Goal: Information Seeking & Learning: Learn about a topic

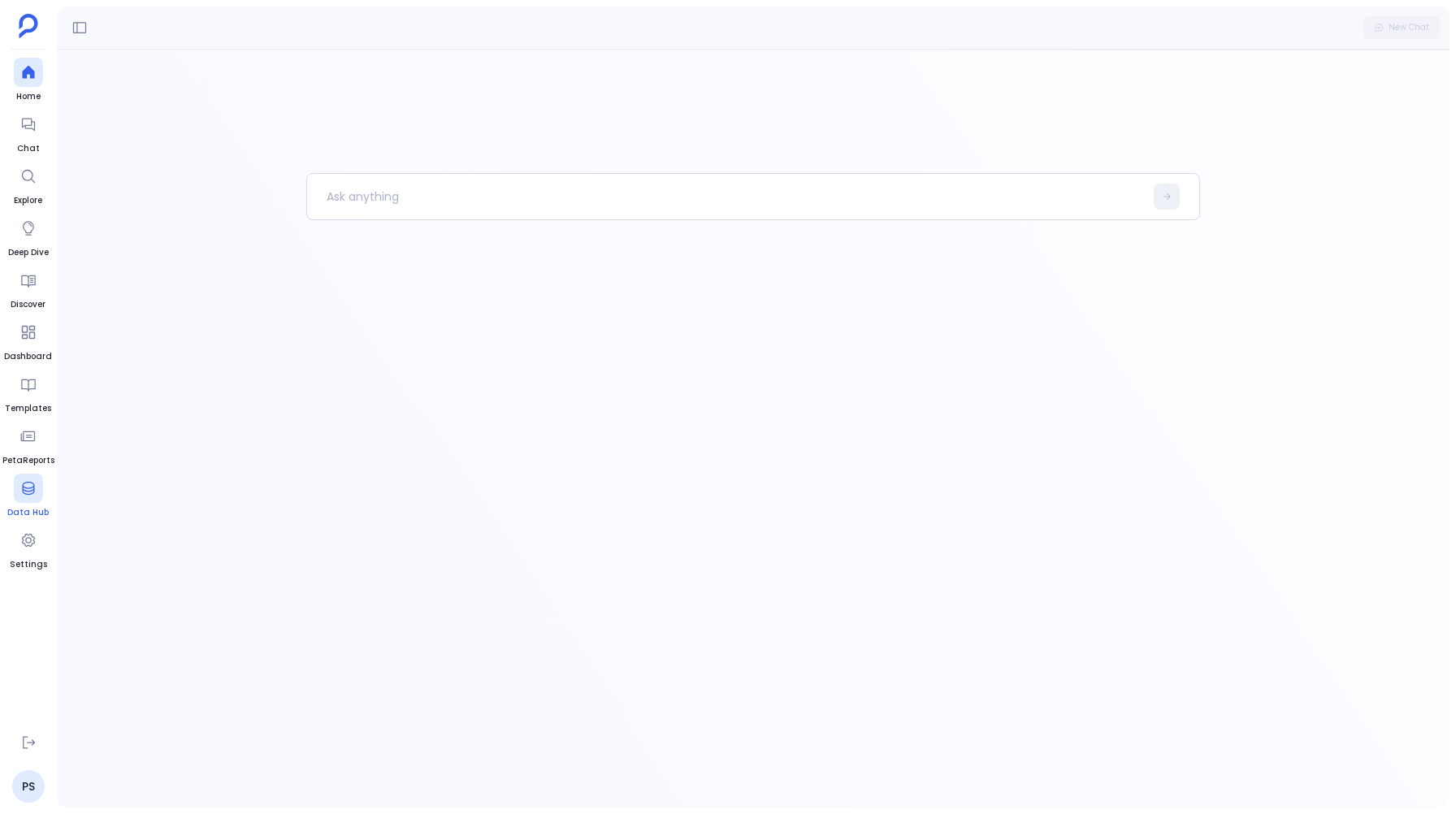
click at [29, 493] on icon at bounding box center [29, 488] width 17 height 17
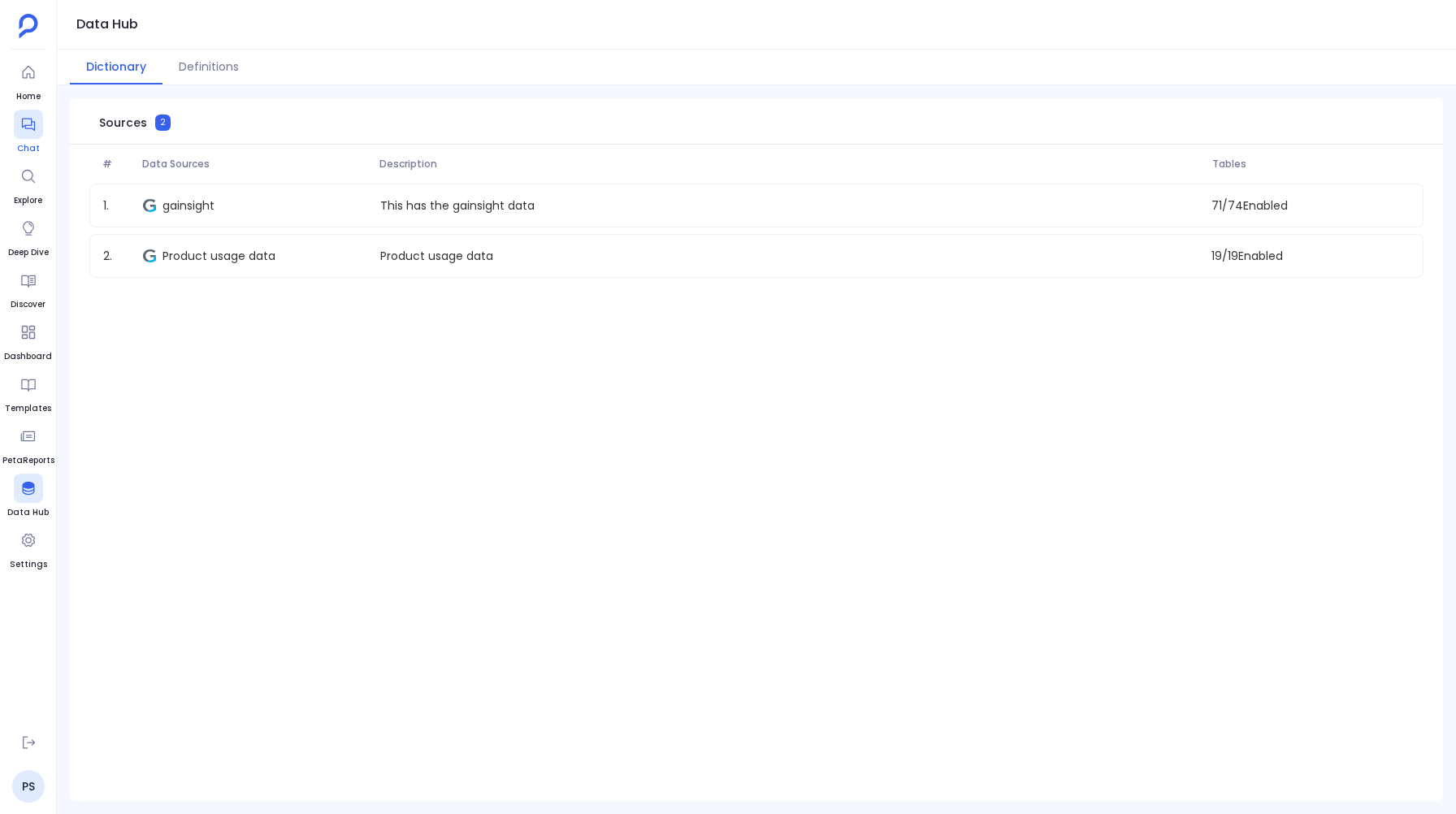
click at [31, 129] on icon at bounding box center [28, 125] width 13 height 13
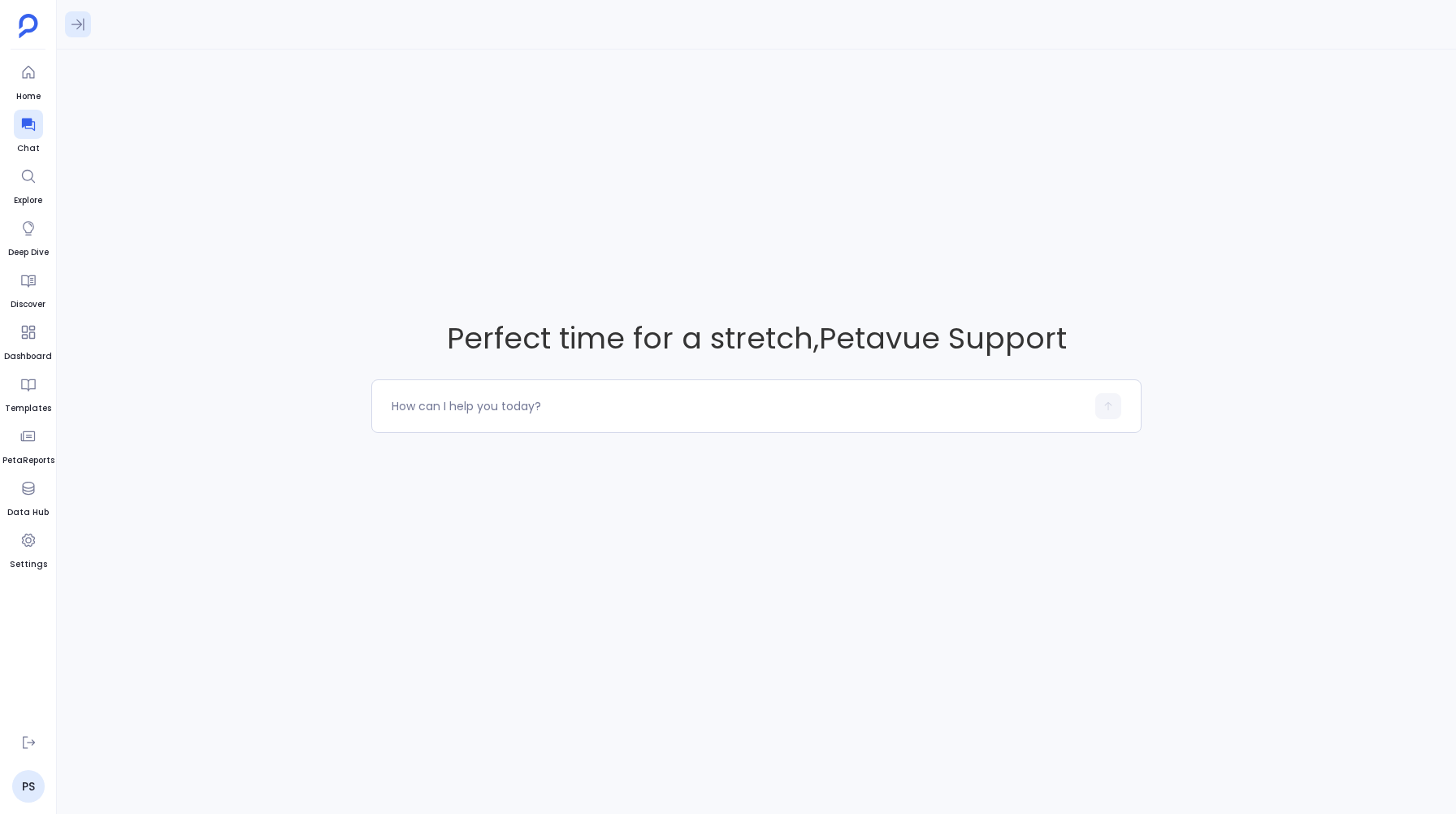
click at [77, 34] on button at bounding box center [78, 24] width 26 height 26
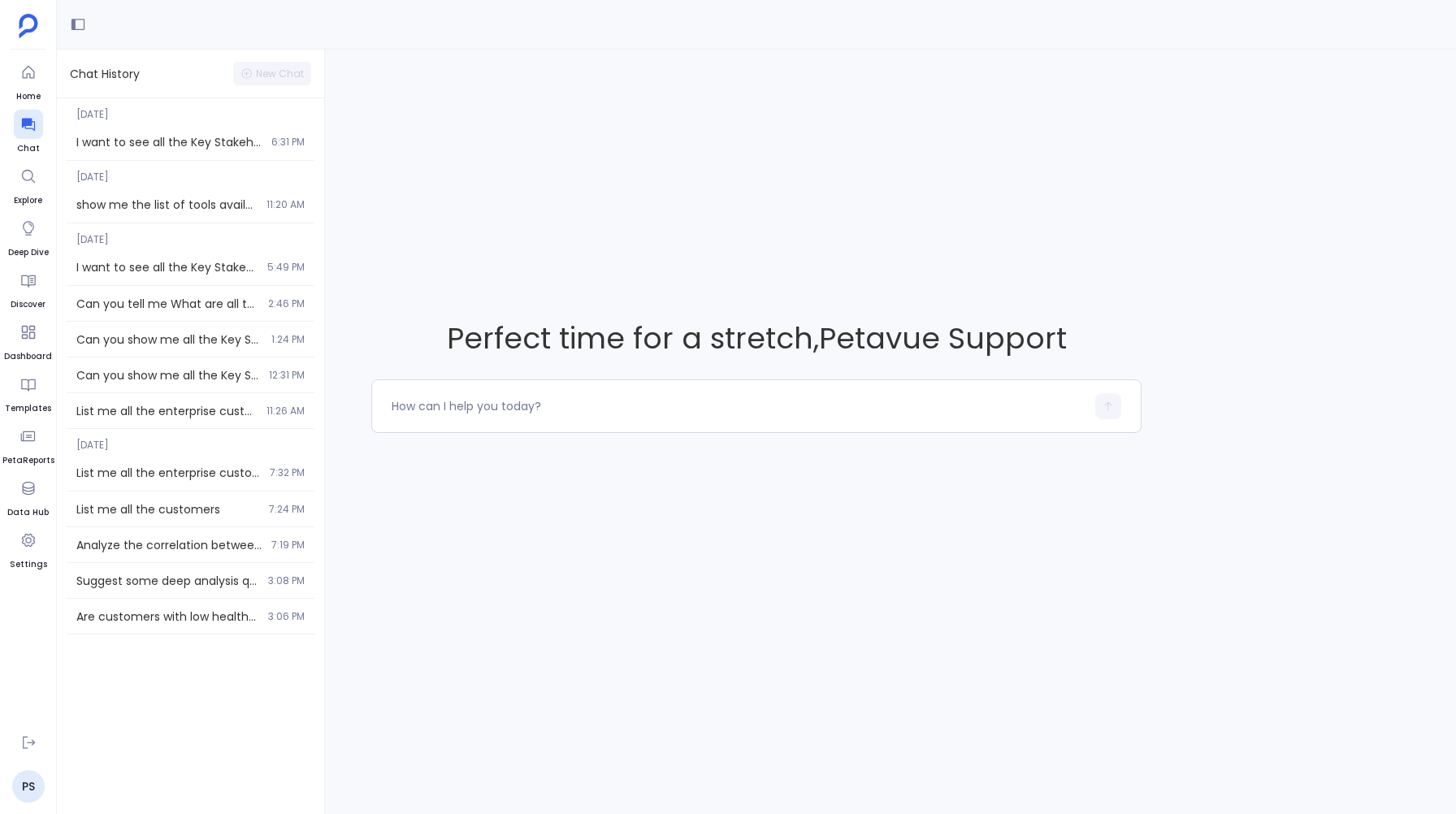
click at [443, 61] on div "Perfect time for a stretch , Petavue Support" at bounding box center [757, 375] width 1400 height 652
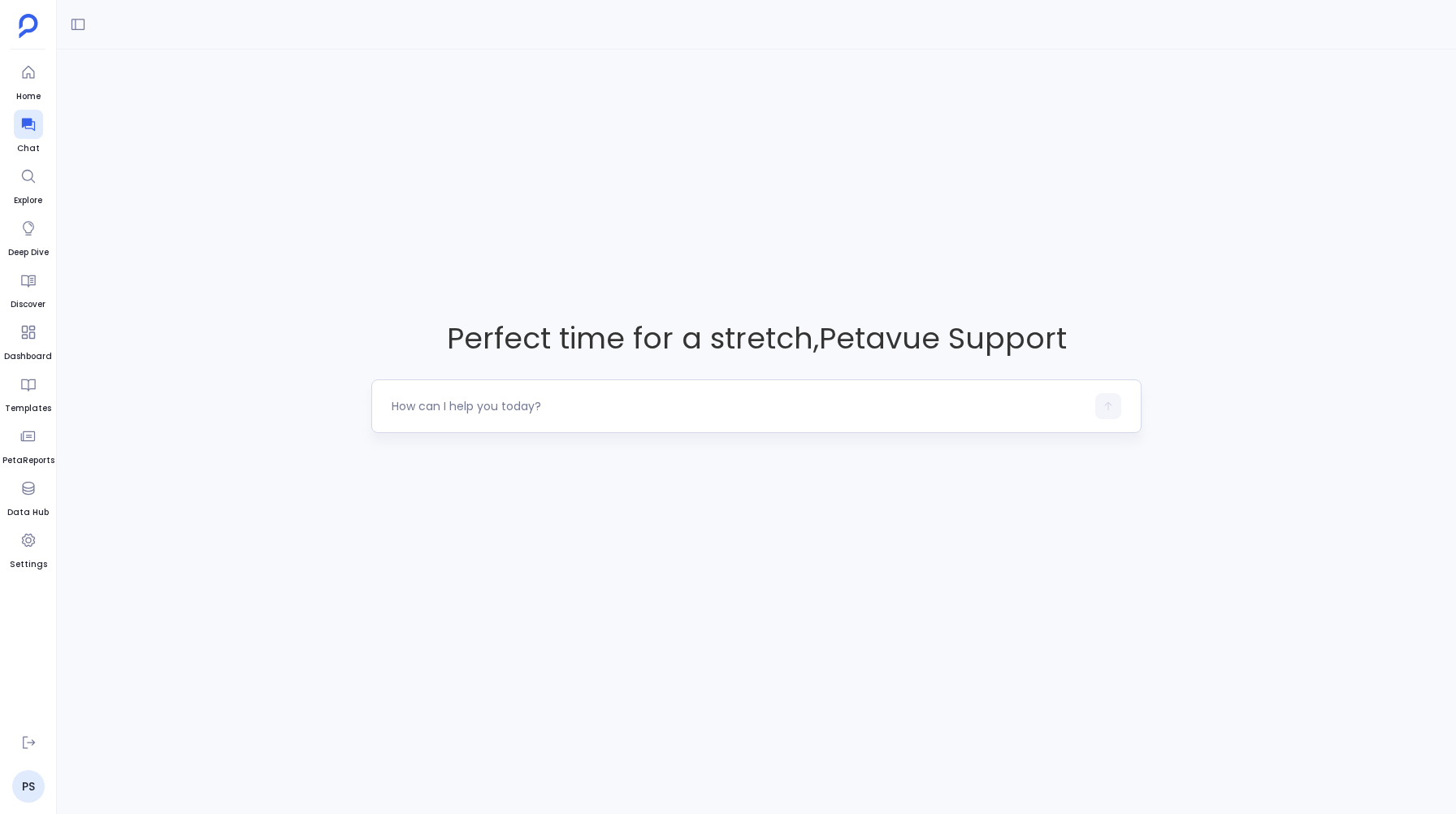
click at [471, 398] on textarea at bounding box center [739, 407] width 694 height 17
type textarea "Can you tell me what are all the tools available to you ?"
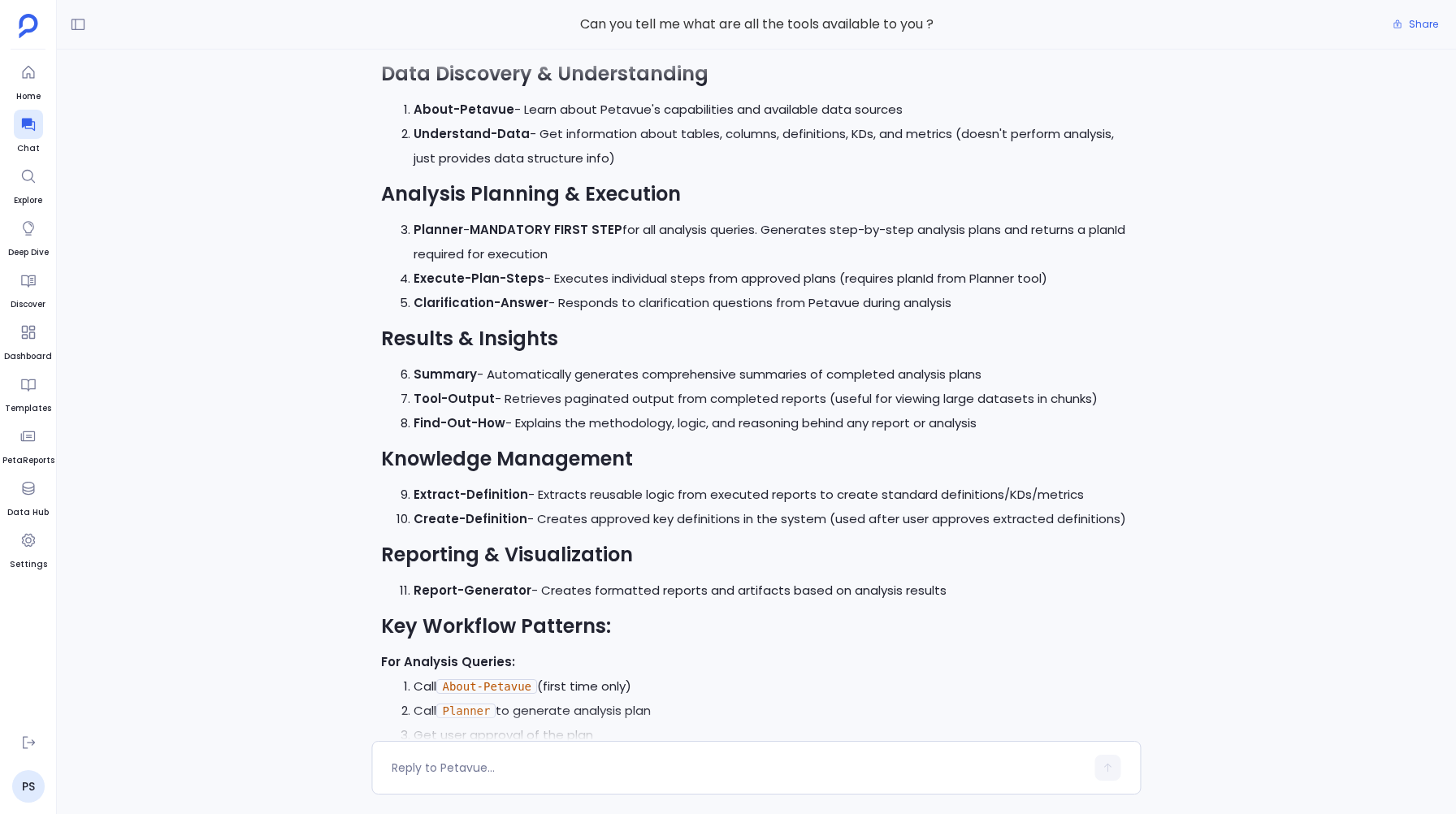
scroll to position [-485, 0]
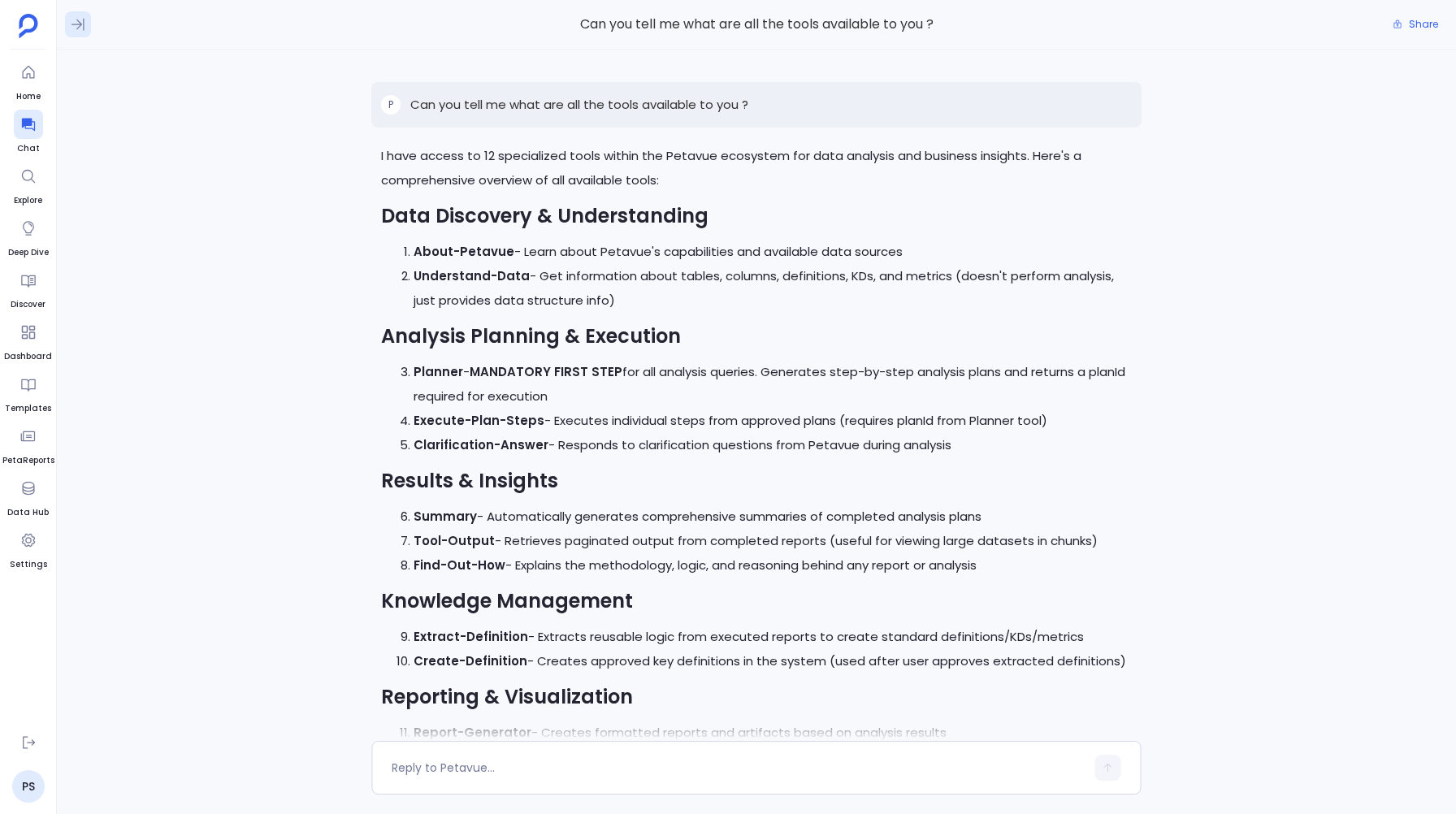
click at [80, 28] on icon at bounding box center [78, 25] width 17 height 17
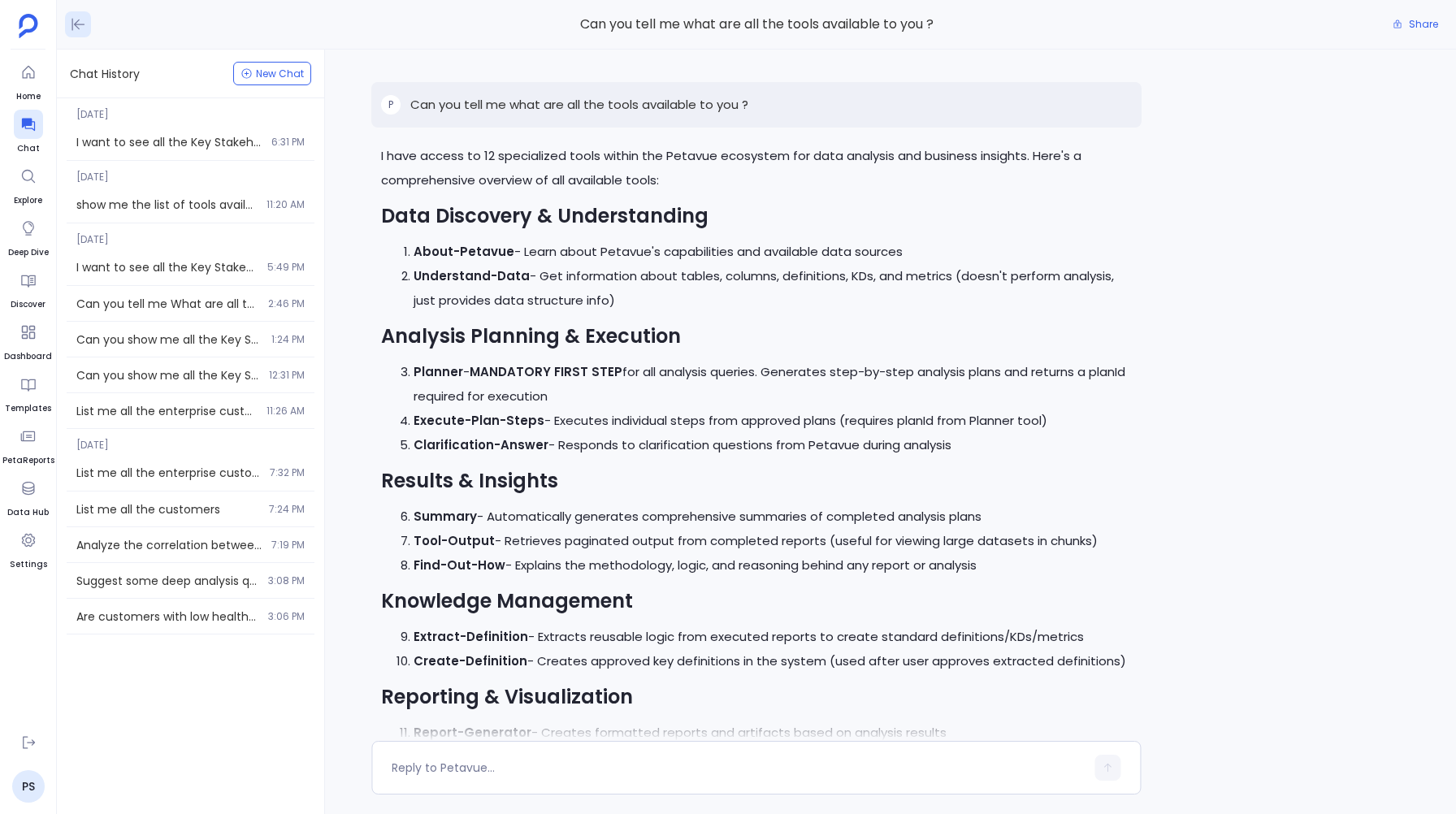
click at [80, 28] on icon at bounding box center [78, 25] width 17 height 17
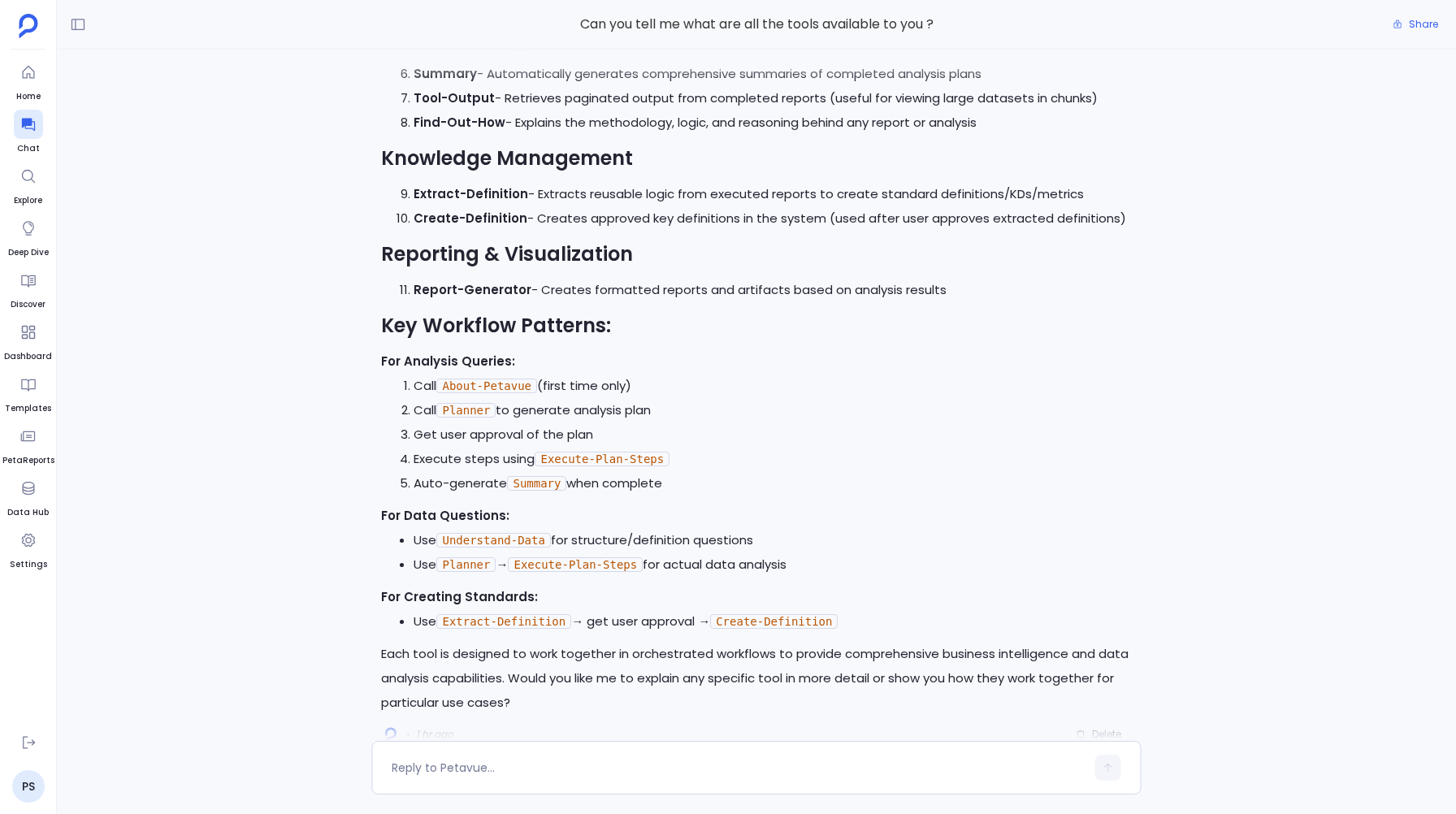
scroll to position [0, 0]
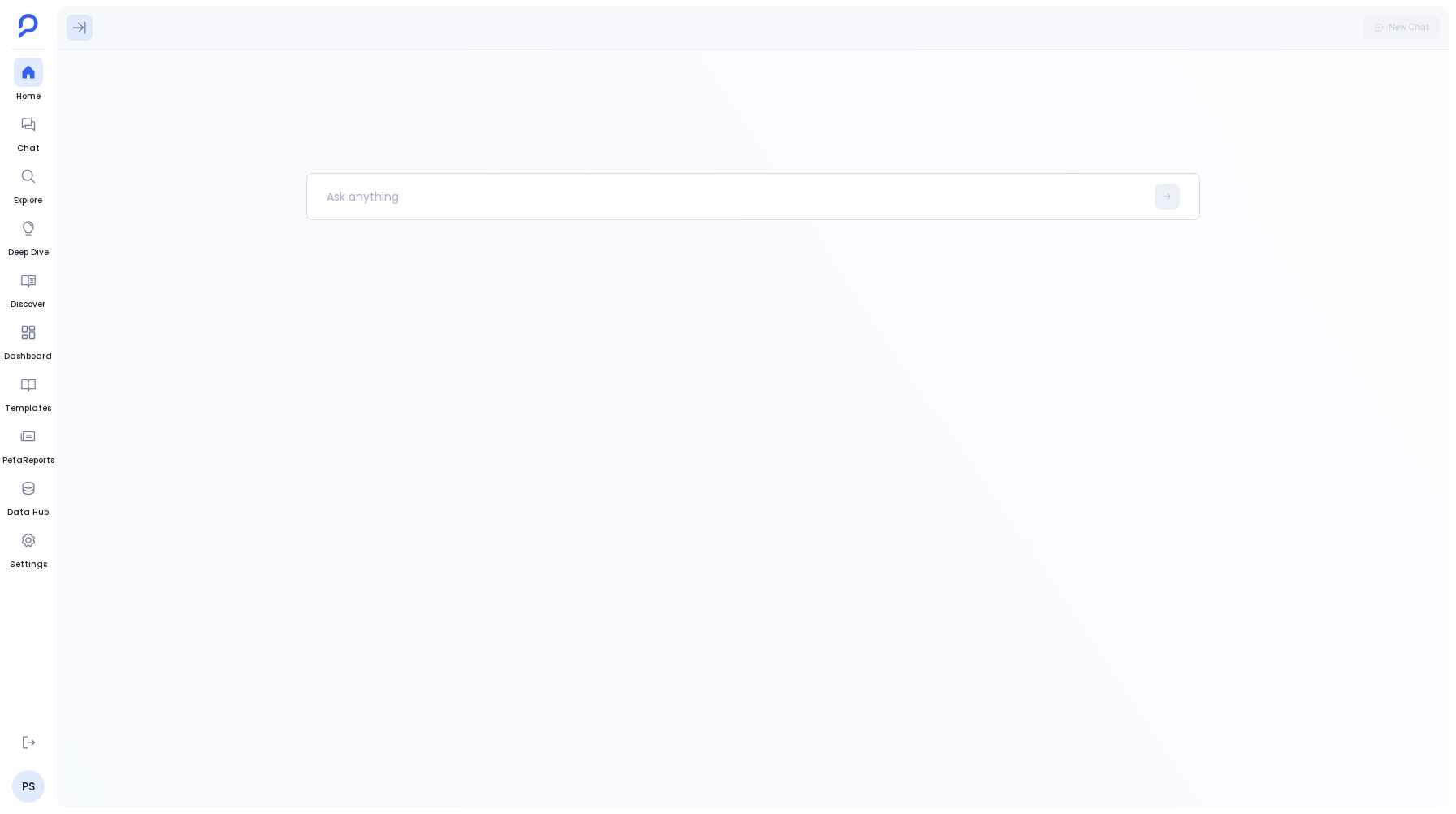
click at [75, 21] on icon at bounding box center [80, 28] width 17 height 17
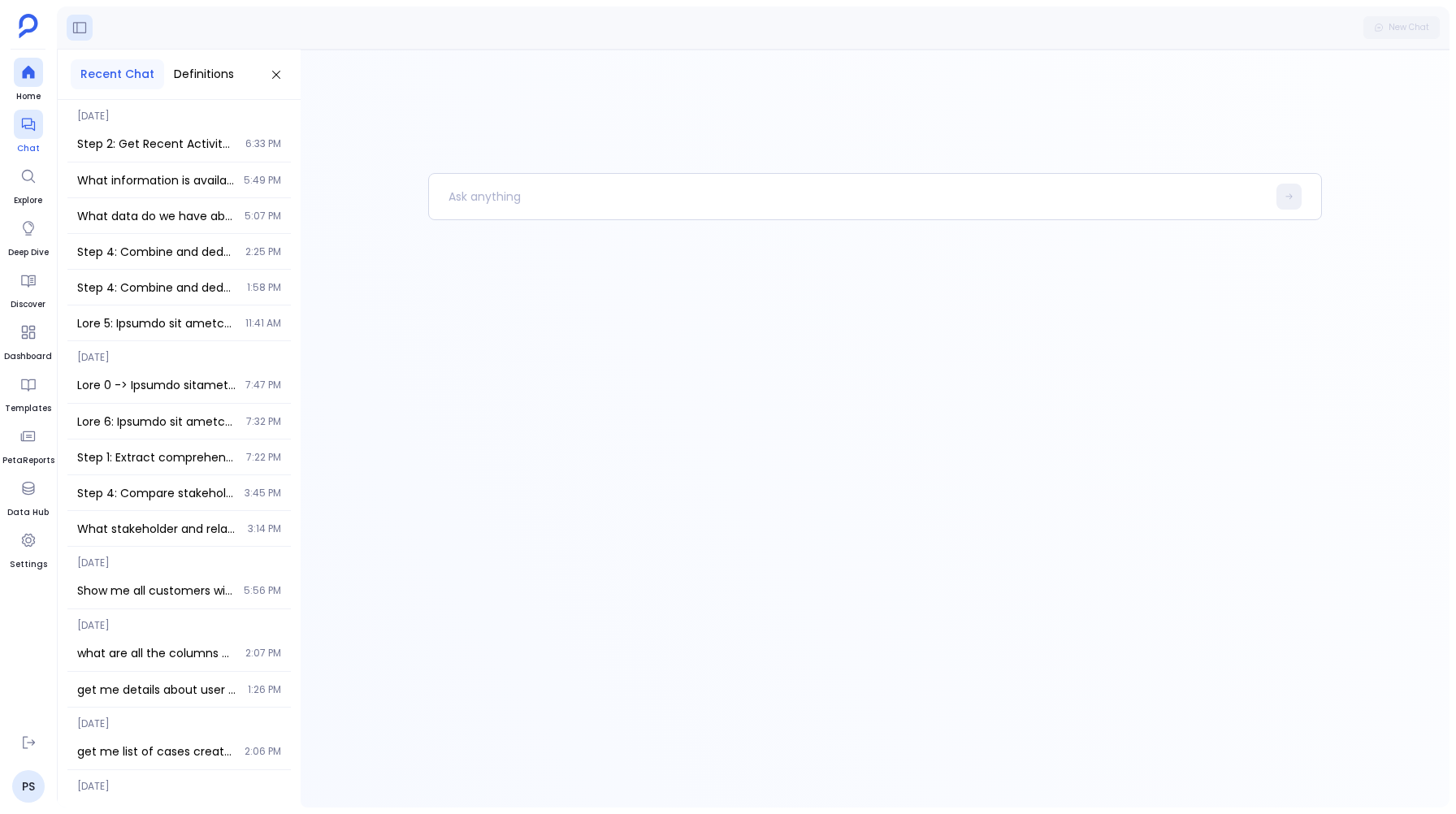
click at [27, 135] on div at bounding box center [29, 124] width 29 height 29
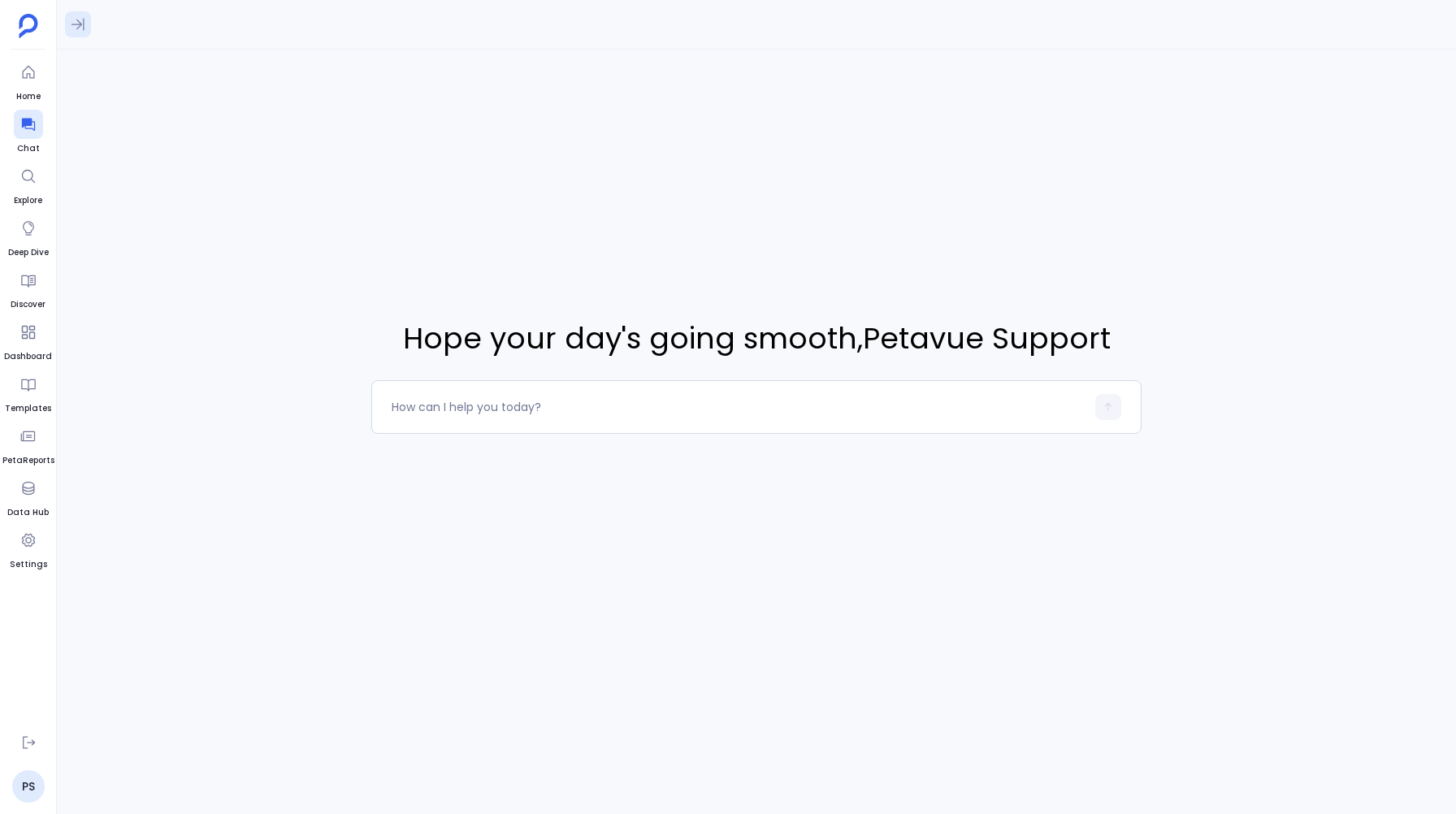
click at [79, 22] on icon at bounding box center [78, 24] width 13 height 12
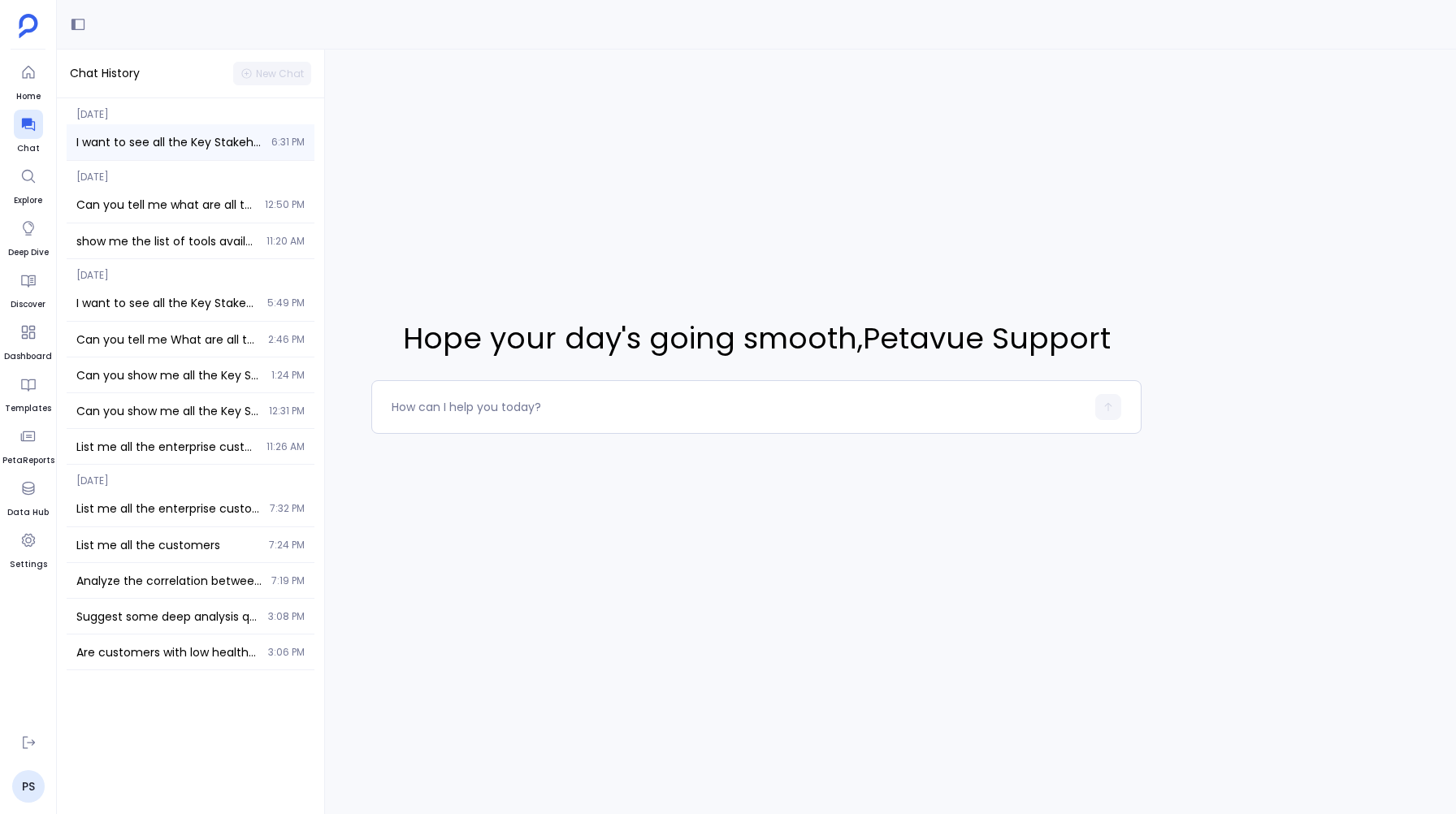
click at [123, 150] on span "I want to see all the Key Stakeholder's Engagement Score" at bounding box center [168, 143] width 185 height 17
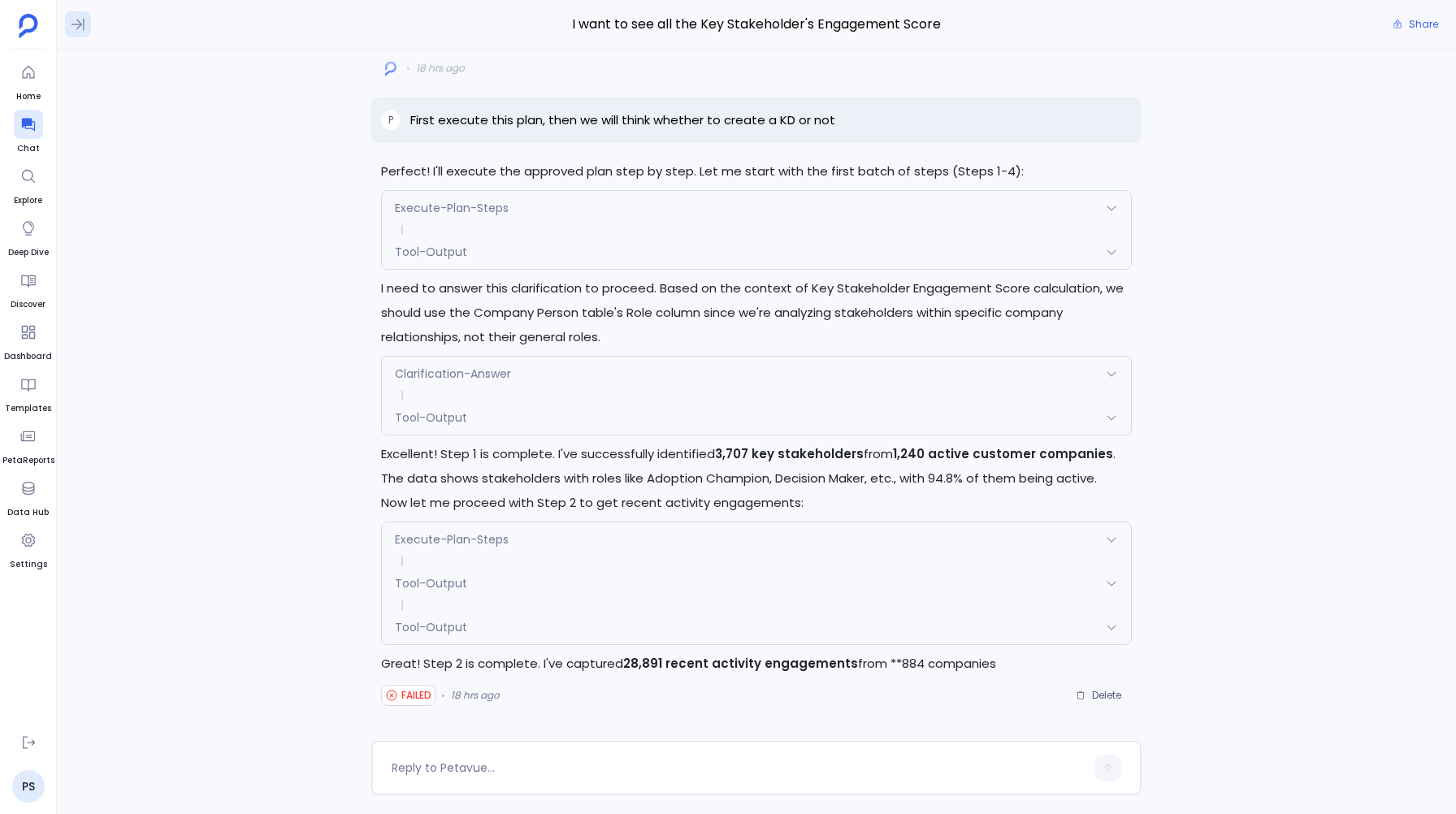
click at [80, 21] on icon at bounding box center [78, 25] width 17 height 17
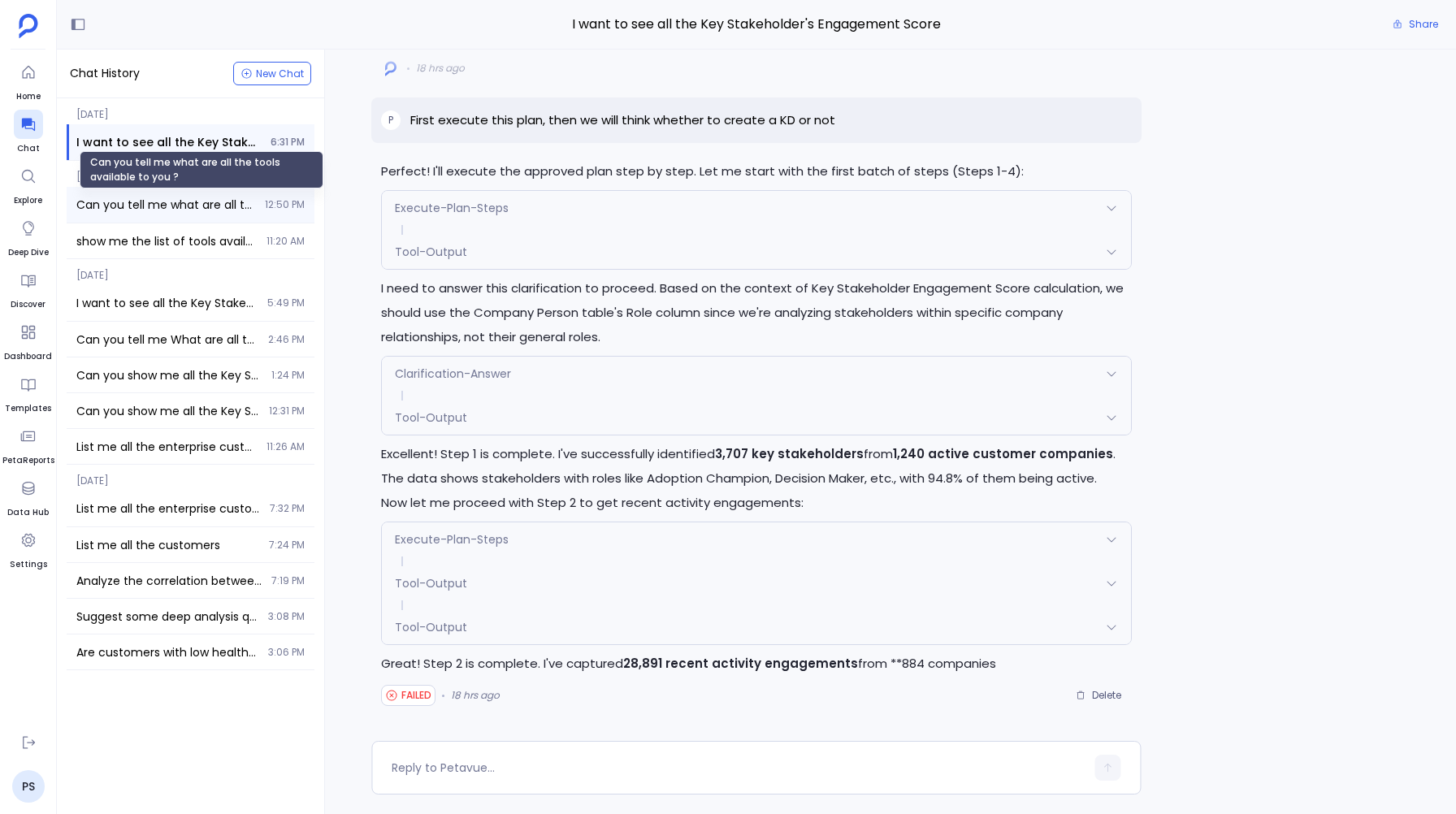
click at [123, 206] on span "Can you tell me what are all the tools available to you ?" at bounding box center [166, 205] width 178 height 17
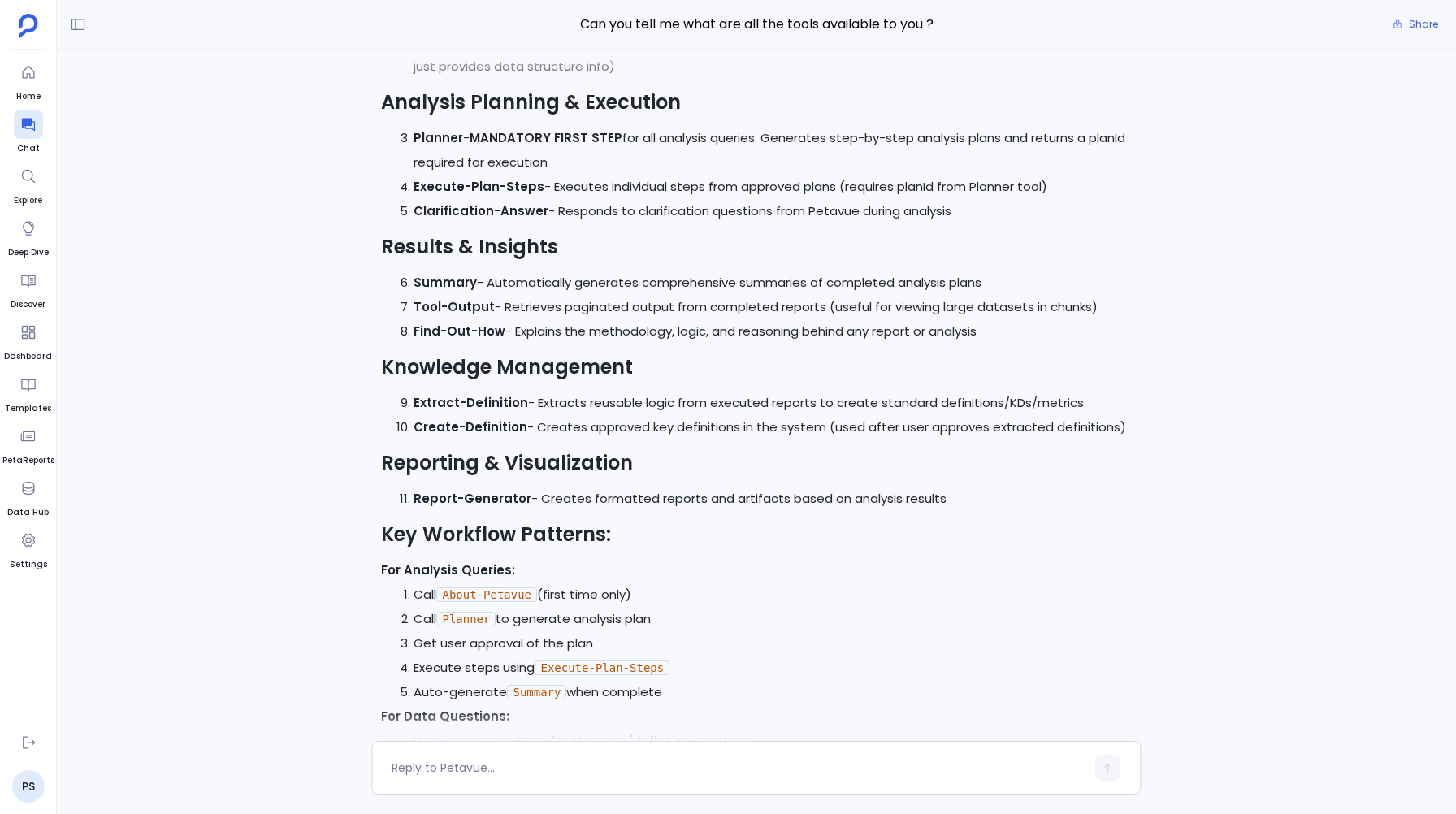
scroll to position [-460, 0]
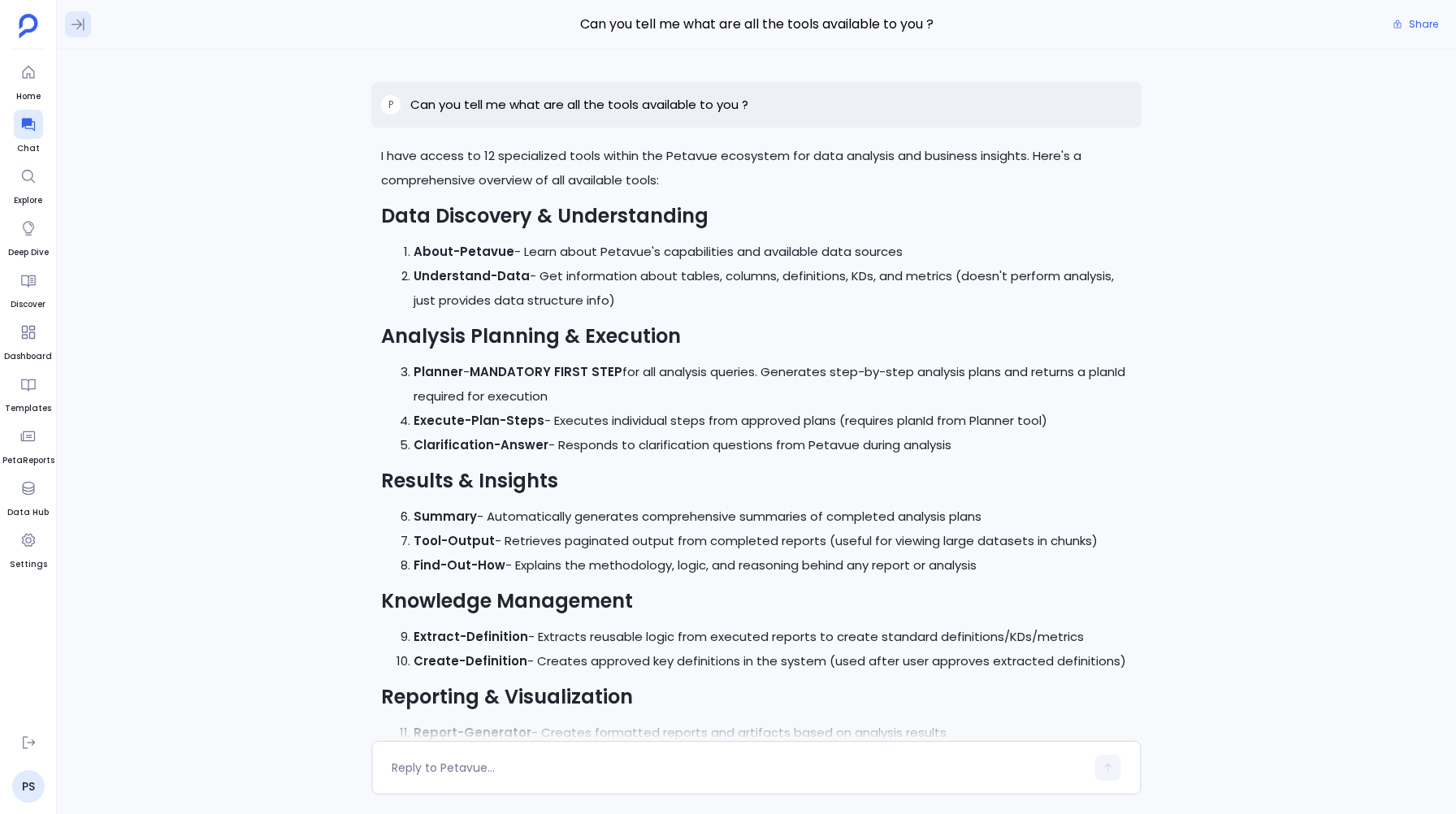
click at [71, 29] on icon at bounding box center [78, 25] width 17 height 17
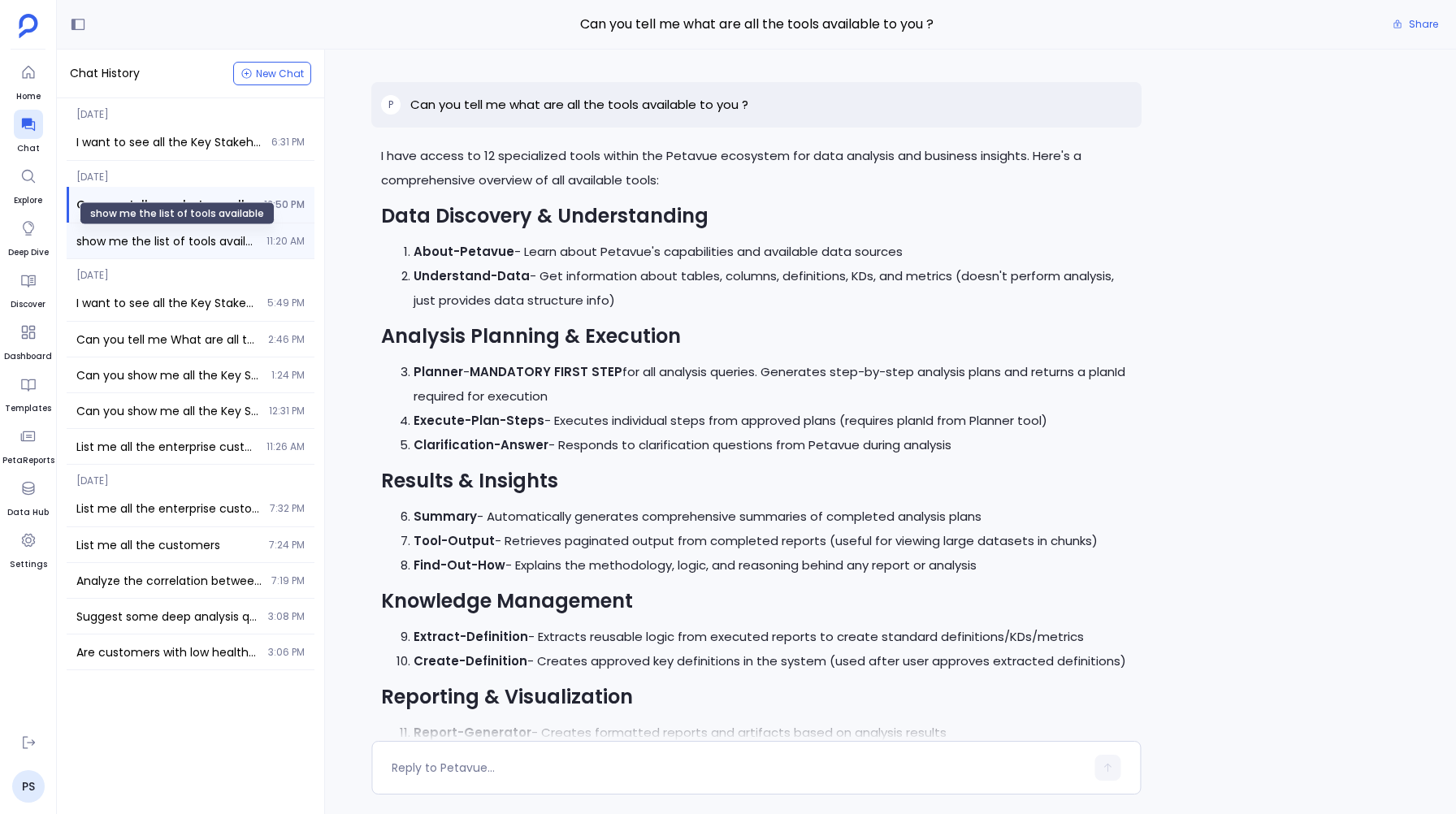
click at [149, 241] on span "show me the list of tools available" at bounding box center [166, 242] width 180 height 17
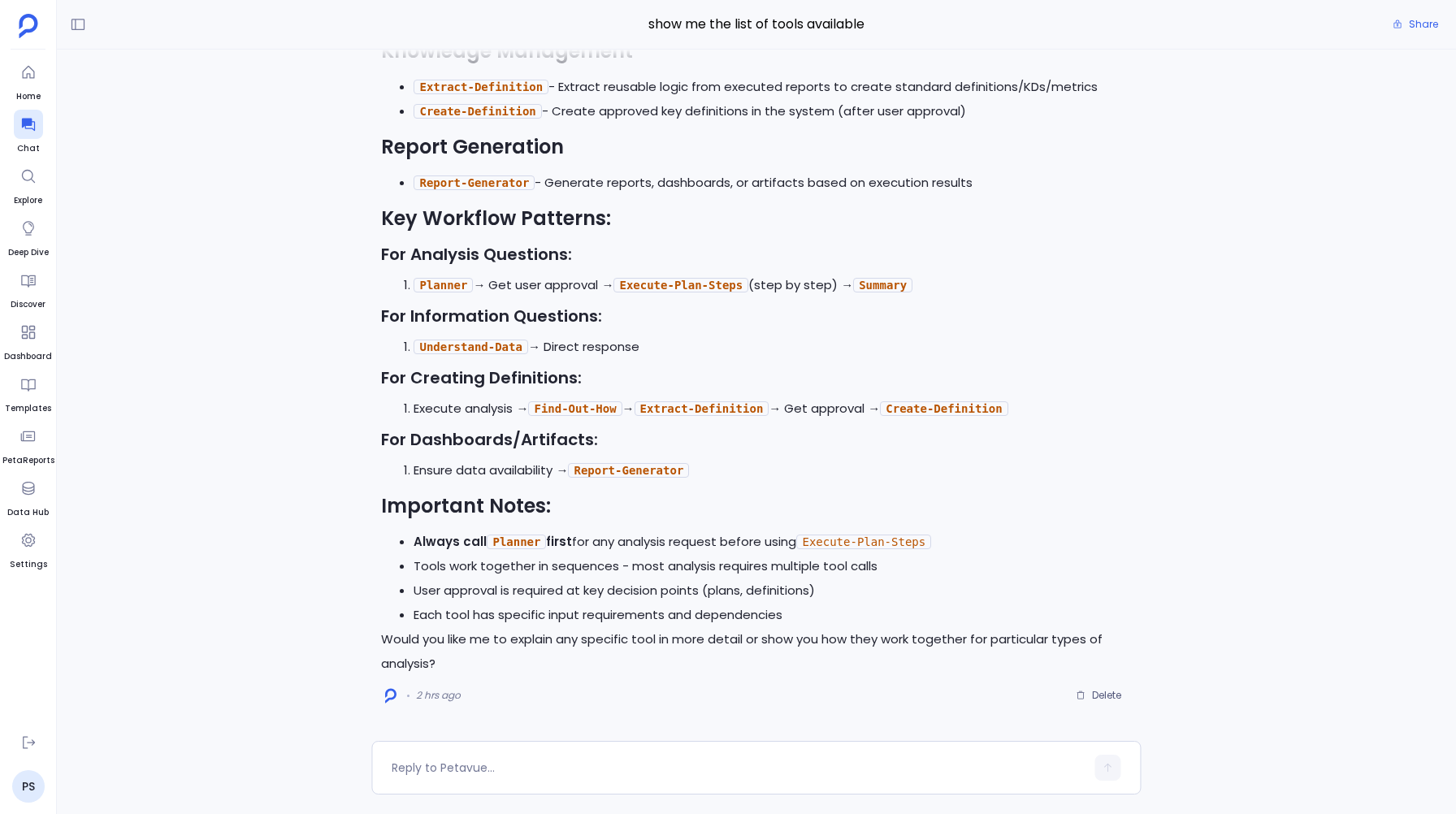
scroll to position [-630, 0]
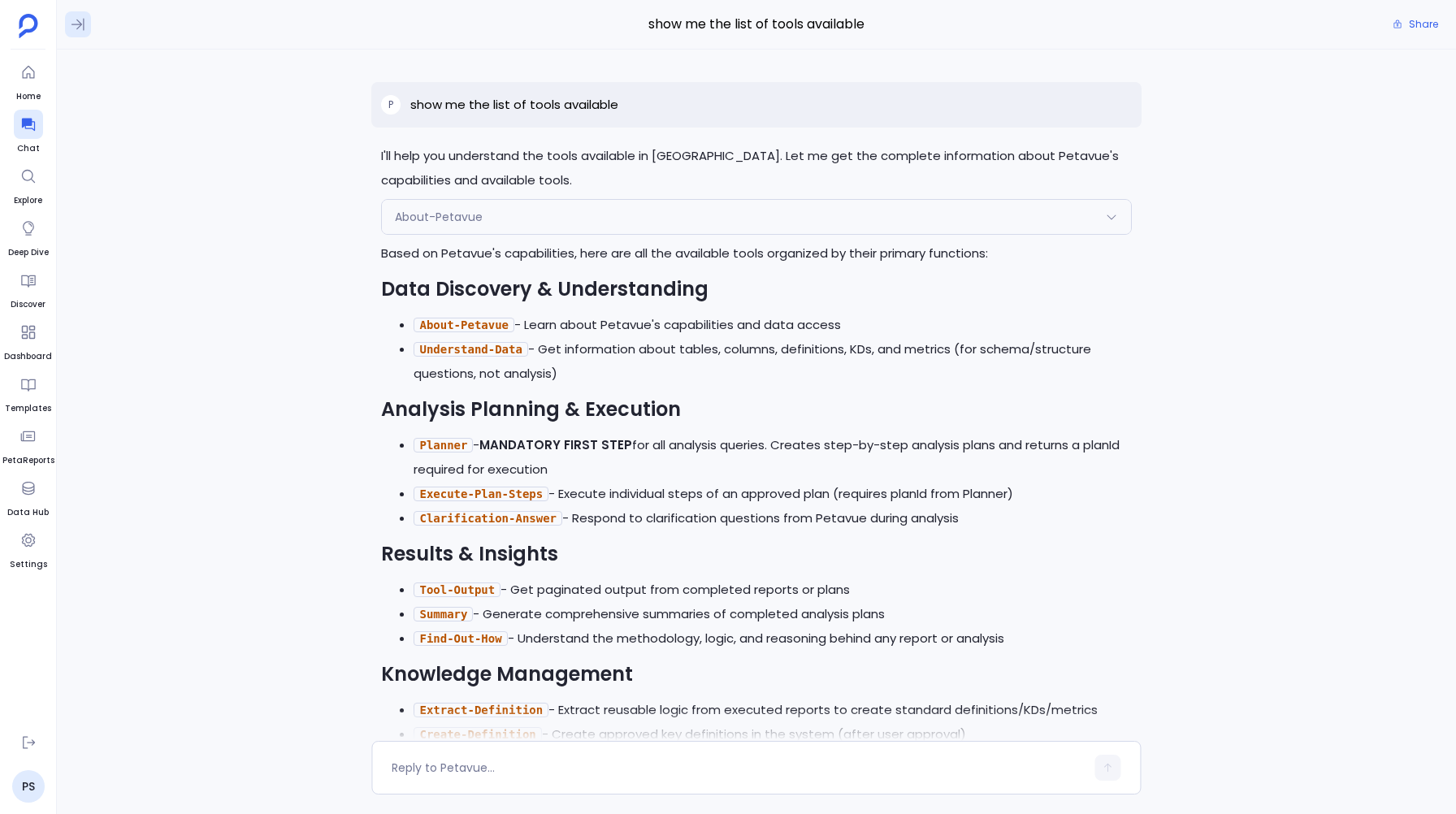
click at [80, 17] on icon at bounding box center [78, 25] width 17 height 17
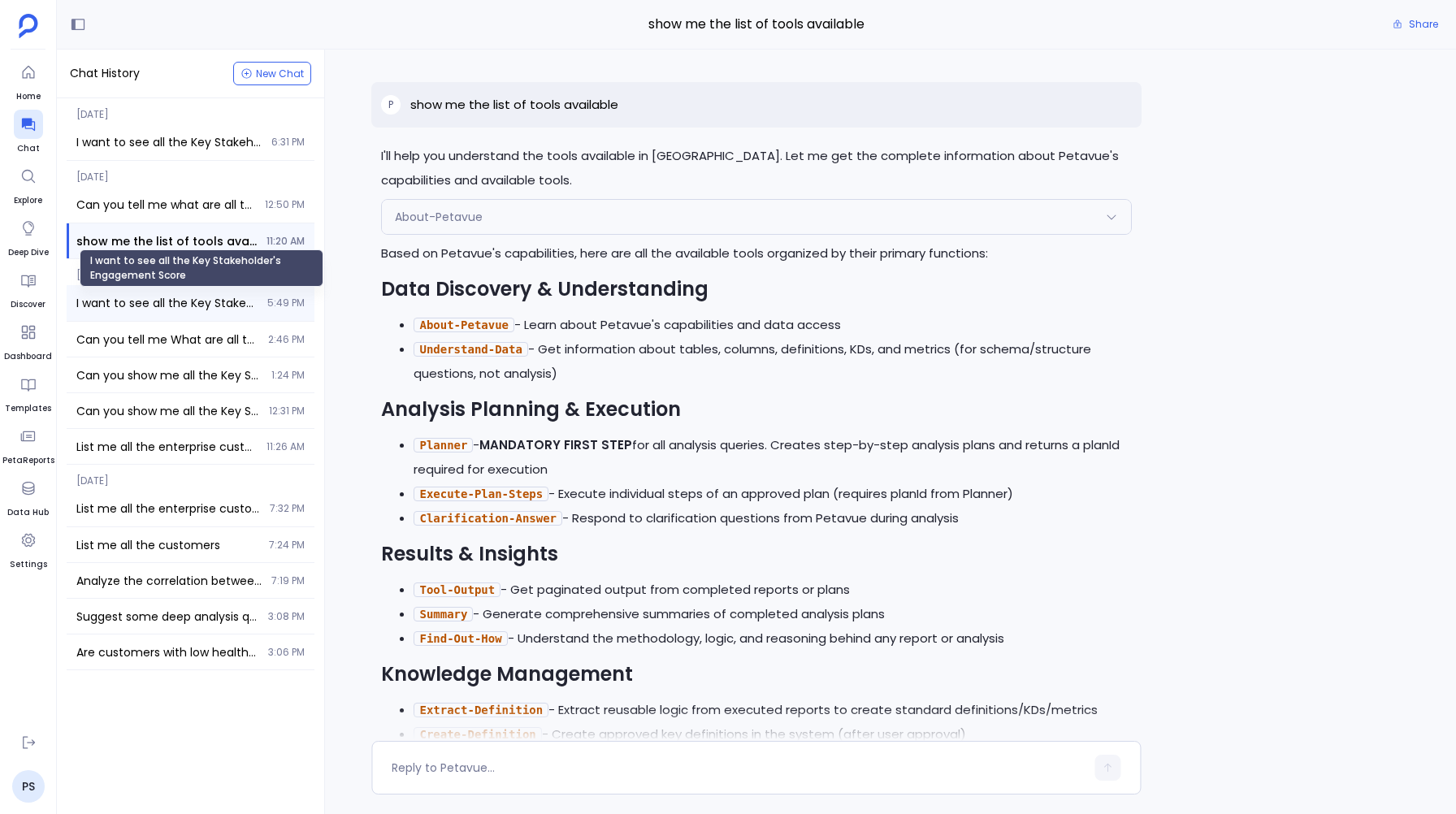
click at [155, 296] on span "I want to see all the Key Stakeholder's Engagement Score" at bounding box center [166, 304] width 181 height 17
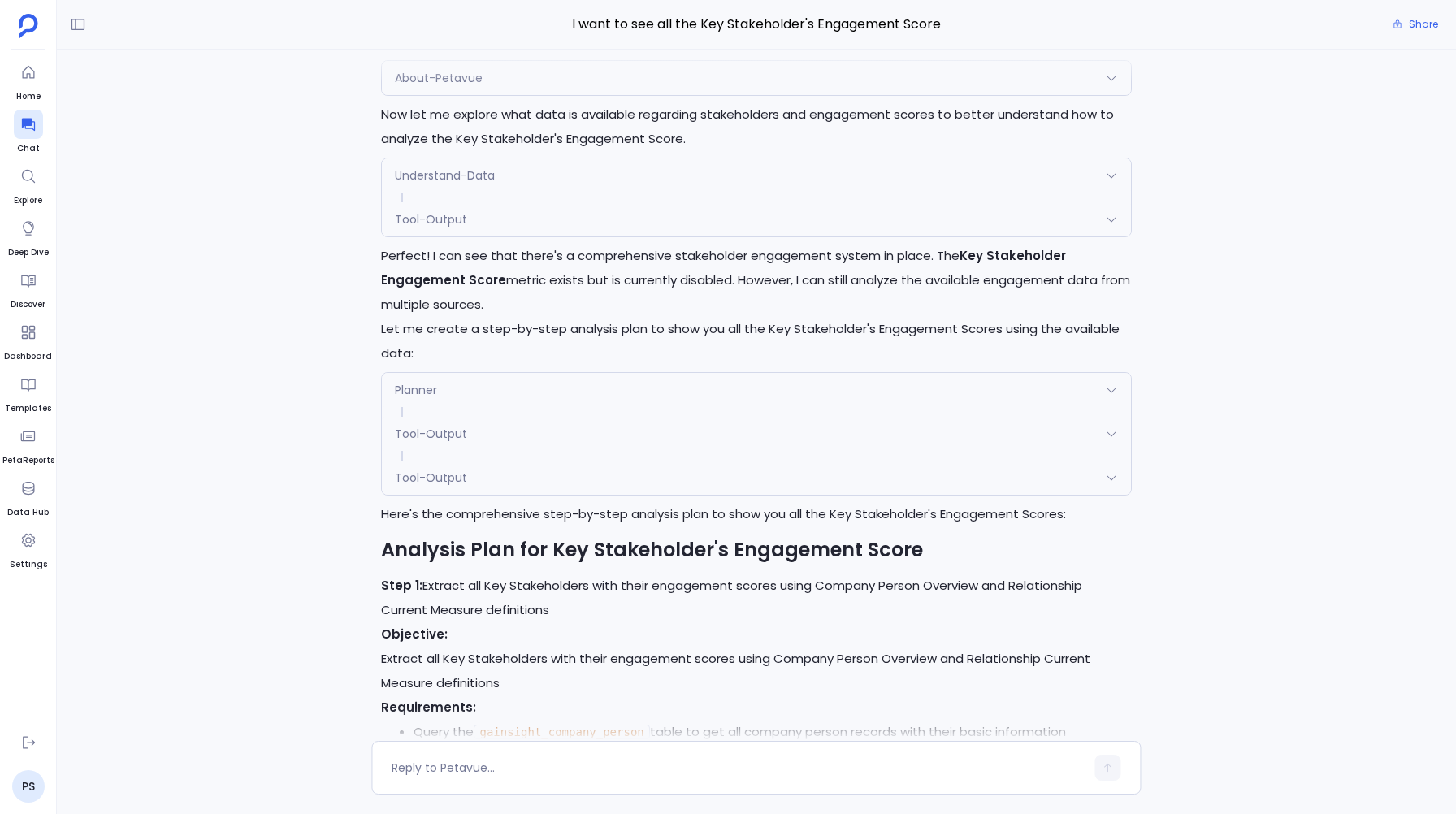
scroll to position [-1814, 0]
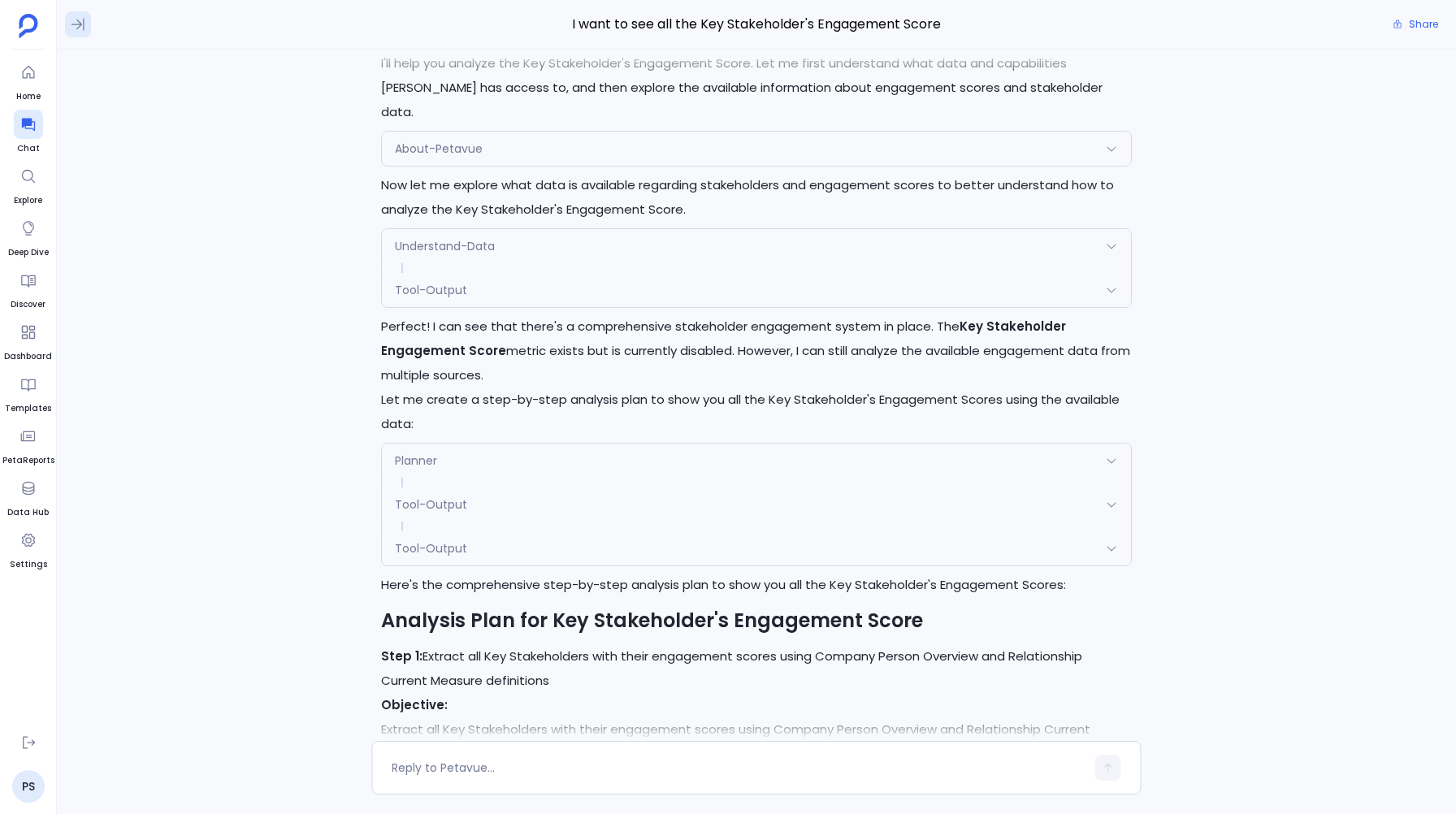
click at [75, 22] on icon at bounding box center [78, 25] width 17 height 17
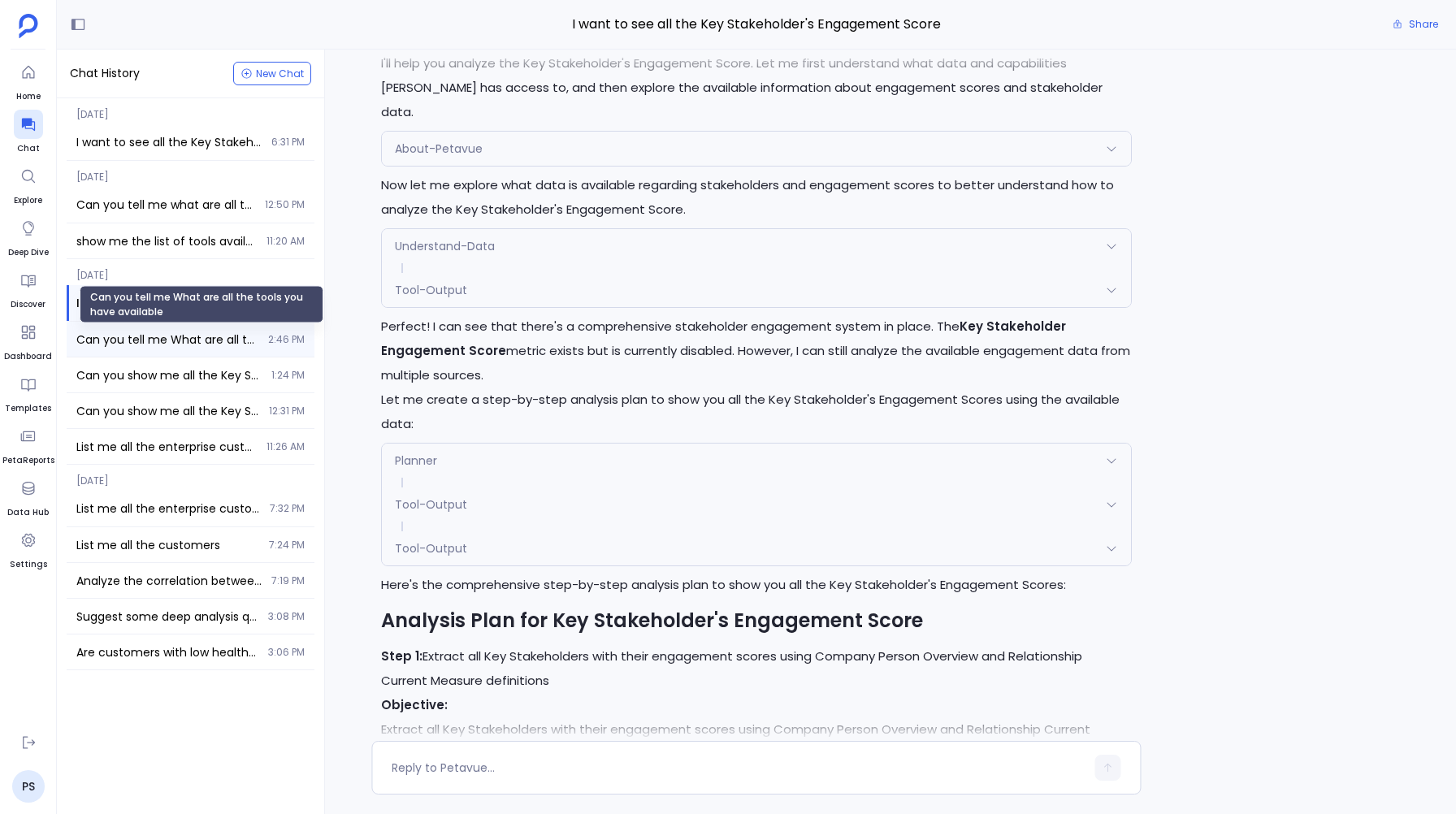
click at [110, 337] on span "Can you tell me What are all the tools you have available" at bounding box center [167, 339] width 182 height 17
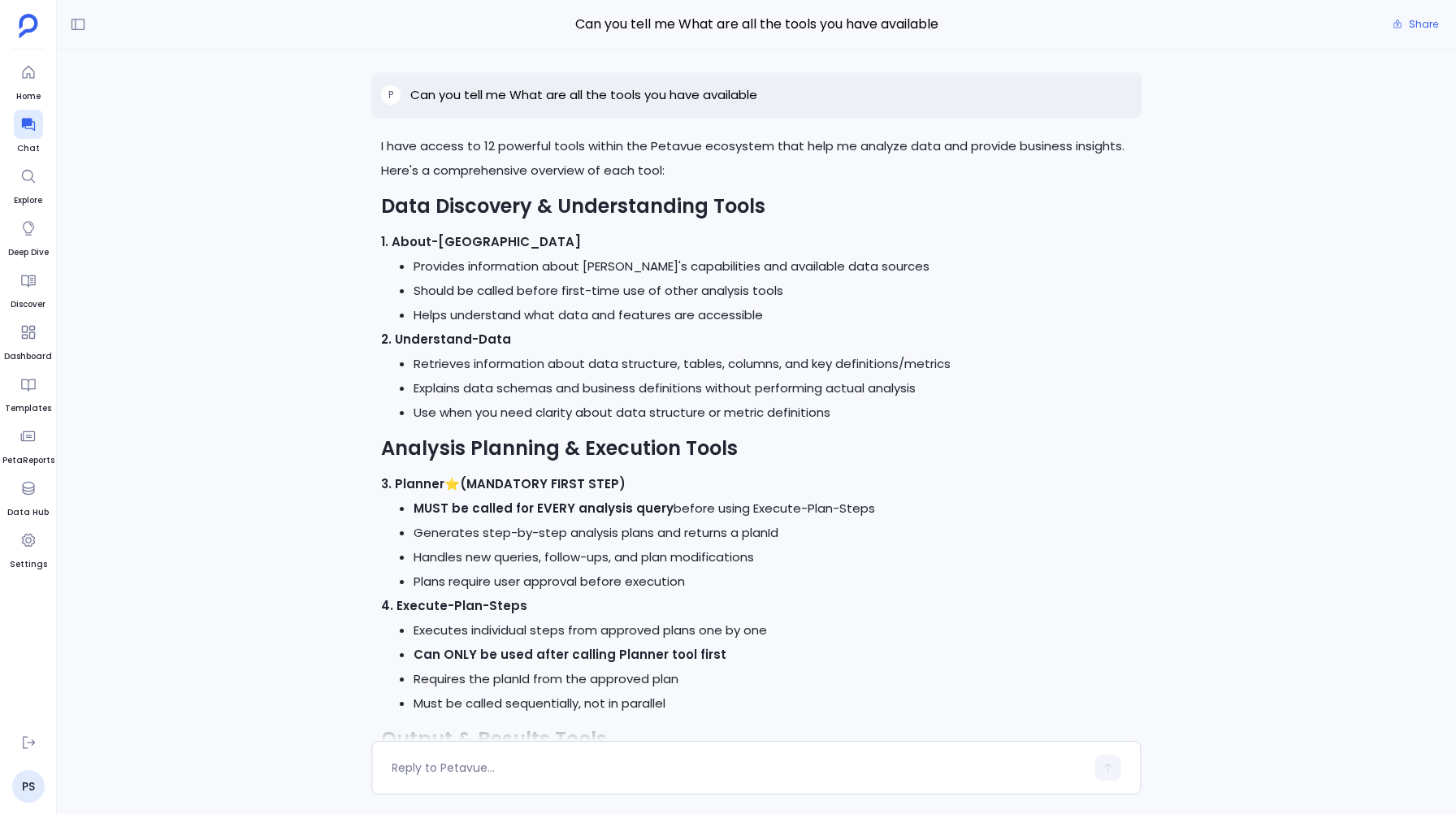
scroll to position [-1402, 0]
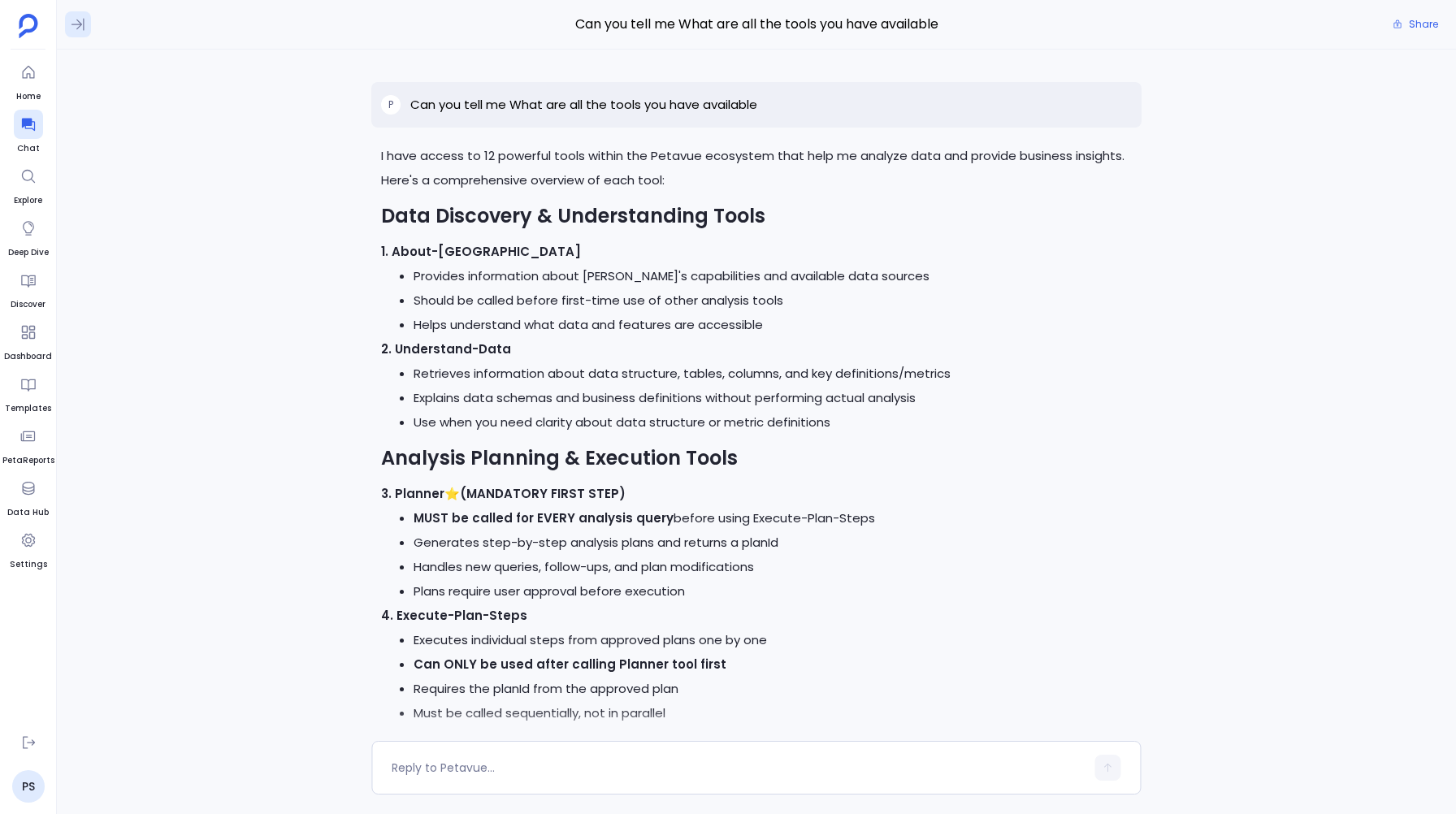
click at [75, 19] on icon at bounding box center [78, 25] width 17 height 17
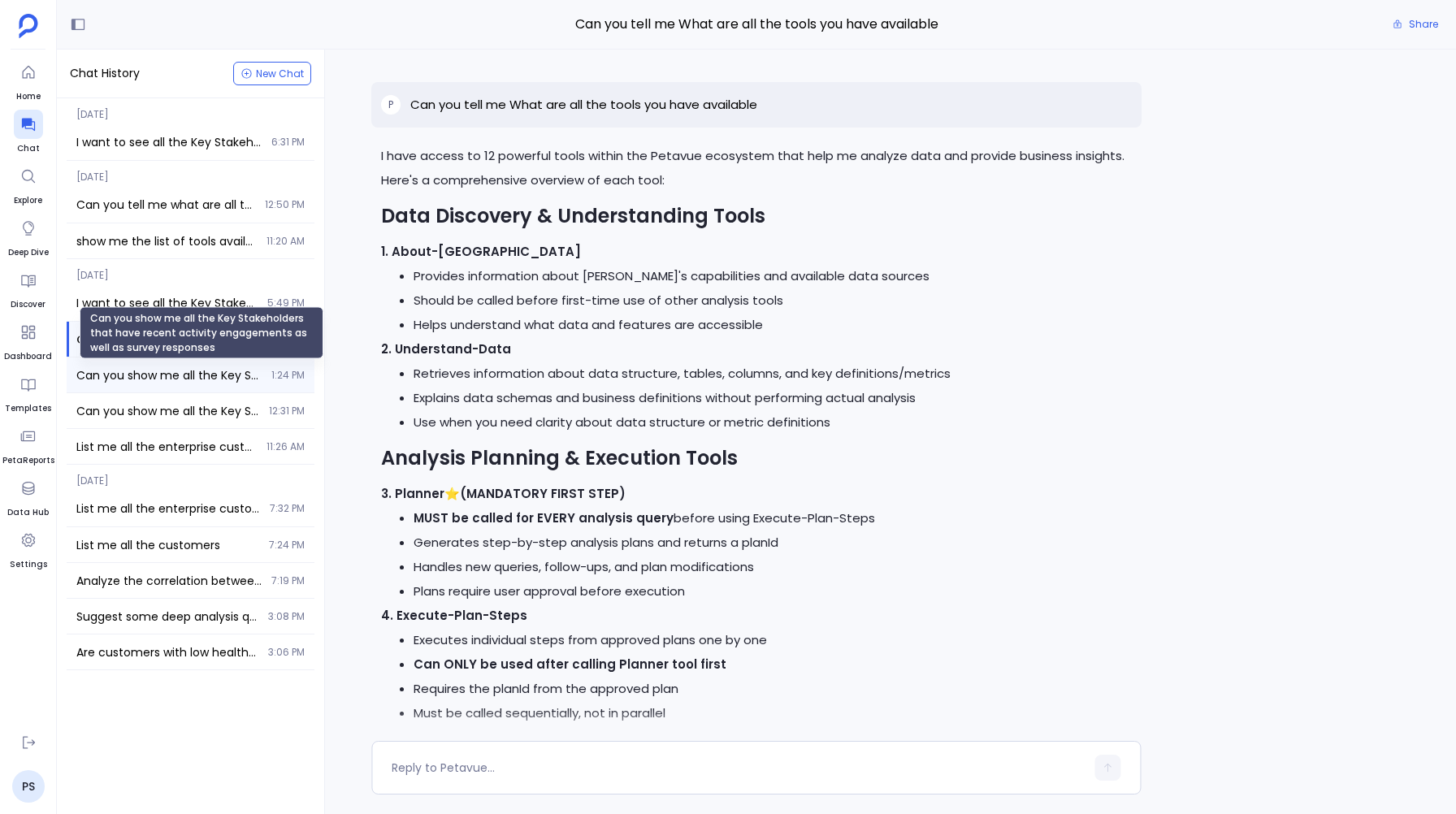
click at [107, 371] on span "Can you show me all the Key Stakeholders that have recent activity engagements …" at bounding box center [168, 375] width 185 height 17
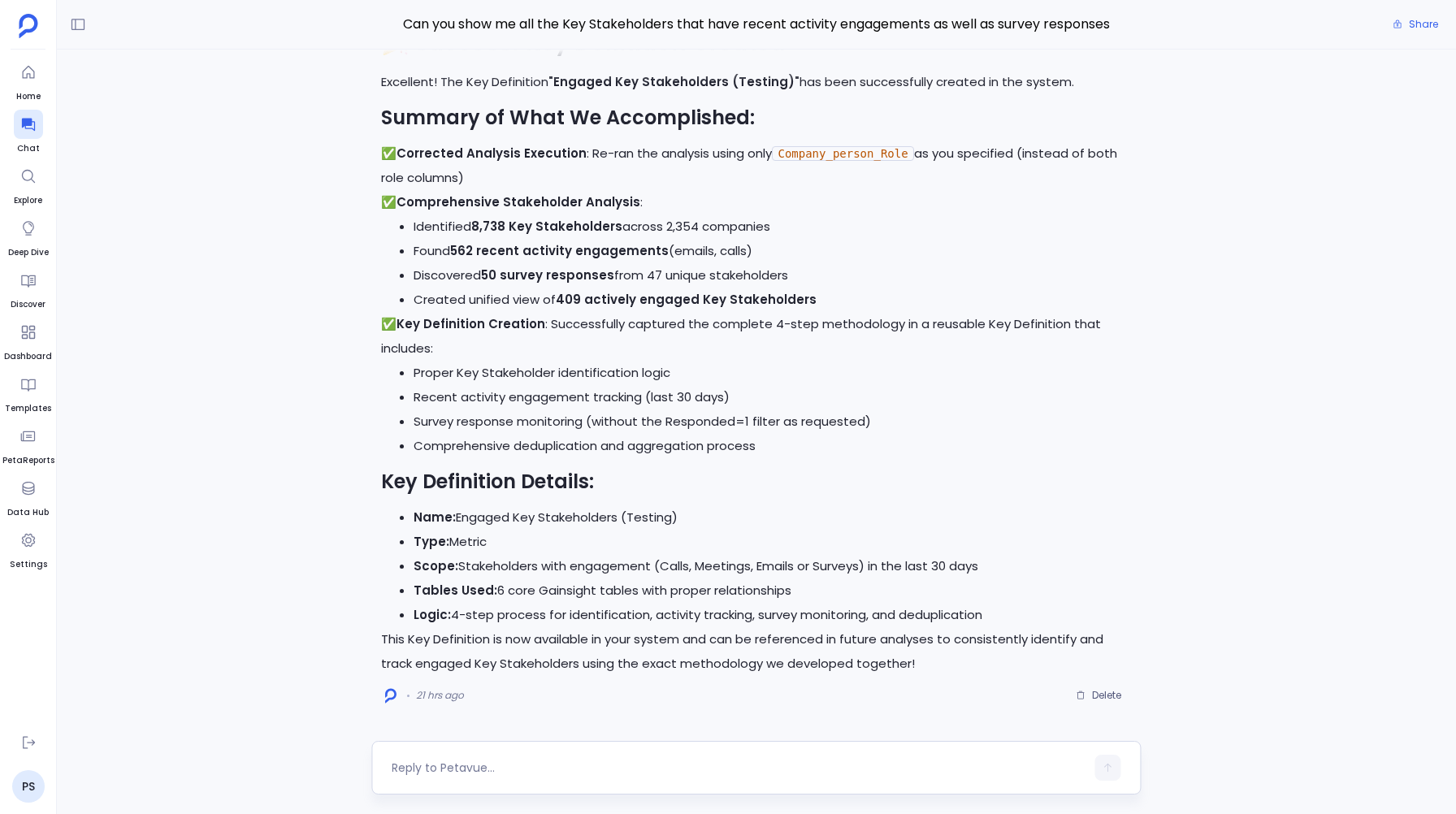
click at [430, 762] on textarea at bounding box center [739, 768] width 694 height 17
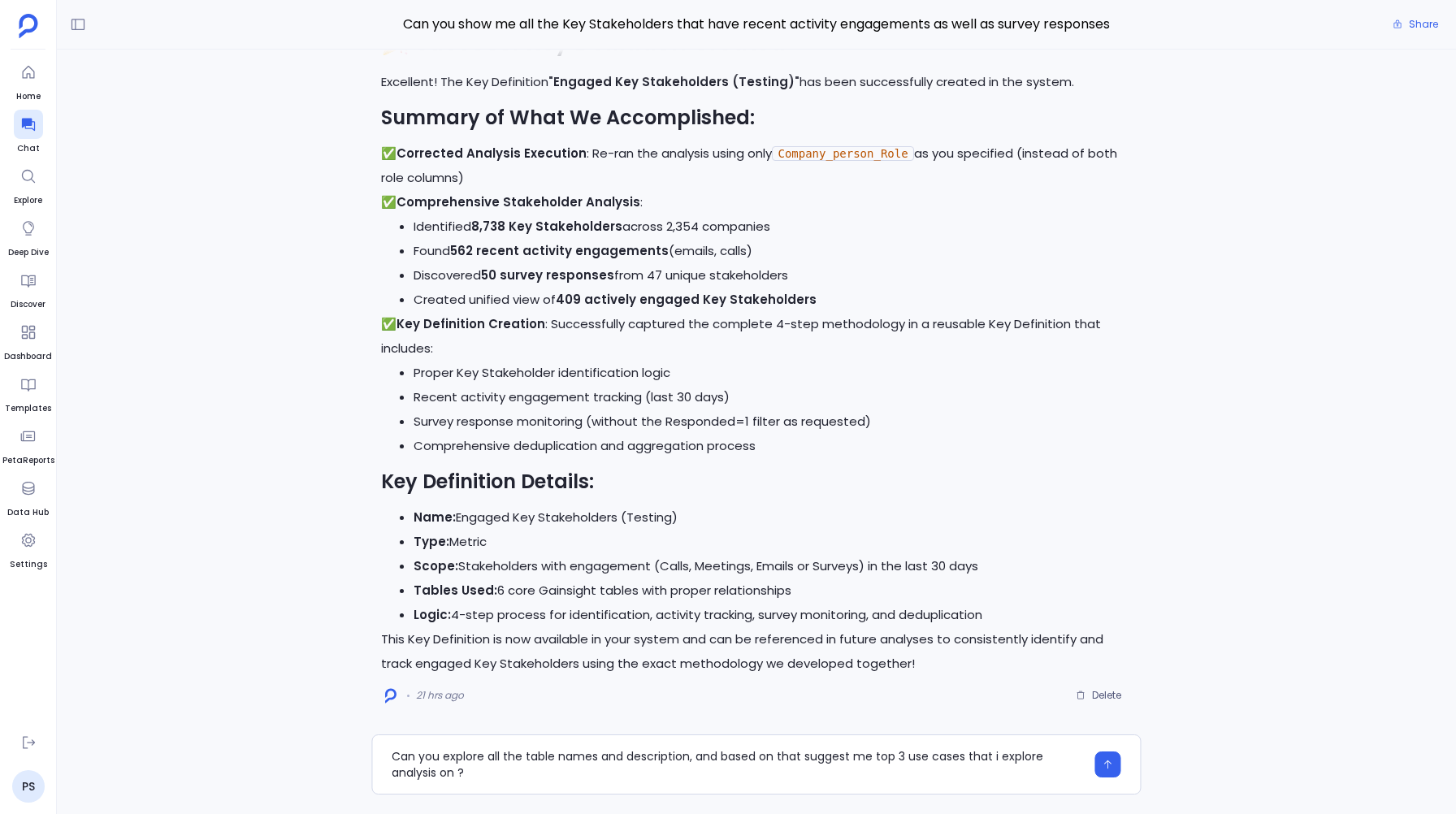
type textarea "Can you explore all the table names and description, and based on that suggest …"
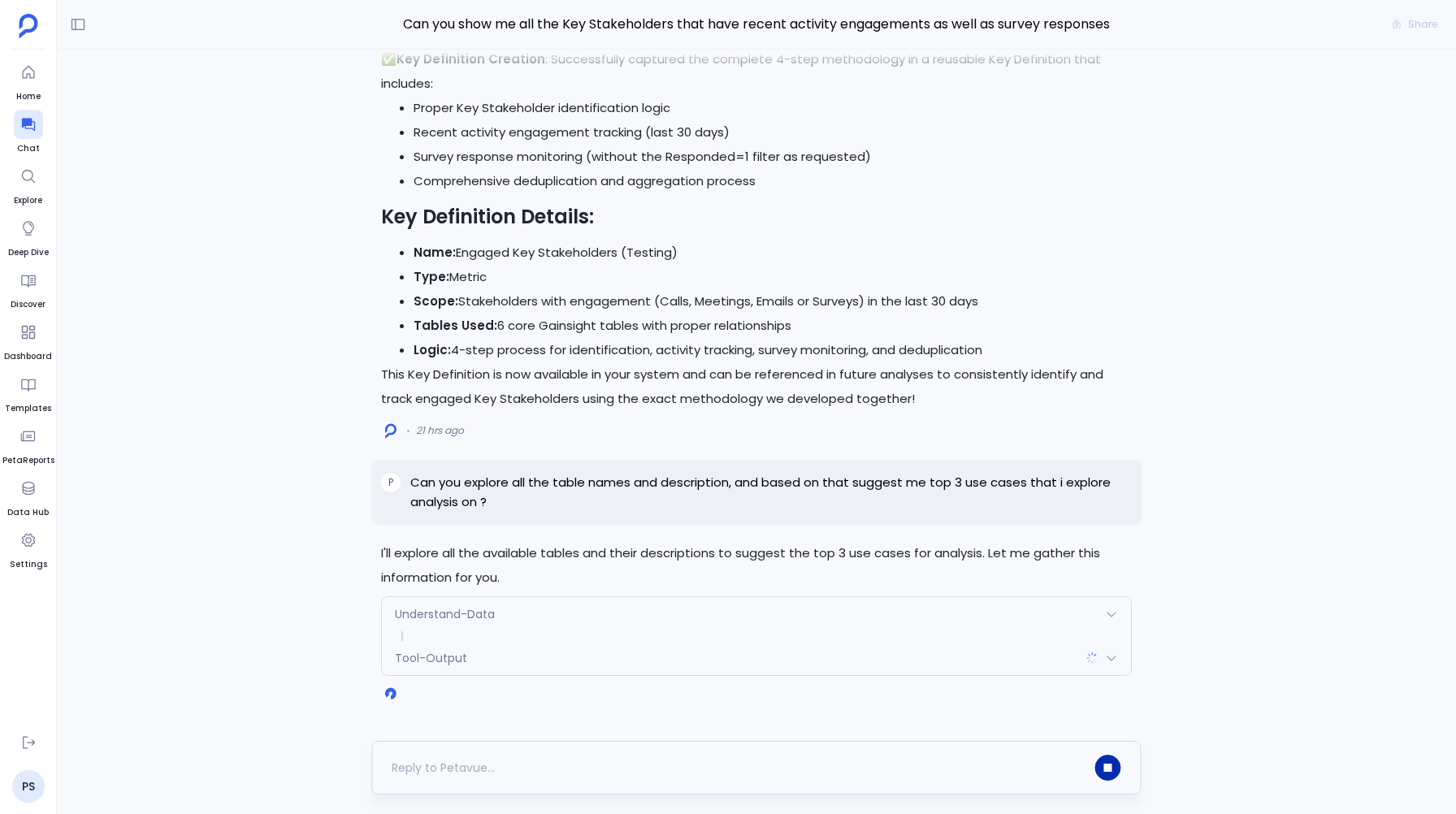
click at [1098, 766] on button "button" at bounding box center [1108, 768] width 26 height 26
click at [430, 481] on p "Can you explore all the table names and description, and based on that suggest …" at bounding box center [771, 492] width 721 height 39
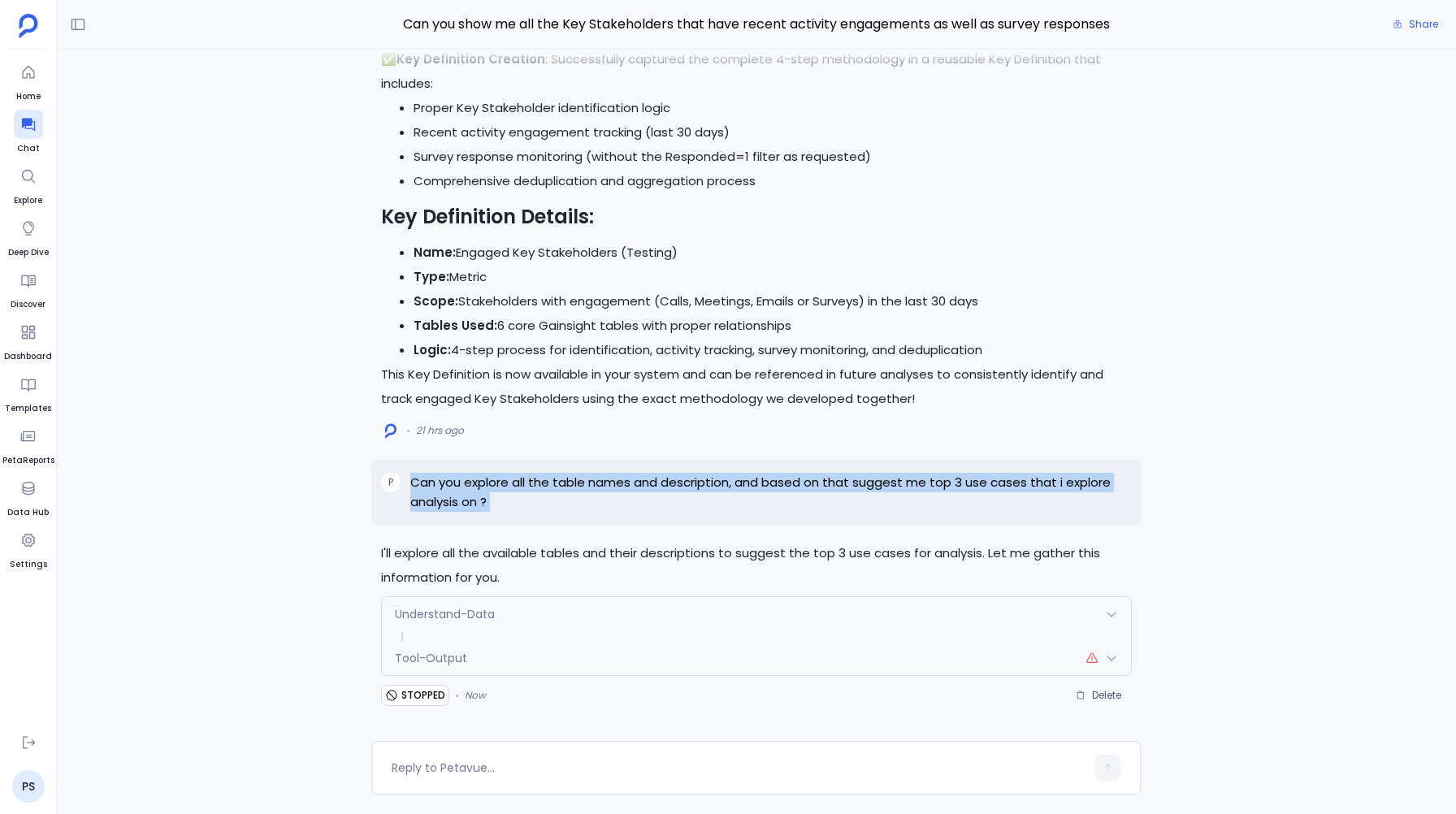
click at [430, 481] on p "Can you explore all the table names and description, and based on that suggest …" at bounding box center [771, 492] width 721 height 39
copy p "Can you explore all the table names and description, and based on that suggest …"
click at [1103, 693] on span "Delete" at bounding box center [1107, 695] width 29 height 13
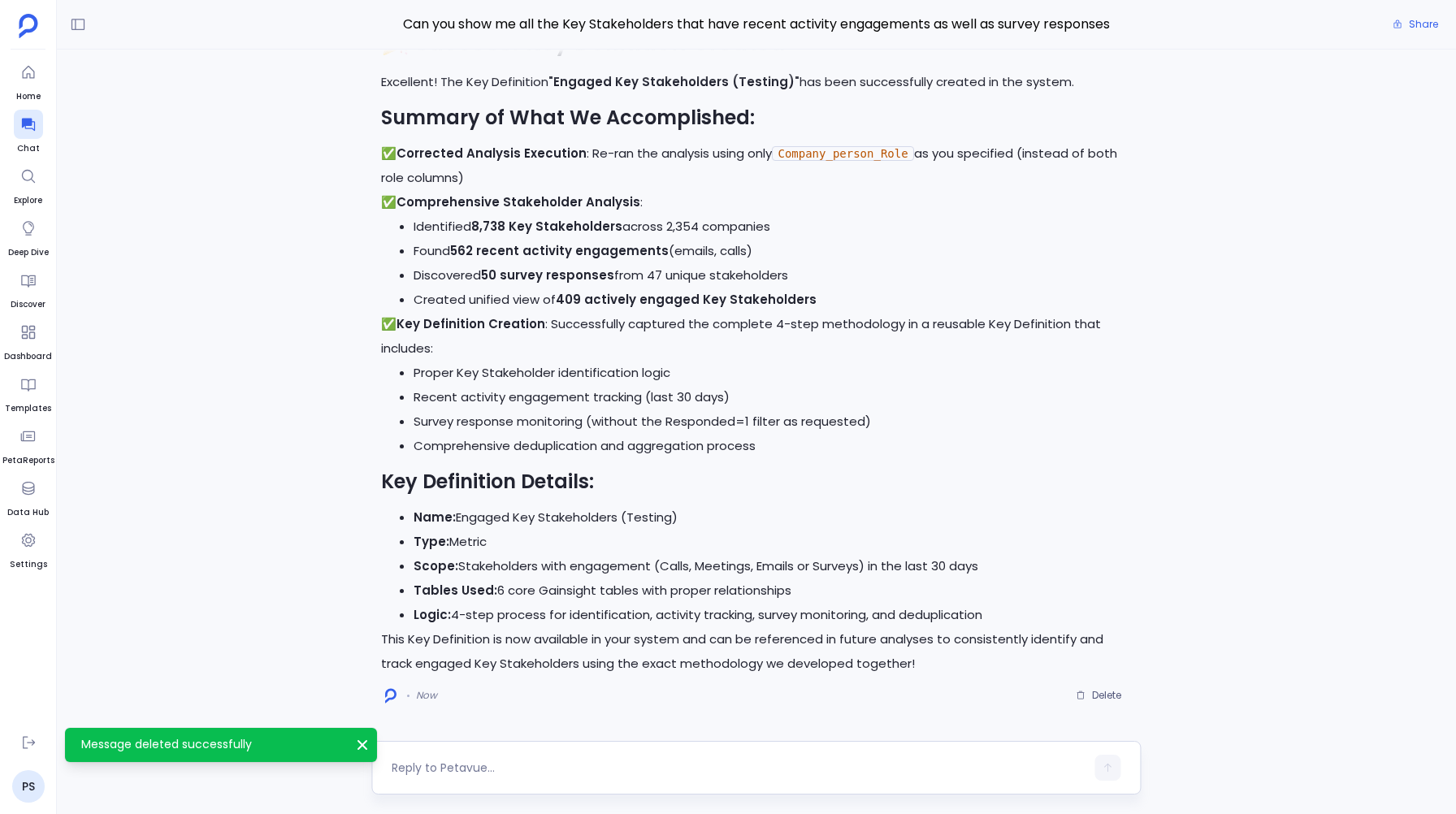
click at [421, 772] on textarea at bounding box center [739, 768] width 694 height 17
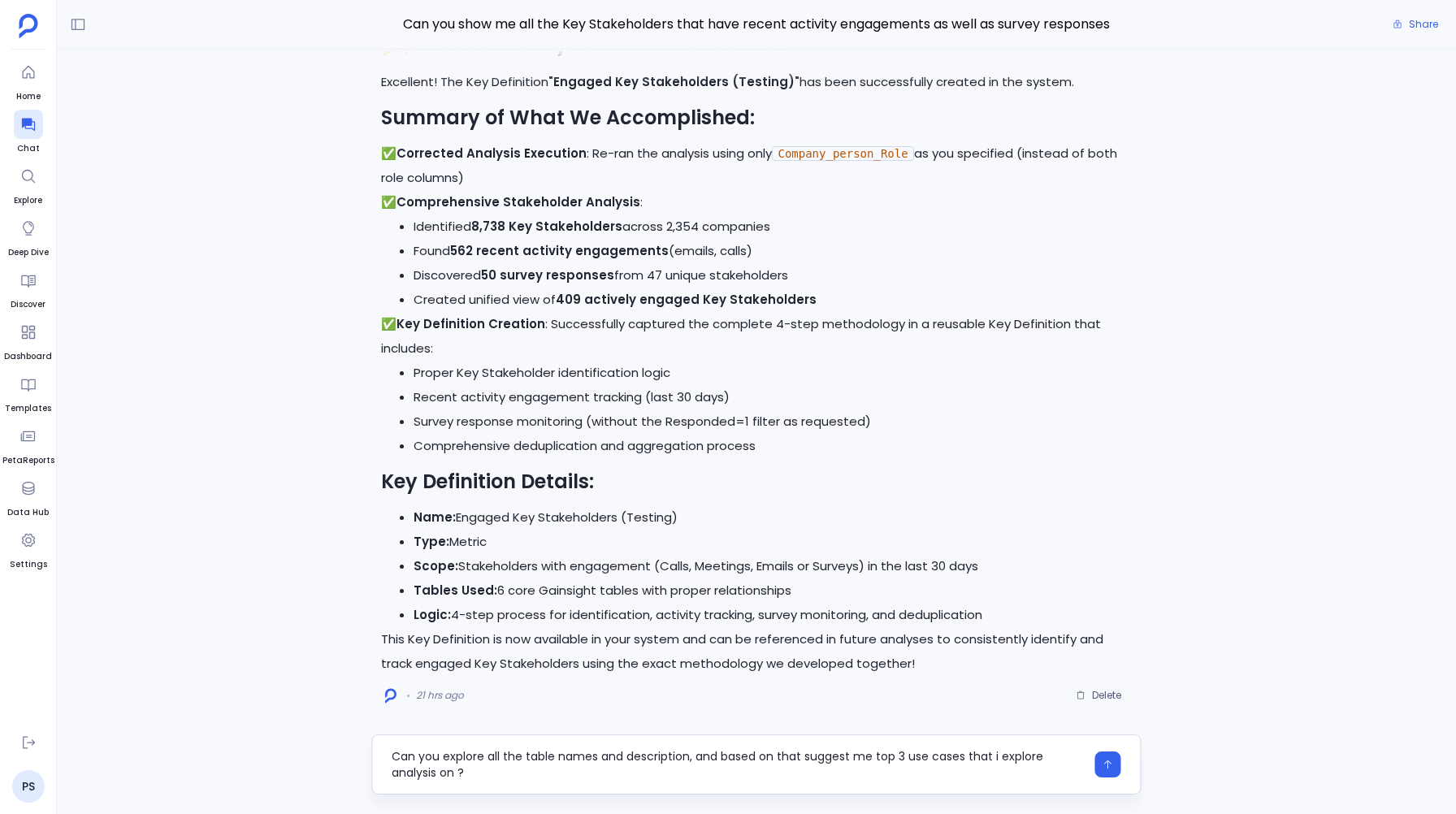
click at [691, 757] on textarea "Can you explore all the table names and description, and based on that suggest …" at bounding box center [739, 764] width 694 height 32
click at [716, 757] on textarea "Can you explore all the table names and descriptions for the tables where numbe…" at bounding box center [739, 764] width 694 height 32
click at [526, 773] on textarea "Can you explore all the table names and descriptions for the tables in Gainsigh…" at bounding box center [739, 764] width 694 height 32
type textarea "Can you explore all the table names and descriptions for the tables in Gainsigh…"
click at [1113, 753] on button "button" at bounding box center [1108, 764] width 26 height 26
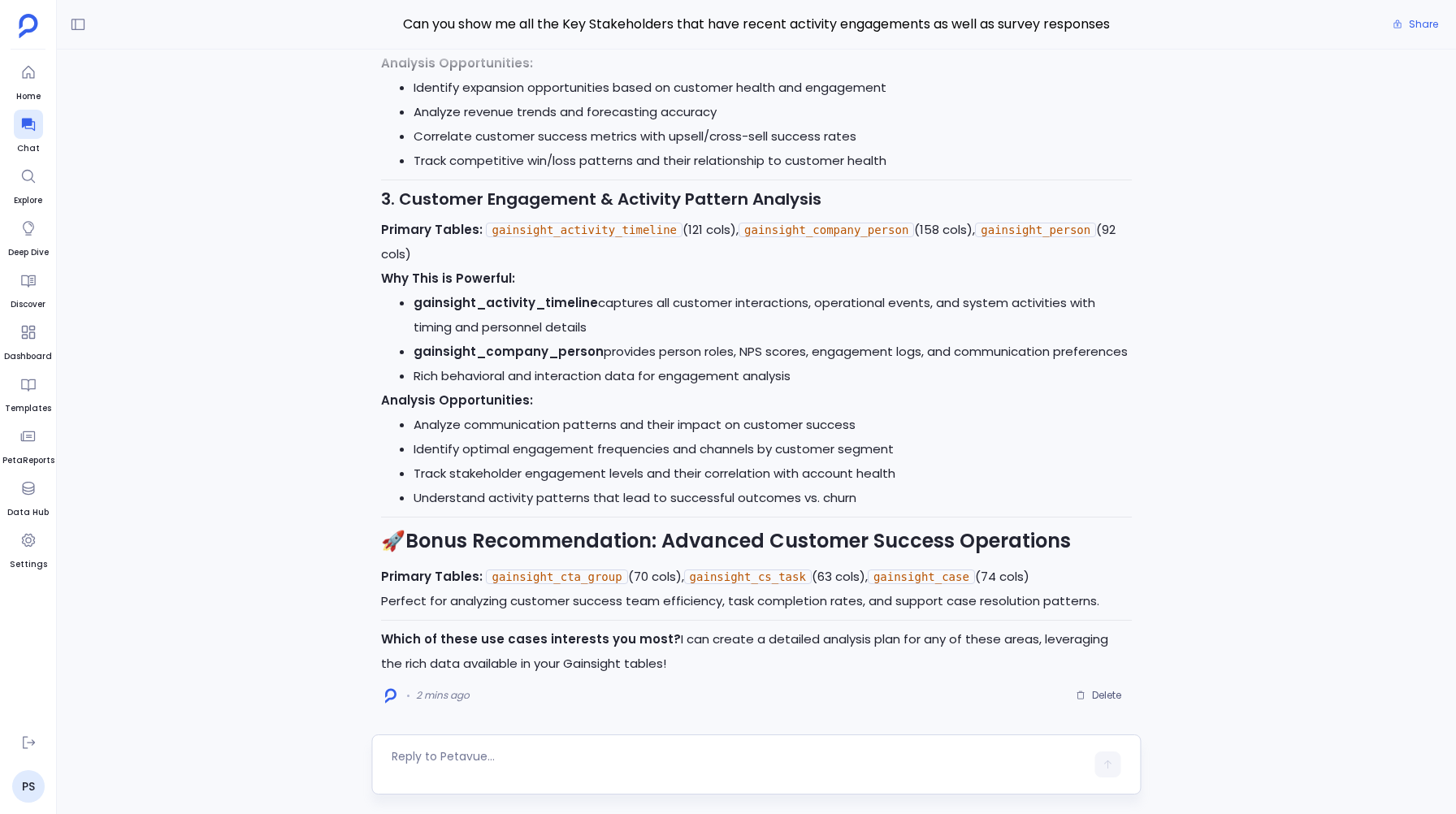
click at [418, 752] on textarea at bounding box center [739, 764] width 694 height 32
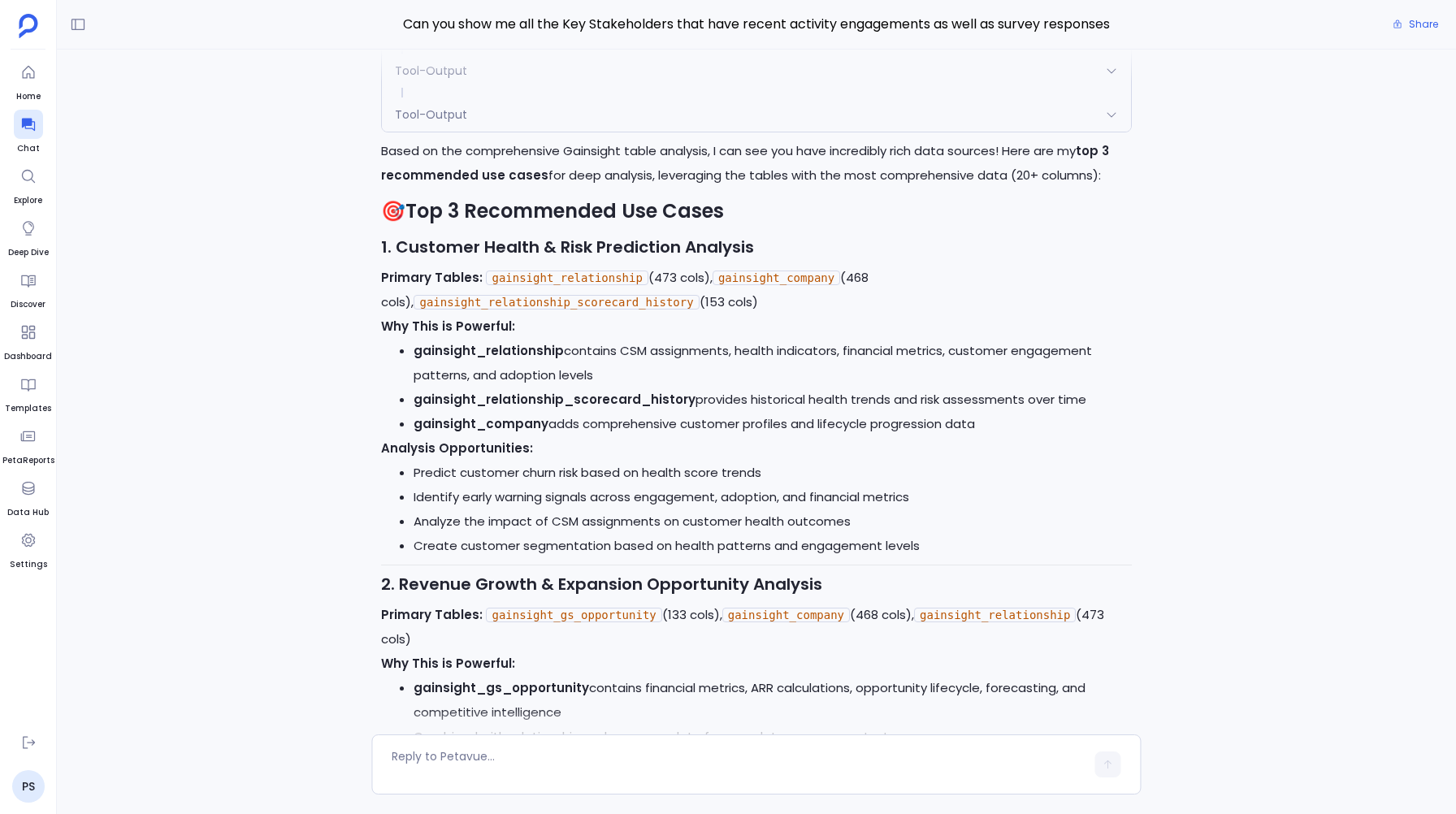
scroll to position [-723, 0]
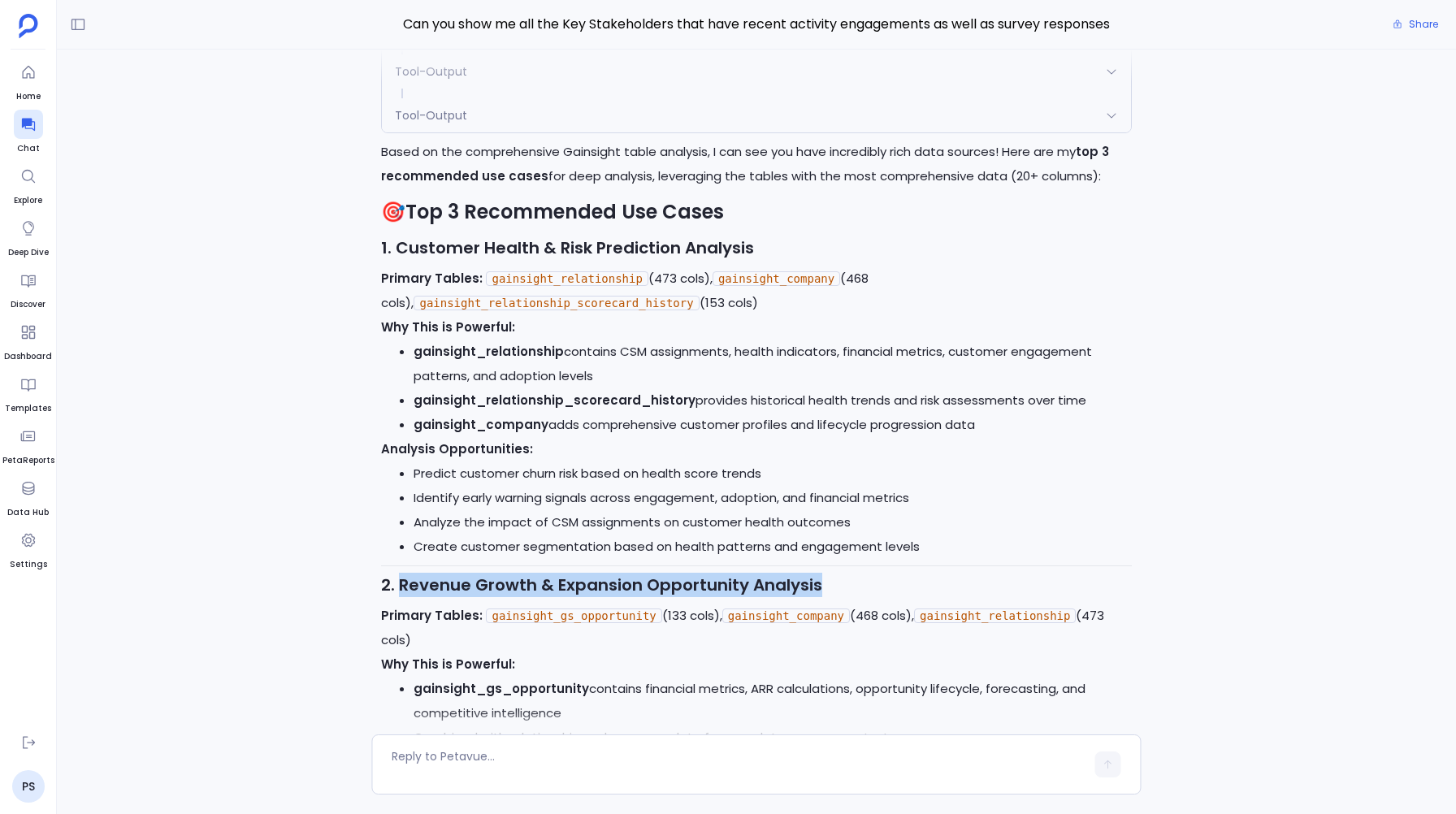
drag, startPoint x: 843, startPoint y: 580, endPoint x: 404, endPoint y: 587, distance: 439.1
click at [404, 587] on h3 "2. Revenue Growth & Expansion Opportunity Analysis" at bounding box center [756, 585] width 751 height 25
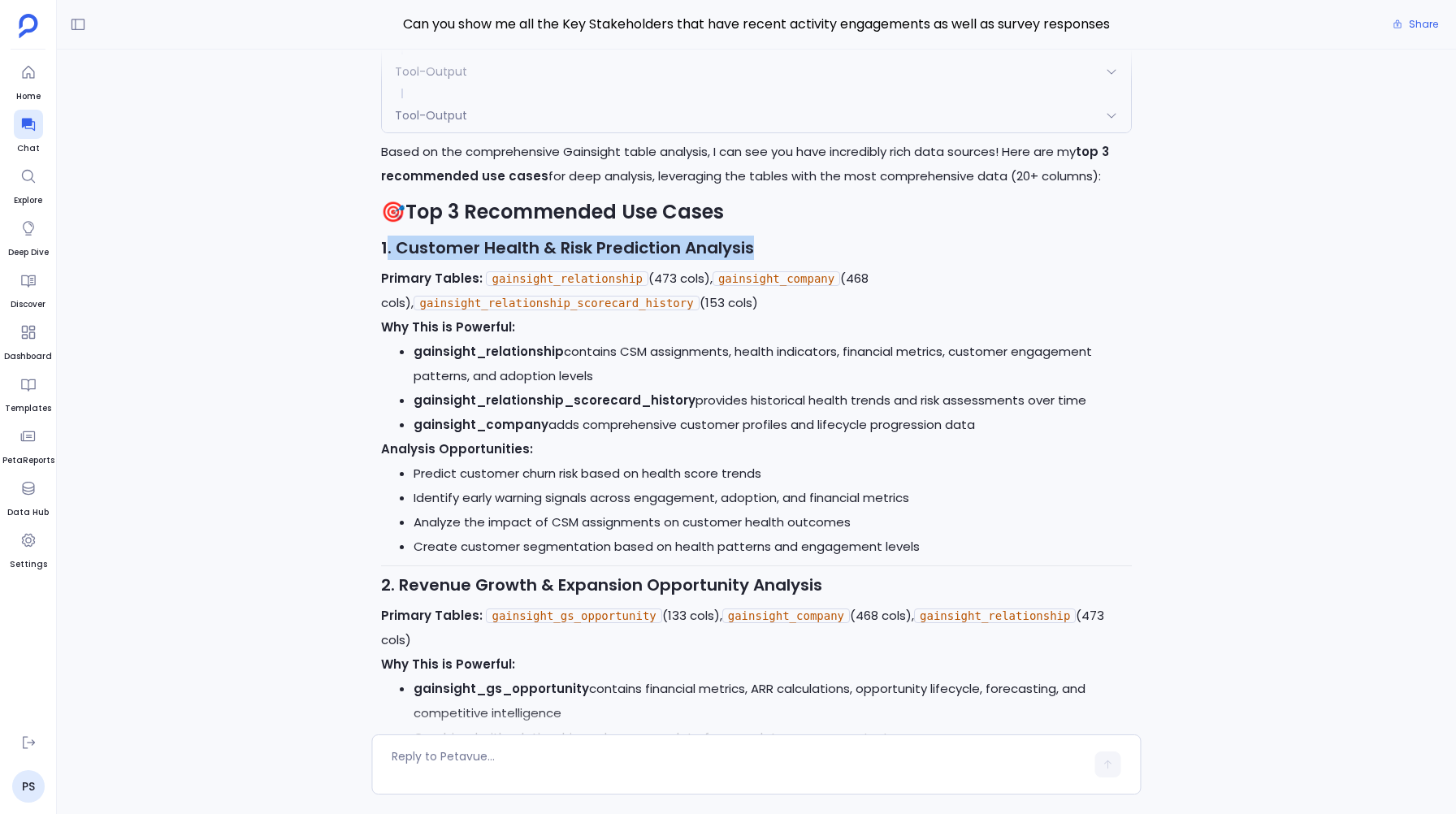
drag, startPoint x: 752, startPoint y: 248, endPoint x: 388, endPoint y: 247, distance: 364.0
click at [388, 247] on h3 "1. Customer Health & Risk Prediction Analysis" at bounding box center [756, 247] width 751 height 25
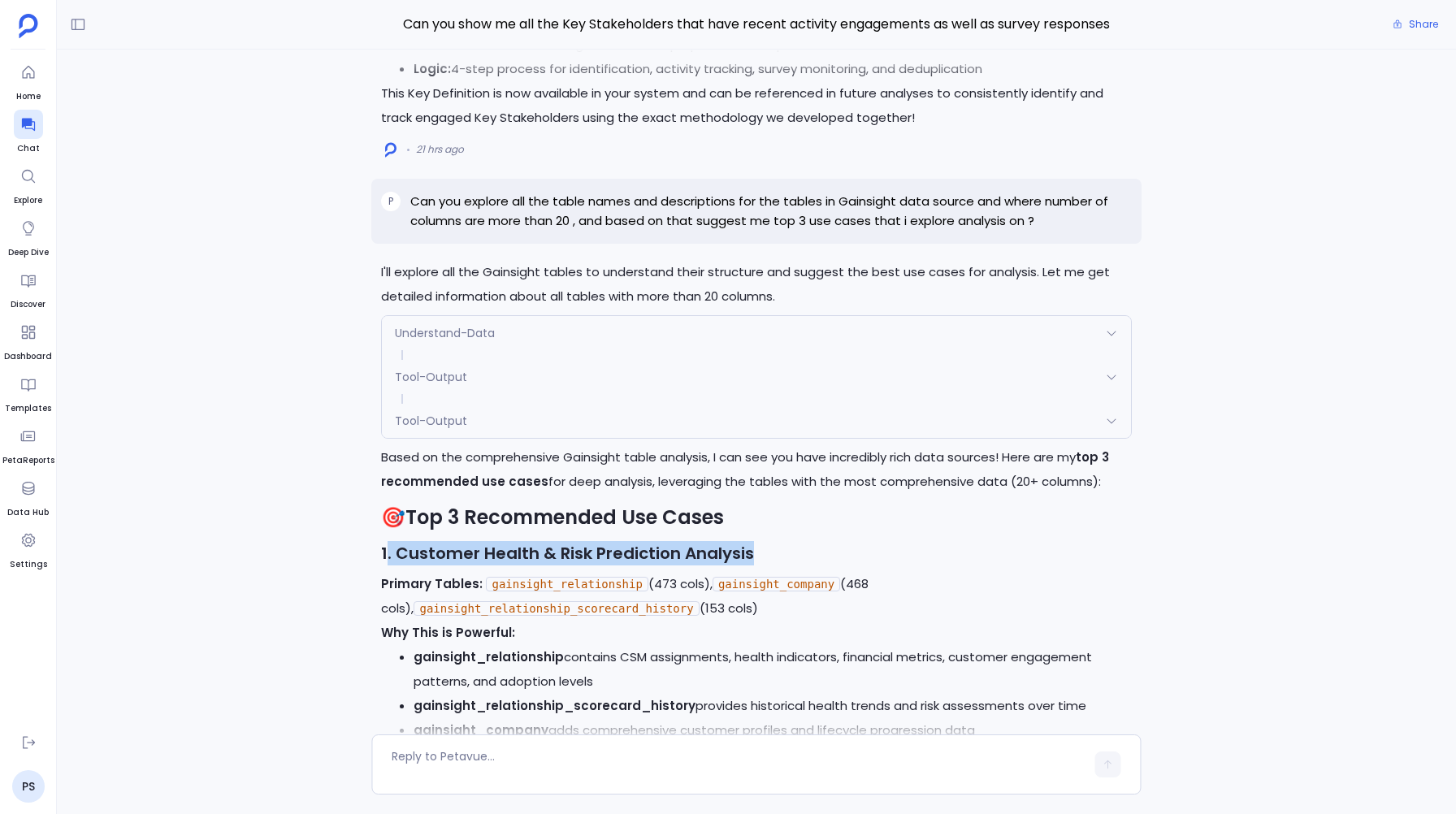
scroll to position [-1024, 0]
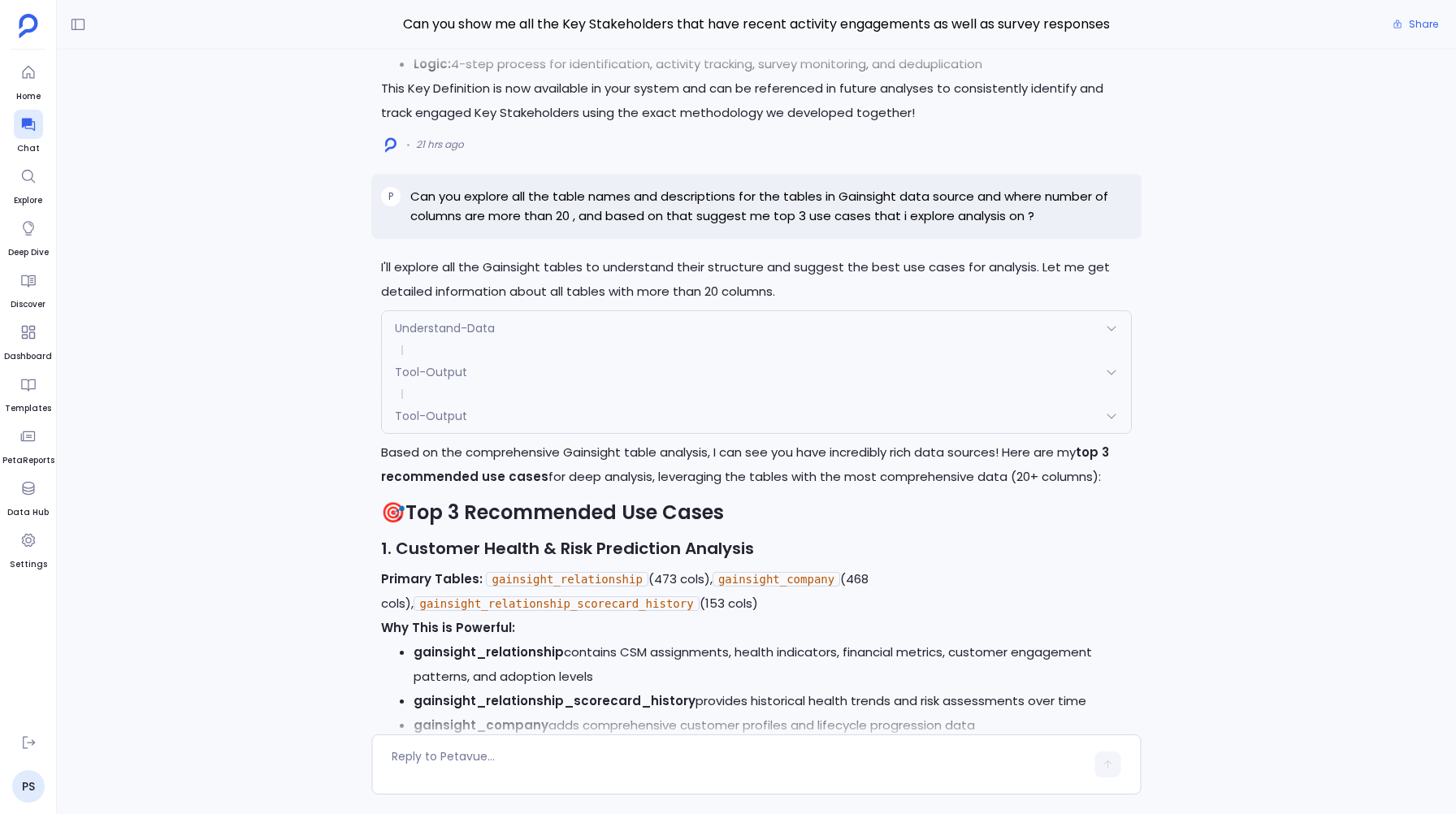
click at [441, 334] on span "Understand-Data" at bounding box center [444, 328] width 100 height 17
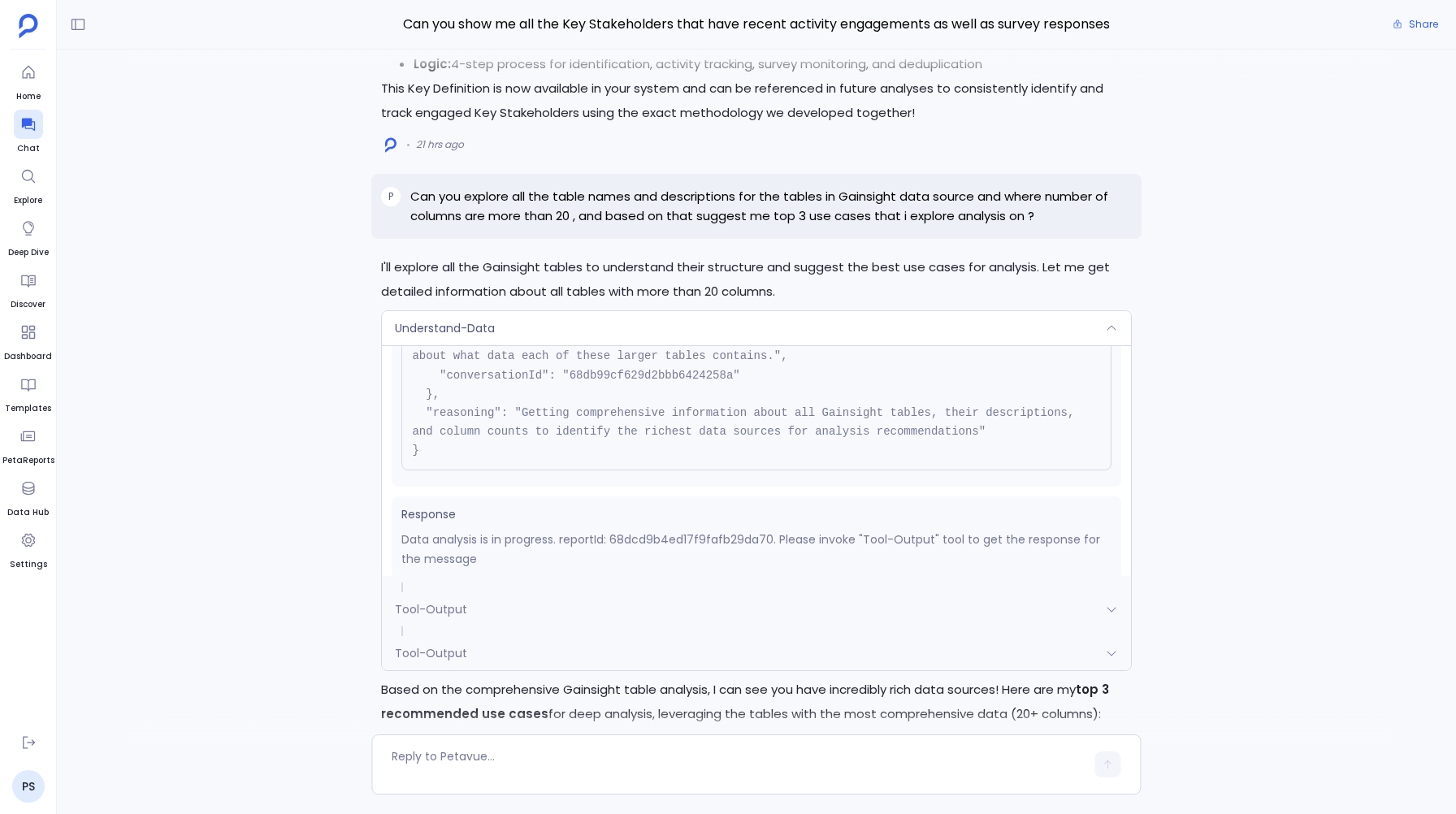
scroll to position [165, 0]
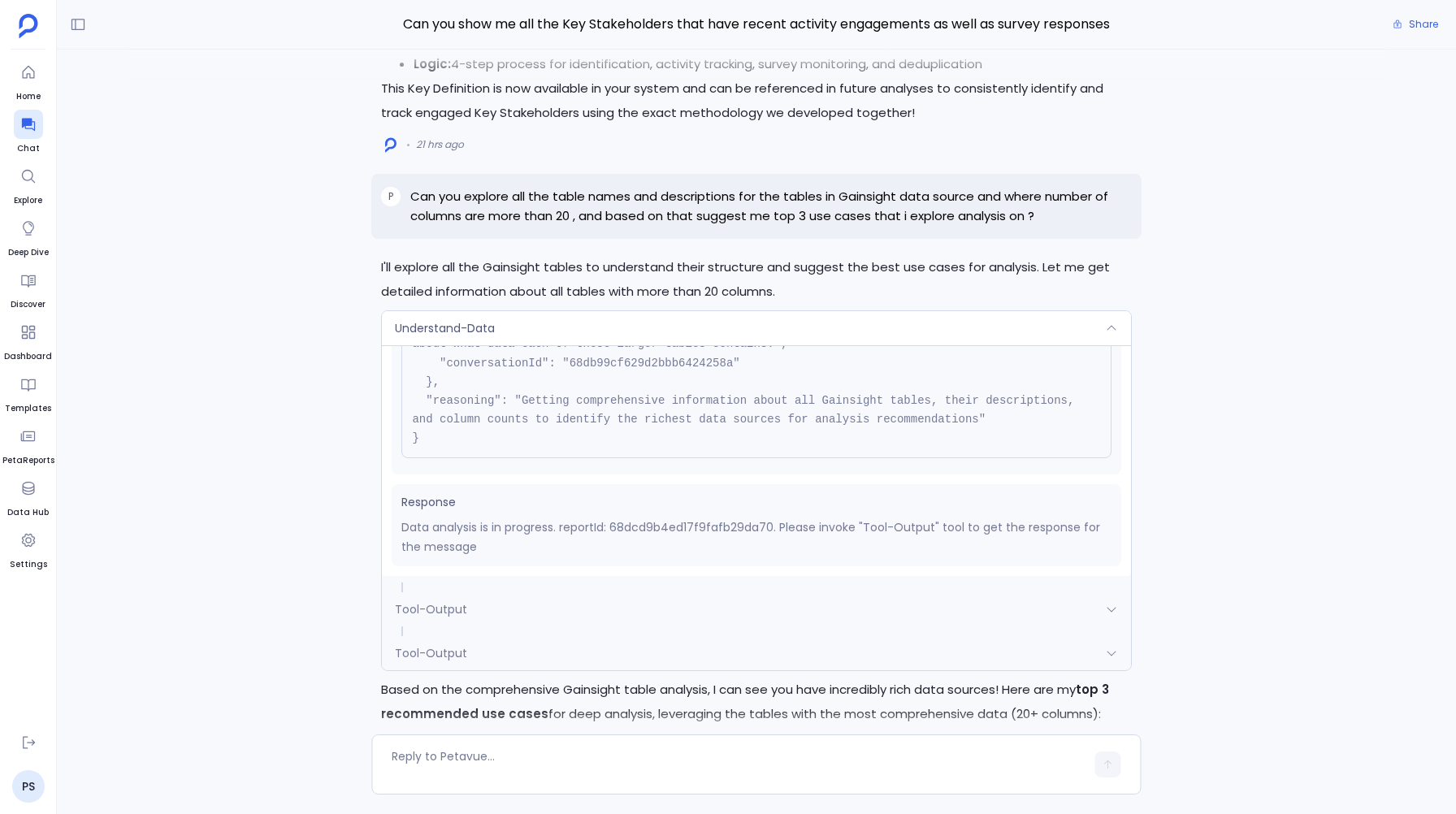
click at [418, 603] on span "Tool-Output" at bounding box center [430, 610] width 73 height 17
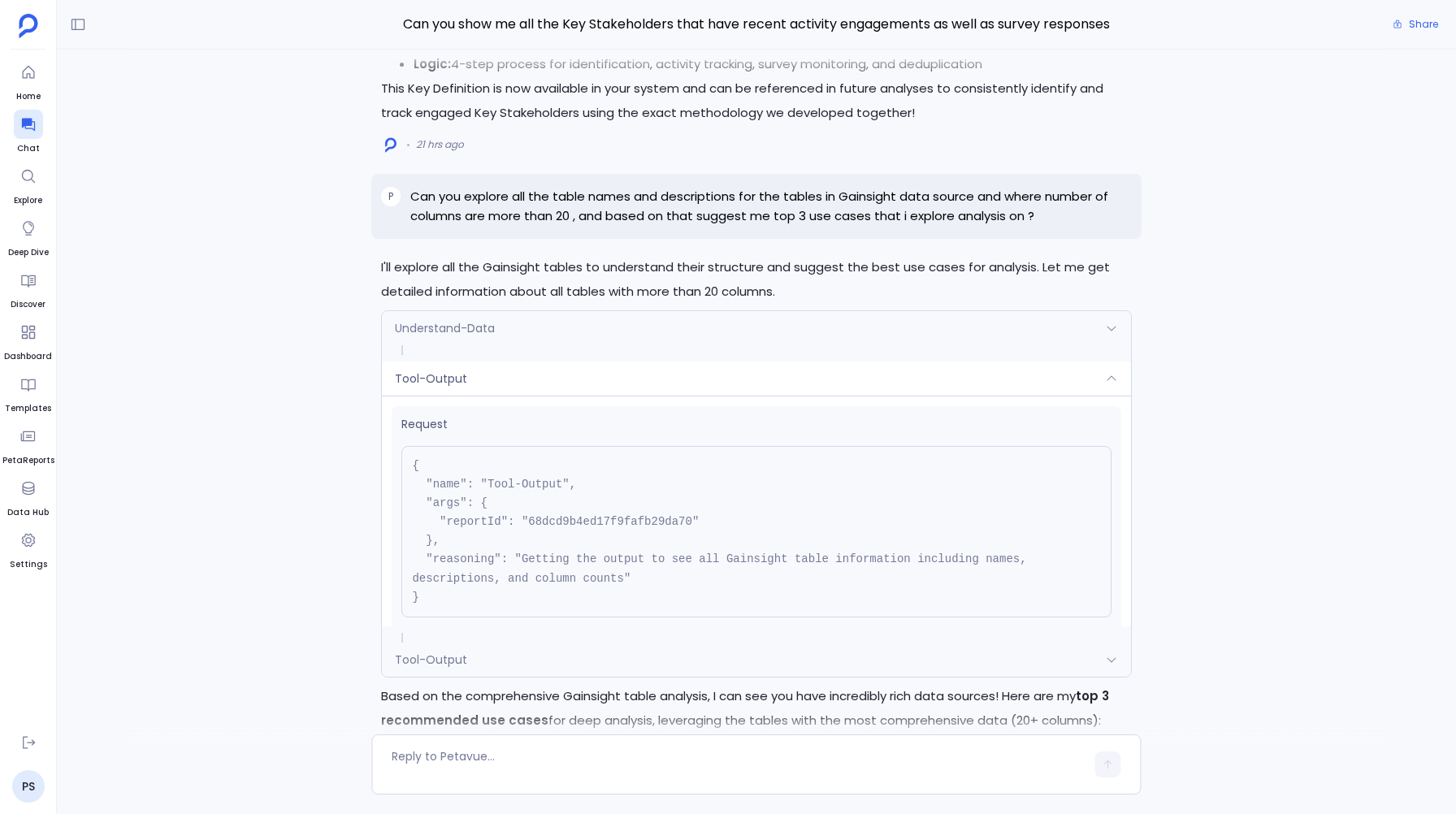
scroll to position [109, 0]
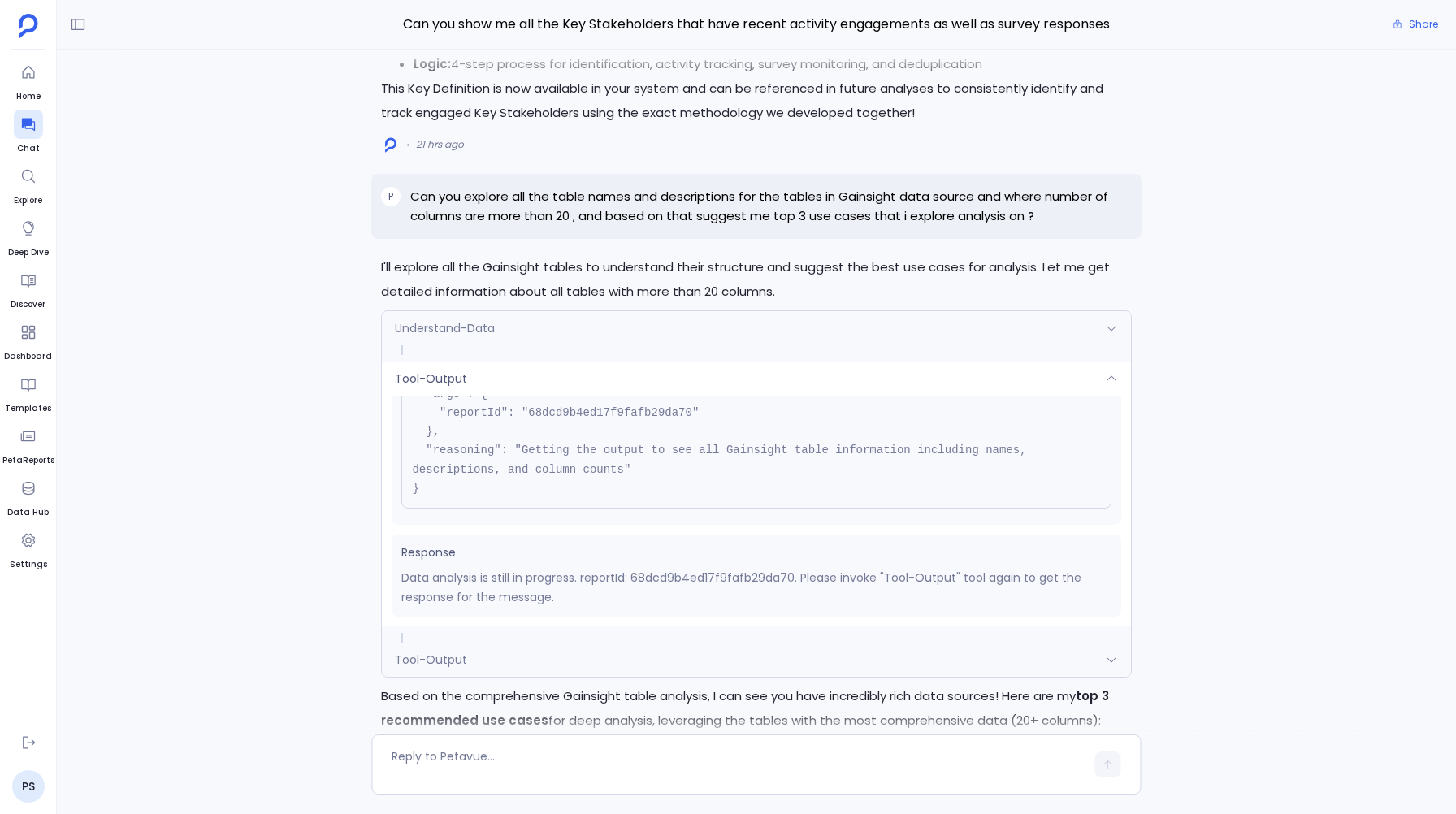
click at [423, 668] on div "Tool-Output" at bounding box center [756, 659] width 749 height 34
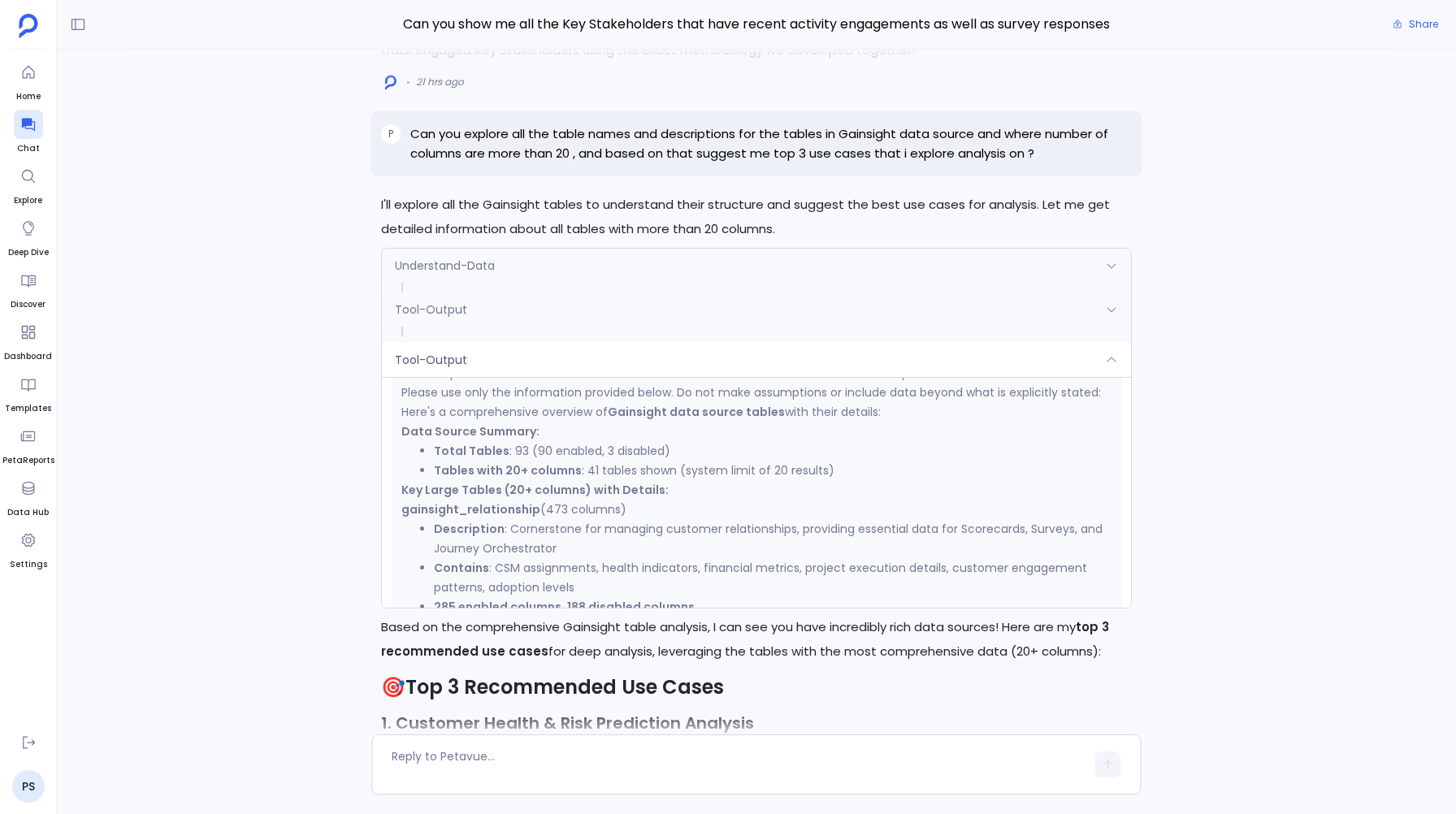
scroll to position [319, 0]
click at [241, 311] on div "I'll explore all the Gainsight tables to understand their structure and suggest…" at bounding box center [757, 396] width 1400 height 692
click at [418, 132] on p "Can you explore all the table names and descriptions for the tables in Gainsigh…" at bounding box center [771, 143] width 721 height 39
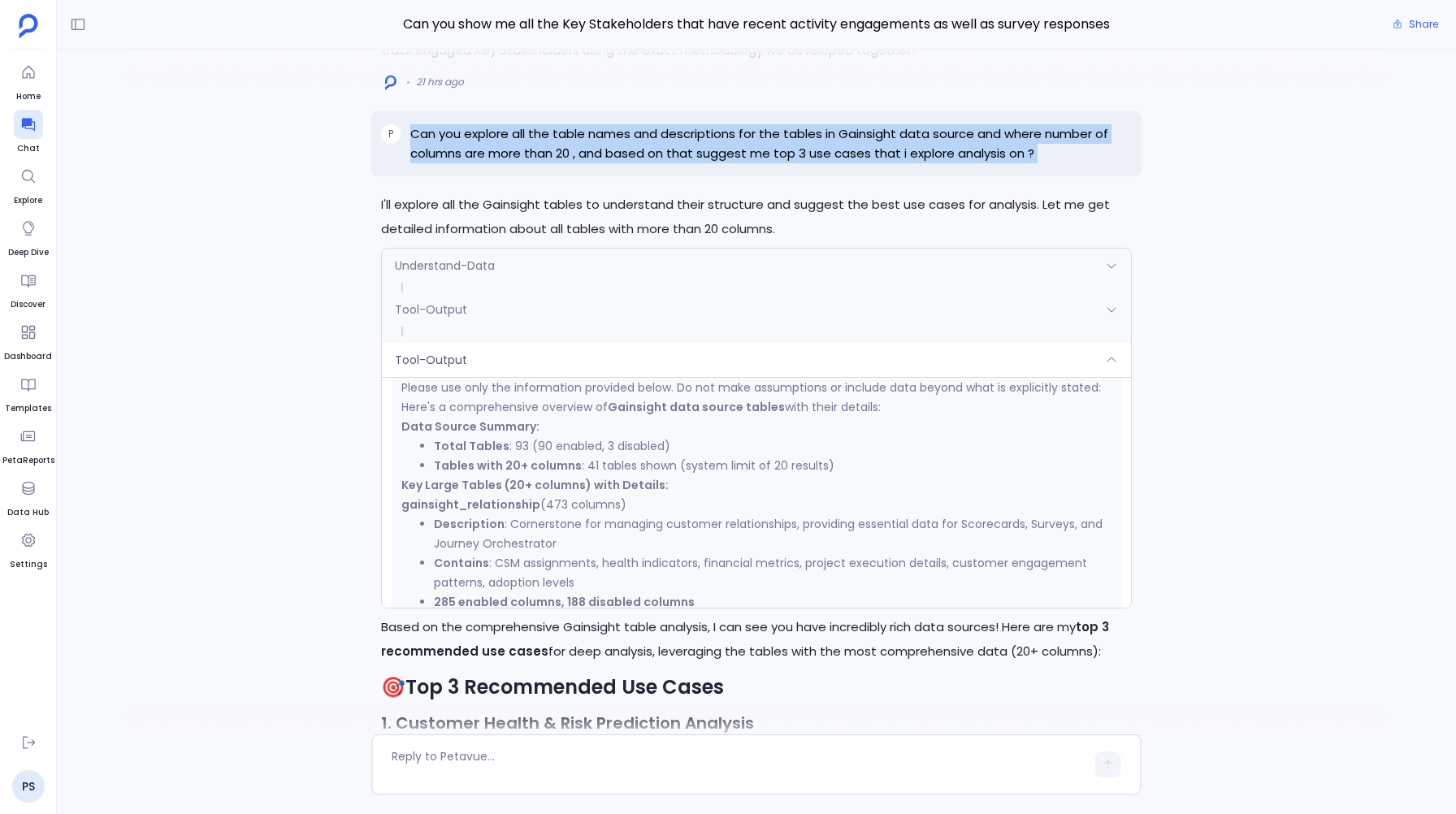
click at [418, 132] on p "Can you explore all the table names and descriptions for the tables in Gainsigh…" at bounding box center [771, 143] width 721 height 39
copy p "Can you explore all the table names and descriptions for the tables in Gainsigh…"
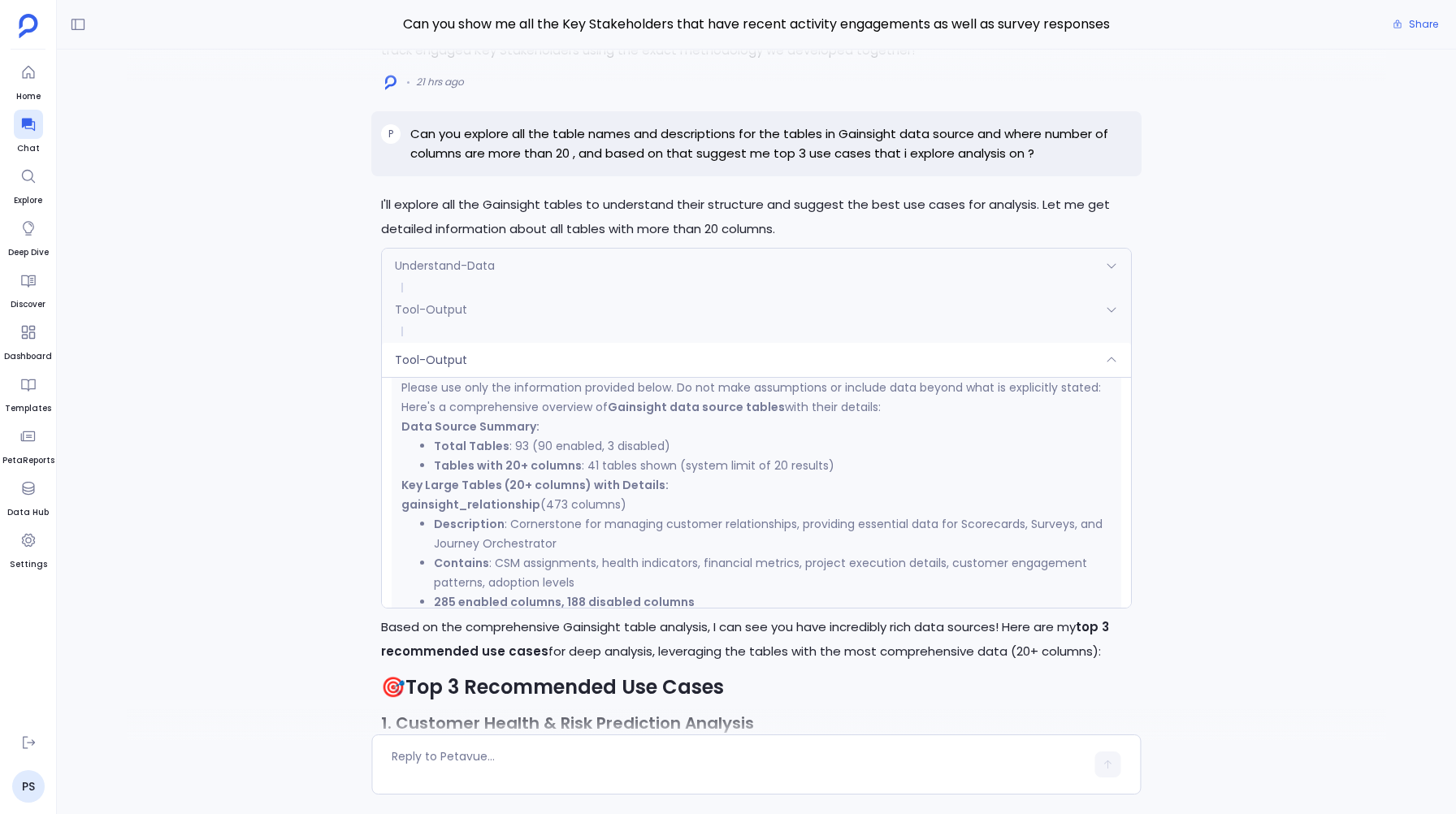
click at [294, 165] on div "I'll explore all the Gainsight tables to understand their structure and suggest…" at bounding box center [757, 396] width 1400 height 692
click at [274, 351] on div "I'll explore all the Gainsight tables to understand their structure and suggest…" at bounding box center [757, 396] width 1400 height 692
click at [444, 361] on span "Tool-Output" at bounding box center [430, 361] width 73 height 17
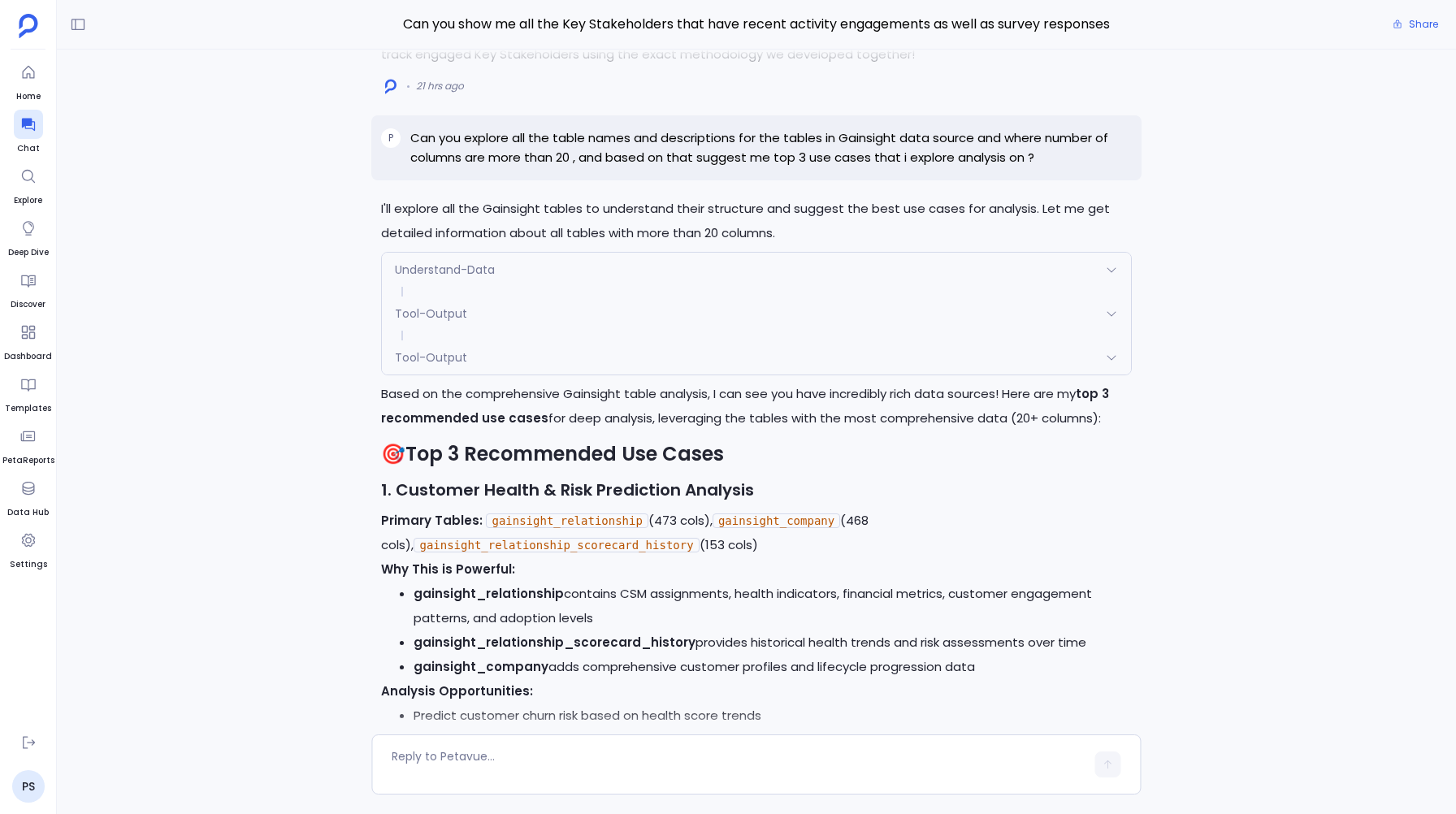
scroll to position [-961, 0]
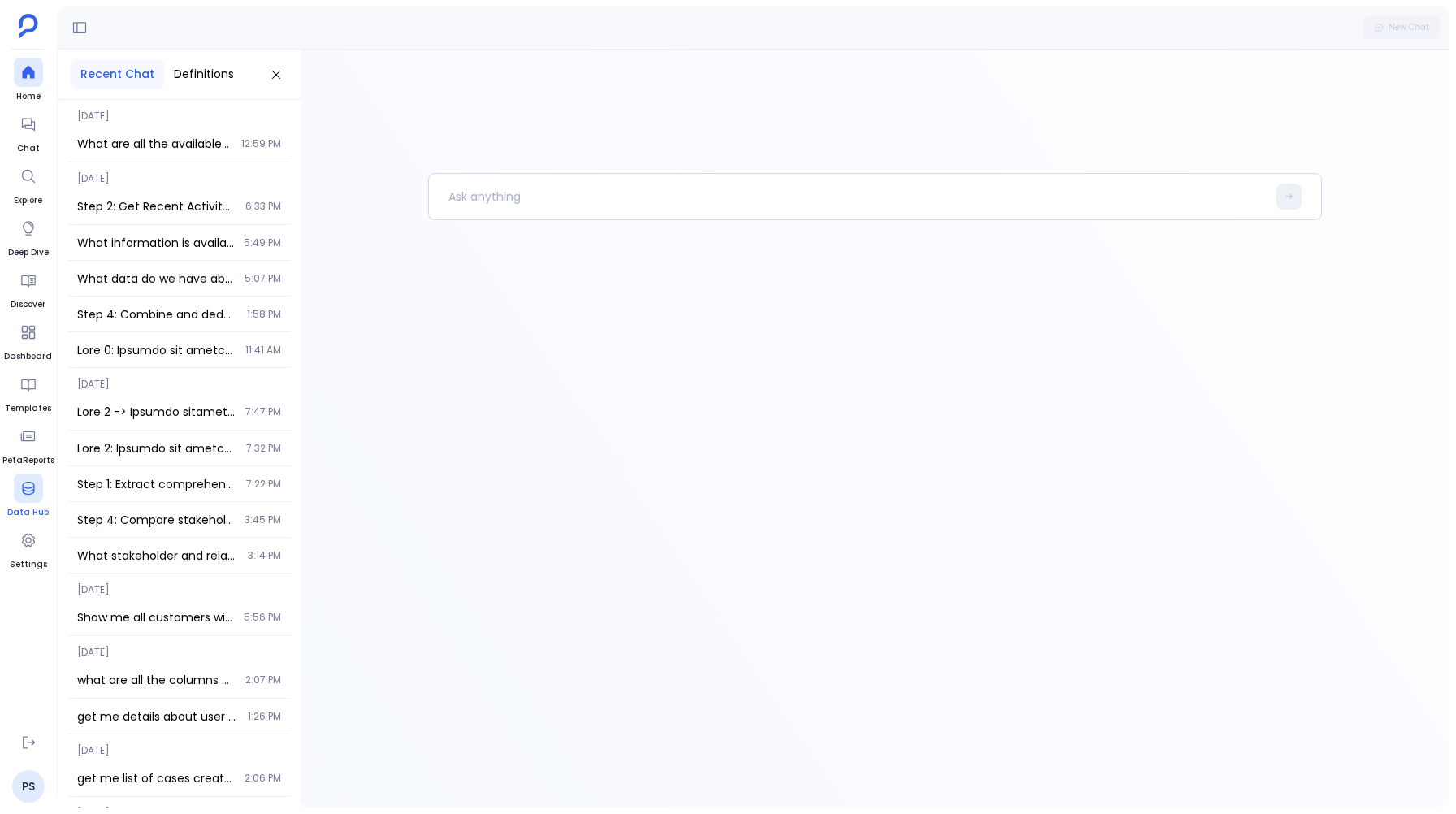
click at [25, 507] on span "Data Hub" at bounding box center [28, 512] width 41 height 13
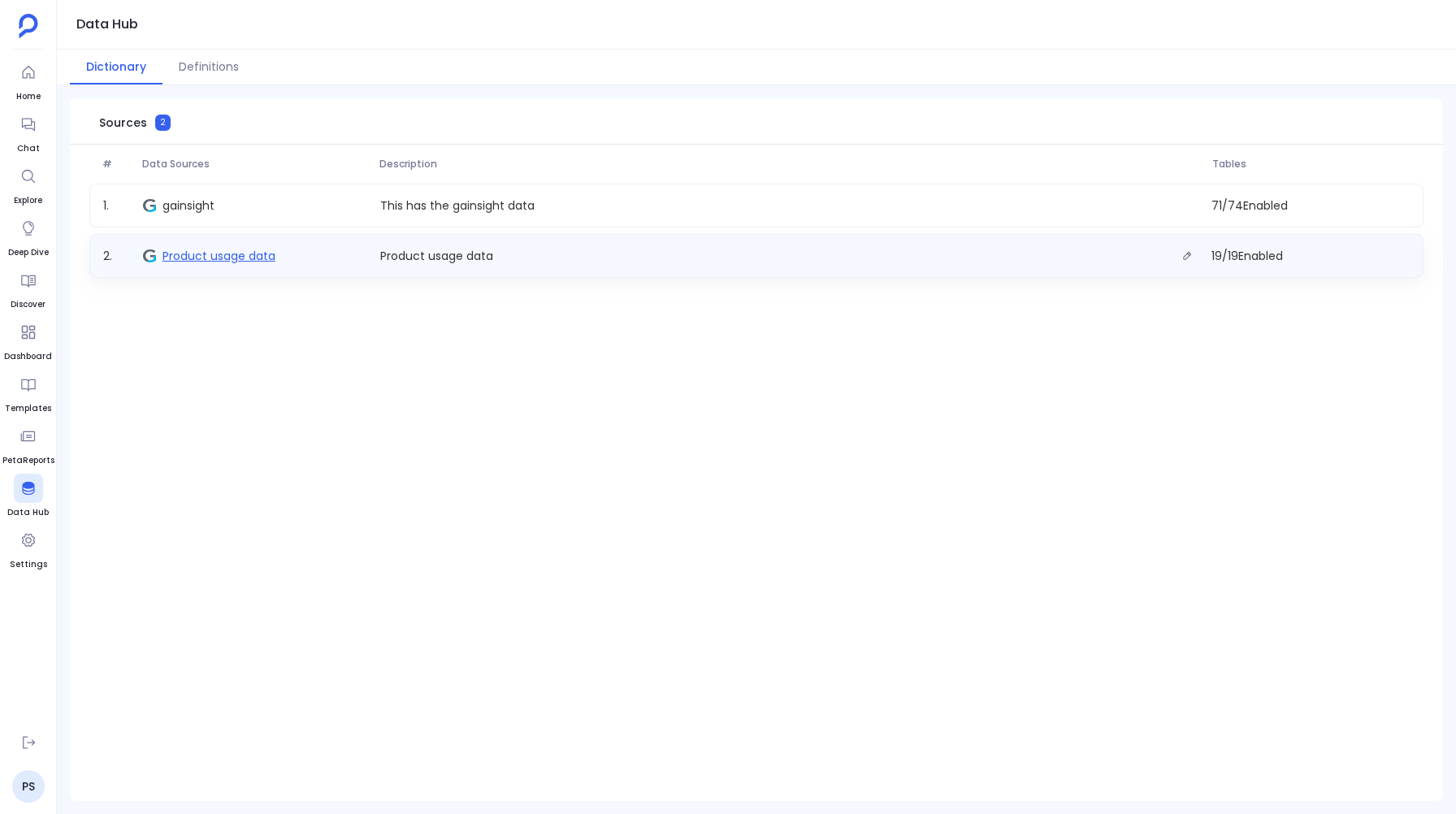
click at [199, 248] on span "Product usage data" at bounding box center [219, 256] width 113 height 17
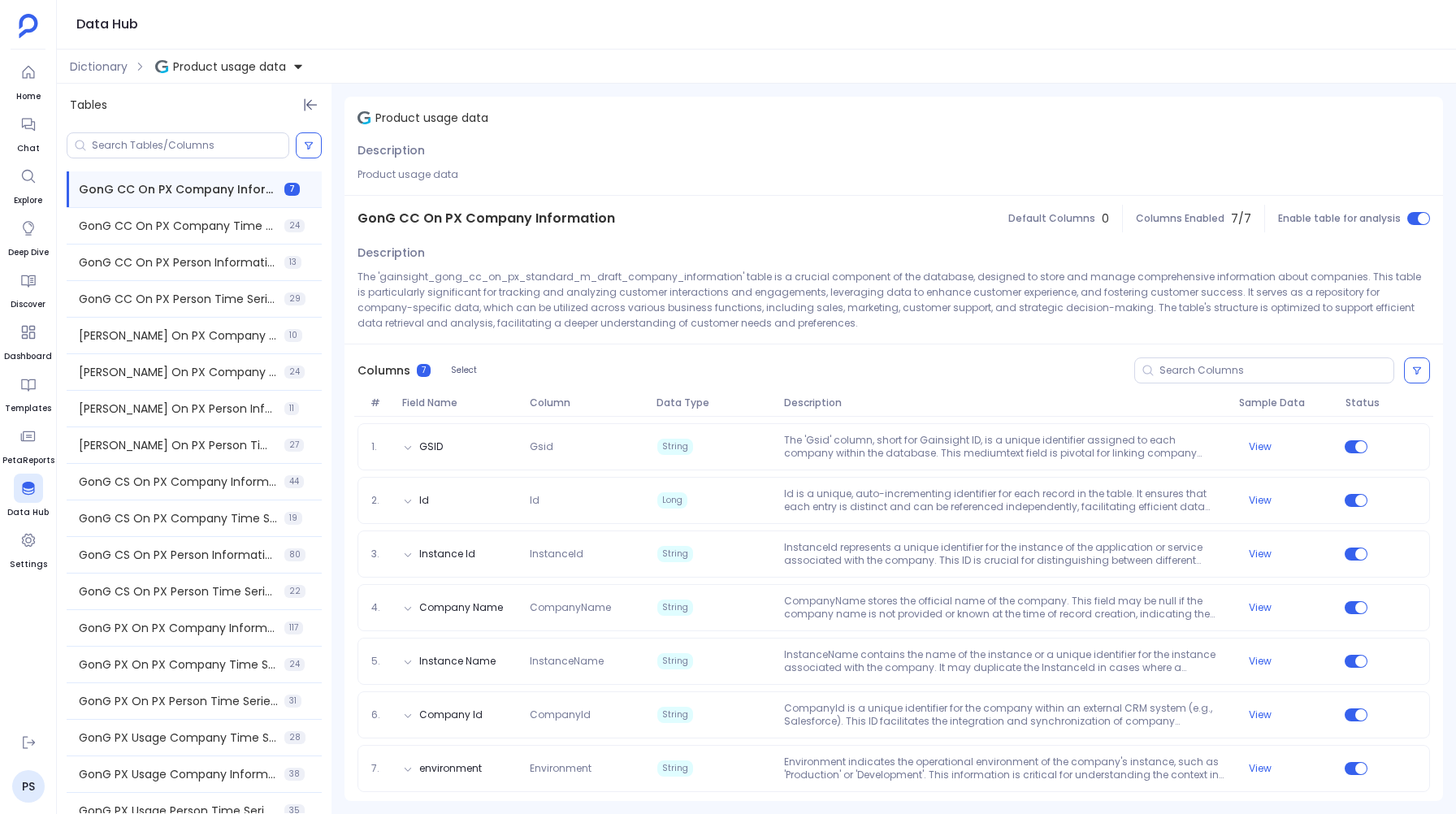
click at [227, 54] on button "Product usage data" at bounding box center [229, 66] width 155 height 26
click at [218, 143] on span "gainsight" at bounding box center [215, 141] width 52 height 17
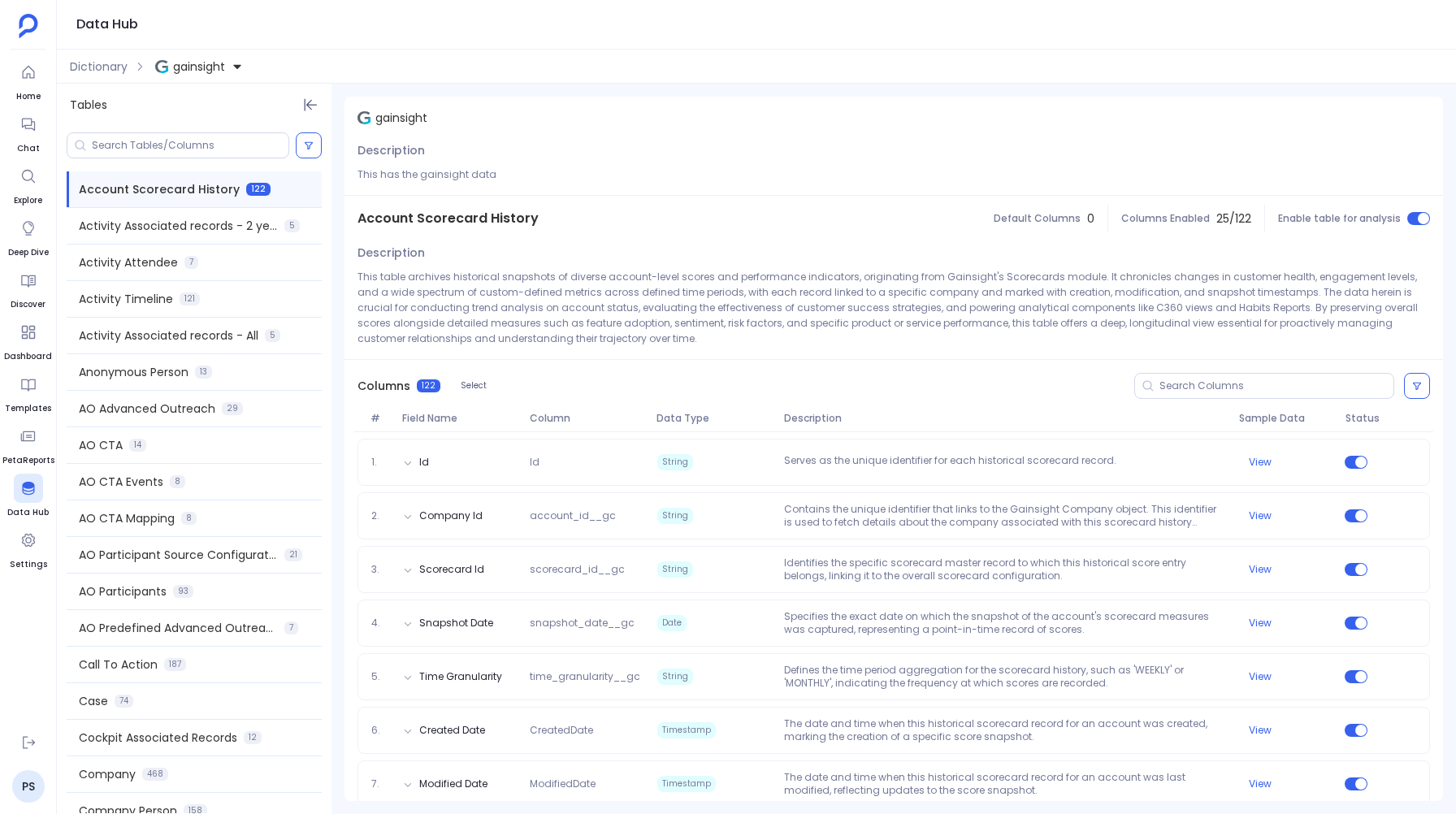
click at [203, 60] on span "gainsight" at bounding box center [199, 67] width 52 height 17
click at [82, 52] on div "Dictionary gainsight" at bounding box center [757, 66] width 1400 height 34
click at [82, 65] on span "Dictionary" at bounding box center [98, 67] width 58 height 17
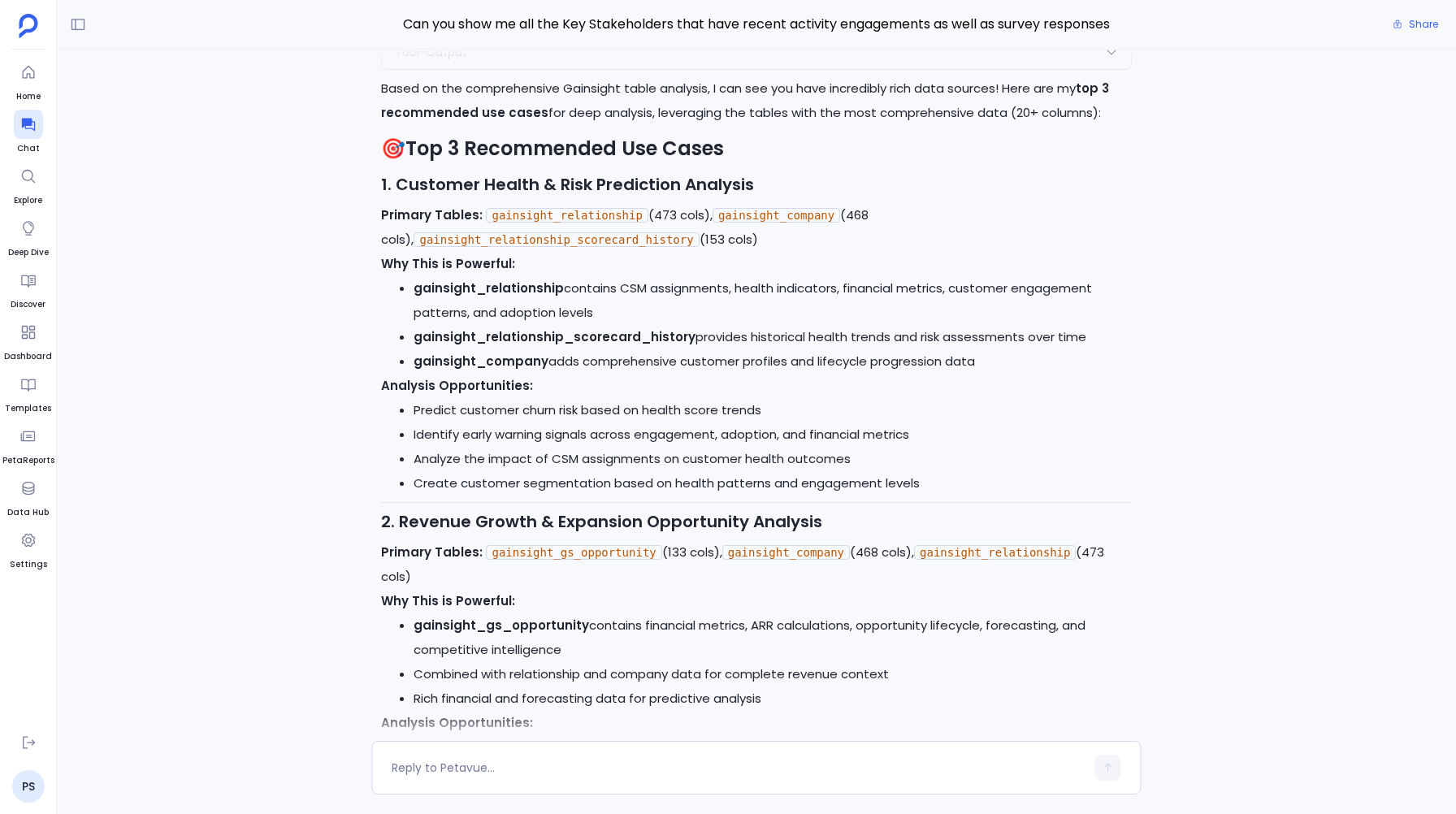
scroll to position [-685, 0]
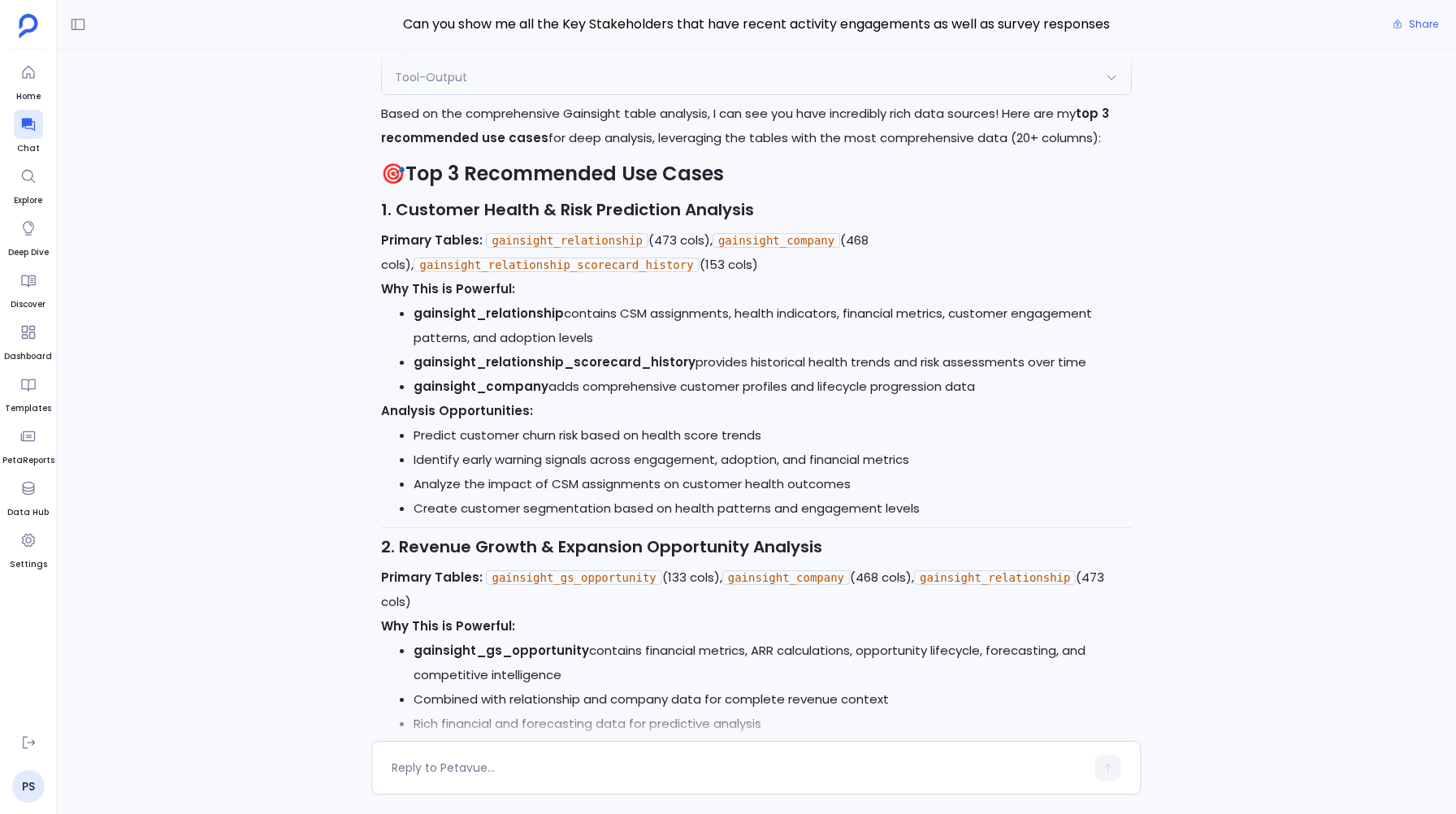
click at [429, 207] on strong "1. Customer Health & Risk Prediction Analysis" at bounding box center [567, 210] width 373 height 23
drag, startPoint x: 395, startPoint y: 207, endPoint x: 753, endPoint y: 206, distance: 358.0
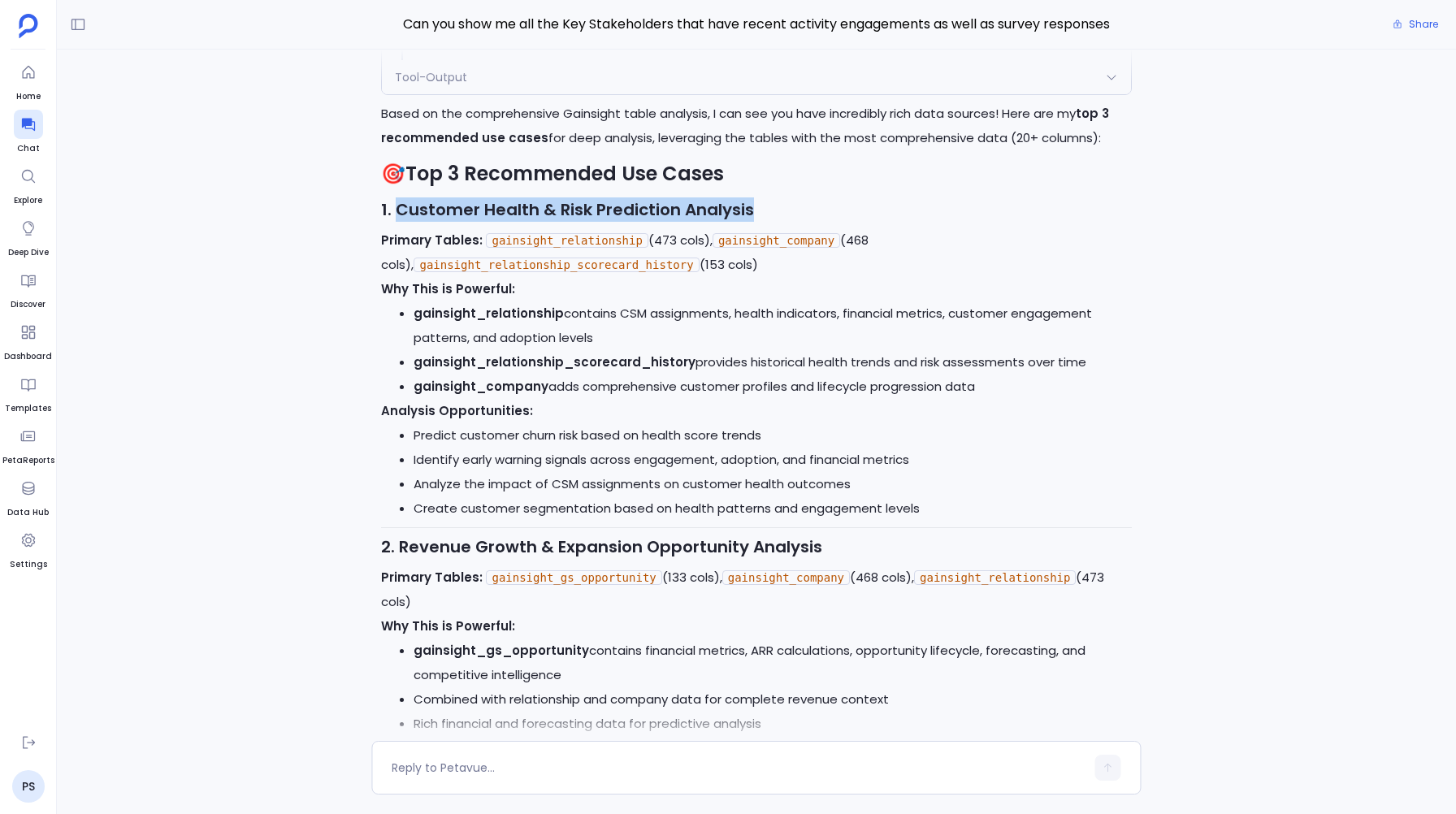
click at [753, 206] on h3 "1. Customer Health & Risk Prediction Analysis" at bounding box center [756, 210] width 751 height 25
copy strong "Customer Health & Risk Prediction Analysis"
click at [457, 763] on textarea at bounding box center [739, 768] width 694 height 17
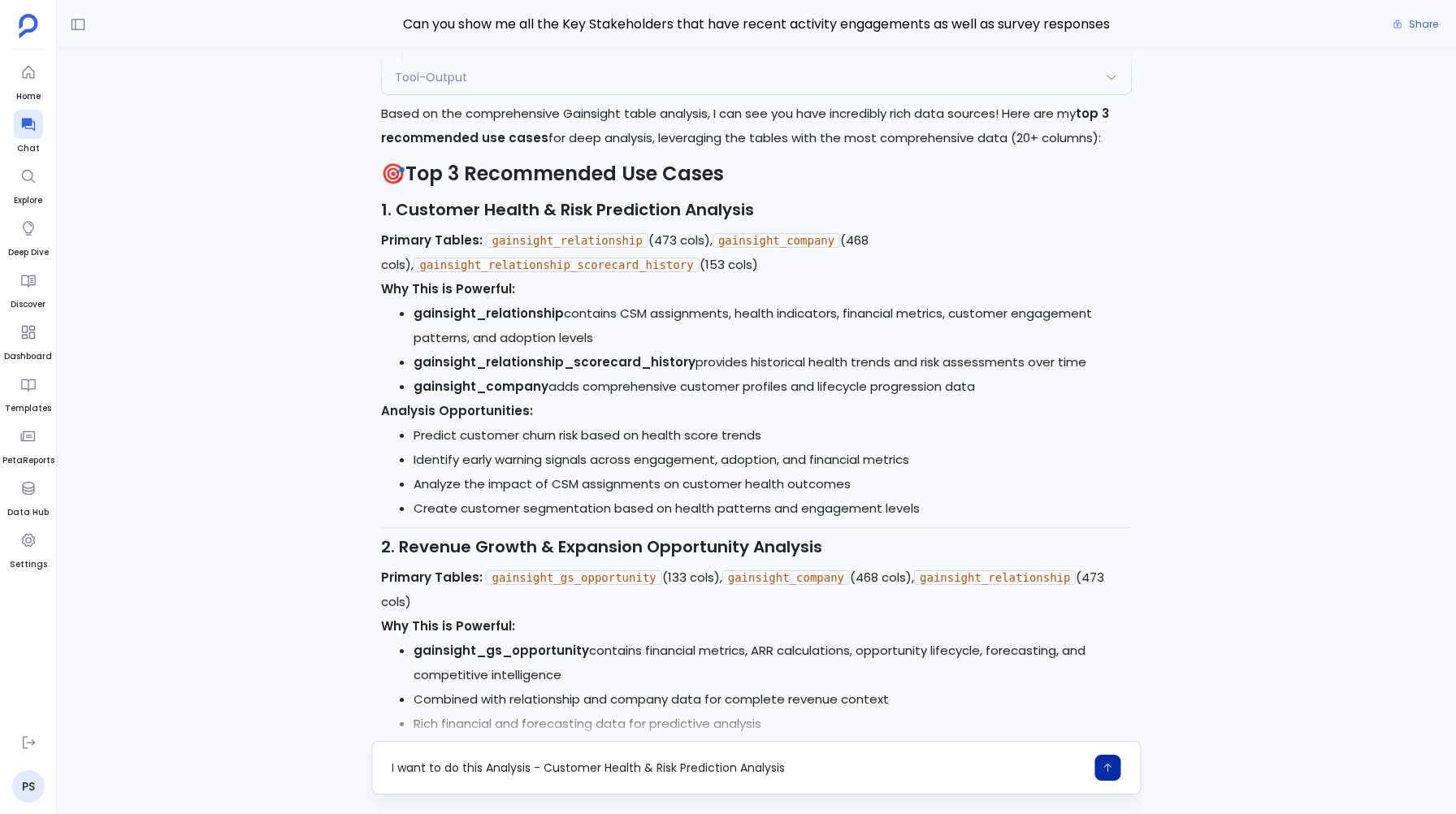
type textarea "I want to do this Analysis - Customer Health & Risk Prediction Analysis"
click at [1113, 770] on button "button" at bounding box center [1108, 768] width 26 height 26
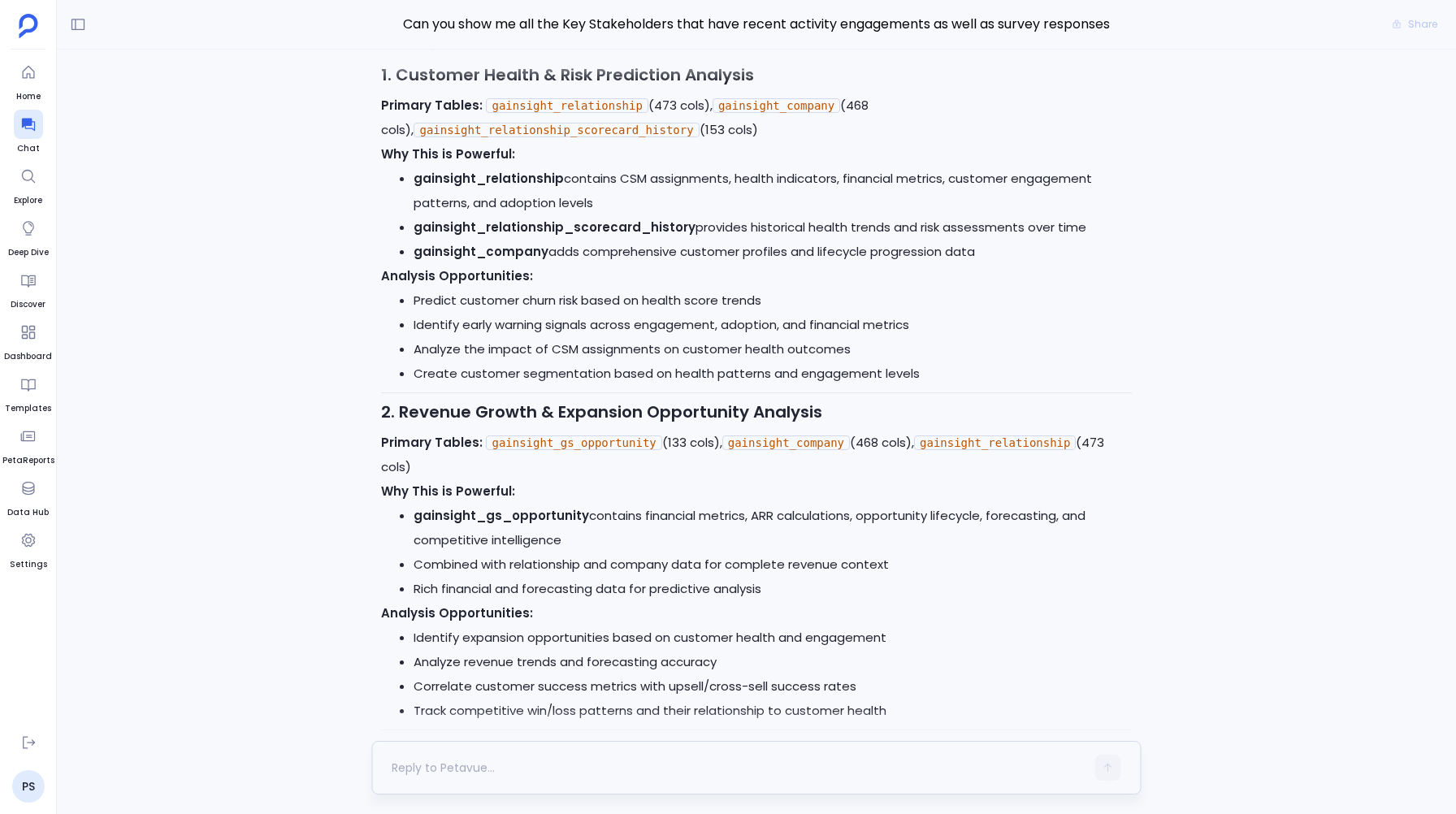
scroll to position [0, 0]
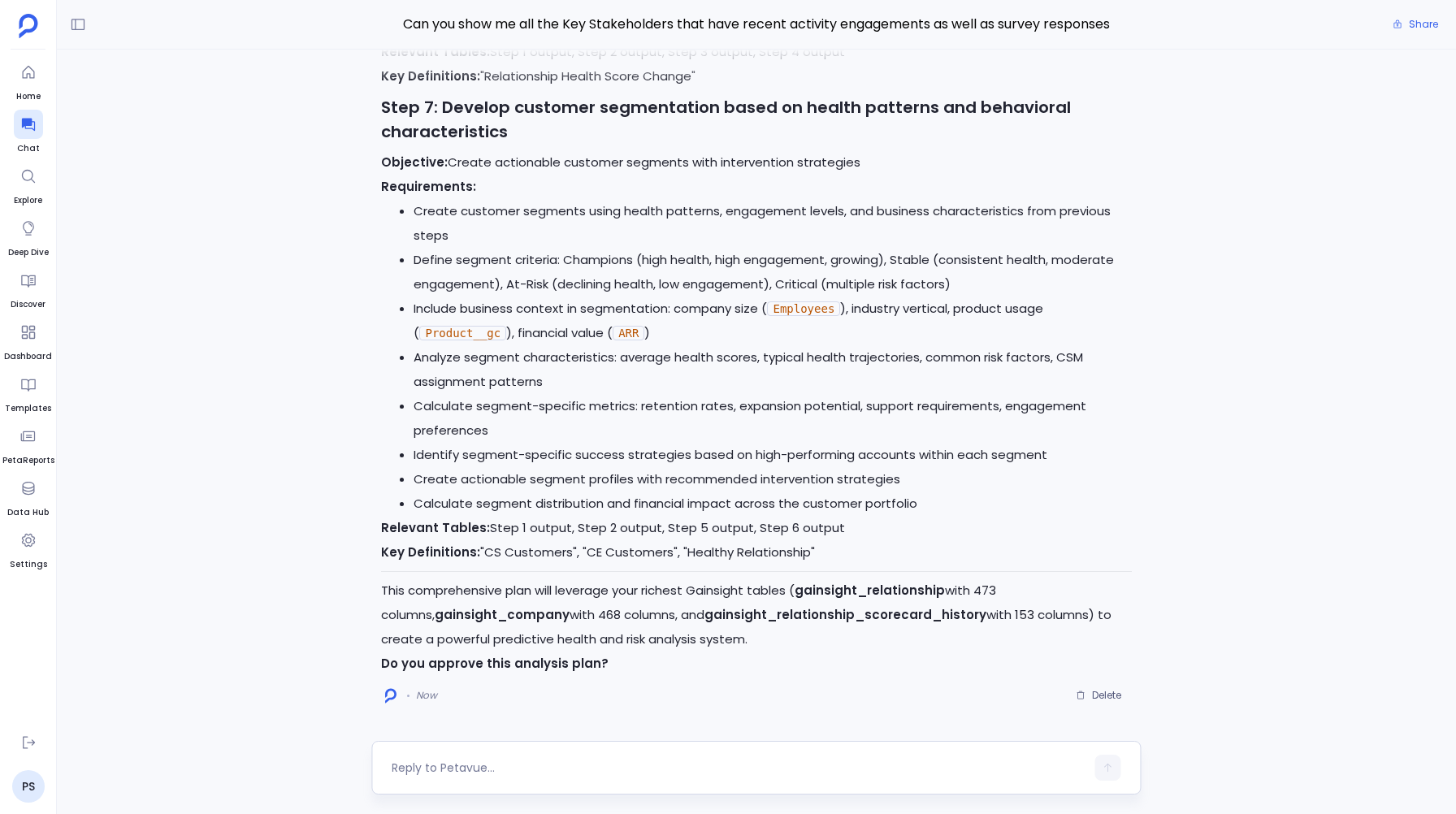
click at [430, 765] on textarea at bounding box center [739, 768] width 694 height 17
click at [416, 772] on textarea at bounding box center [739, 768] width 694 height 17
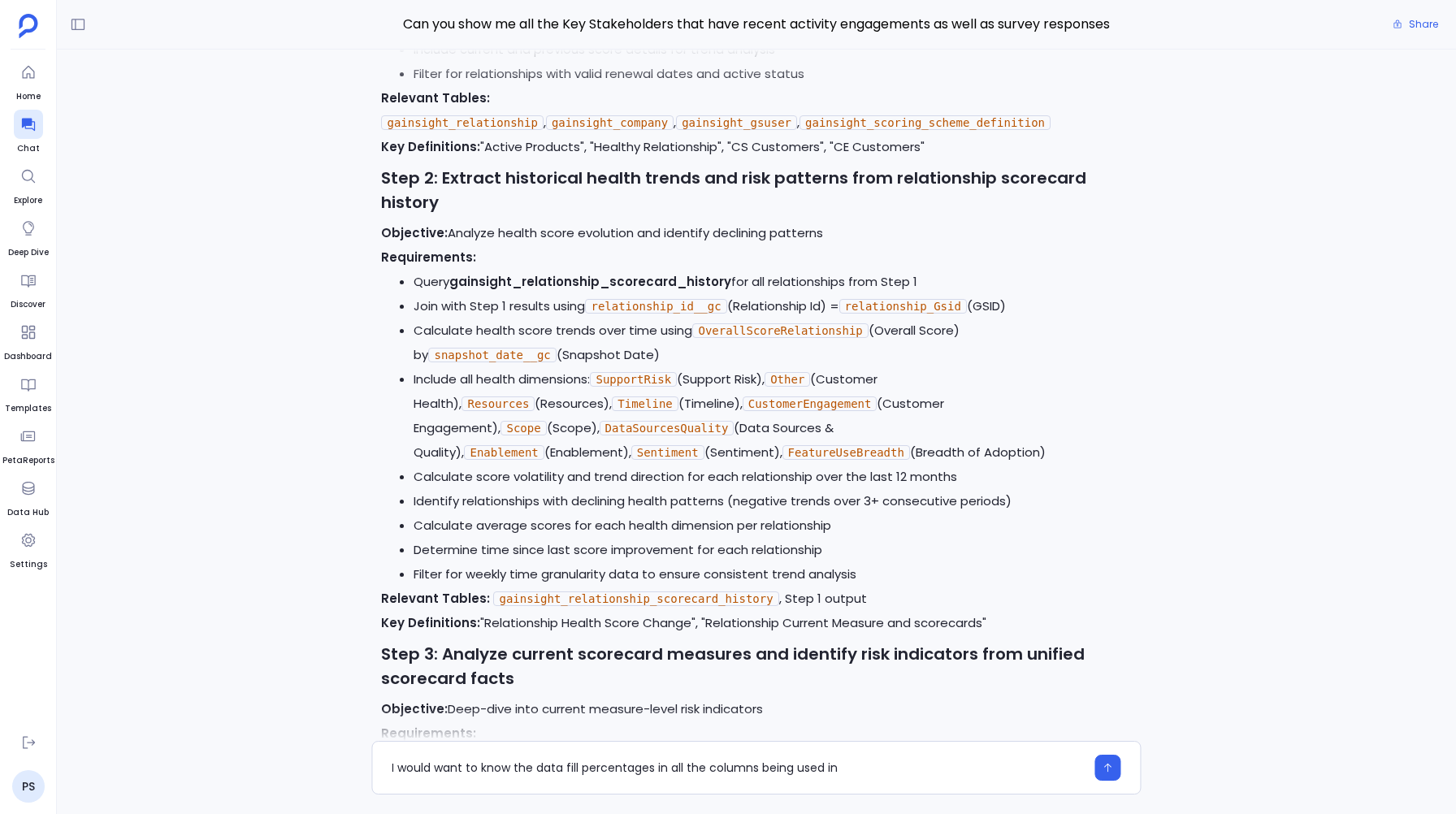
scroll to position [-2173, 0]
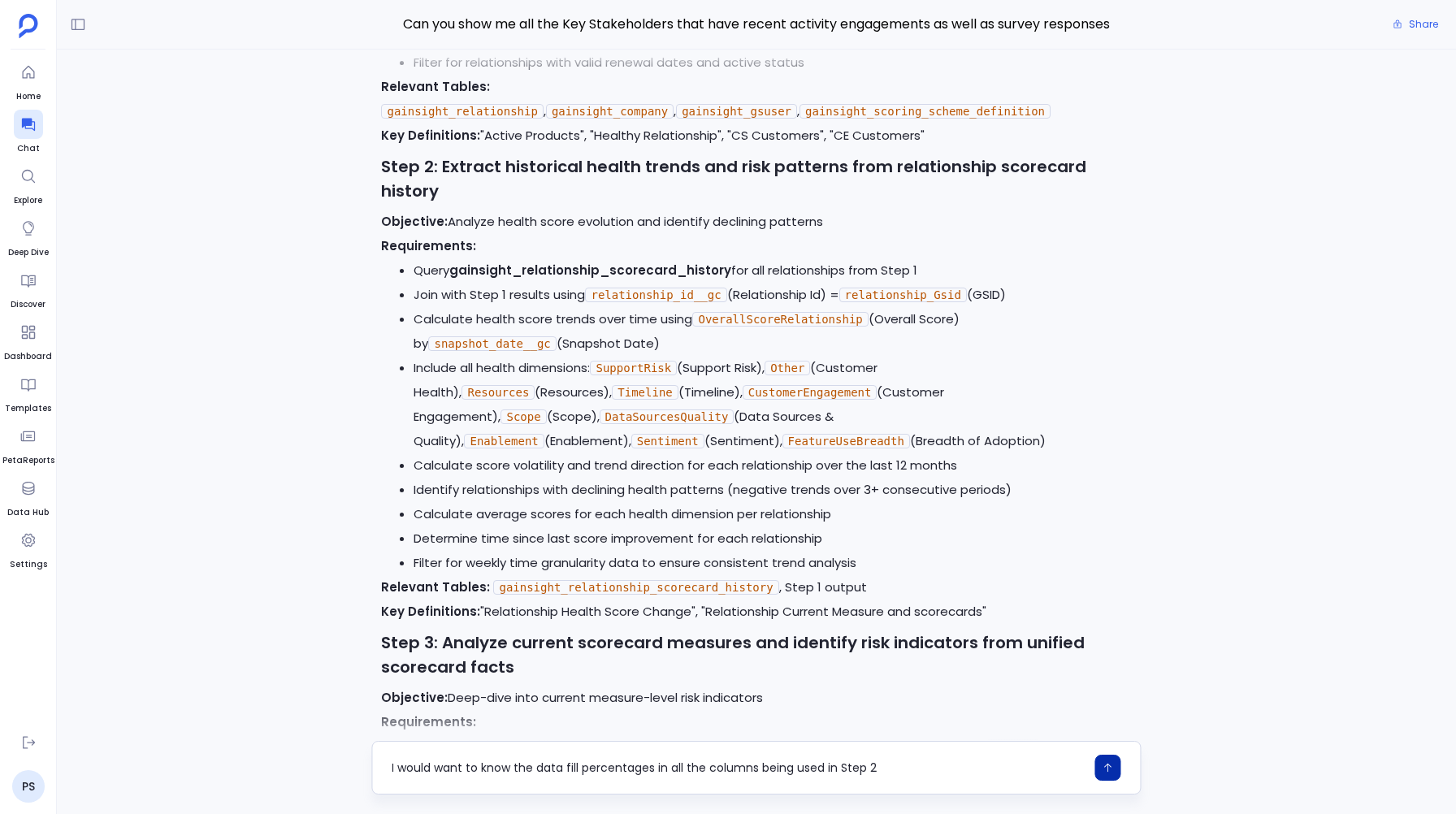
type textarea "I would want to know the data fill percentages in all the columns being used in…"
click at [1111, 771] on icon "button" at bounding box center [1108, 768] width 11 height 11
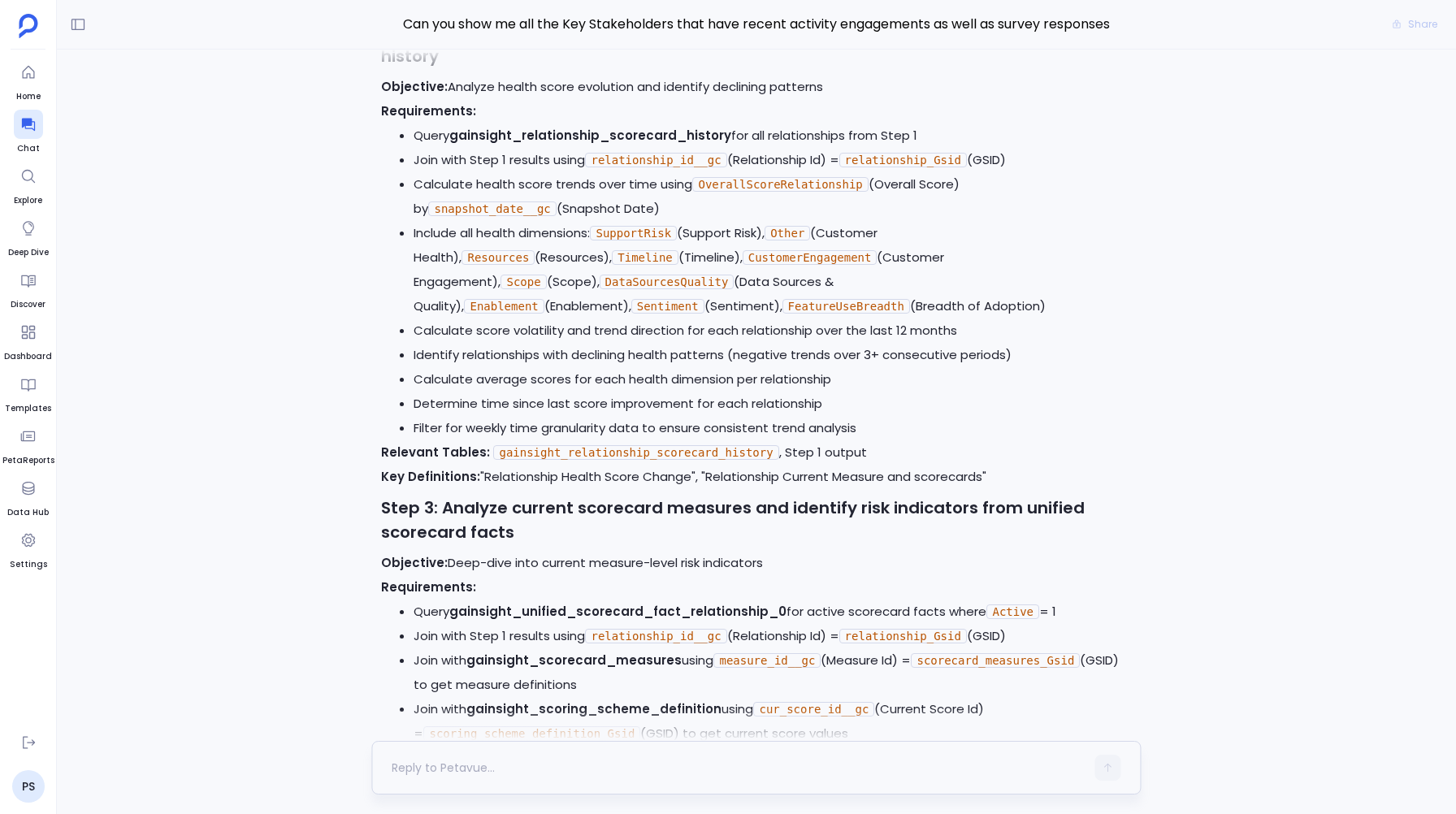
scroll to position [0, 0]
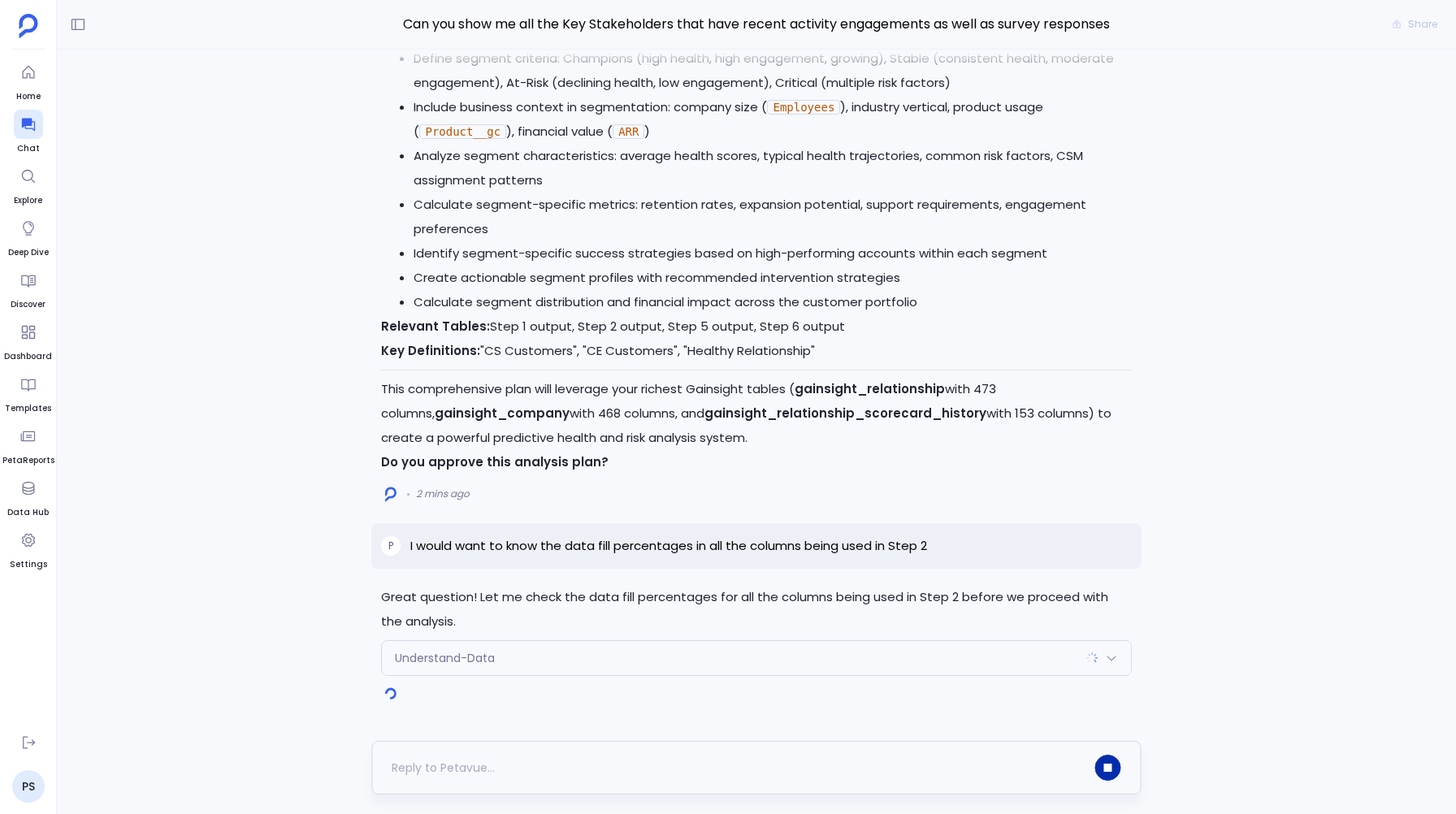
click at [857, 649] on div "Understand-Data" at bounding box center [756, 658] width 749 height 34
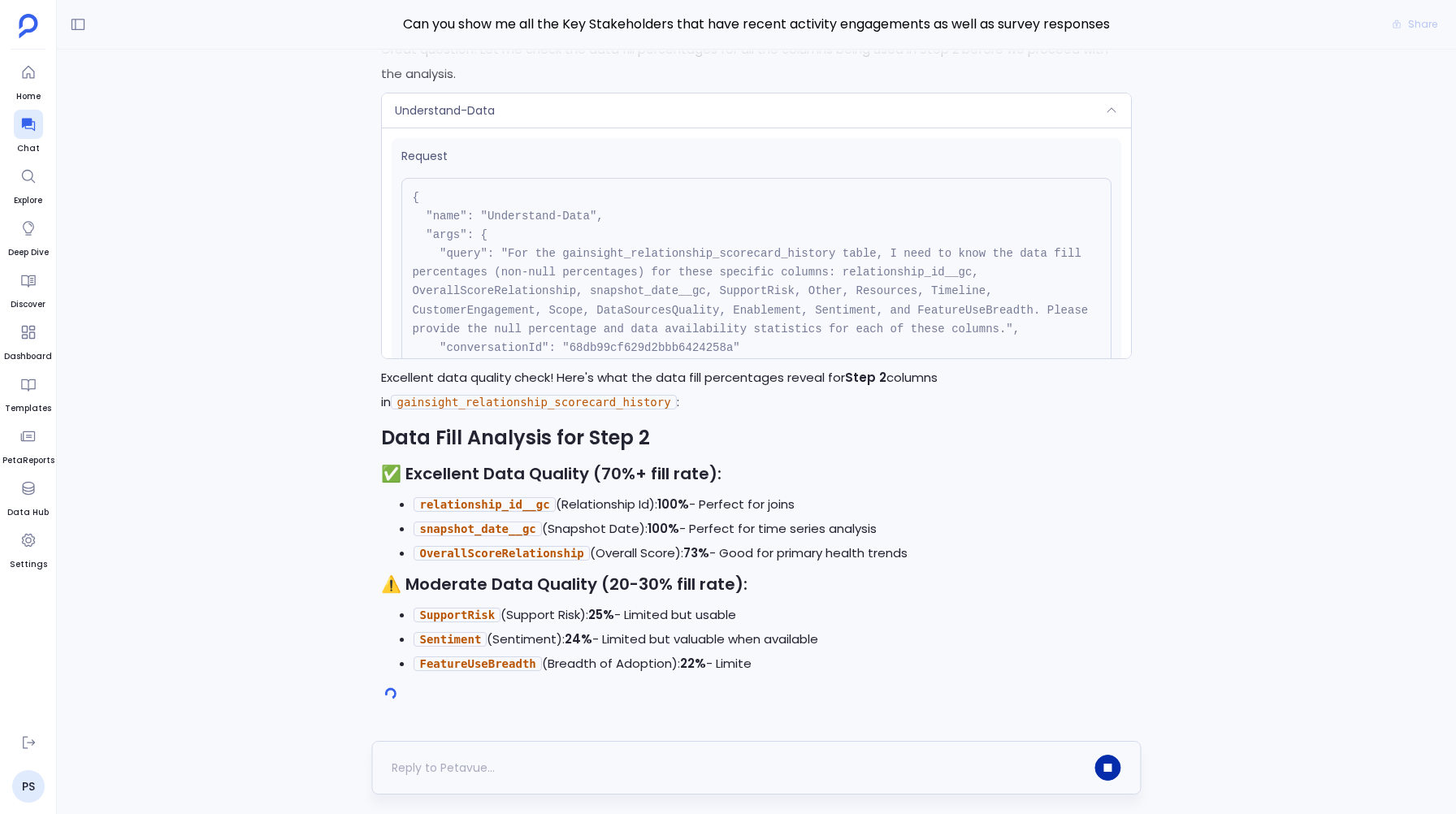
click at [745, 118] on div "Understand-Data" at bounding box center [756, 110] width 749 height 34
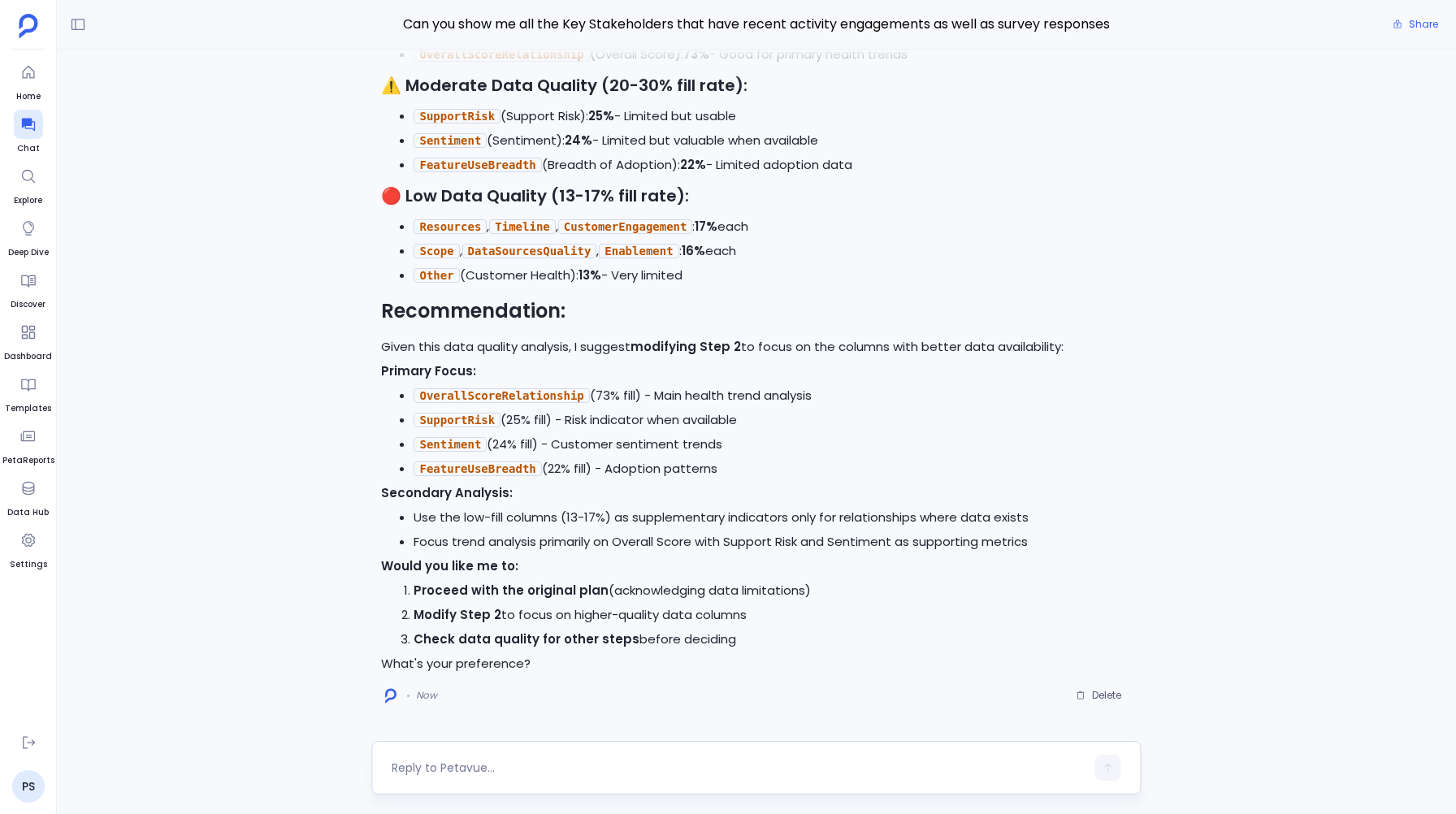
click at [424, 772] on textarea at bounding box center [739, 768] width 694 height 17
type textarea "I think you can execute this plan"
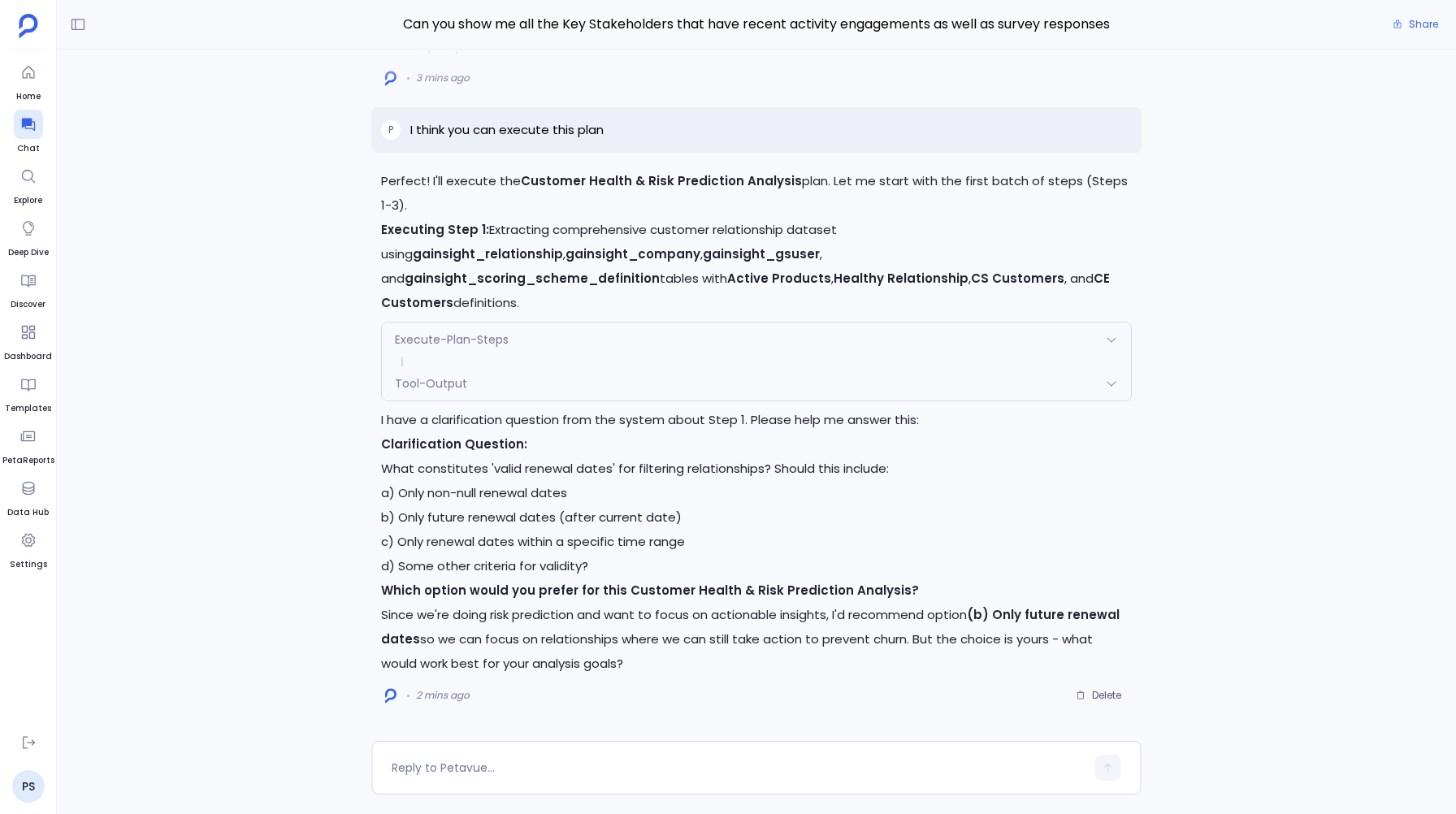
click at [442, 330] on div "Execute-Plan-Steps" at bounding box center [756, 339] width 749 height 34
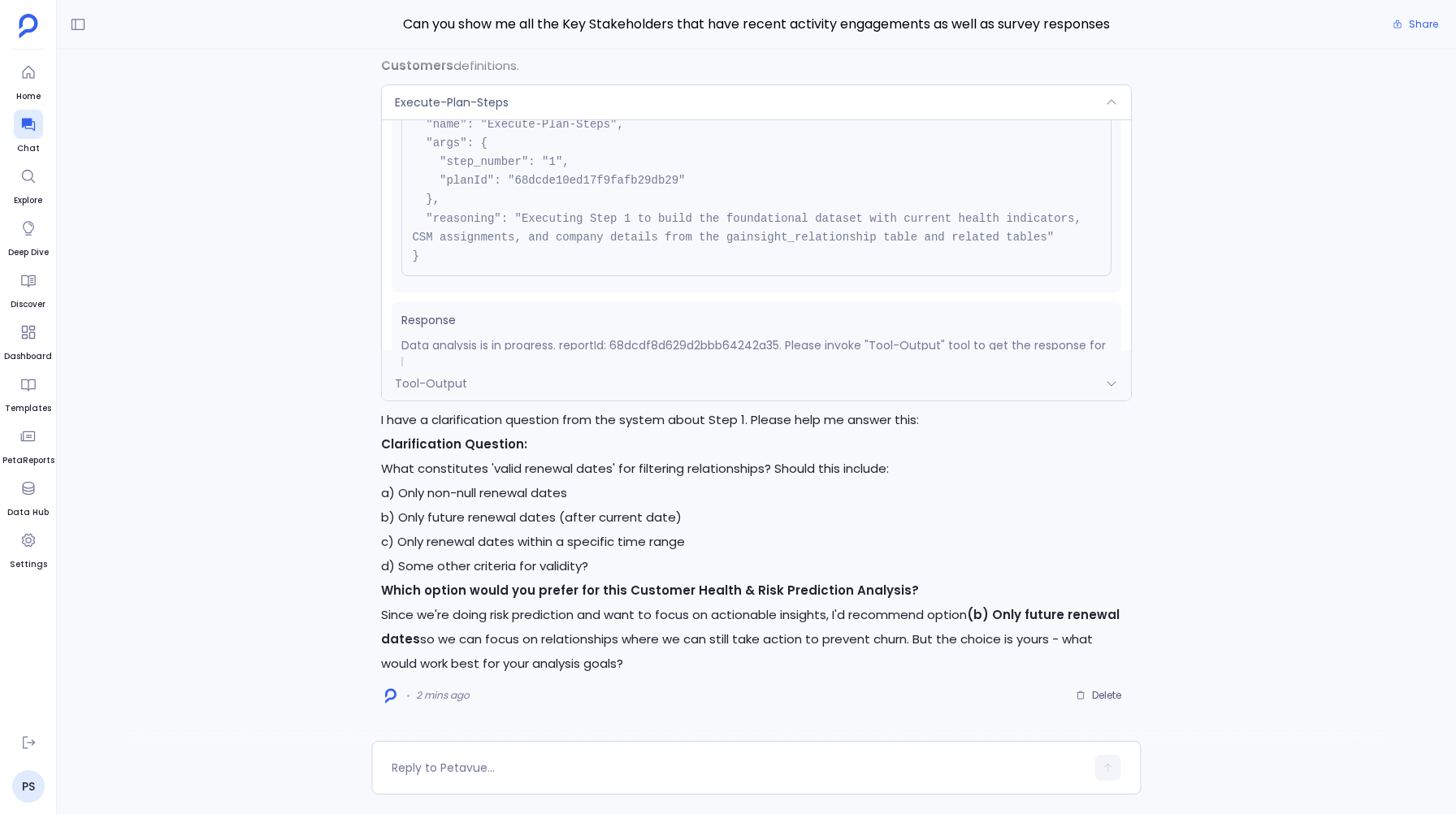
scroll to position [128, 0]
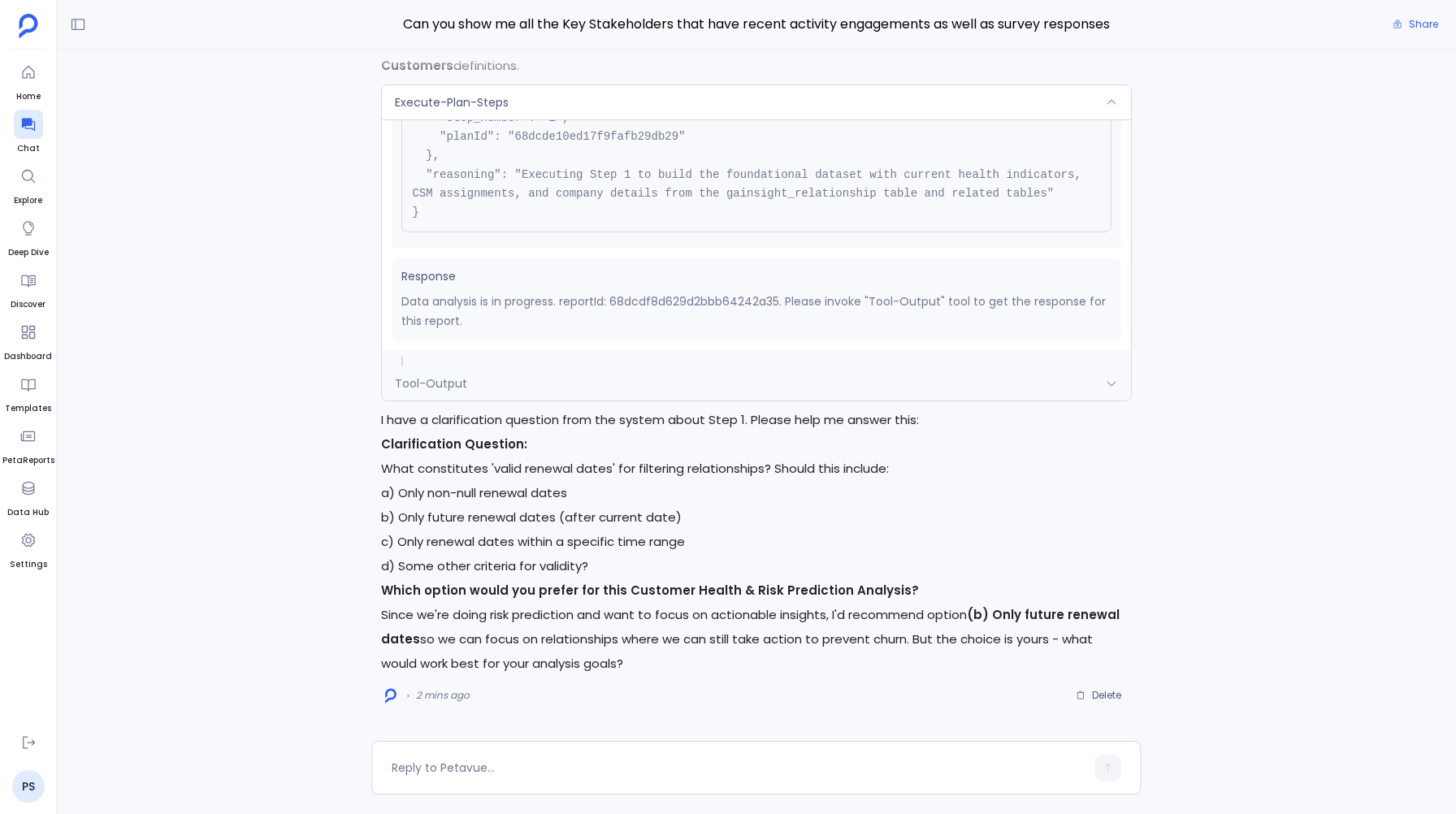
click at [443, 373] on div "Tool-Output" at bounding box center [756, 383] width 749 height 34
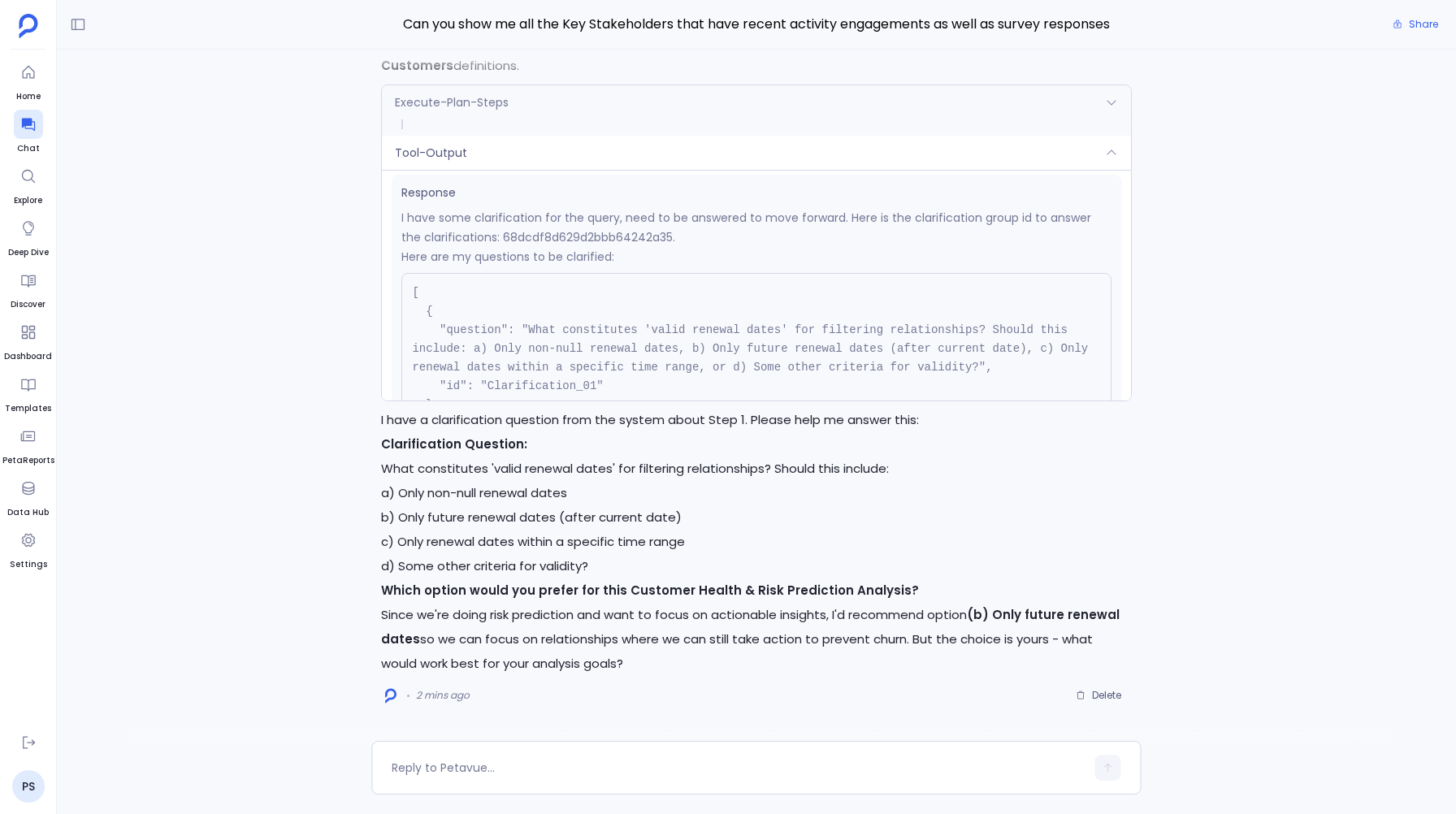
scroll to position [260, 0]
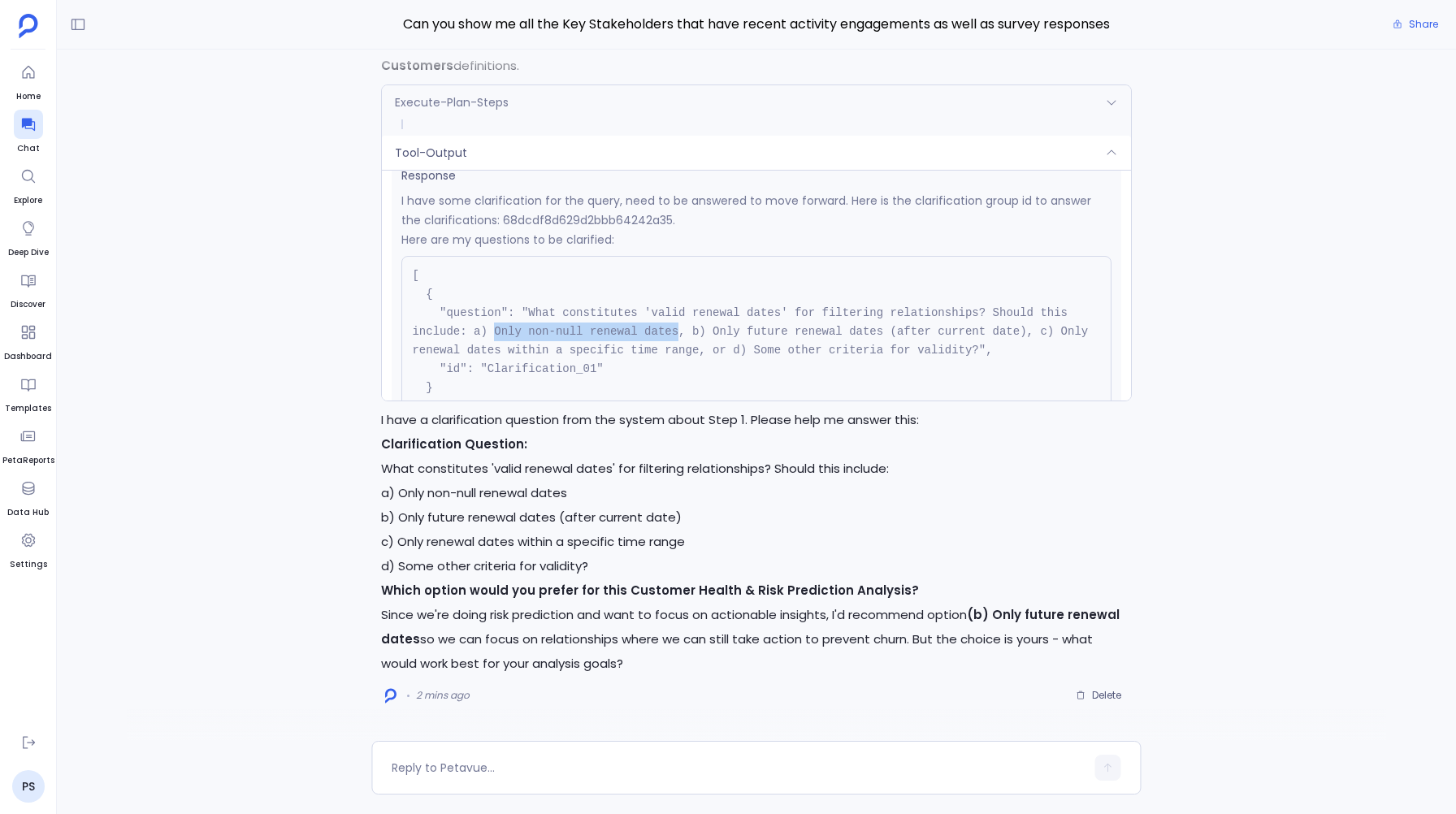
drag, startPoint x: 494, startPoint y: 333, endPoint x: 676, endPoint y: 327, distance: 182.1
click at [676, 327] on code "[ { "question": "What constitutes 'valid renewal dates' for filtering relations…" at bounding box center [753, 340] width 682 height 144
copy code "Only non-null renewal dates"
click at [414, 772] on textarea at bounding box center [739, 768] width 694 height 17
drag, startPoint x: 473, startPoint y: 332, endPoint x: 679, endPoint y: 335, distance: 206.0
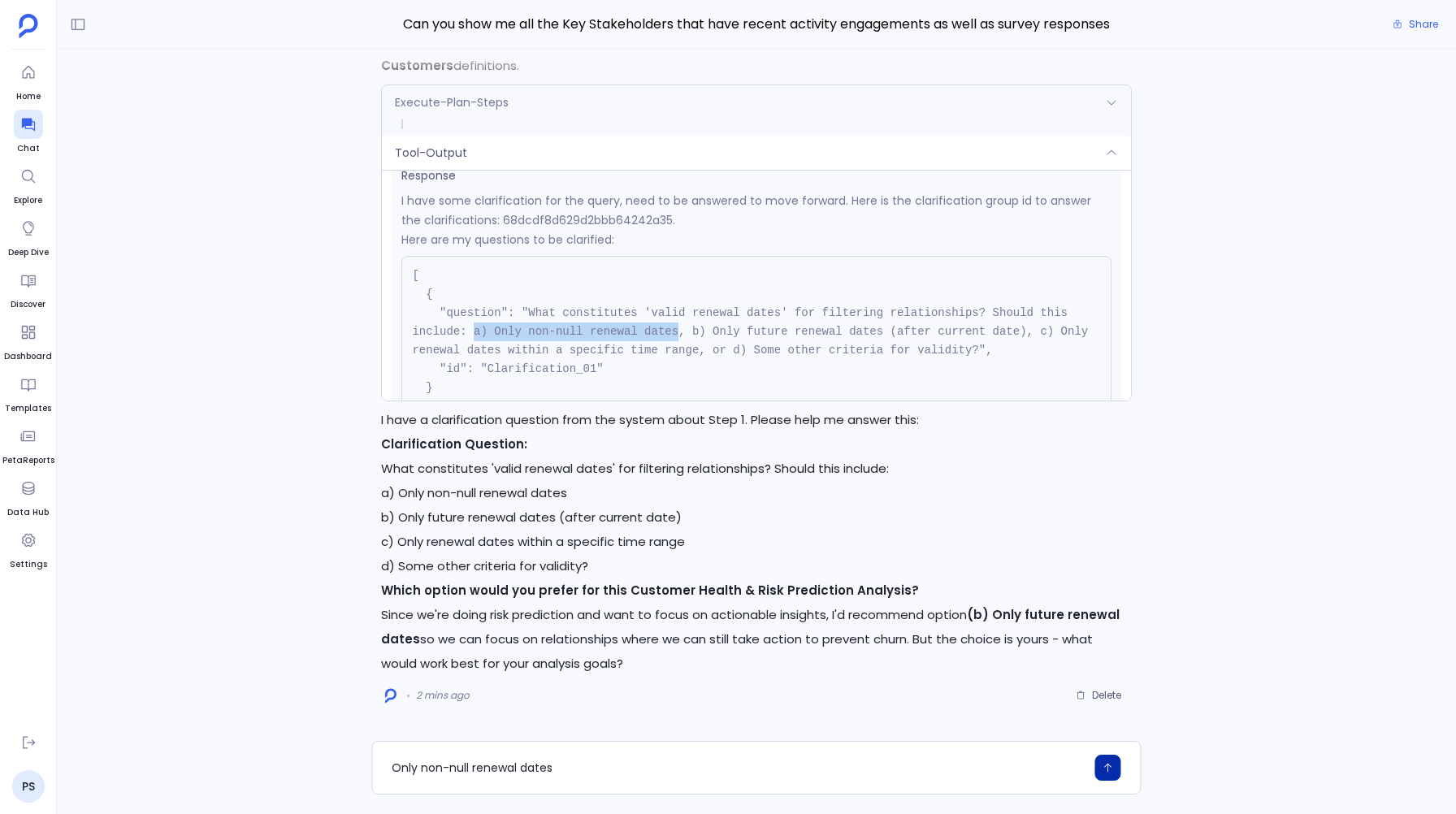
click at [679, 335] on code "[ { "question": "What constitutes 'valid renewal dates' for filtering relations…" at bounding box center [753, 340] width 682 height 144
copy code "a) Only non-null renewal dates"
click at [438, 767] on textarea "Only non-null renewal dates" at bounding box center [739, 768] width 694 height 17
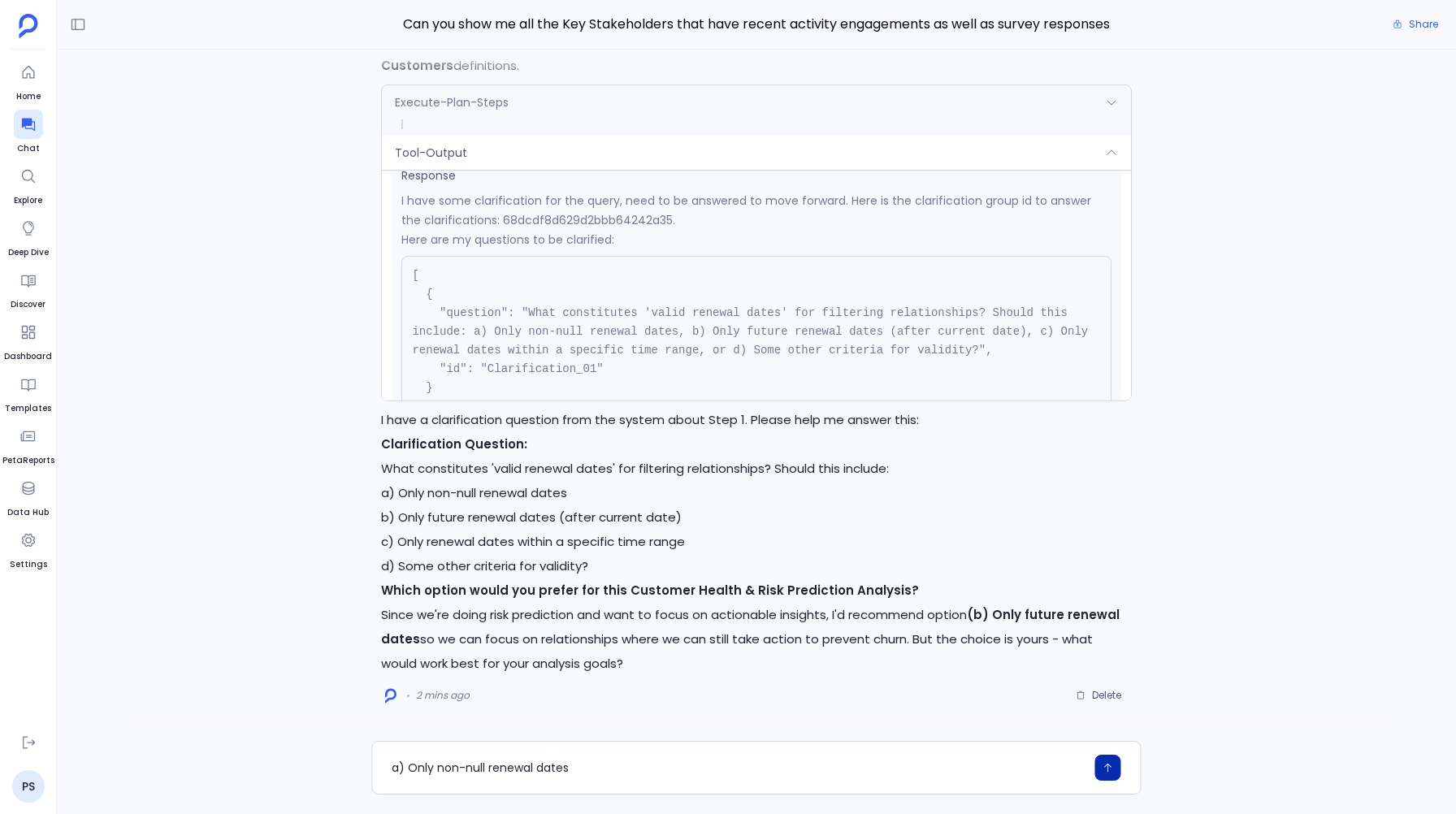
type textarea "a) Only non-null renewal dates"
click at [1106, 765] on icon "button" at bounding box center [1108, 768] width 11 height 11
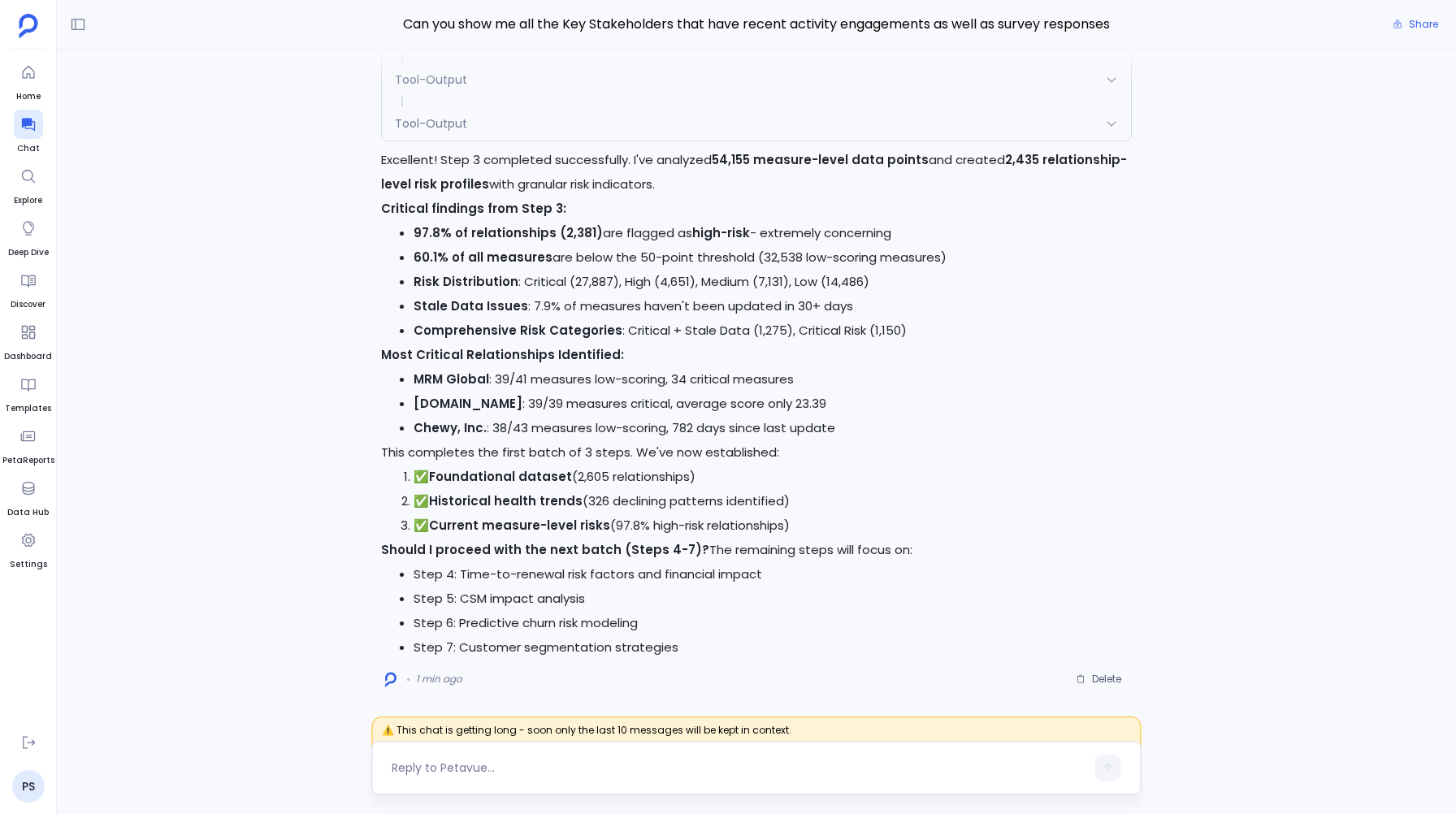
click at [464, 757] on div at bounding box center [739, 768] width 694 height 26
click at [436, 773] on textarea at bounding box center [739, 768] width 694 height 17
type textarea "Yes"
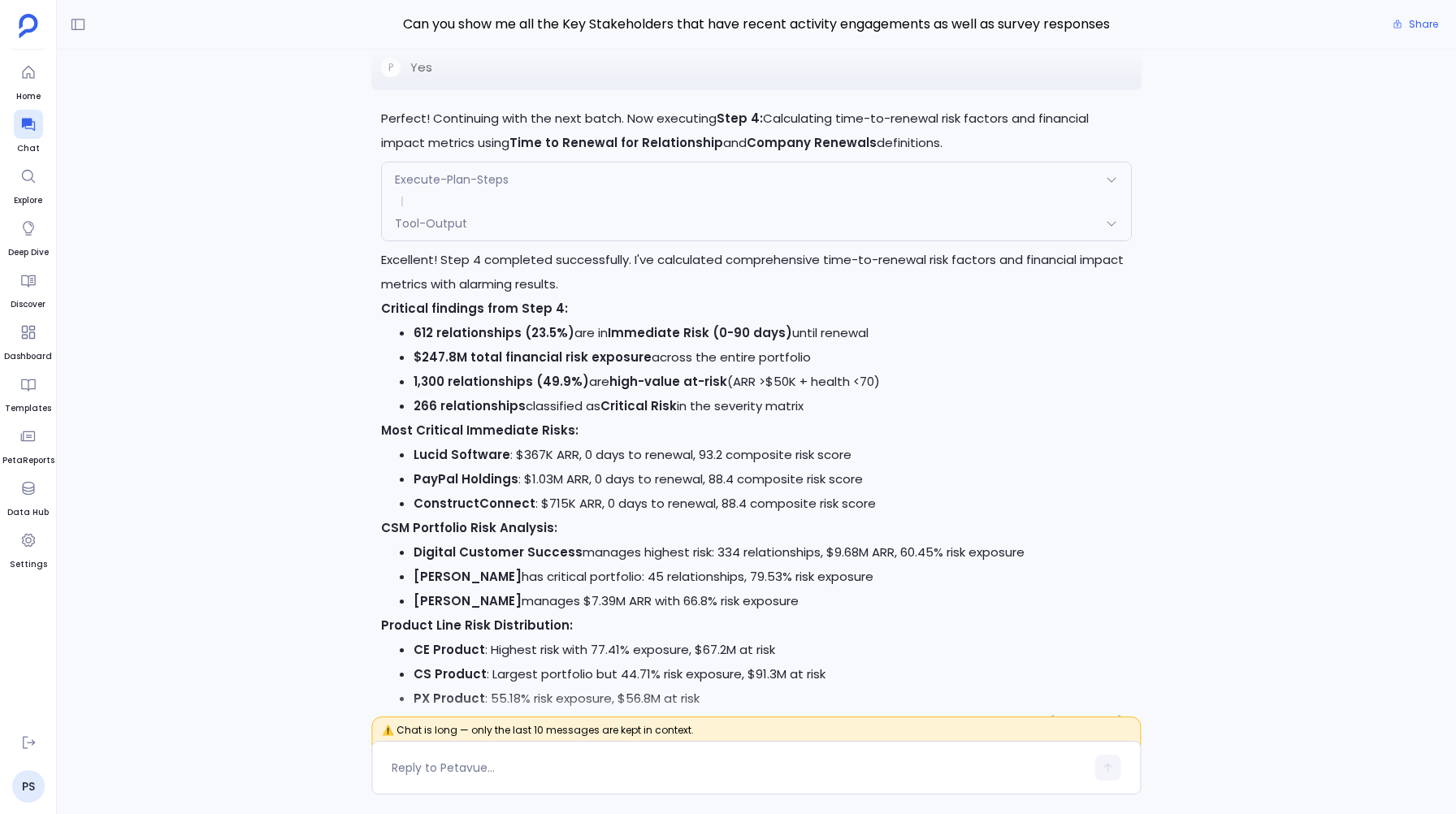
scroll to position [0, 0]
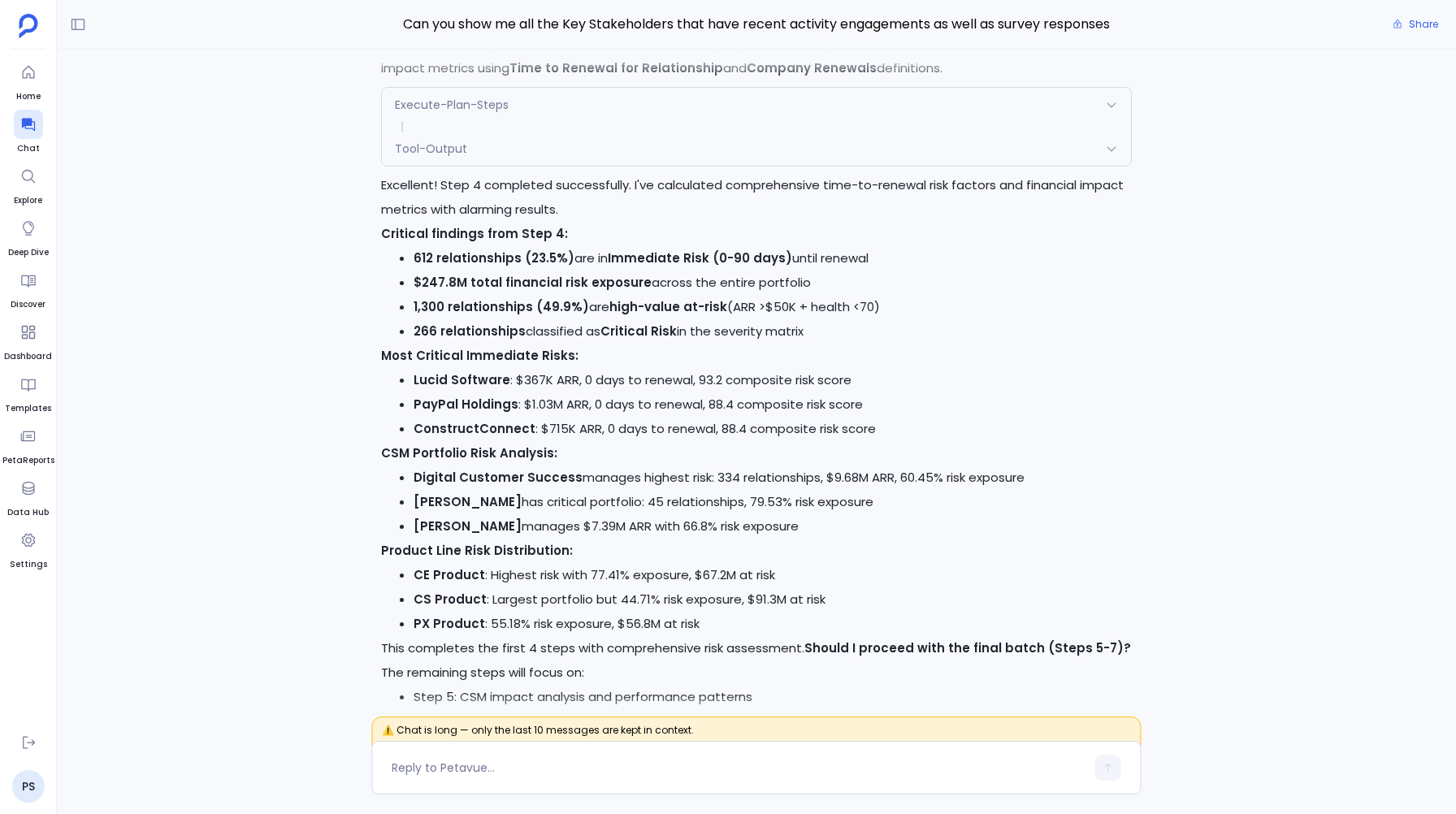
scroll to position [-115, 0]
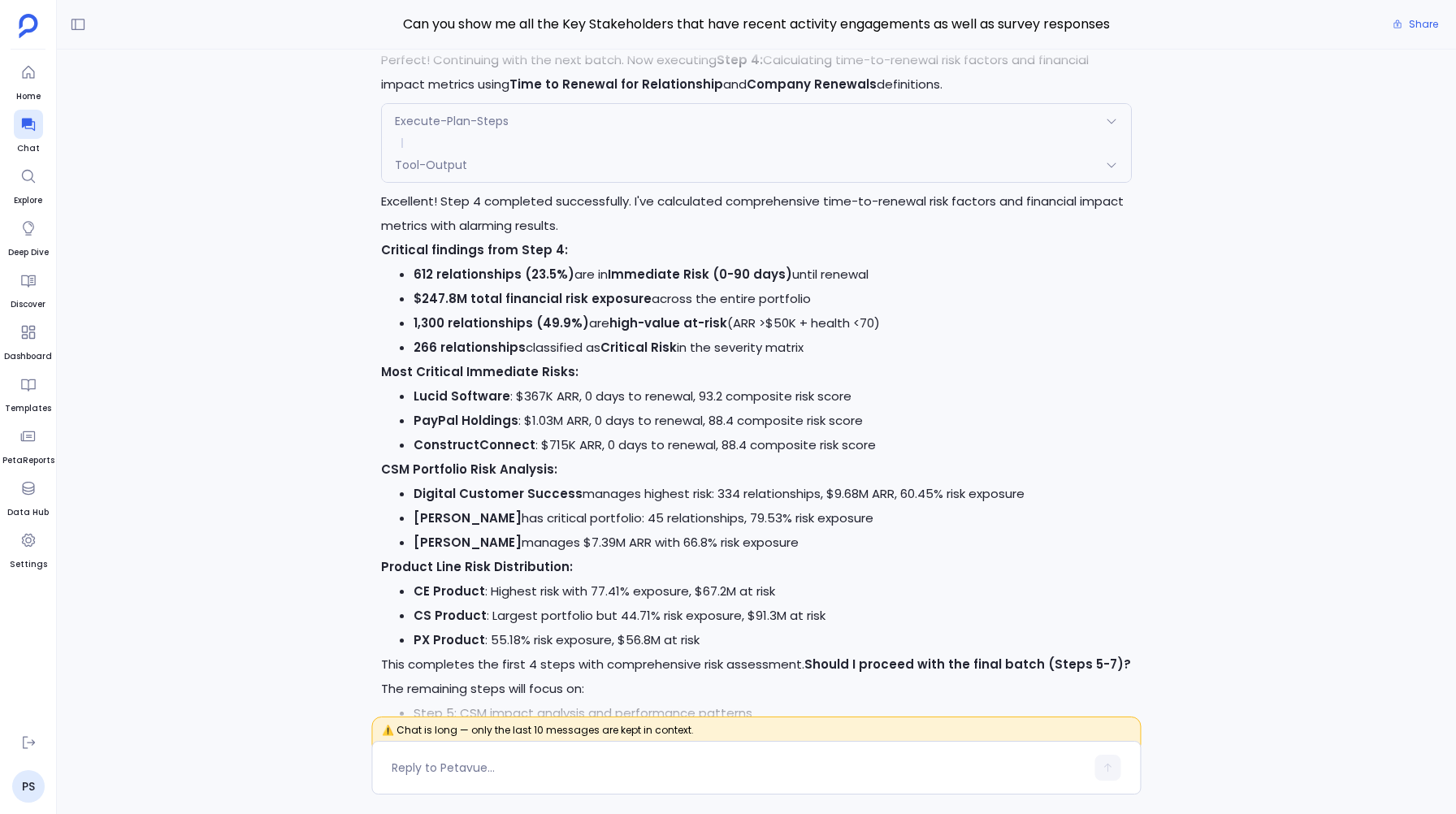
click at [644, 443] on li "ConstructConnect : $715K ARR, 0 days to renewal, 88.4 composite risk score" at bounding box center [773, 445] width 717 height 25
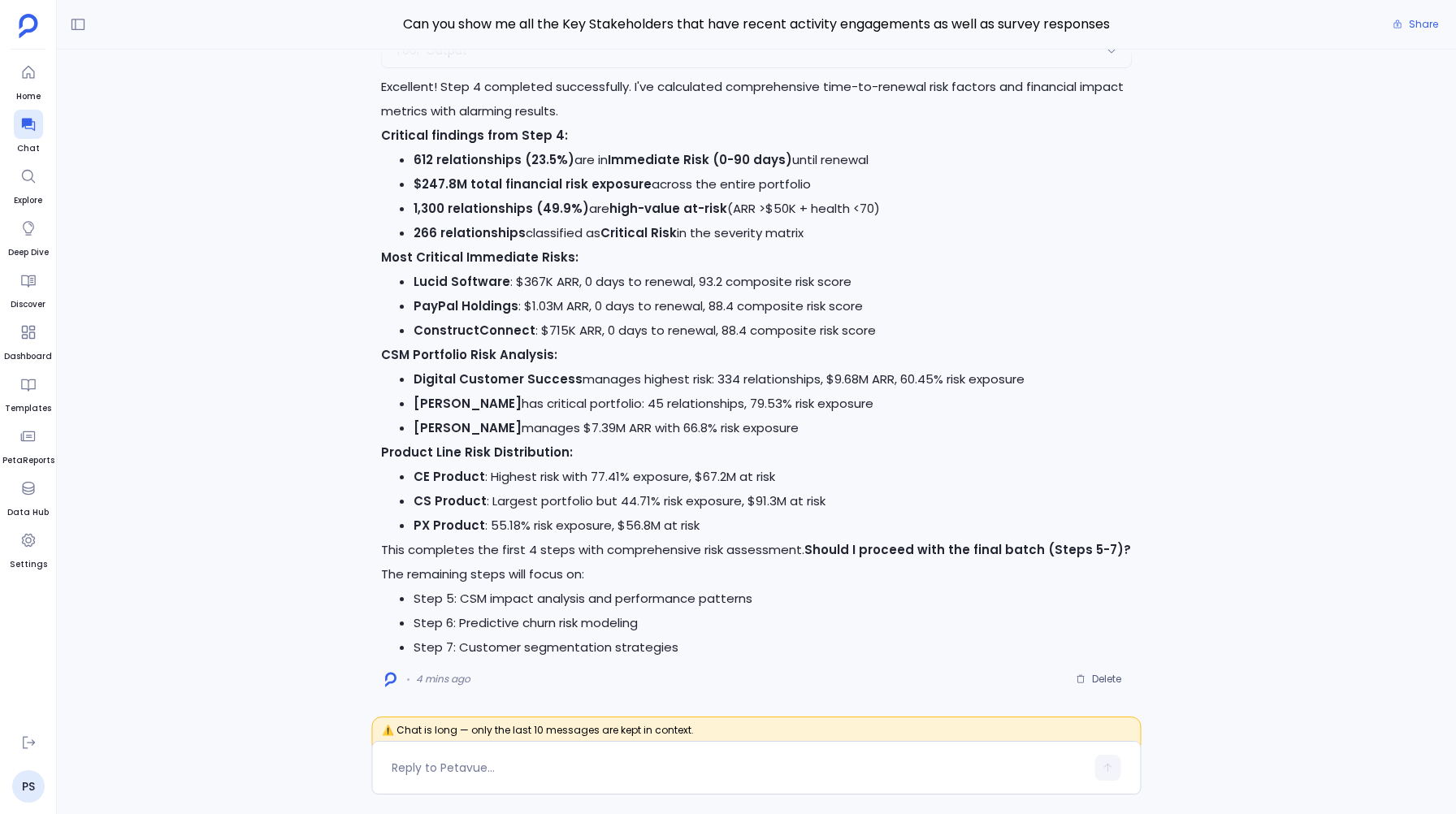
scroll to position [-2, 0]
click at [446, 769] on textarea at bounding box center [739, 768] width 694 height 17
type textarea "Yes"
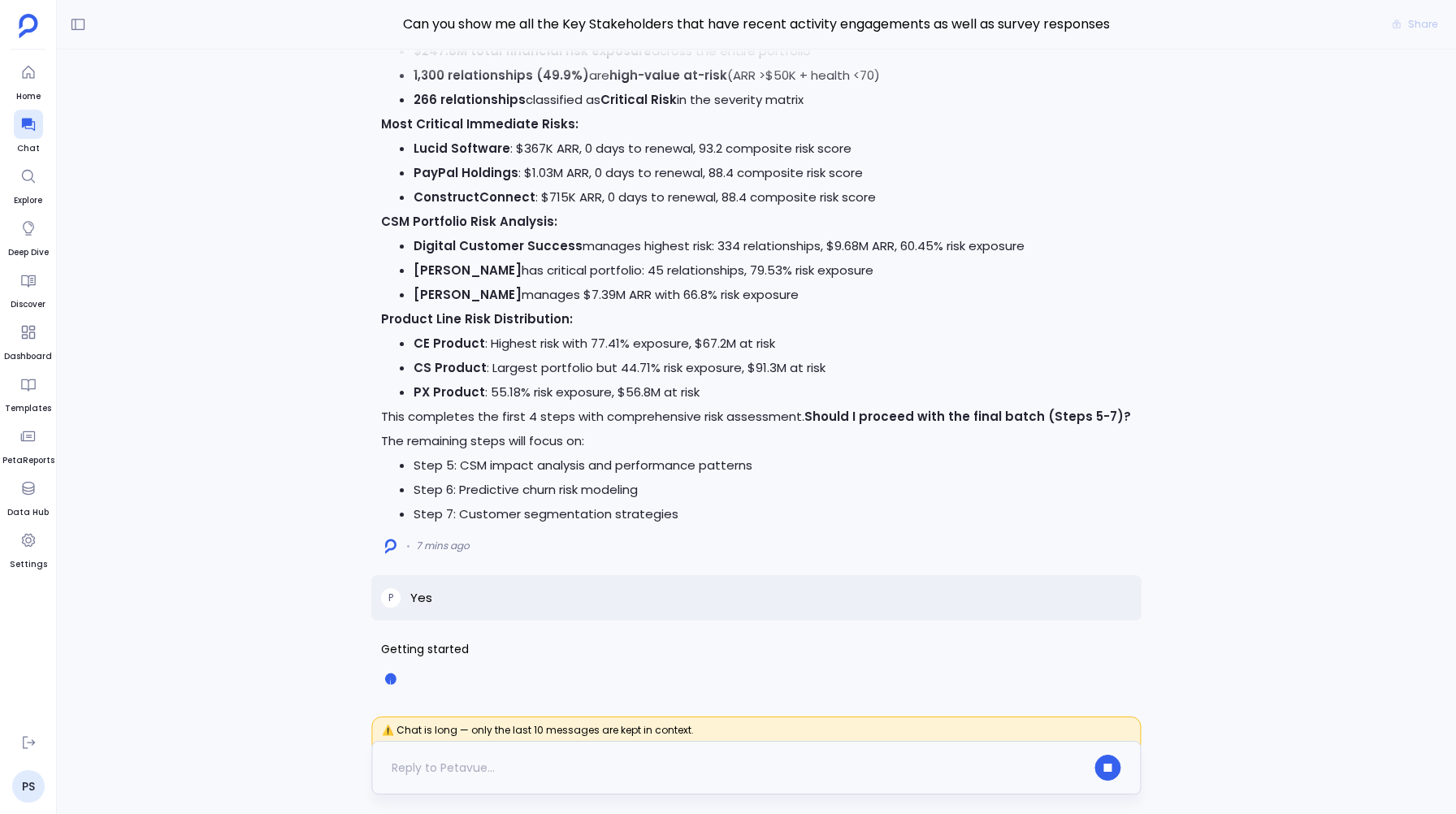
scroll to position [0, 0]
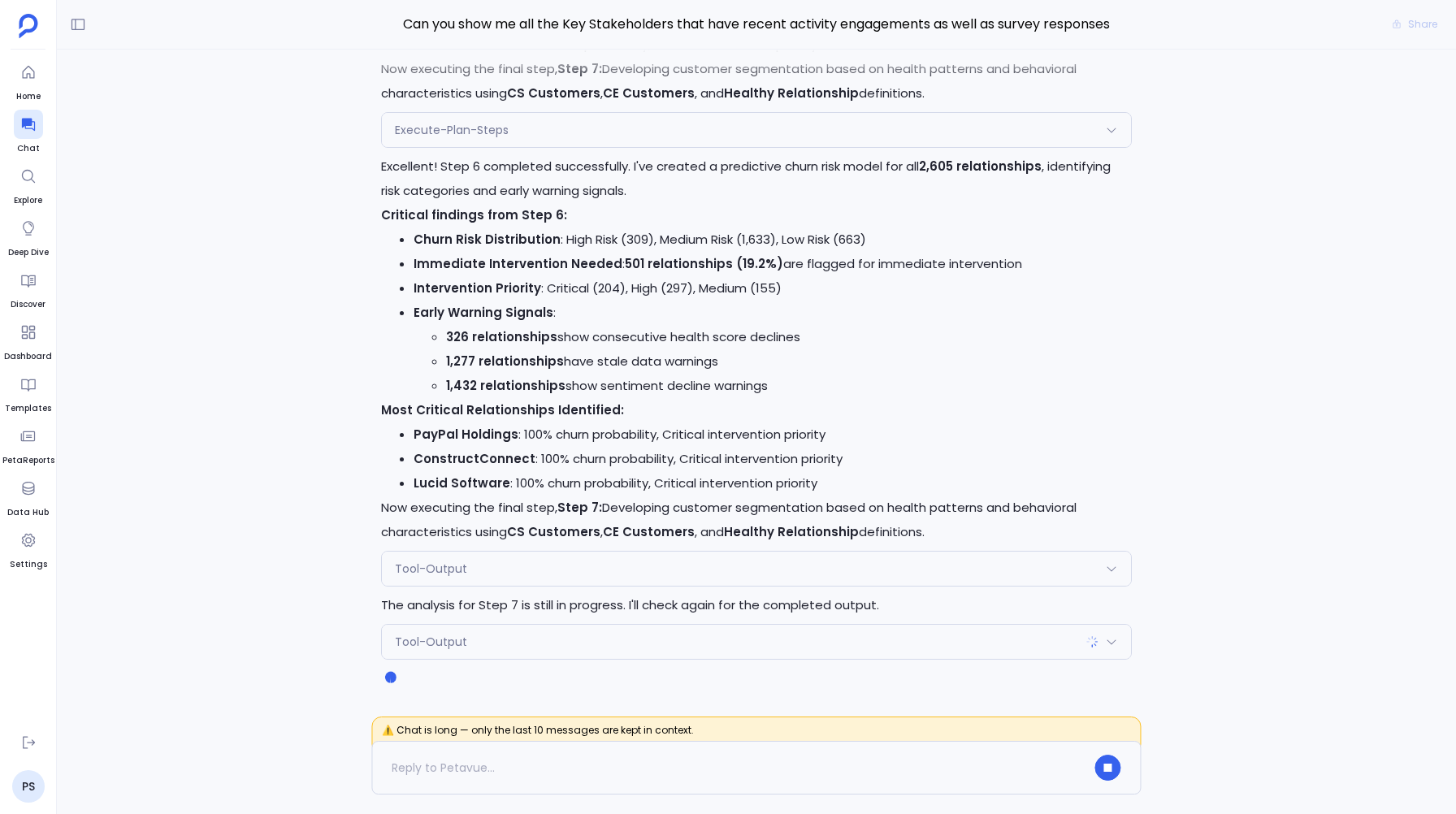
click at [421, 566] on span "Tool-Output" at bounding box center [430, 569] width 73 height 17
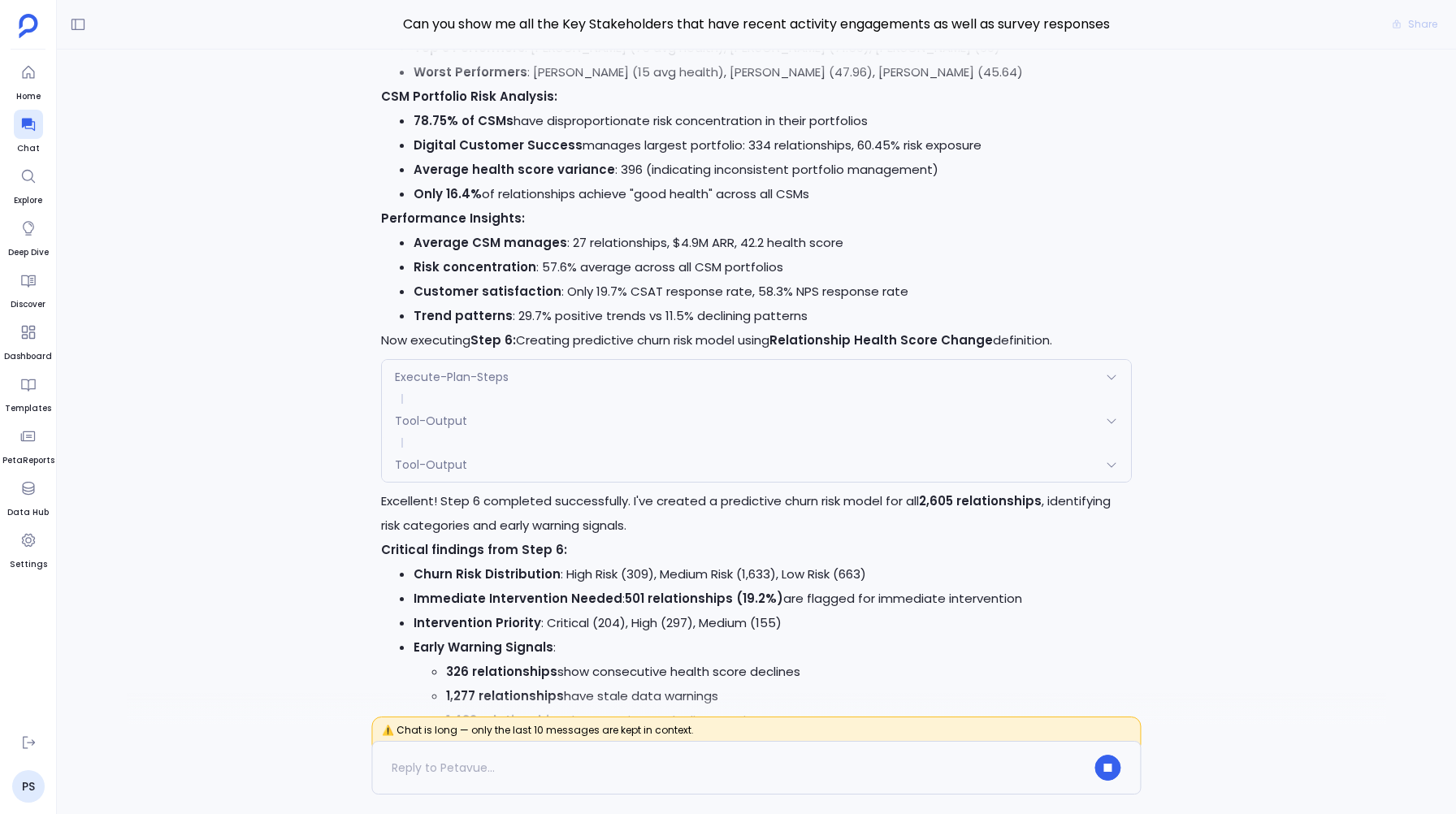
scroll to position [-1015, 0]
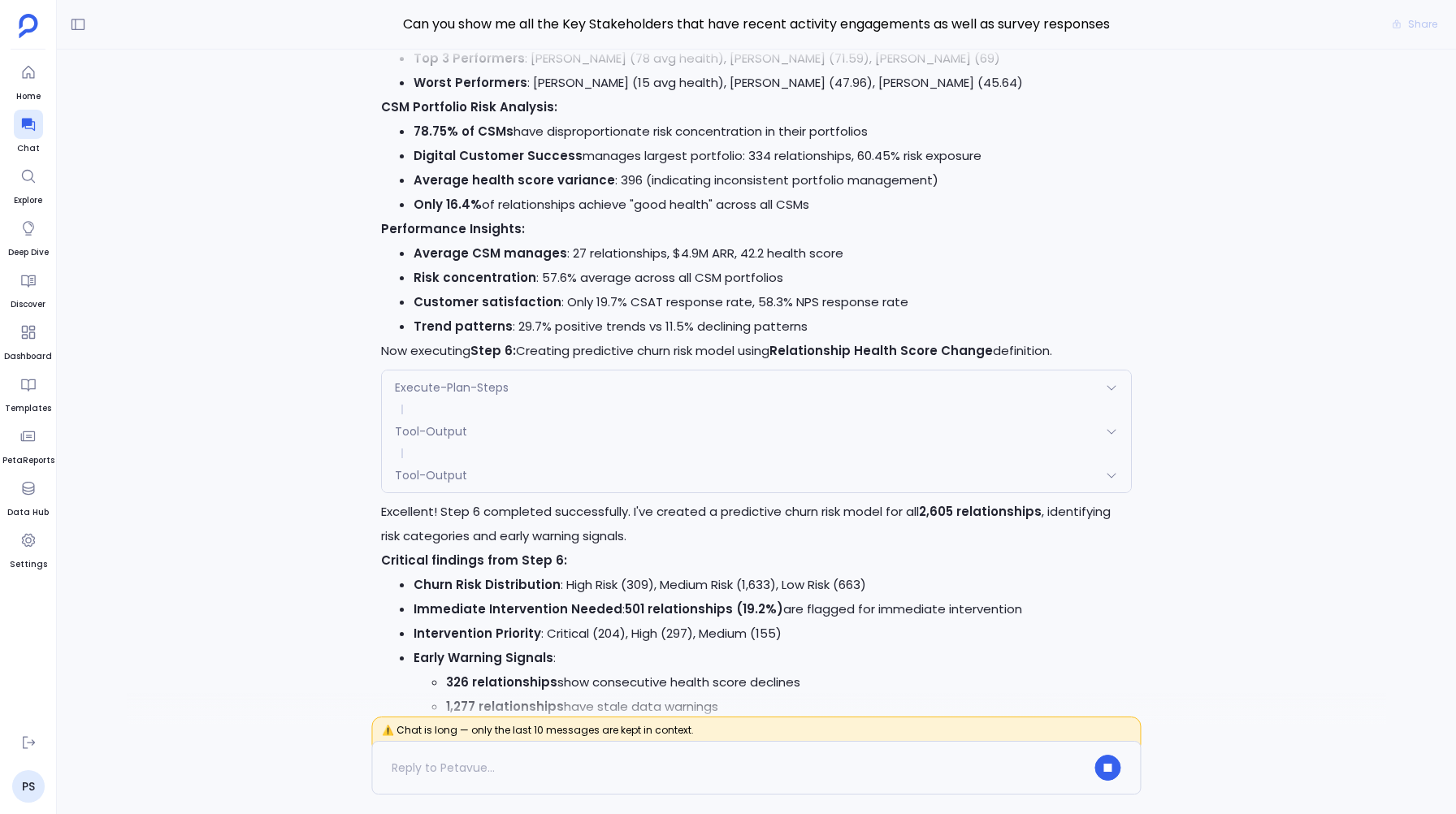
click at [434, 381] on span "Execute-Plan-Steps" at bounding box center [452, 388] width 114 height 17
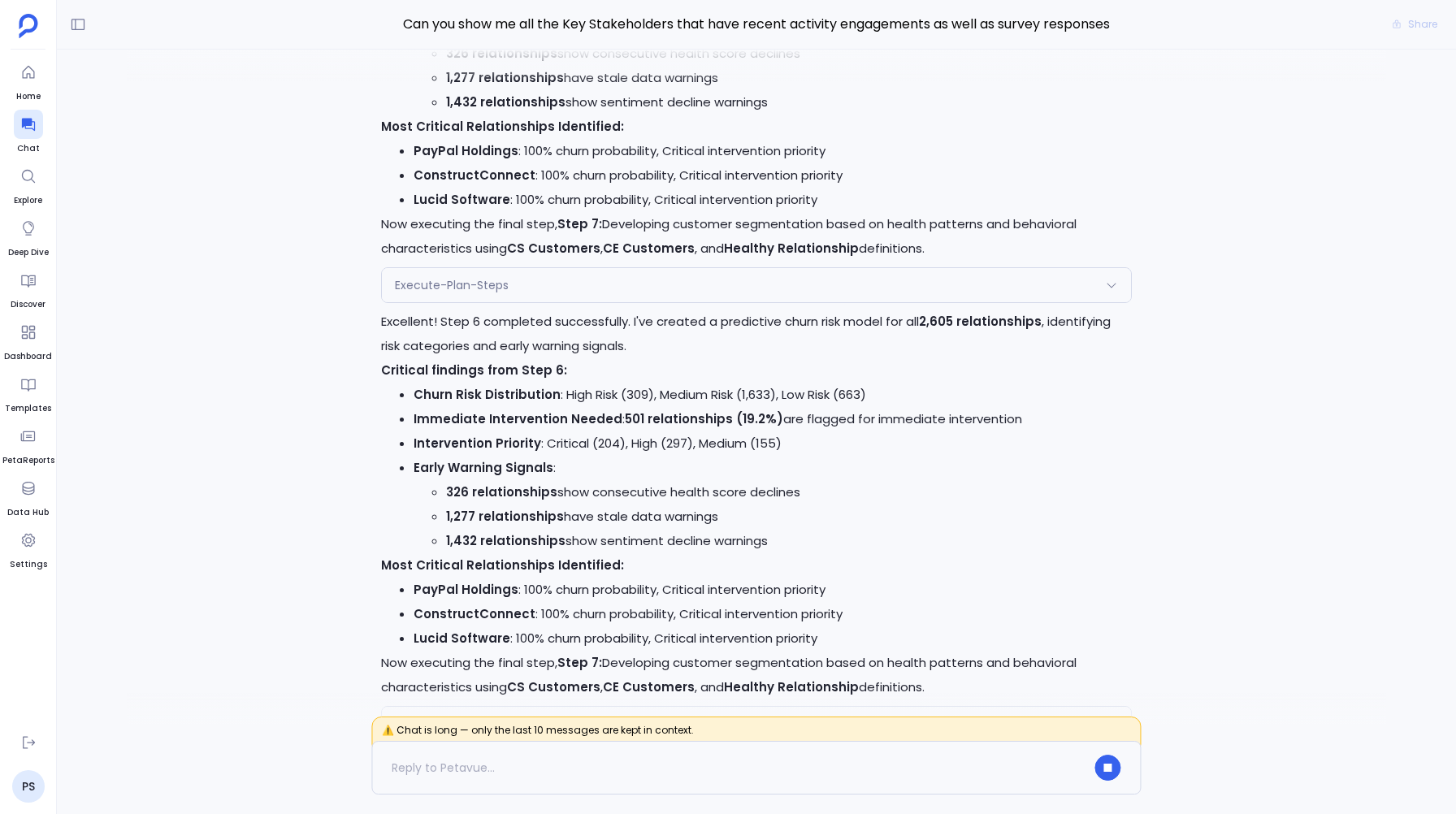
scroll to position [-157, 0]
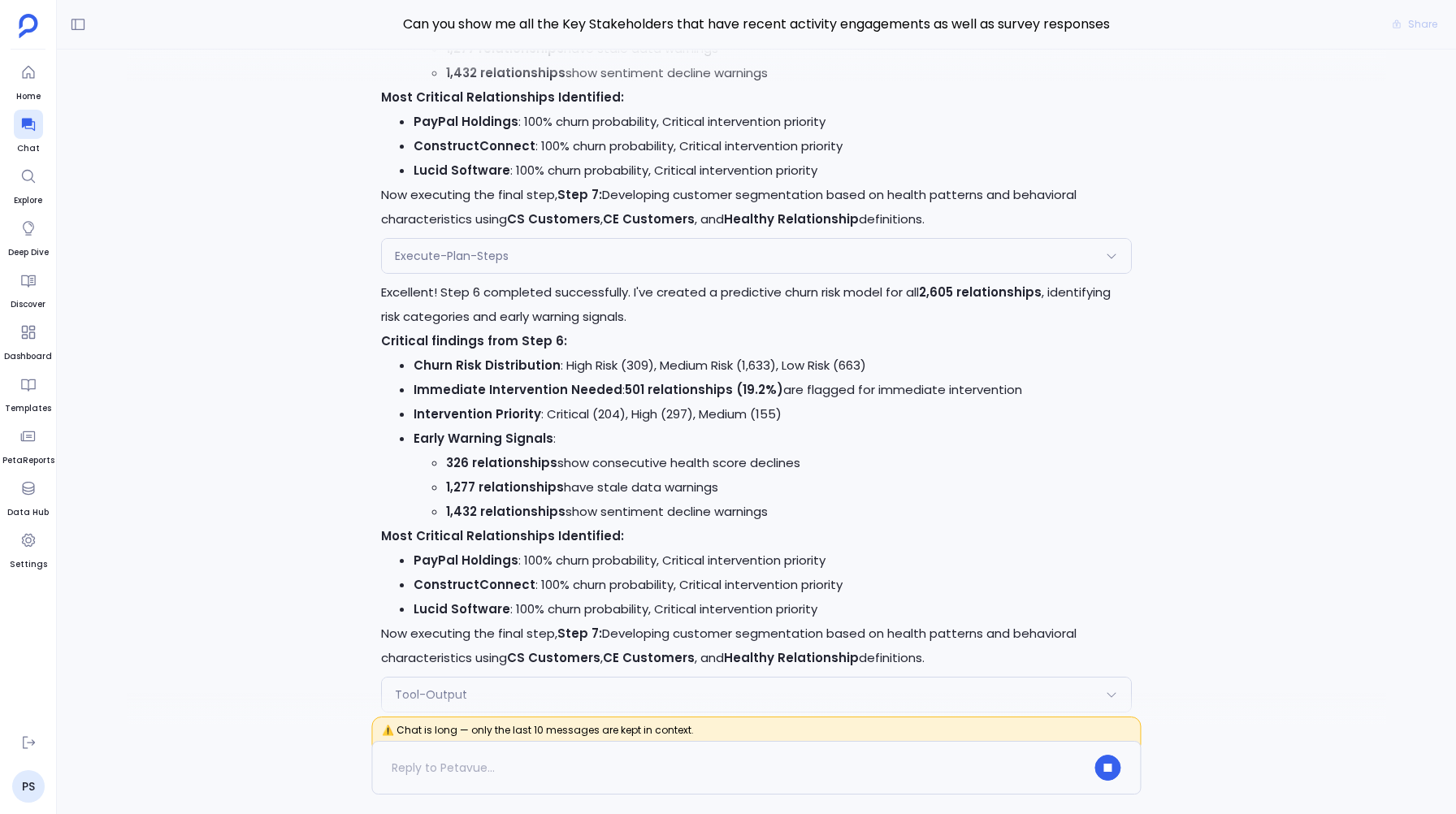
click at [428, 273] on div "Execute-Plan-Steps" at bounding box center [756, 256] width 749 height 34
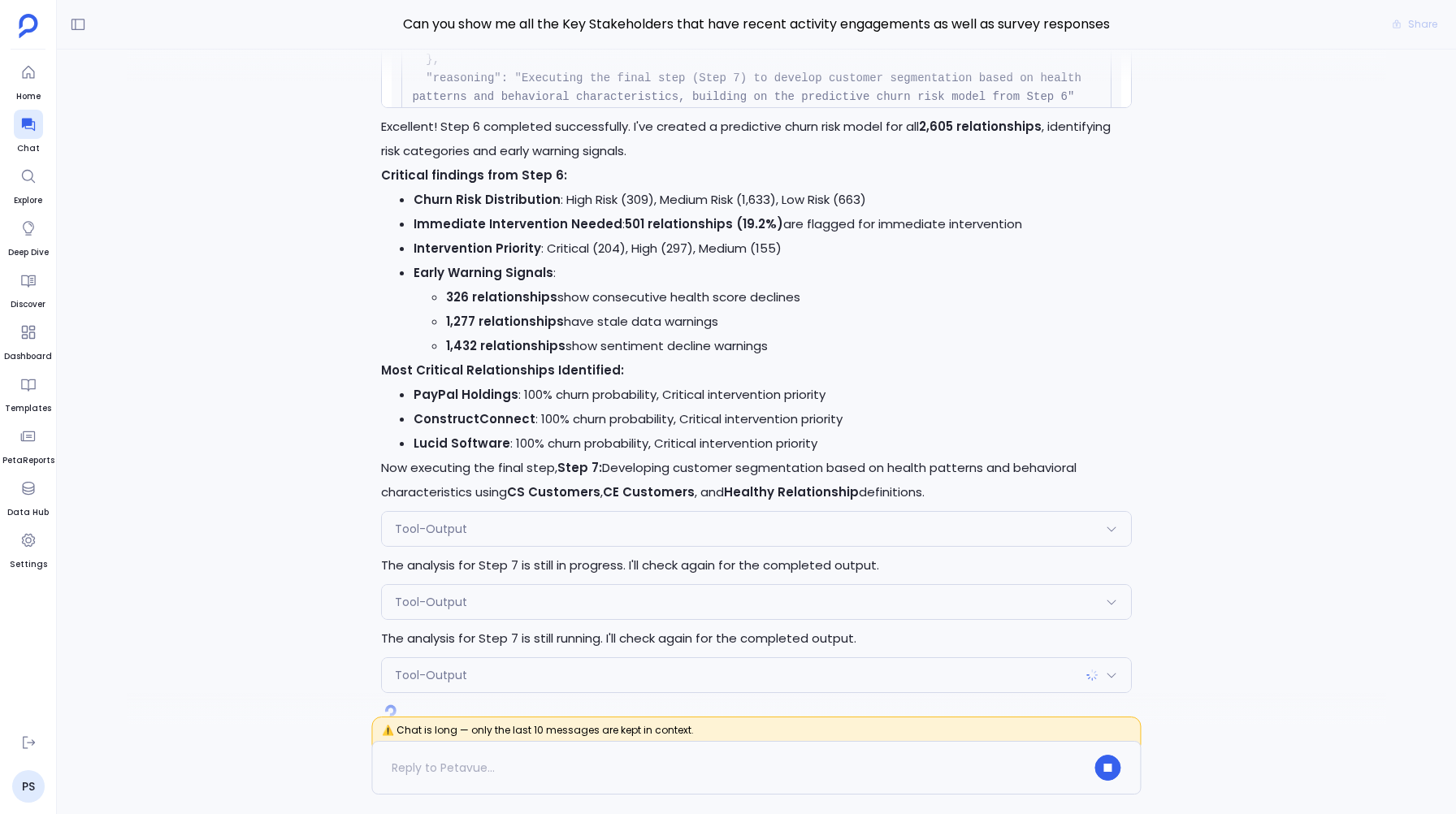
scroll to position [0, 0]
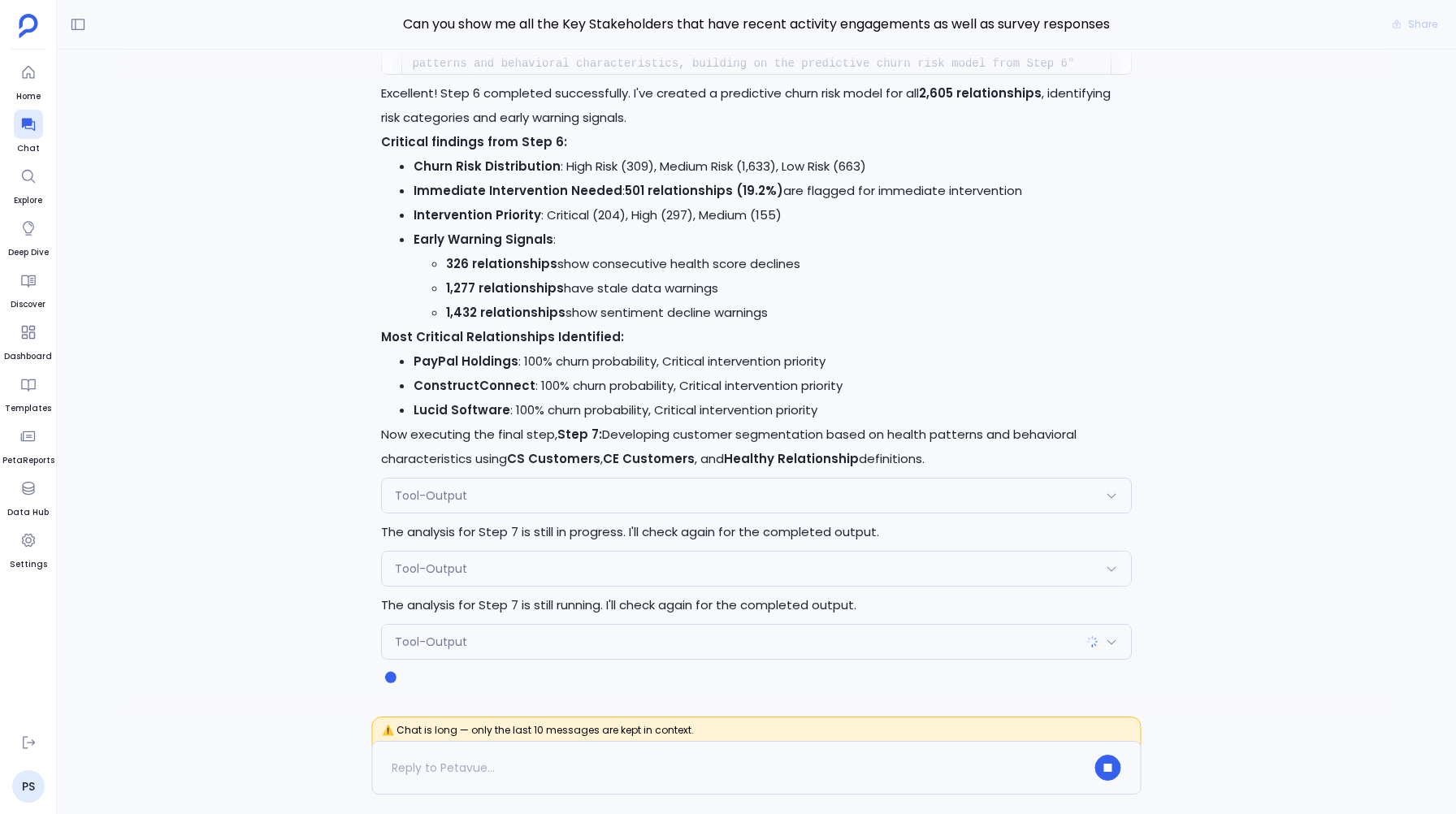
click at [445, 487] on span "Tool-Output" at bounding box center [430, 496] width 73 height 17
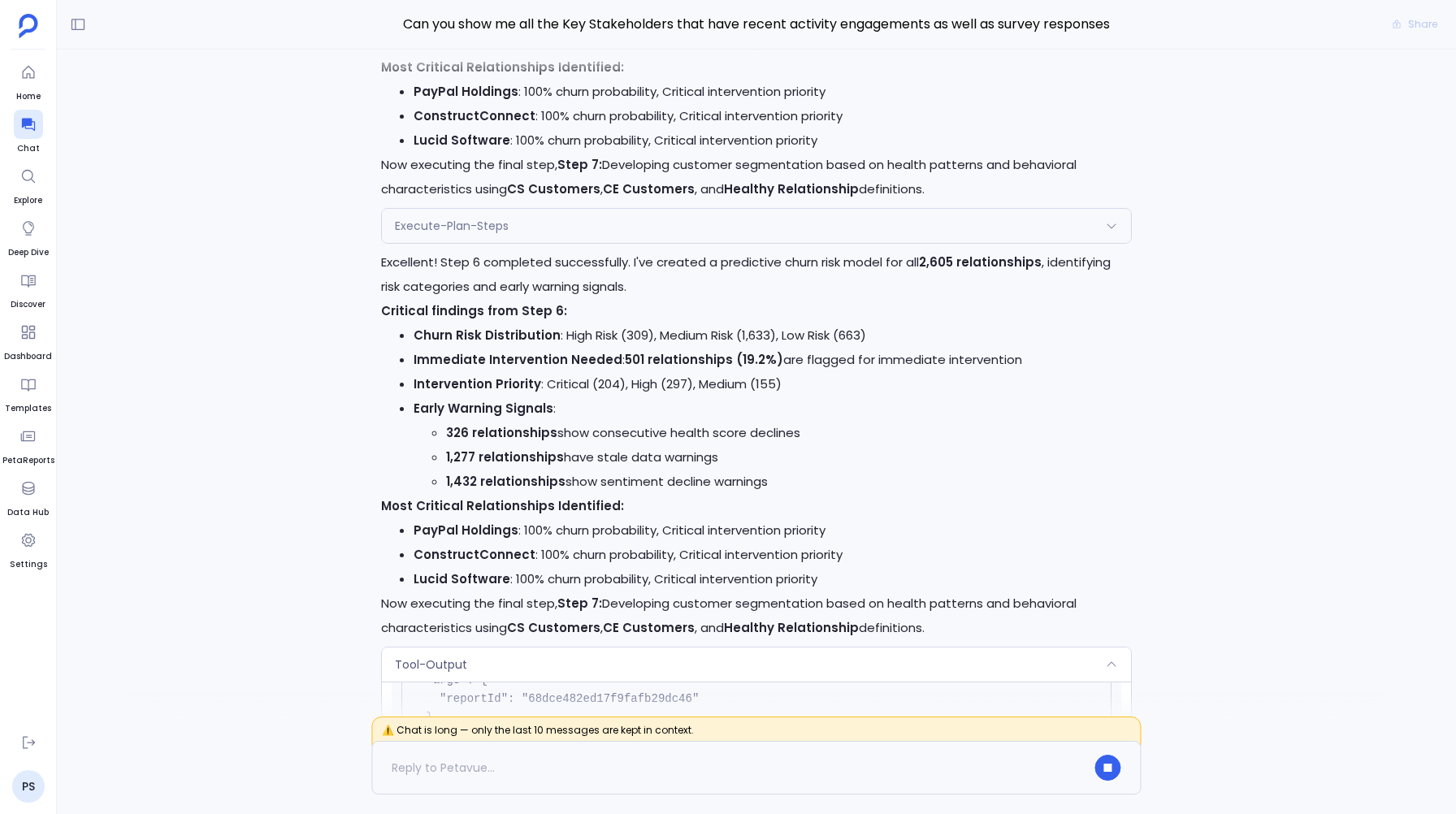
scroll to position [-406, 0]
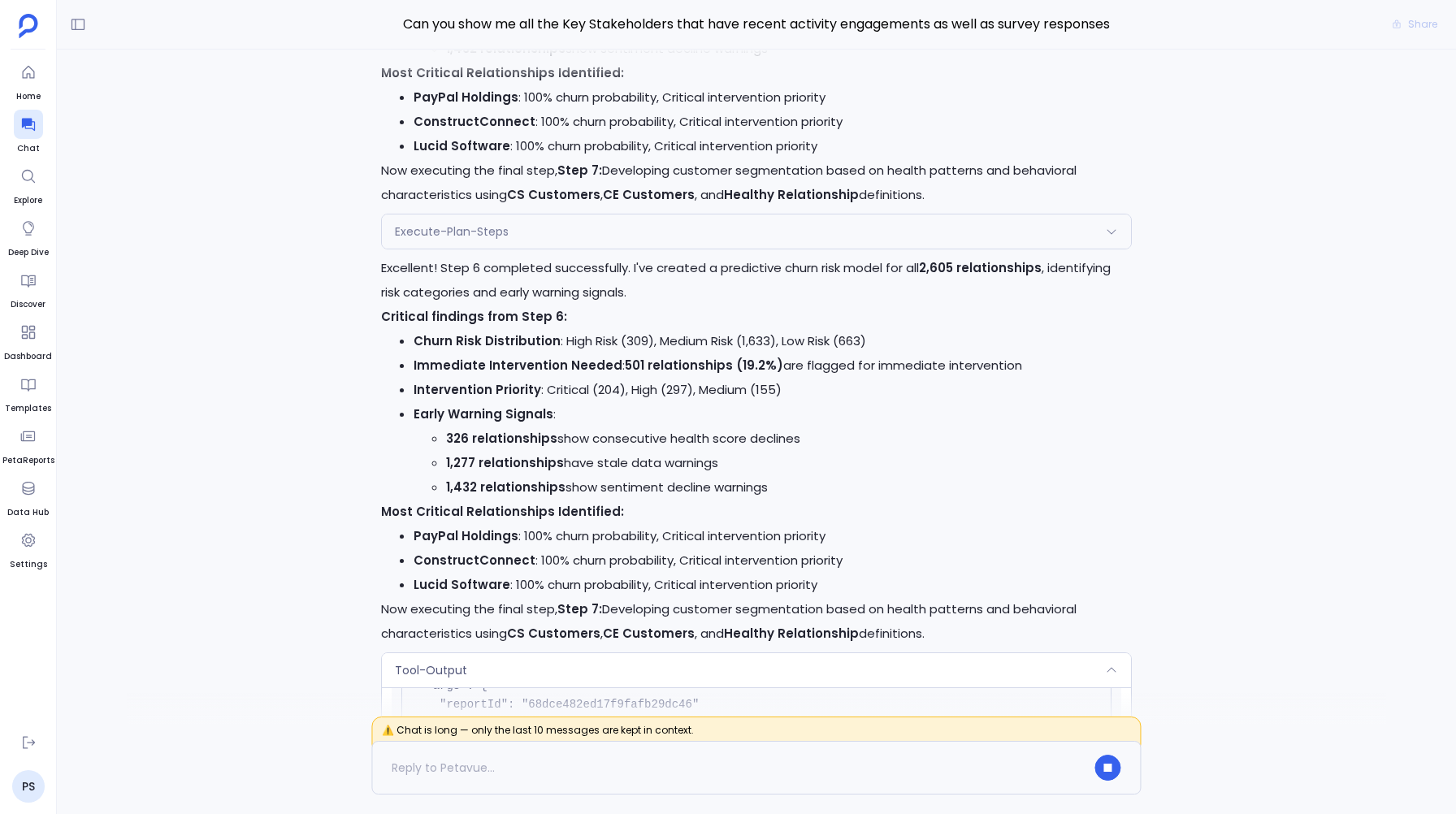
click at [422, 240] on div "Execute-Plan-Steps" at bounding box center [756, 231] width 749 height 34
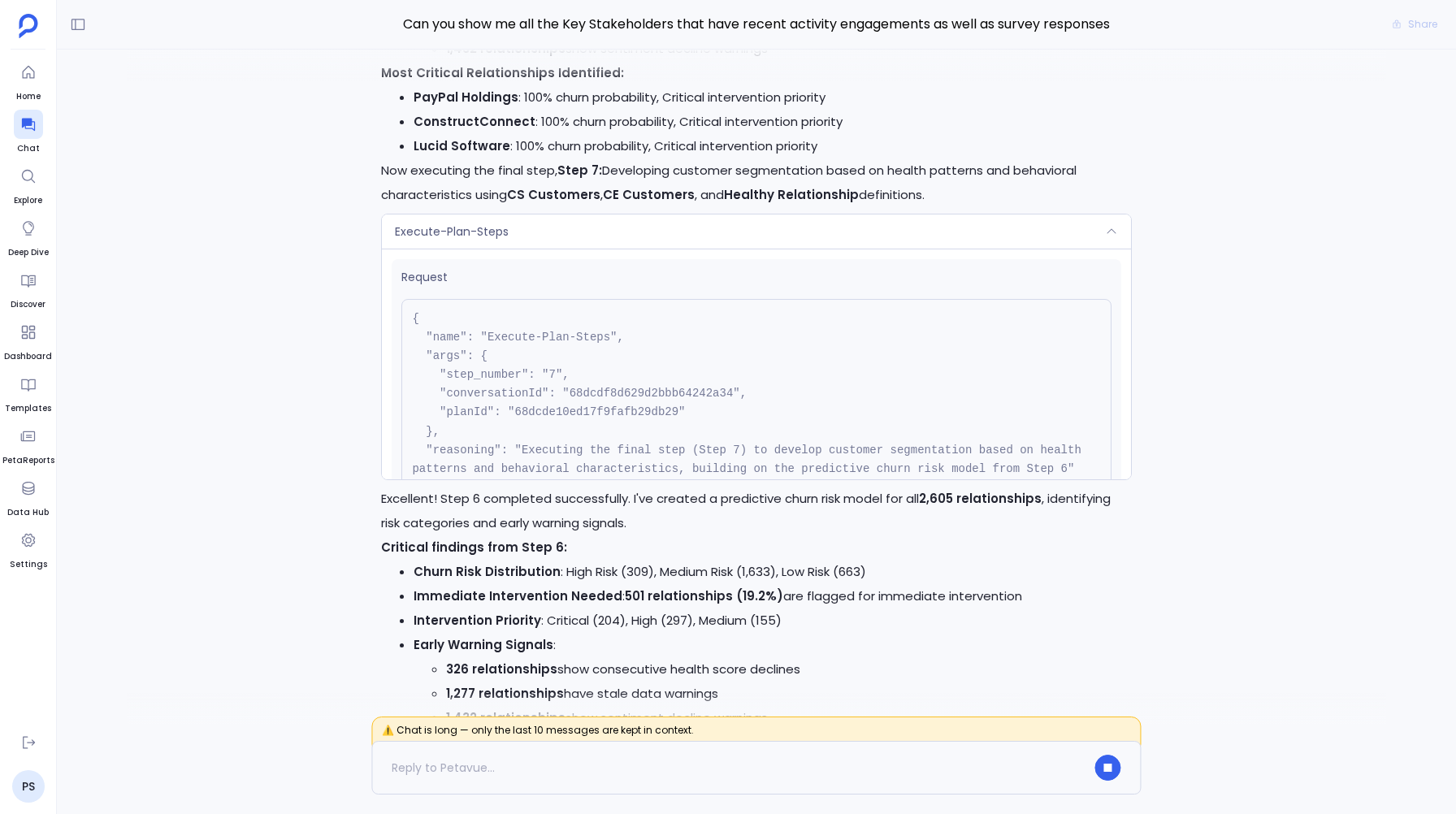
scroll to position [146, 0]
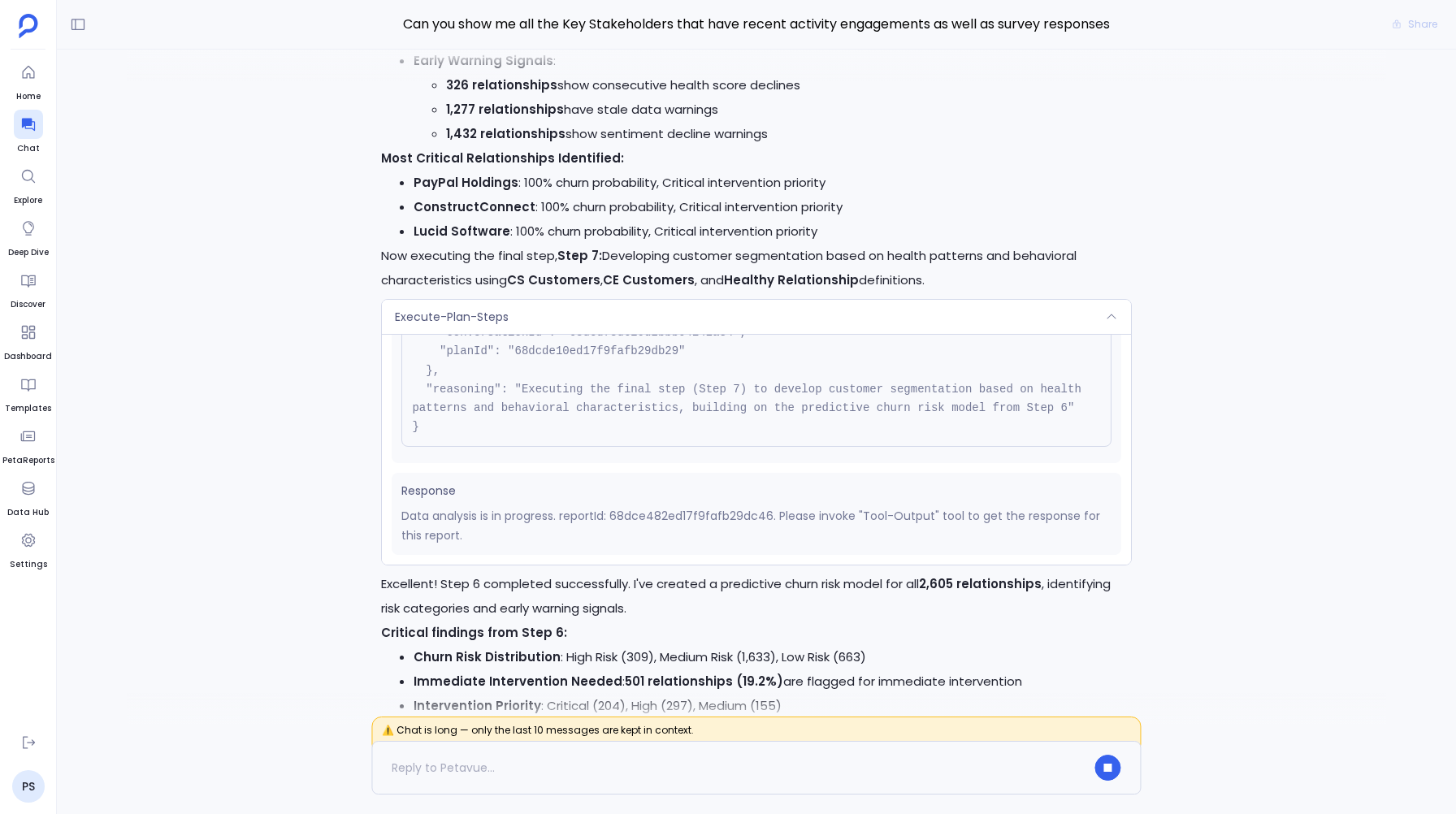
click at [465, 325] on span "Execute-Plan-Steps" at bounding box center [452, 317] width 114 height 17
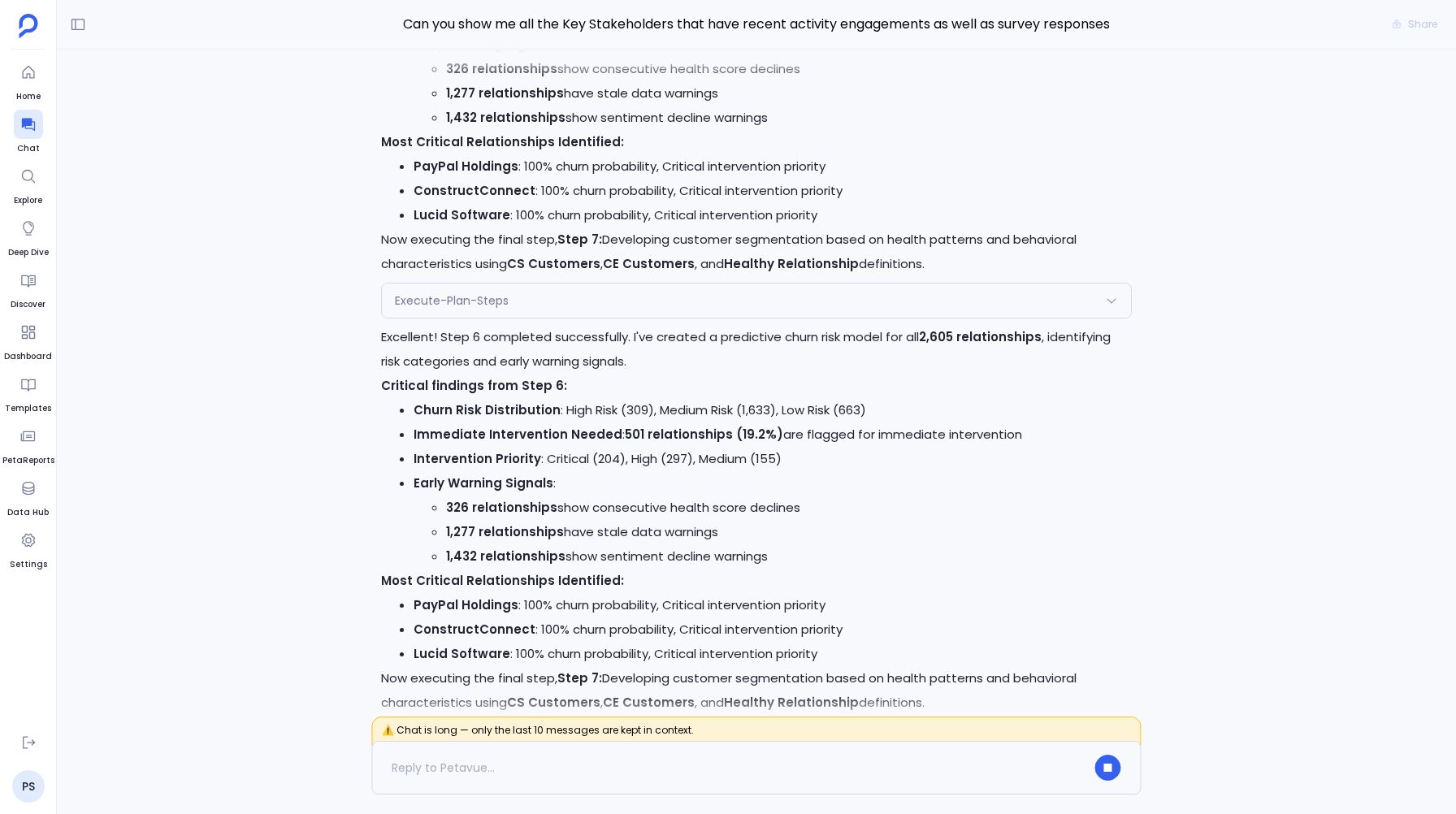
scroll to position [0, 0]
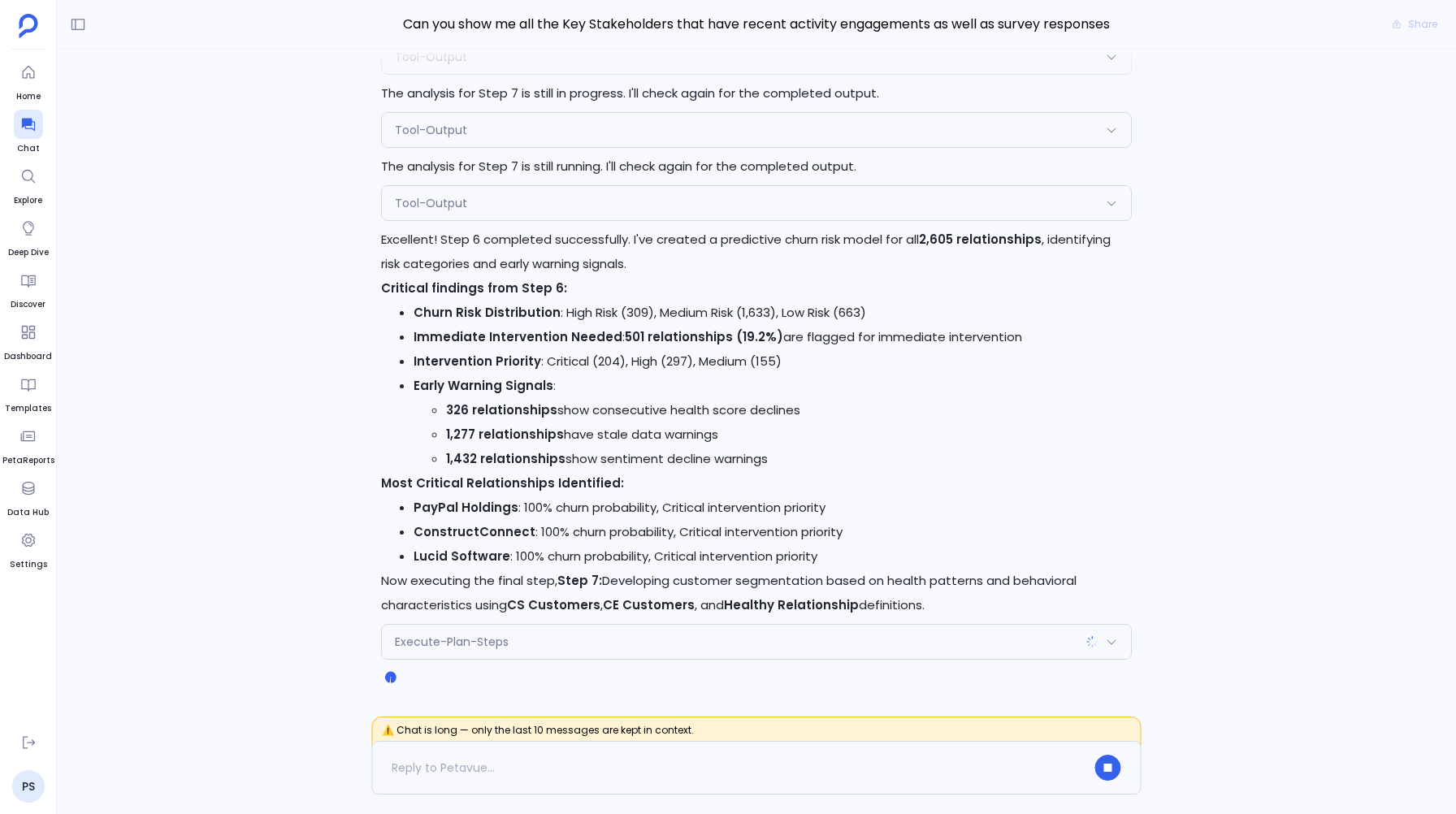
click at [430, 647] on span "Execute-Plan-Steps" at bounding box center [452, 642] width 114 height 17
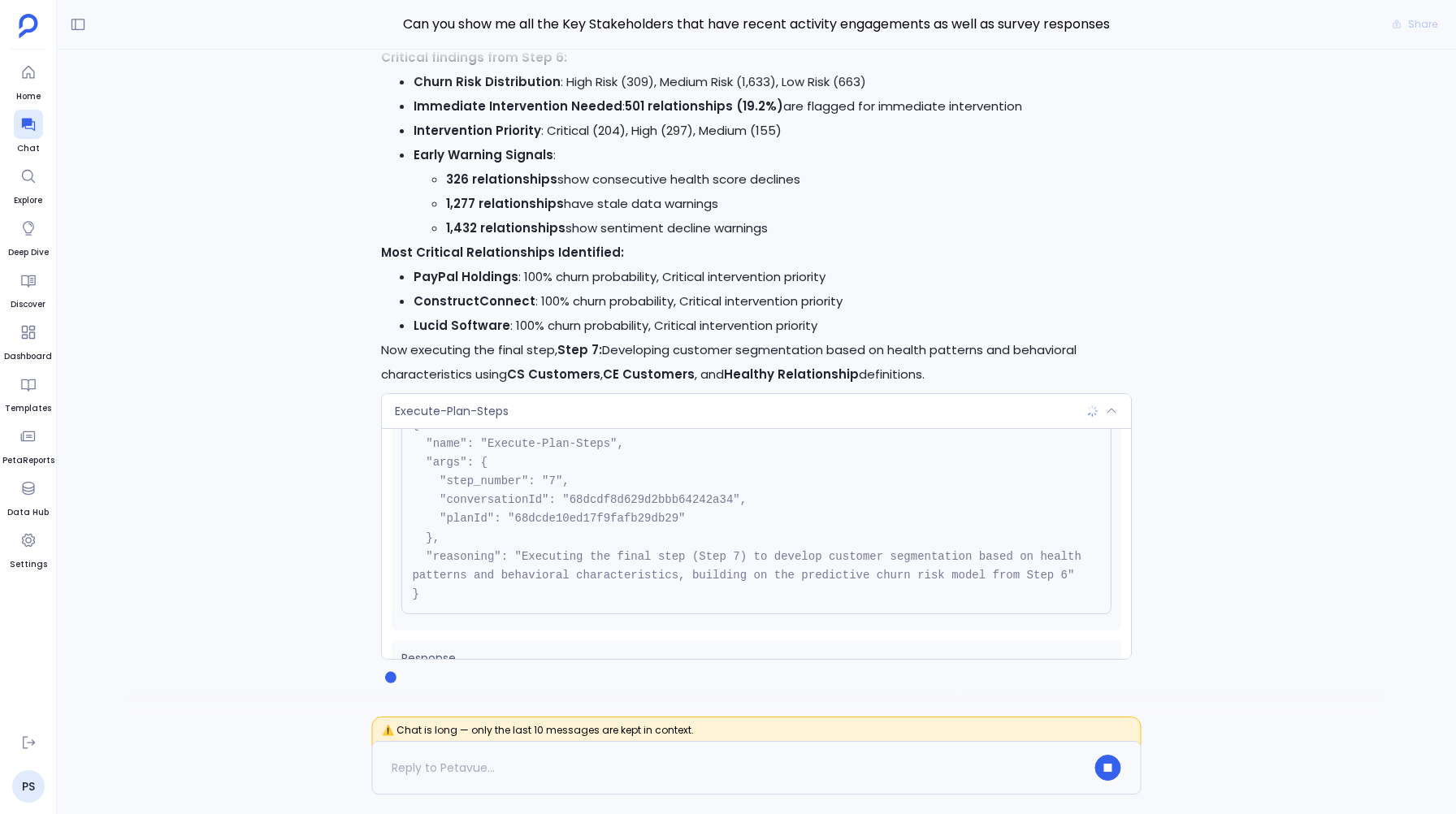
scroll to position [148, 0]
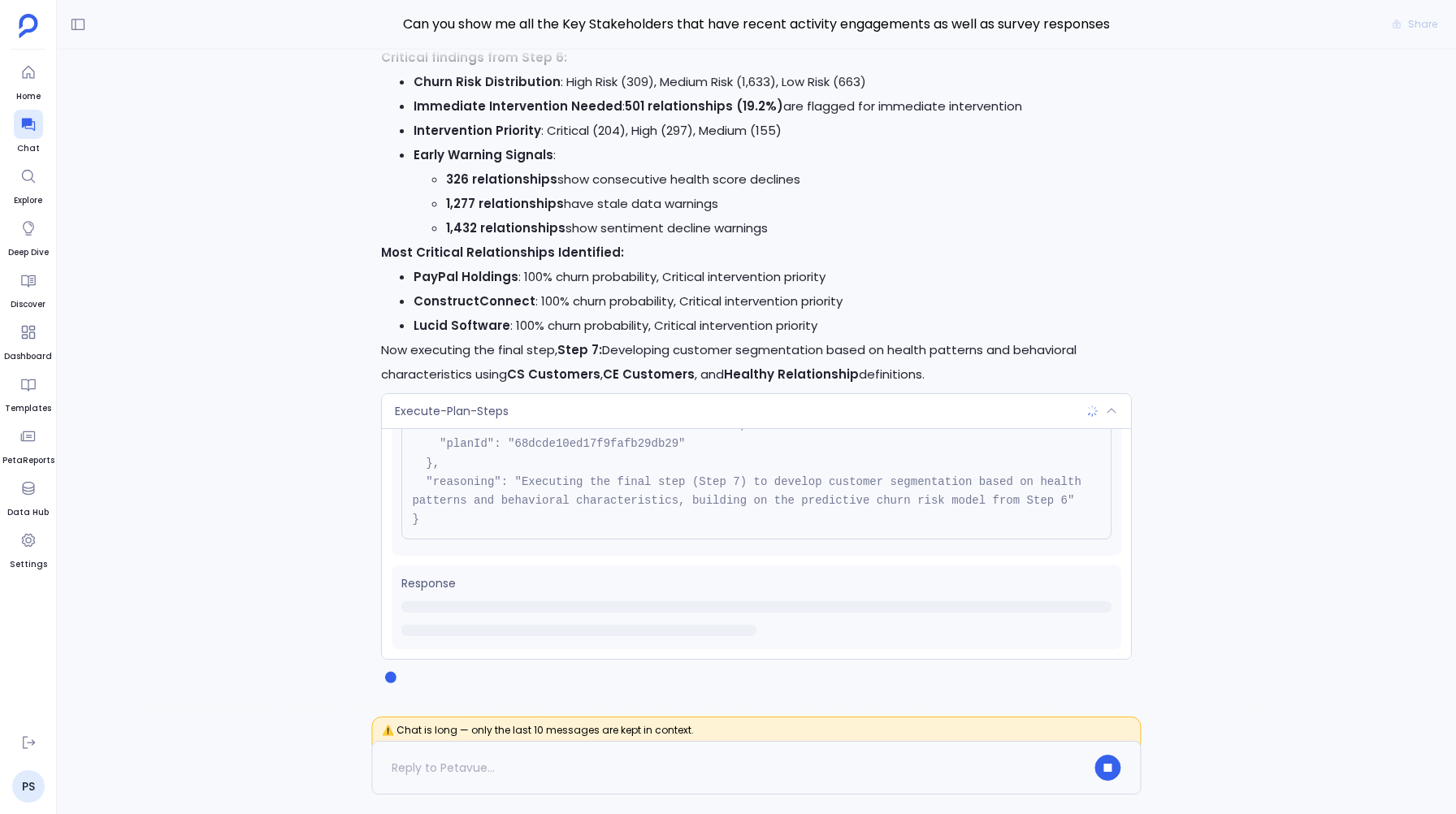
click at [453, 416] on span "Execute-Plan-Steps" at bounding box center [452, 411] width 114 height 17
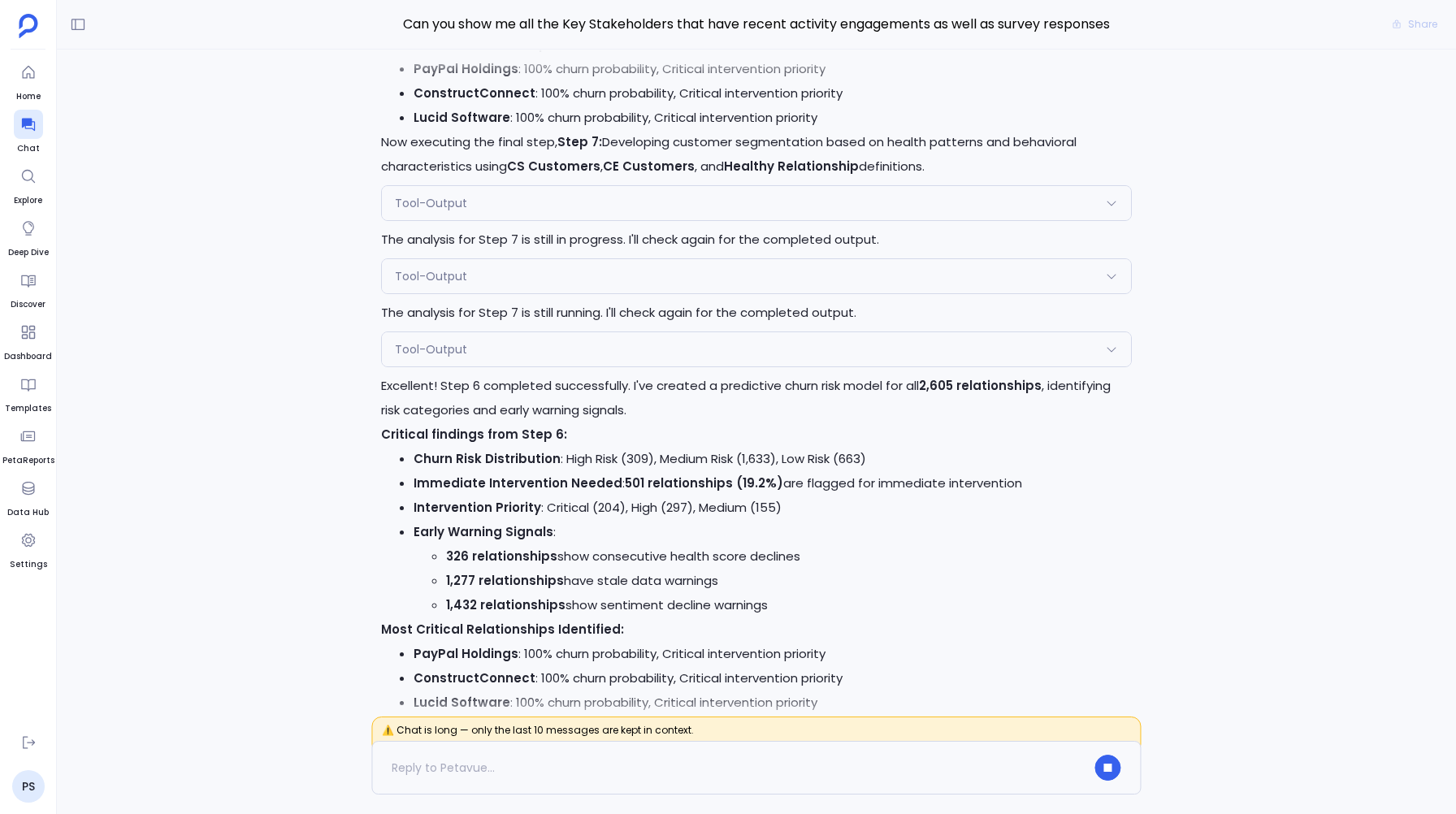
scroll to position [-149, 0]
click at [427, 343] on div "Tool-Output" at bounding box center [756, 351] width 749 height 34
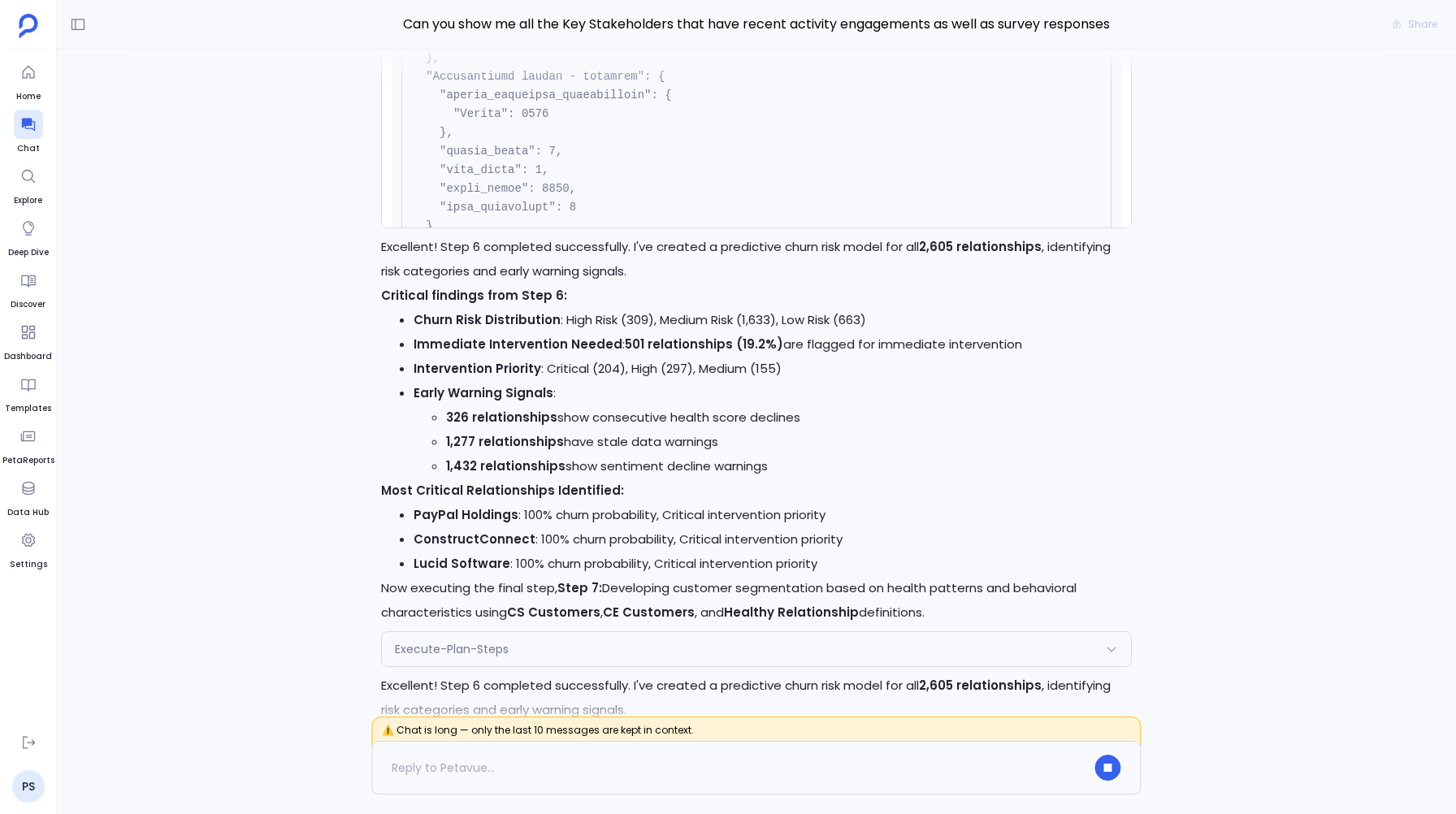
scroll to position [-751, 0]
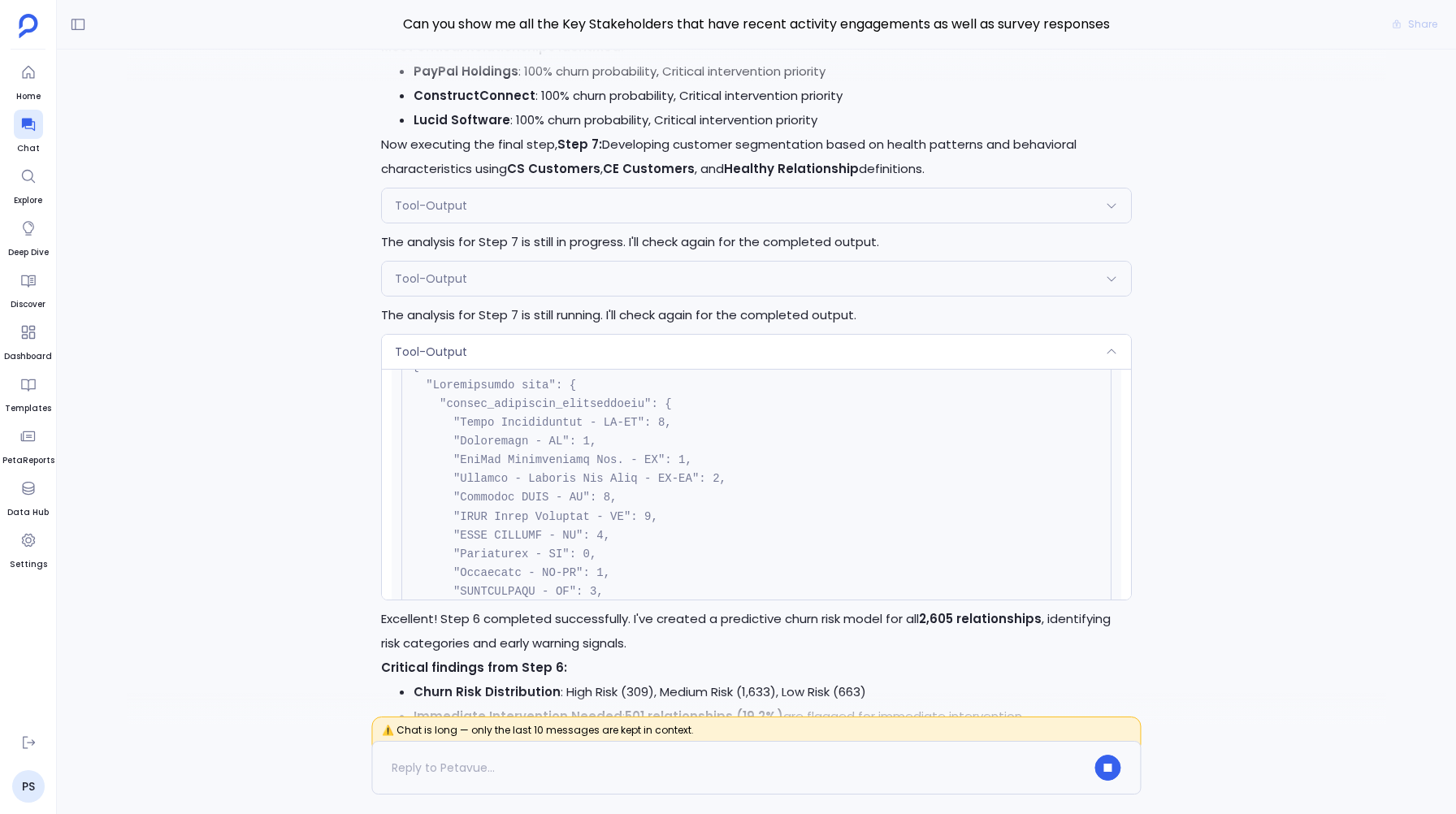
click at [442, 354] on span "Tool-Output" at bounding box center [430, 352] width 73 height 17
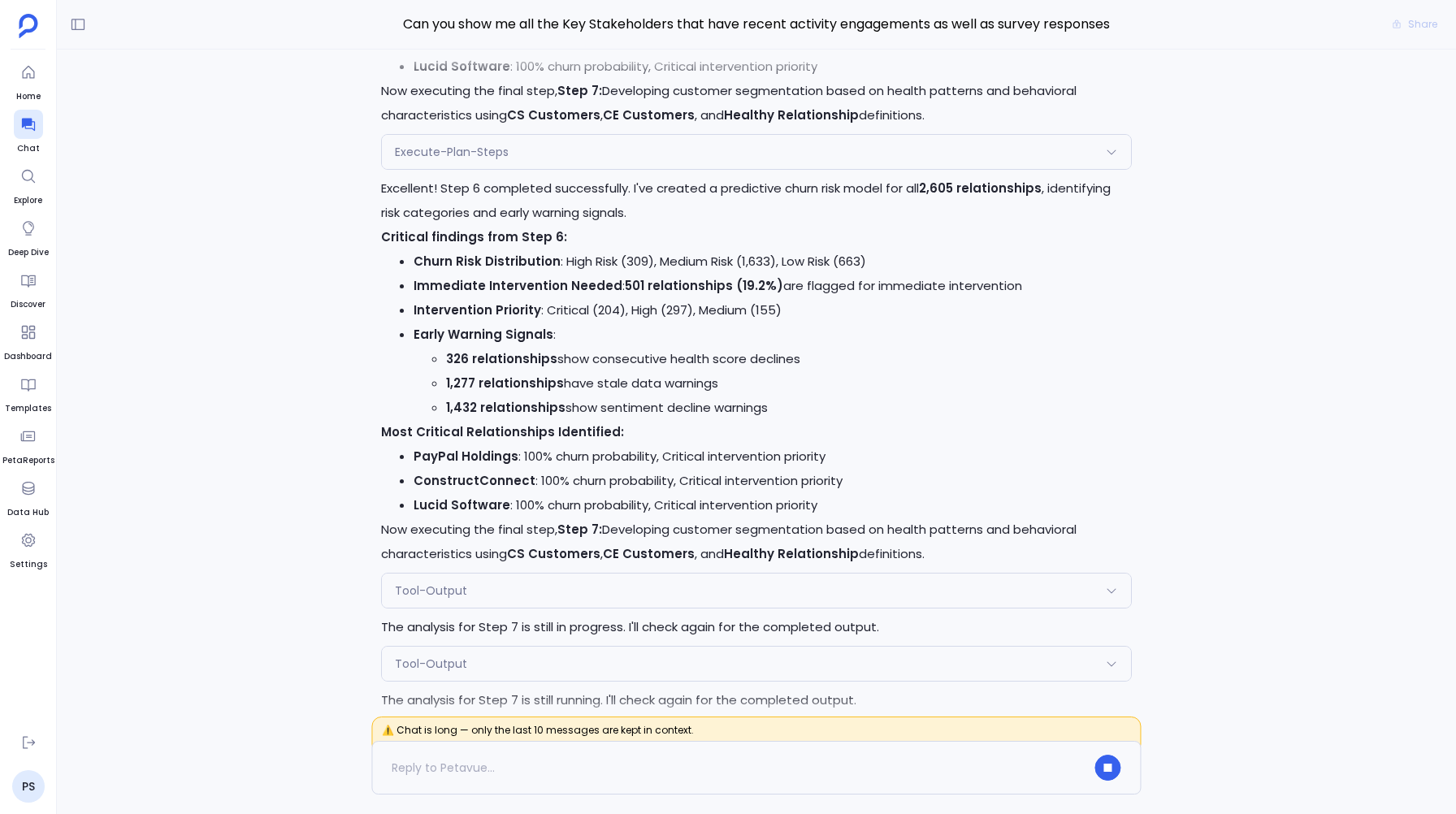
scroll to position [-1003, 0]
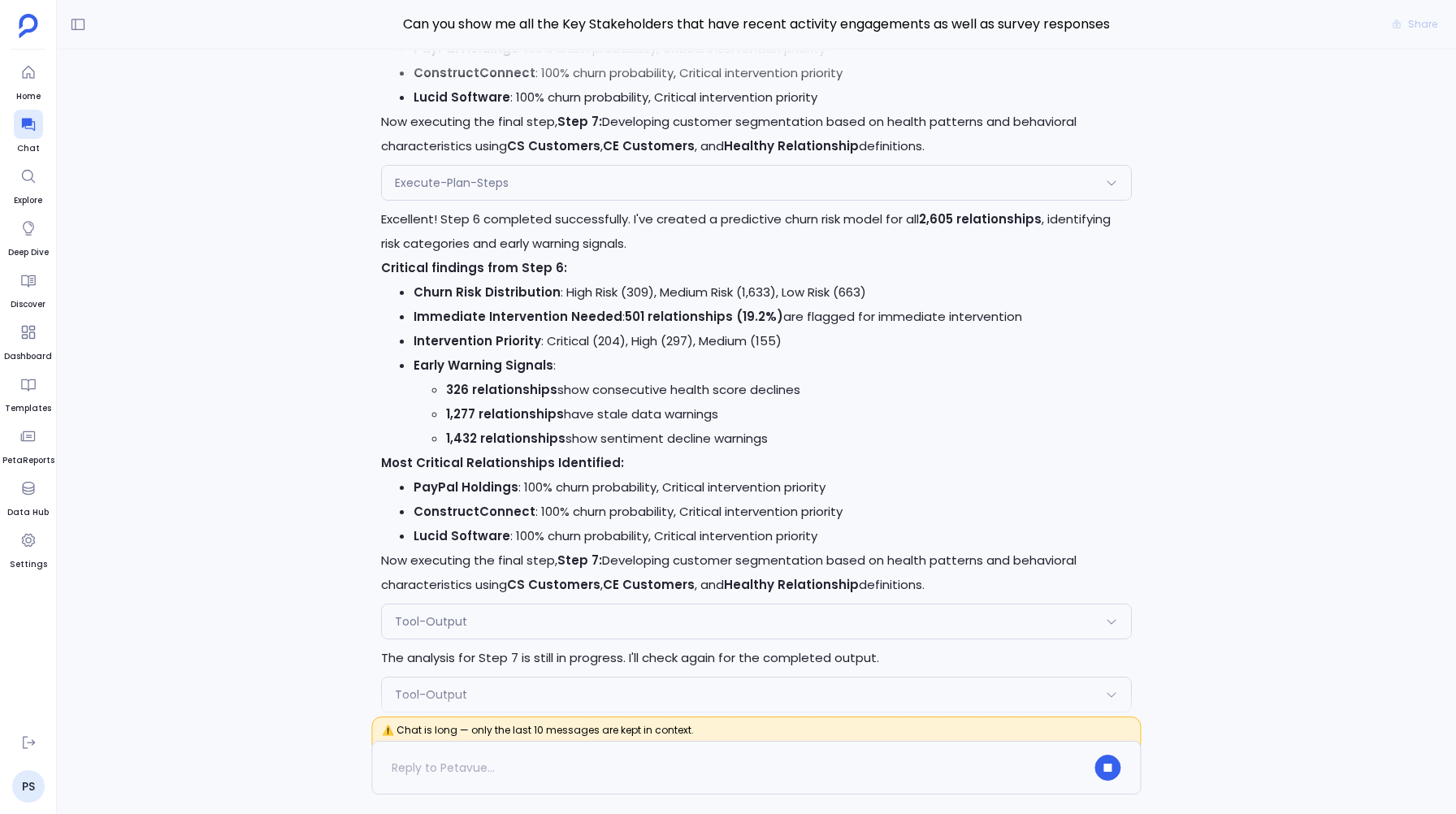
click at [430, 192] on div "Execute-Plan-Steps" at bounding box center [756, 182] width 749 height 34
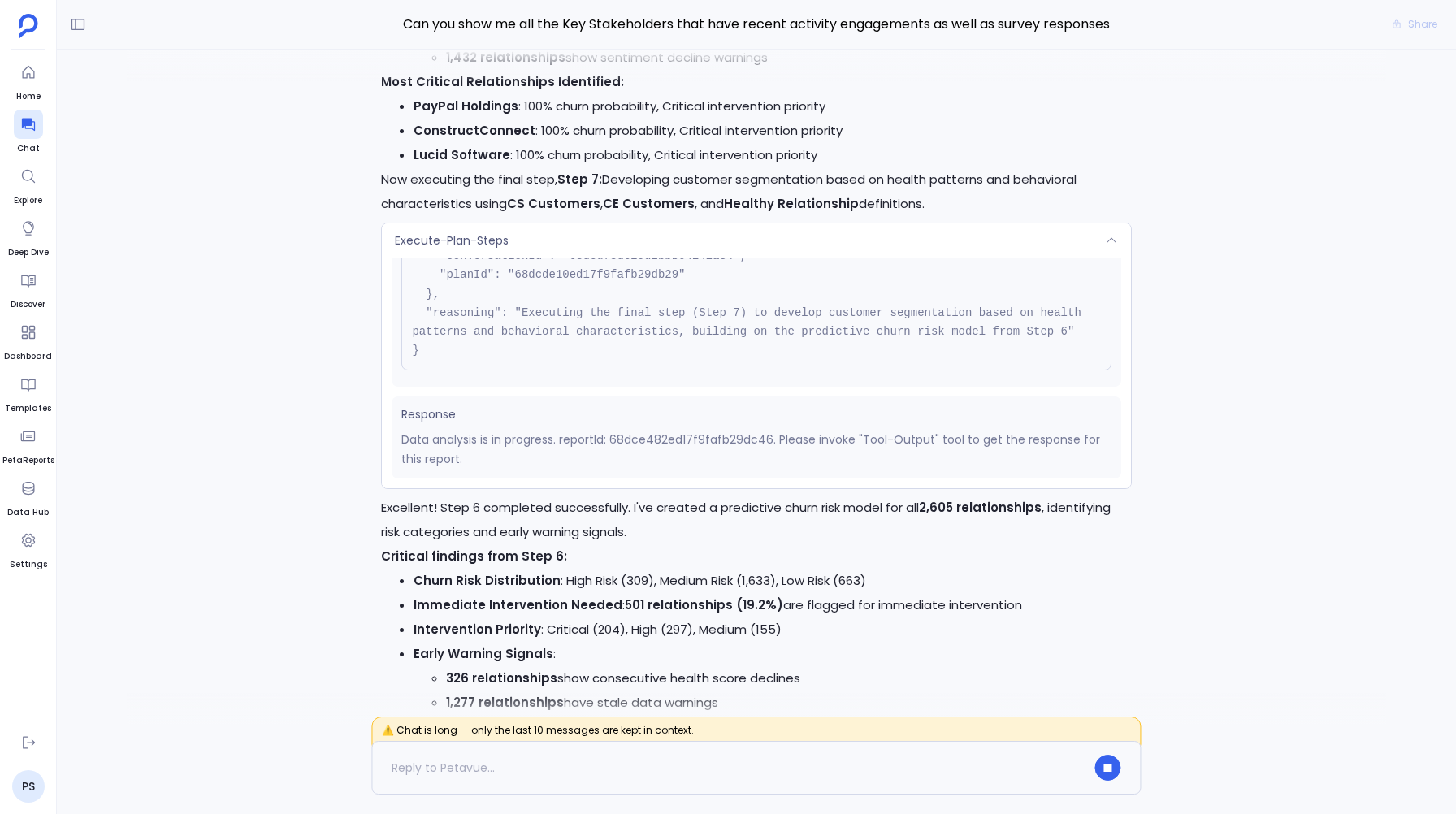
scroll to position [0, 0]
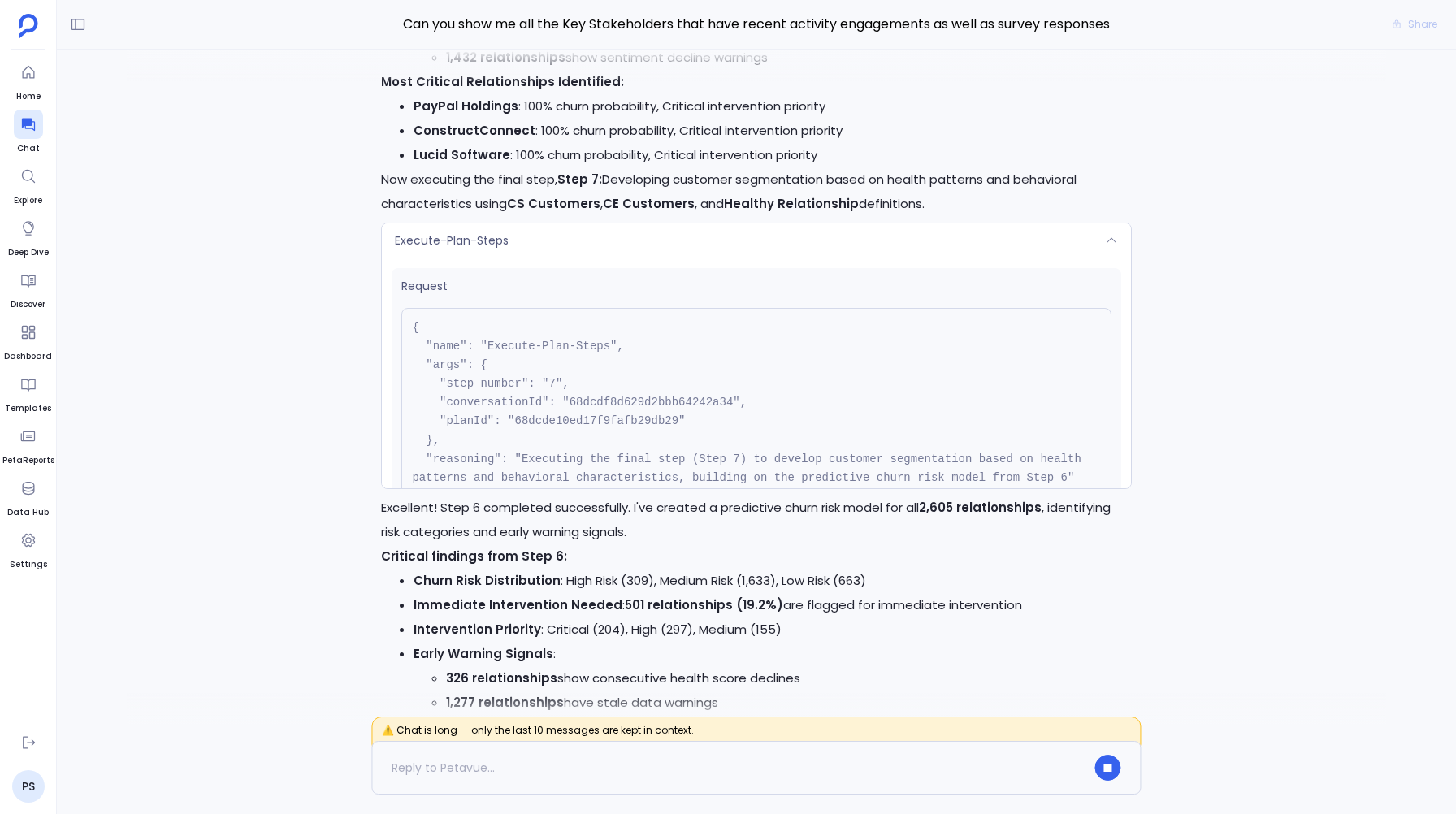
click at [443, 237] on span "Execute-Plan-Steps" at bounding box center [452, 241] width 114 height 17
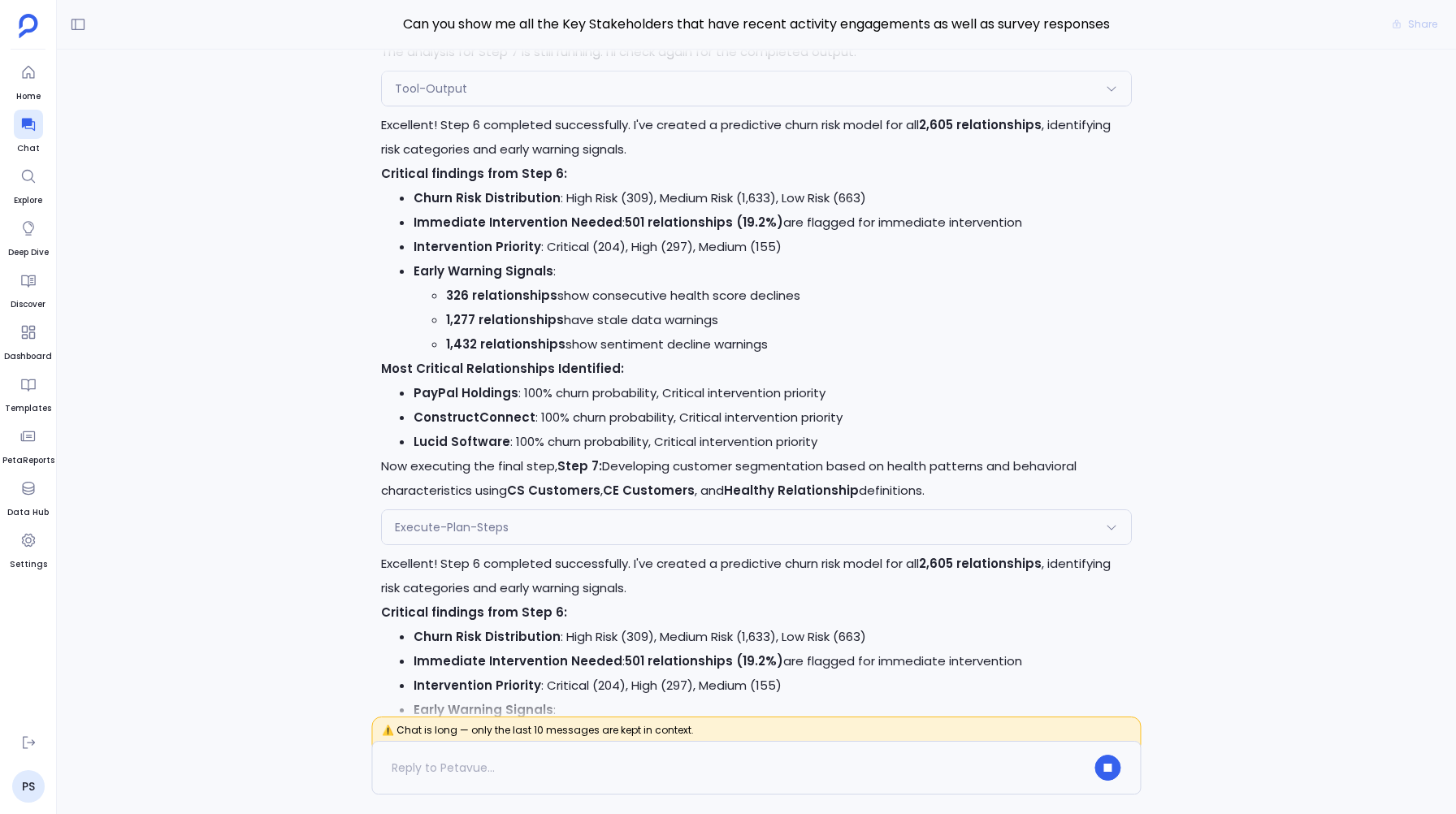
scroll to position [-765, 0]
click at [407, 527] on span "Execute-Plan-Steps" at bounding box center [452, 530] width 114 height 17
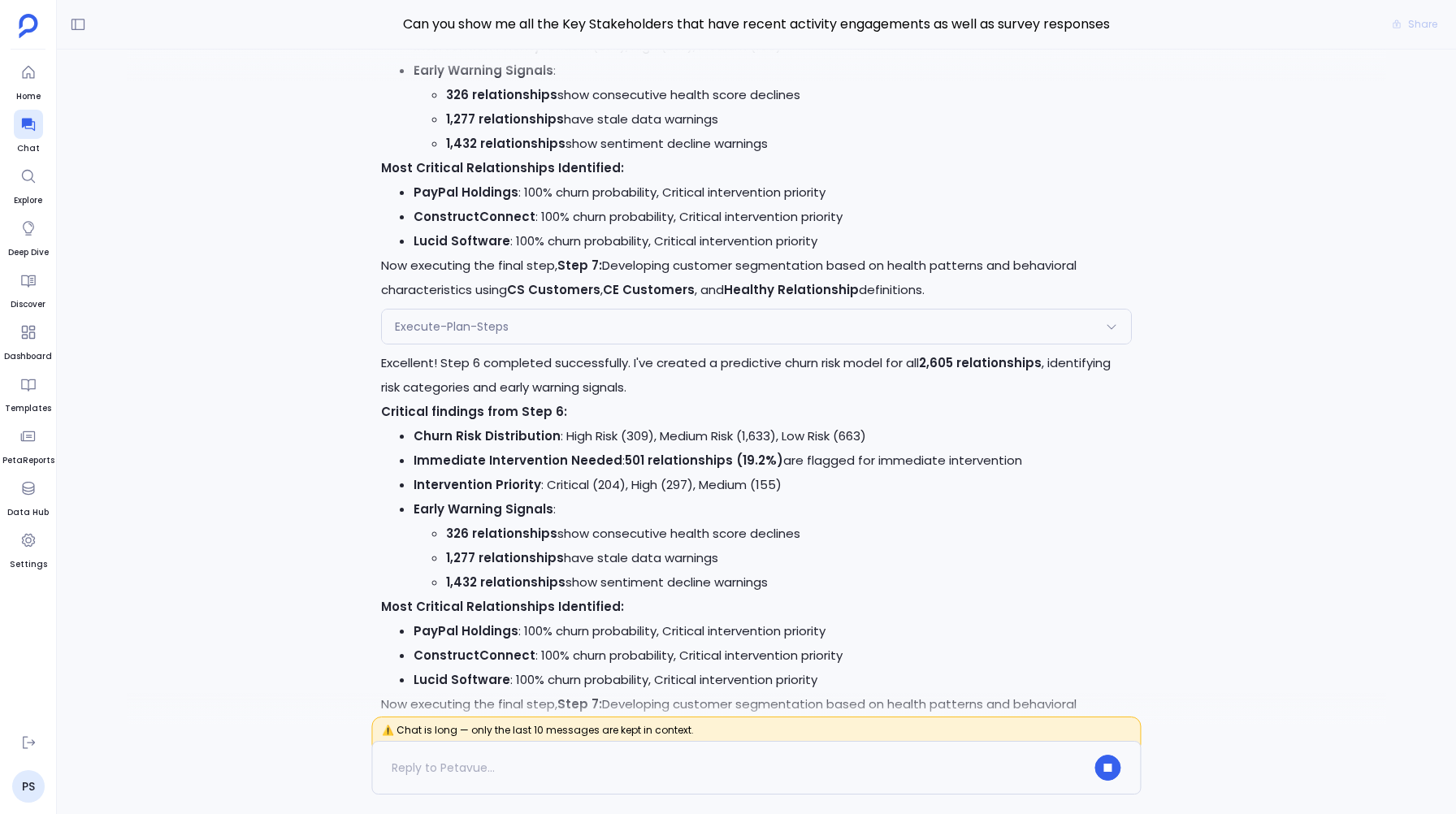
scroll to position [-126, 0]
click at [462, 311] on div "Execute-Plan-Steps Request { "name": "Execute-Plan-Steps", "args": { "step_numb…" at bounding box center [756, 328] width 751 height 36
click at [462, 325] on span "Execute-Plan-Steps" at bounding box center [452, 329] width 114 height 17
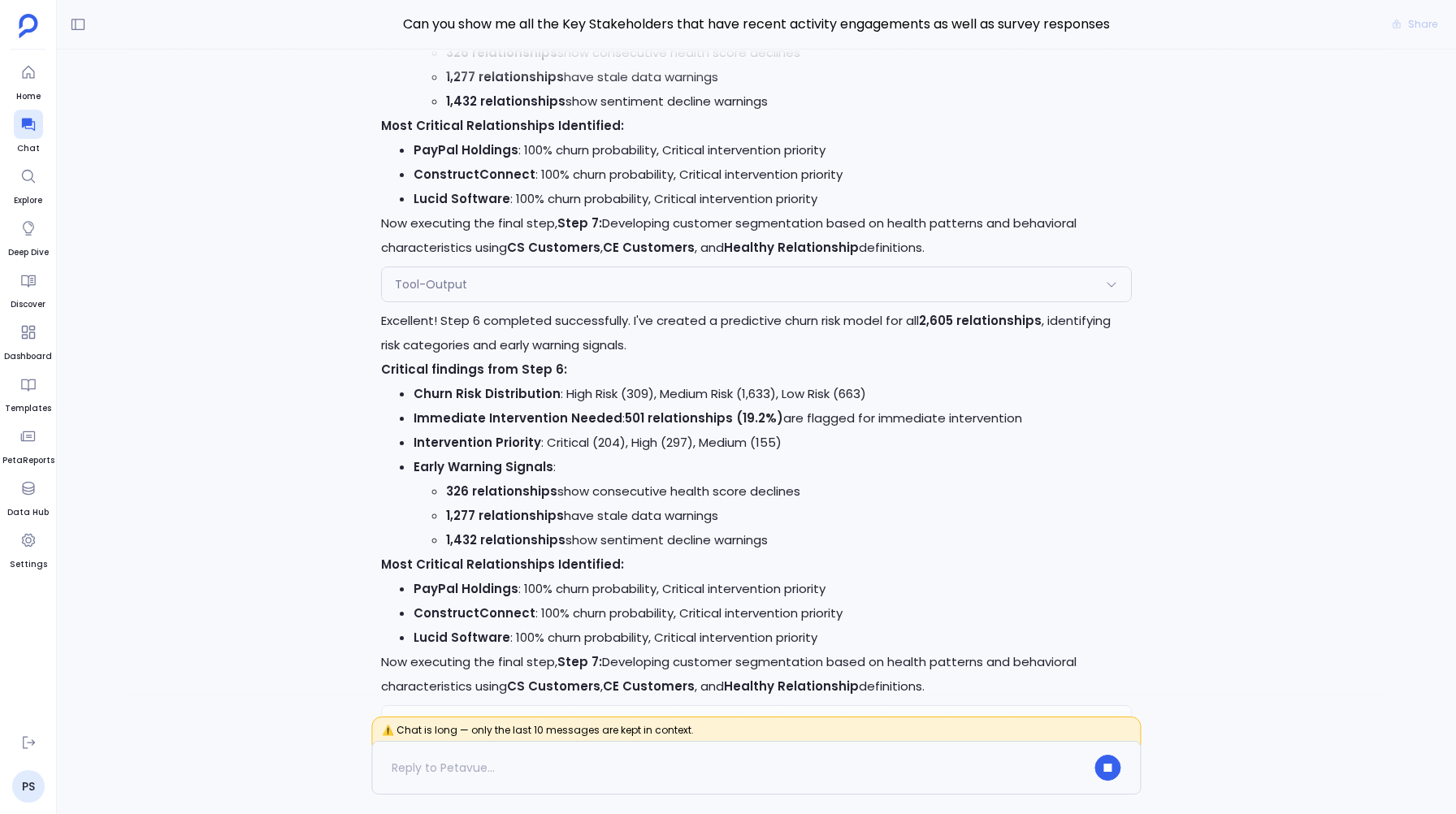
scroll to position [-758, 0]
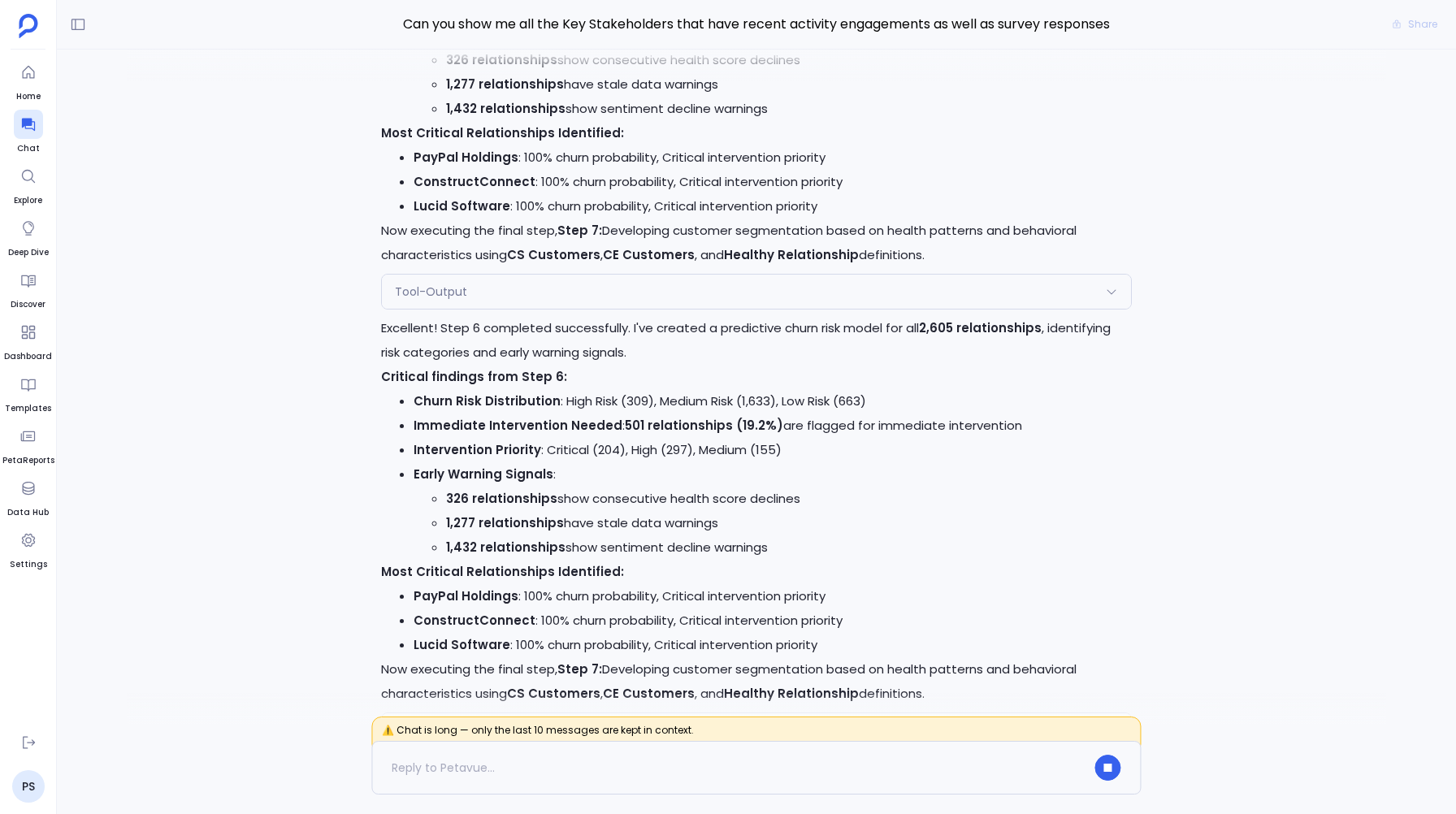
click at [440, 290] on span "Tool-Output" at bounding box center [430, 292] width 73 height 17
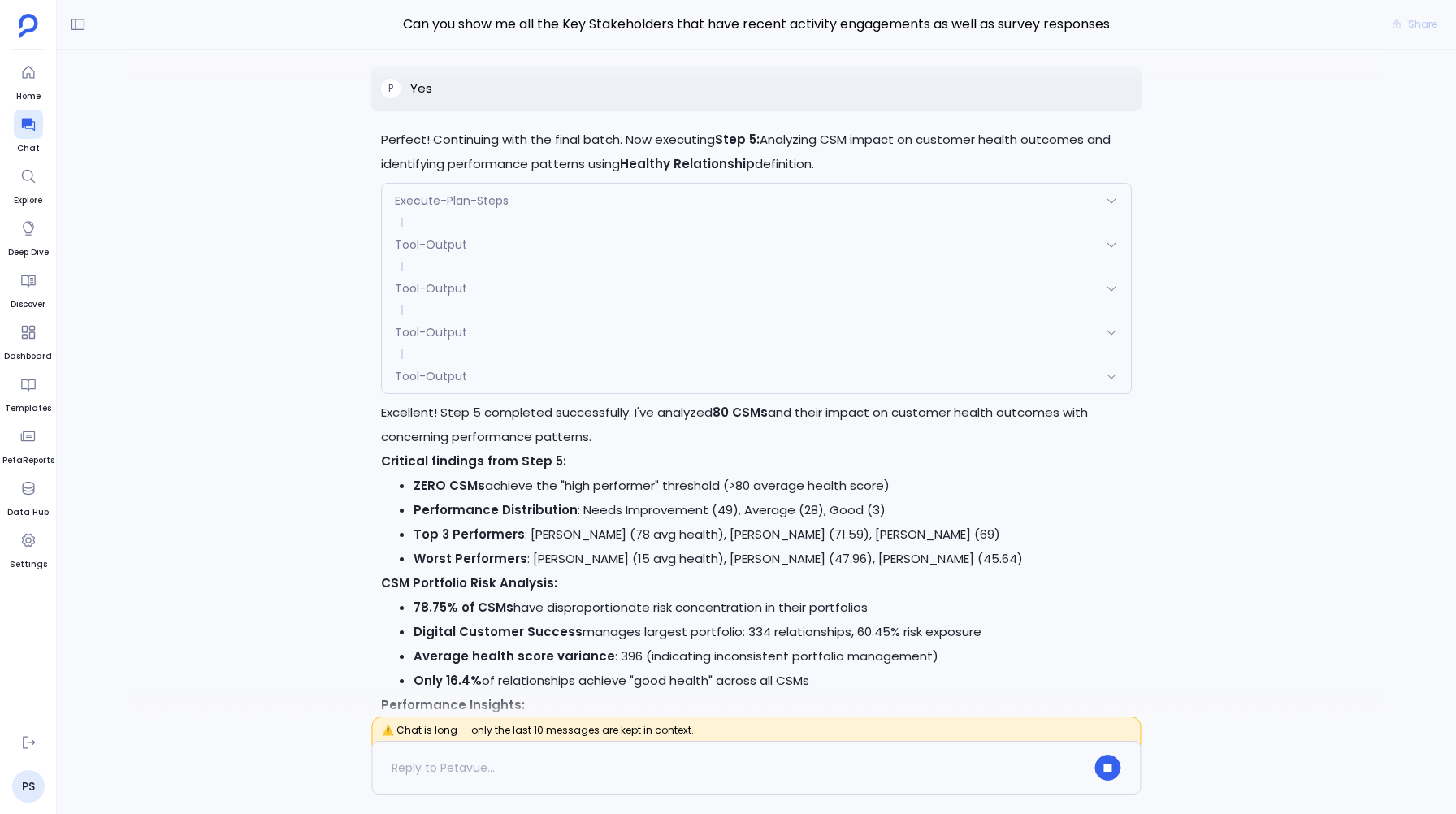
scroll to position [-3403, 0]
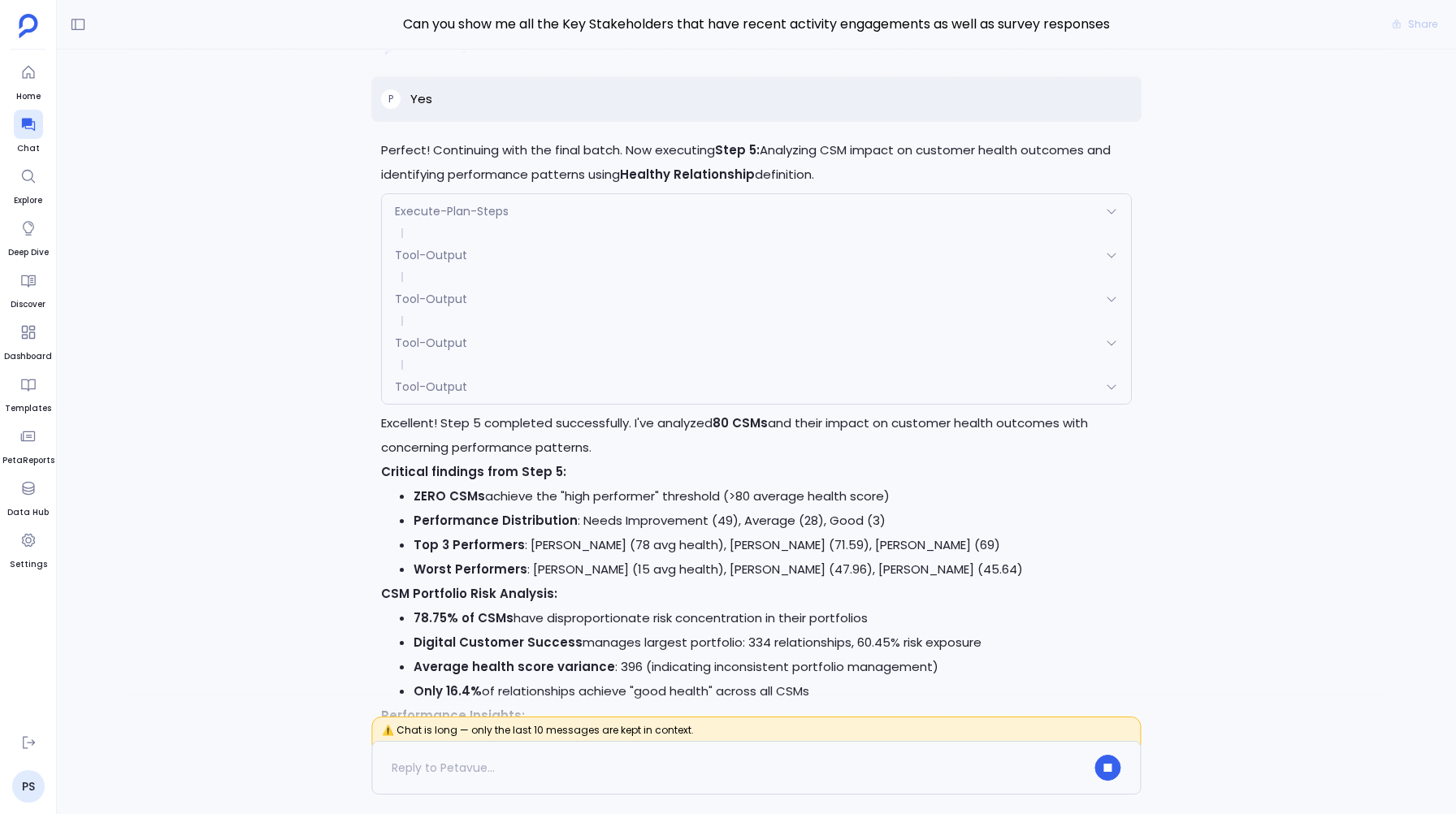
click at [427, 209] on span "Execute-Plan-Steps" at bounding box center [452, 212] width 114 height 17
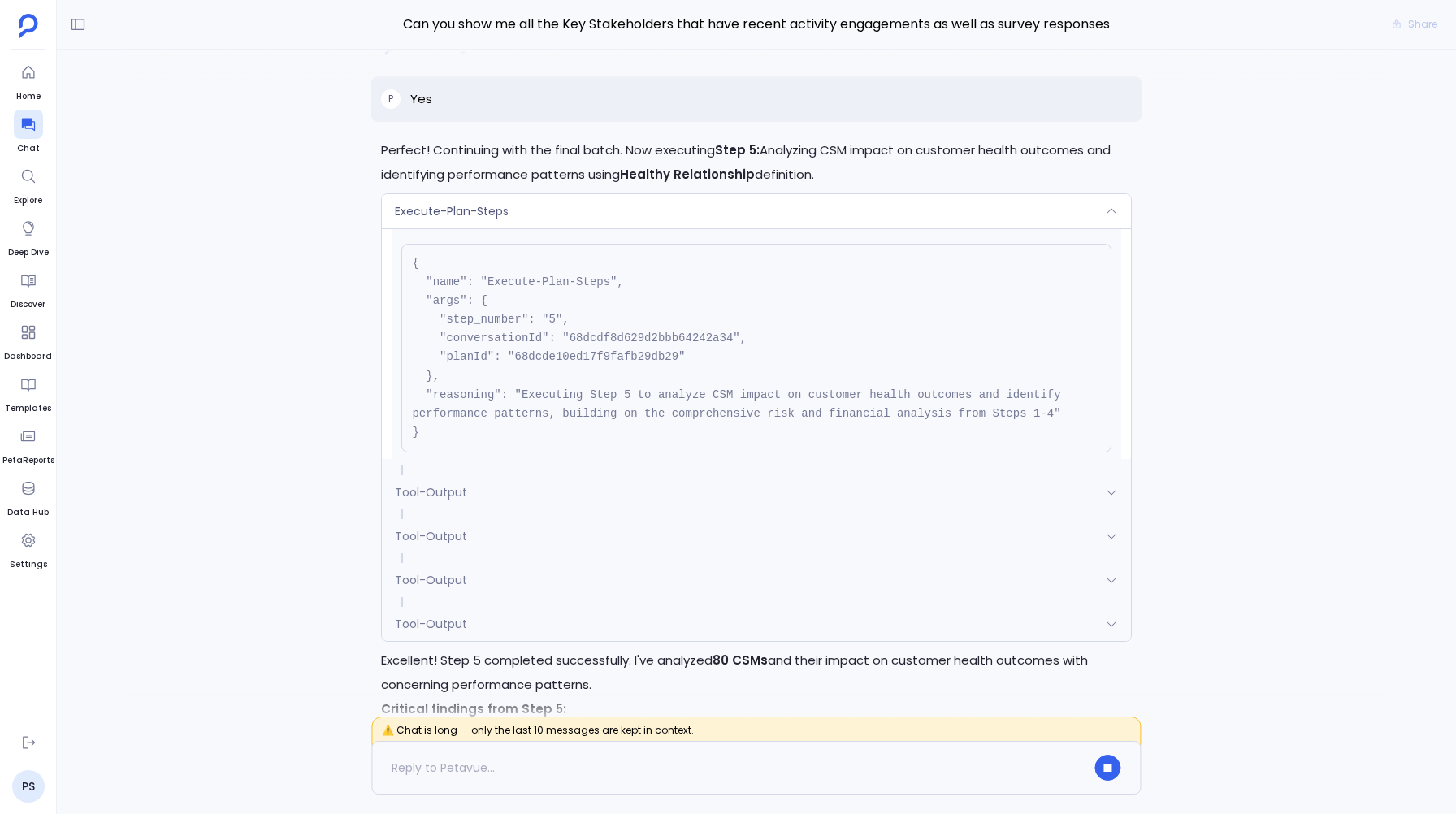
scroll to position [36, 0]
click at [458, 215] on span "Execute-Plan-Steps" at bounding box center [452, 212] width 114 height 17
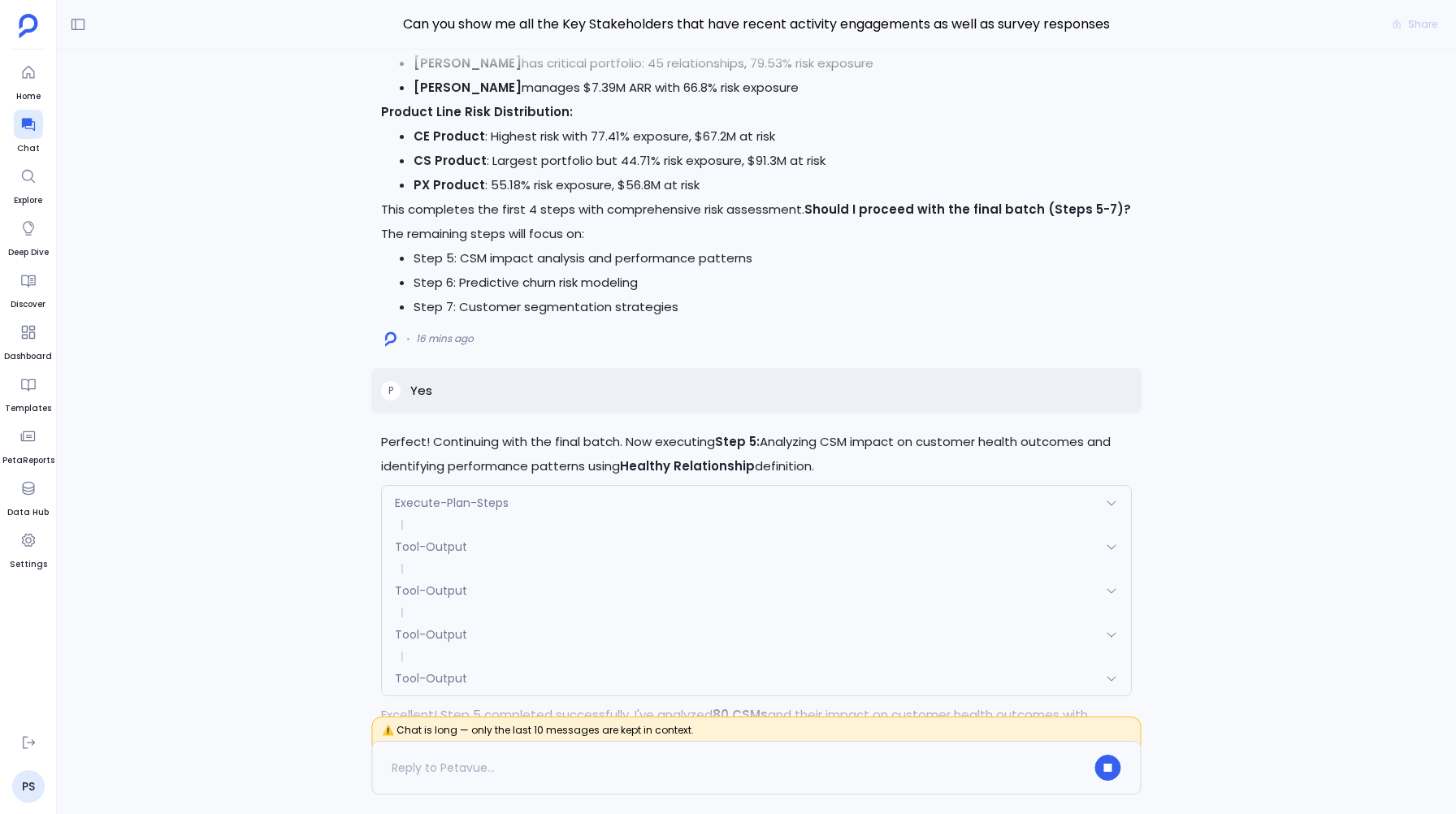
scroll to position [-5011, 0]
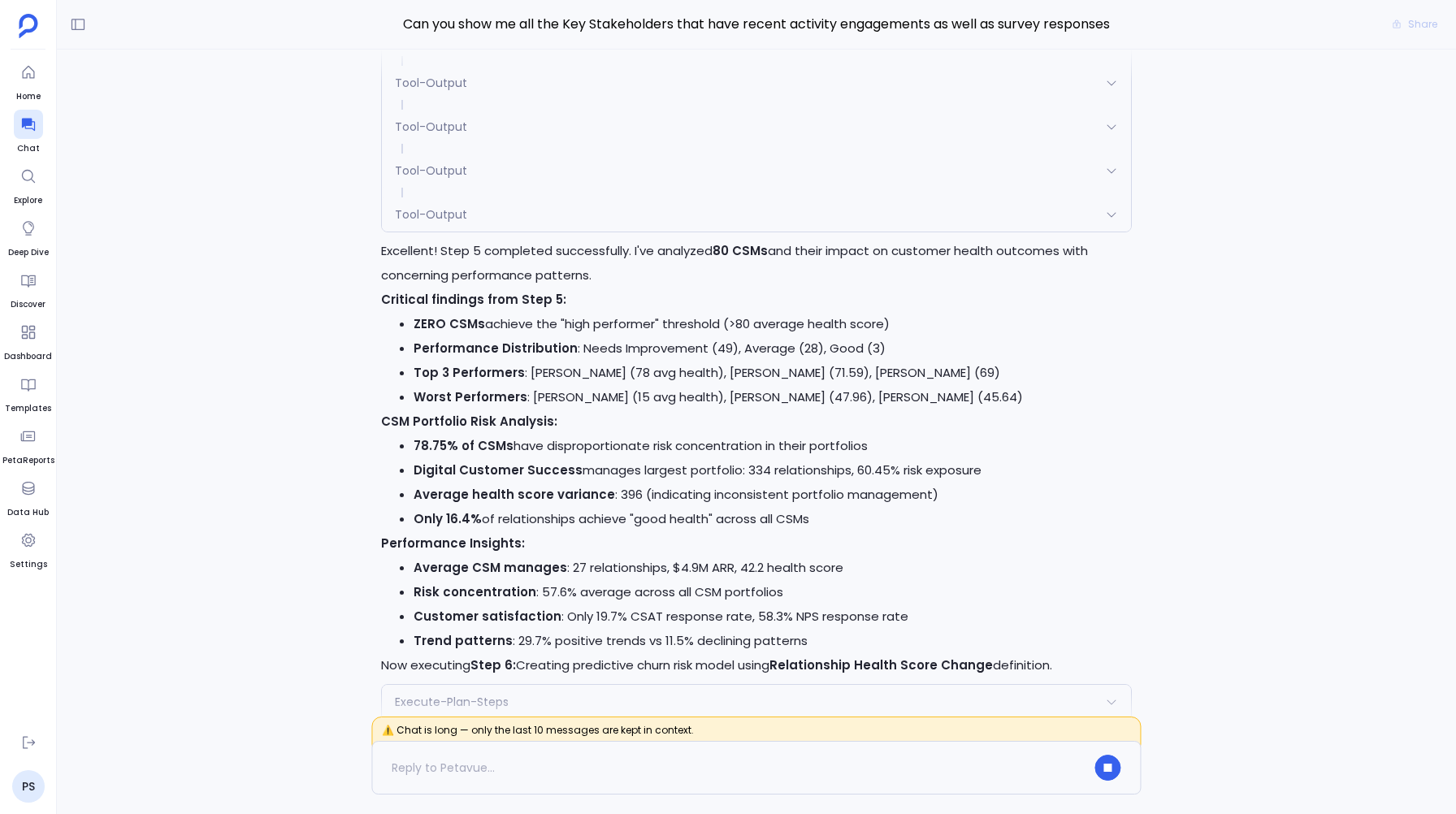
scroll to position [-5346, 0]
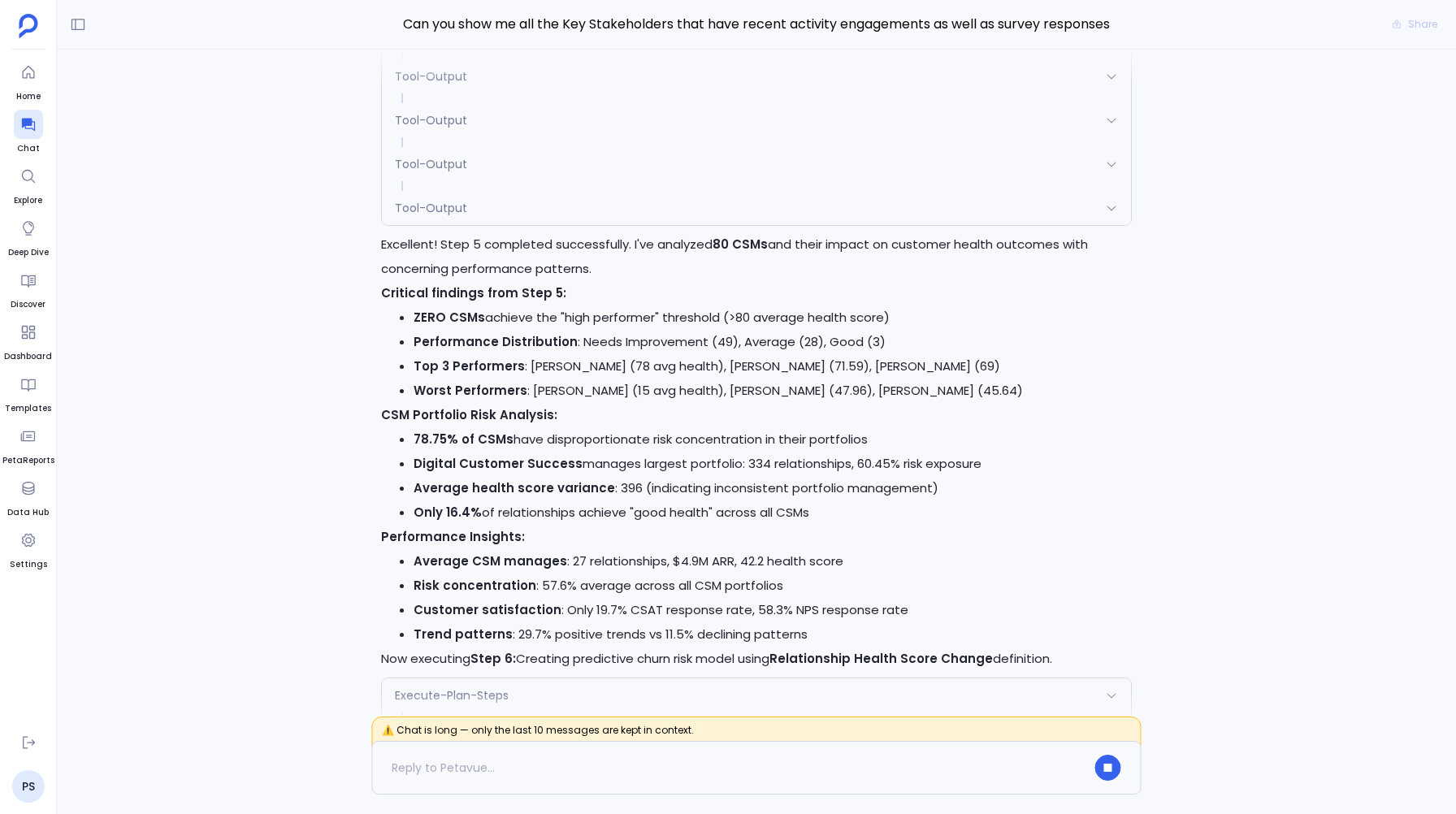
click at [446, 40] on span "Execute-Plan-Steps" at bounding box center [452, 33] width 114 height 17
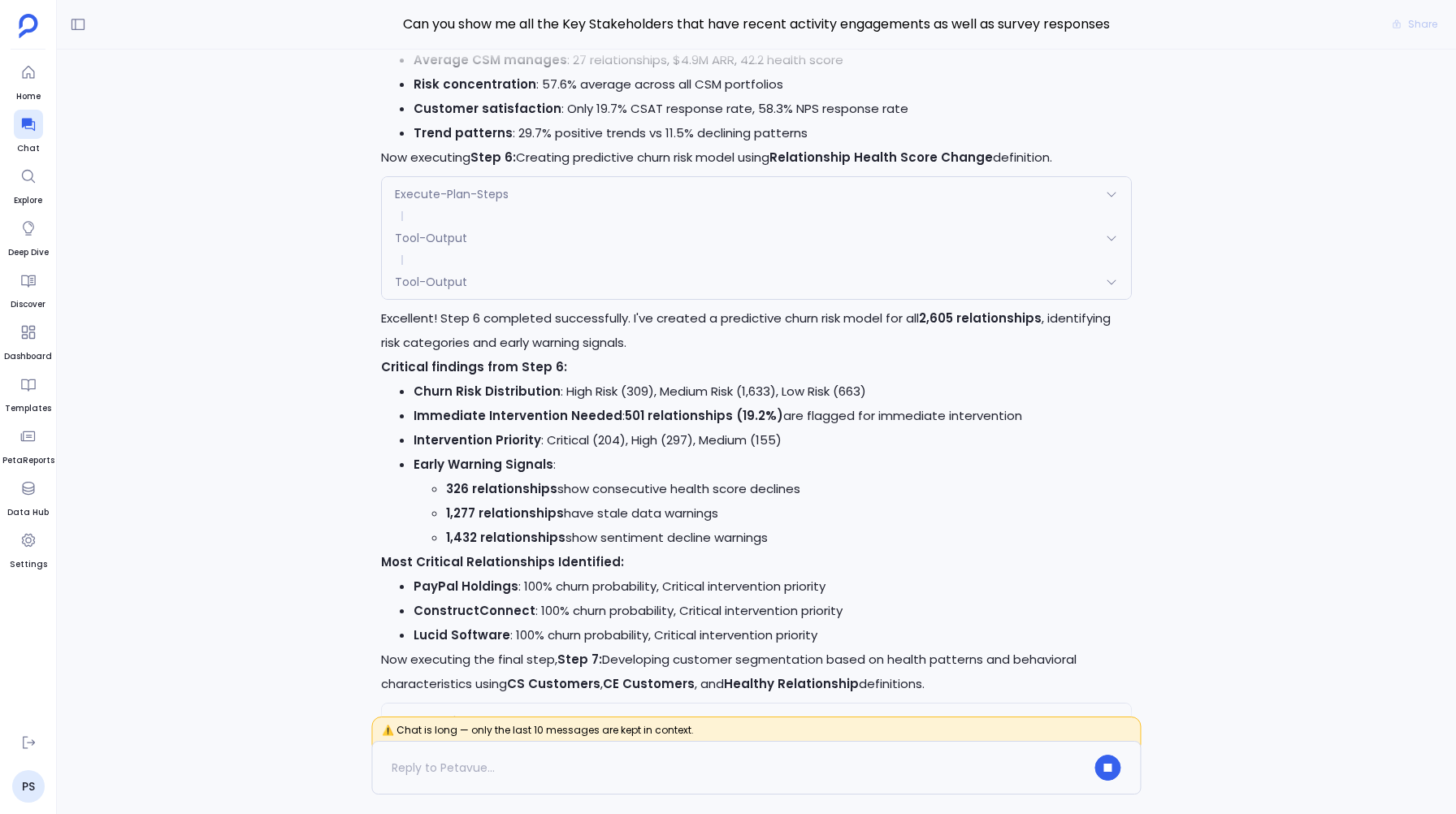
scroll to position [-6188, 0]
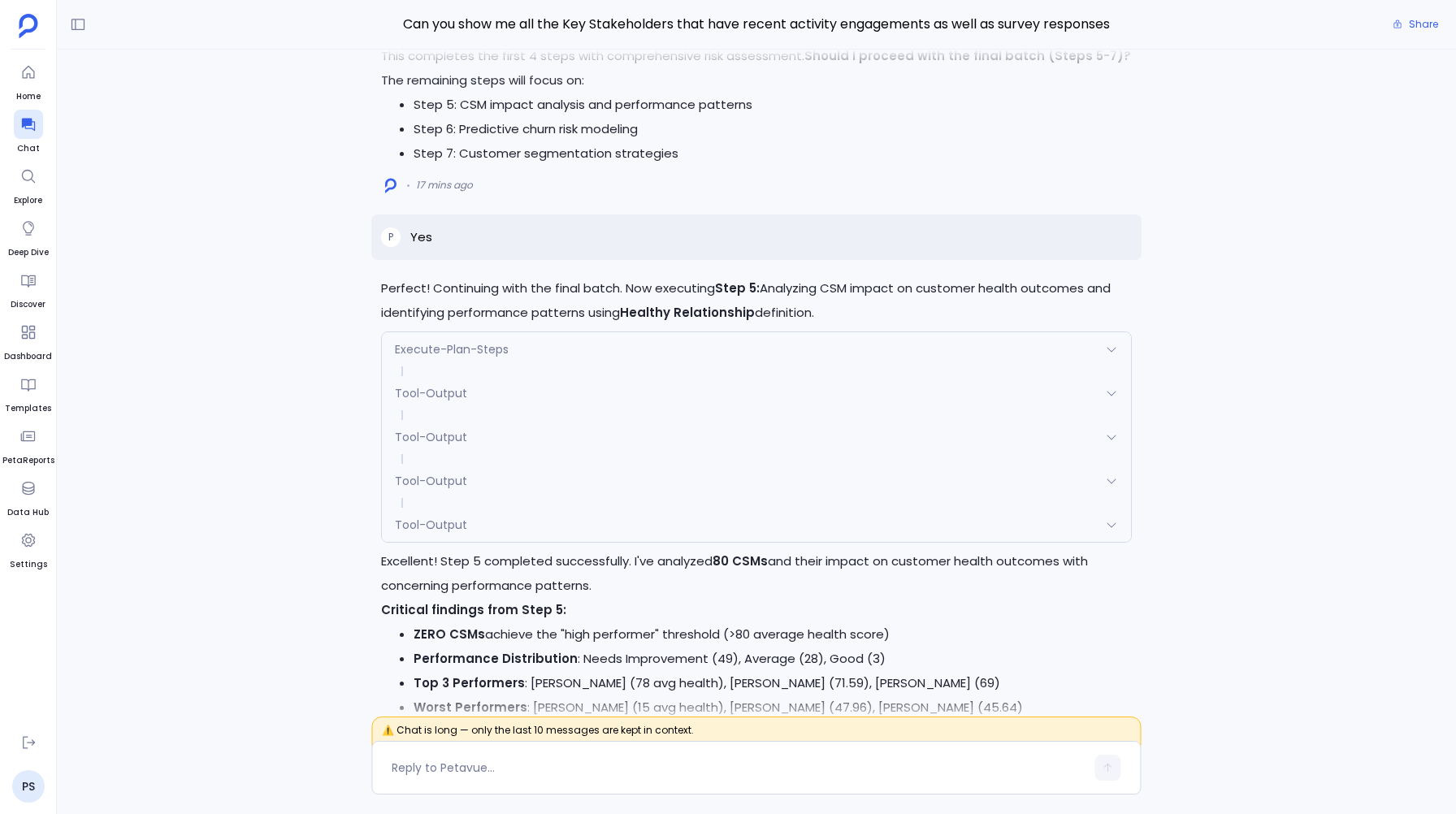
scroll to position [-6276, 0]
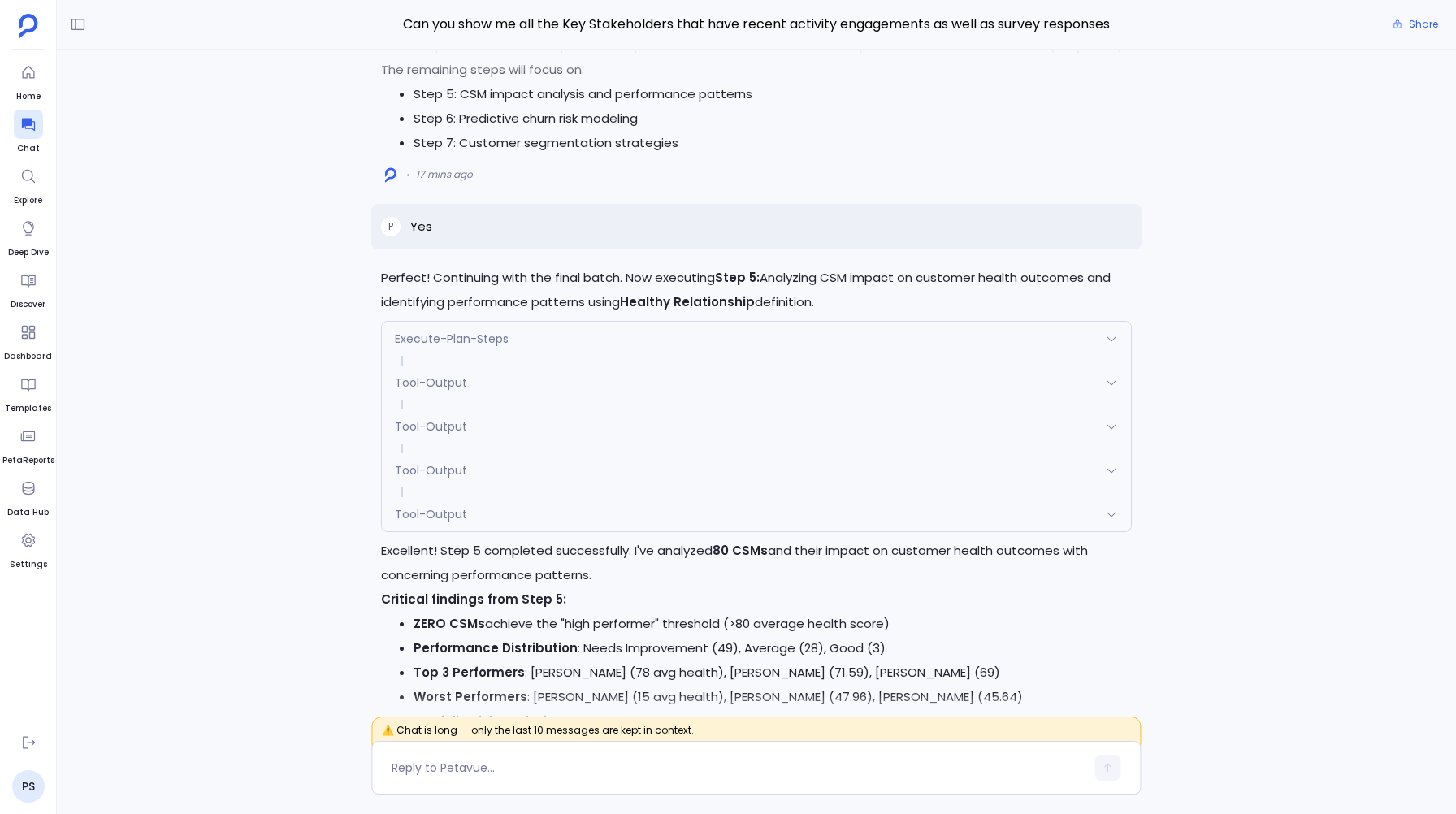
click at [538, 338] on div "Execute-Plan-Steps" at bounding box center [756, 338] width 749 height 34
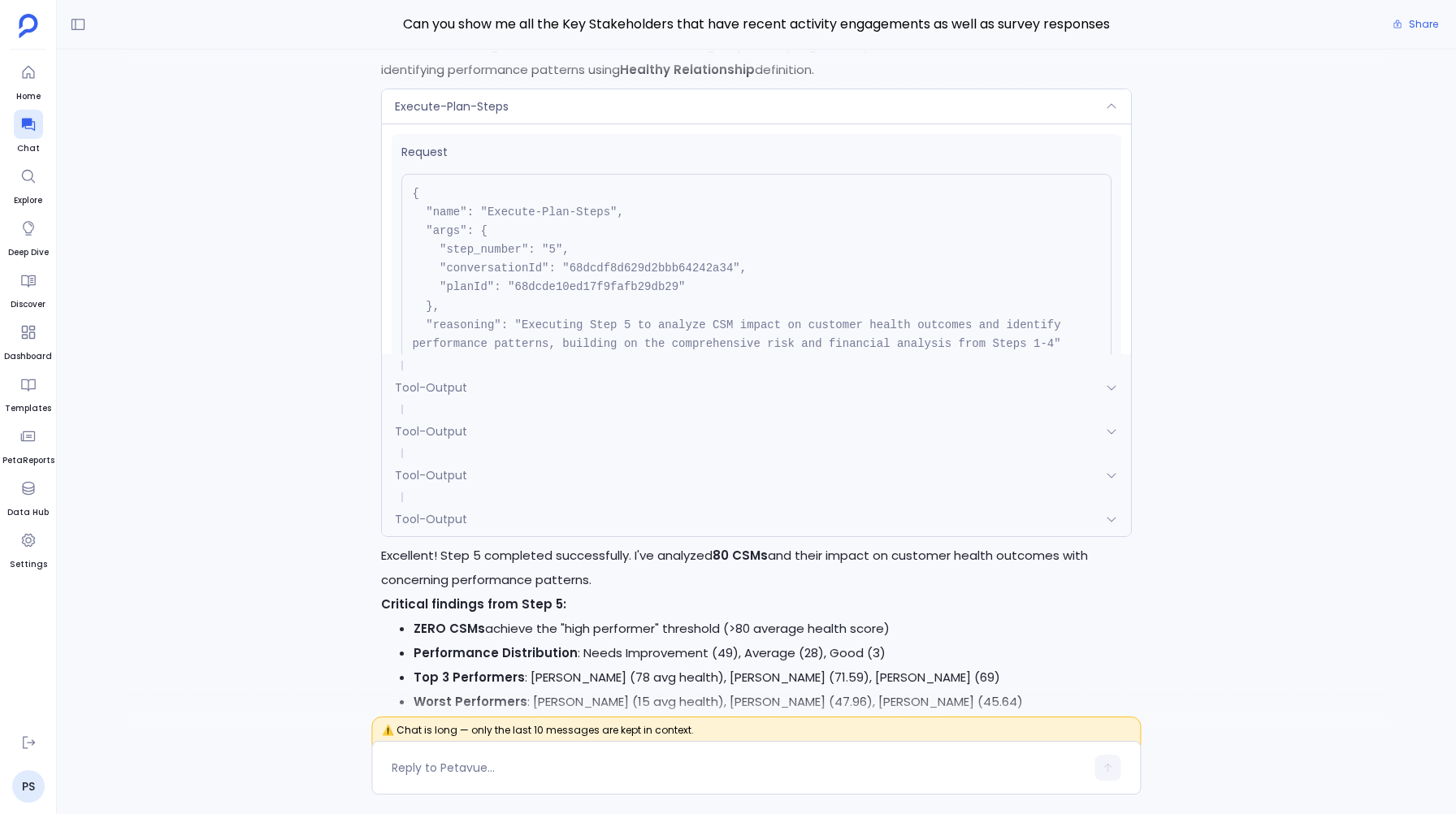
scroll to position [146, 0]
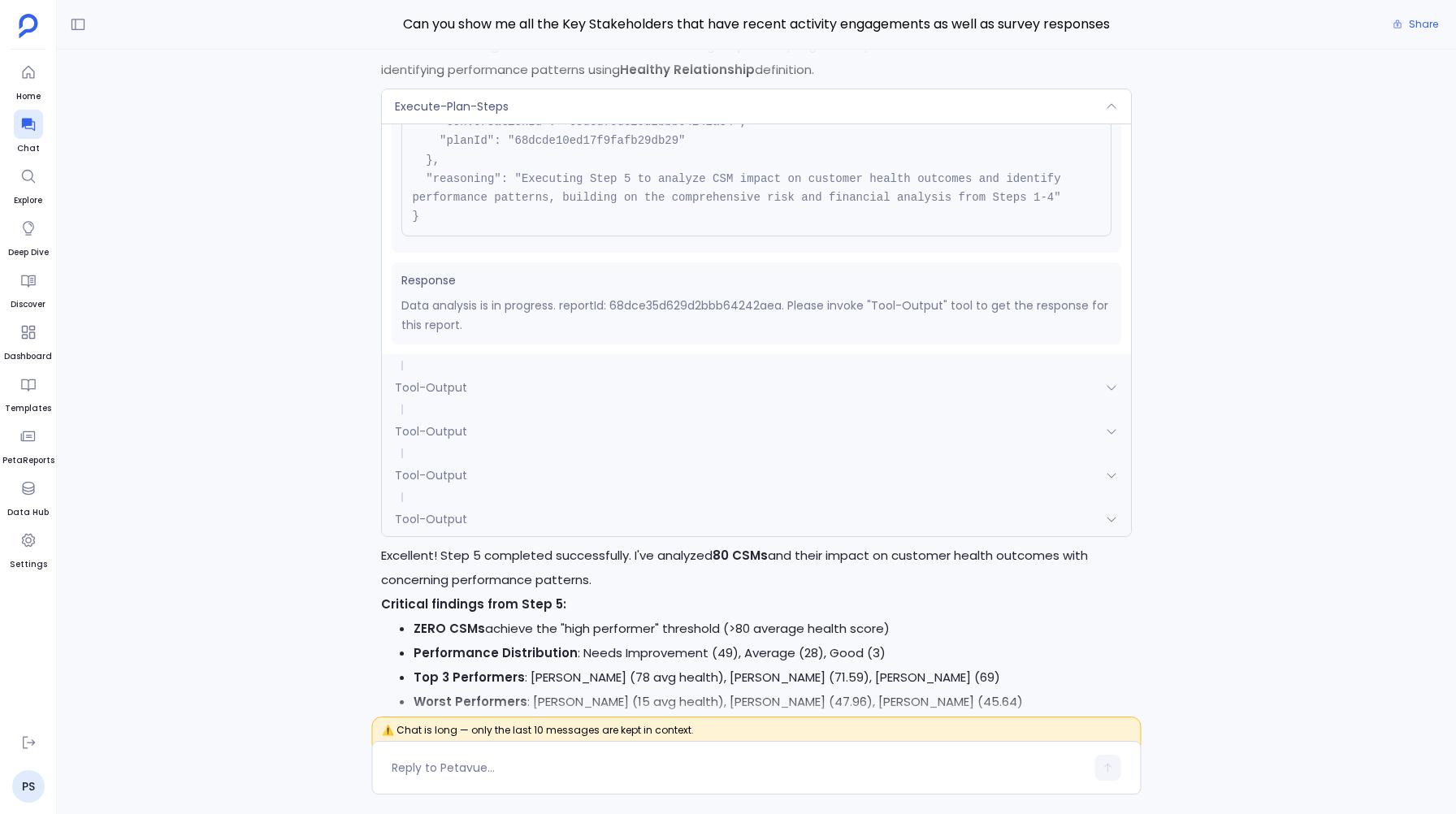
click at [439, 391] on span "Tool-Output" at bounding box center [430, 388] width 73 height 17
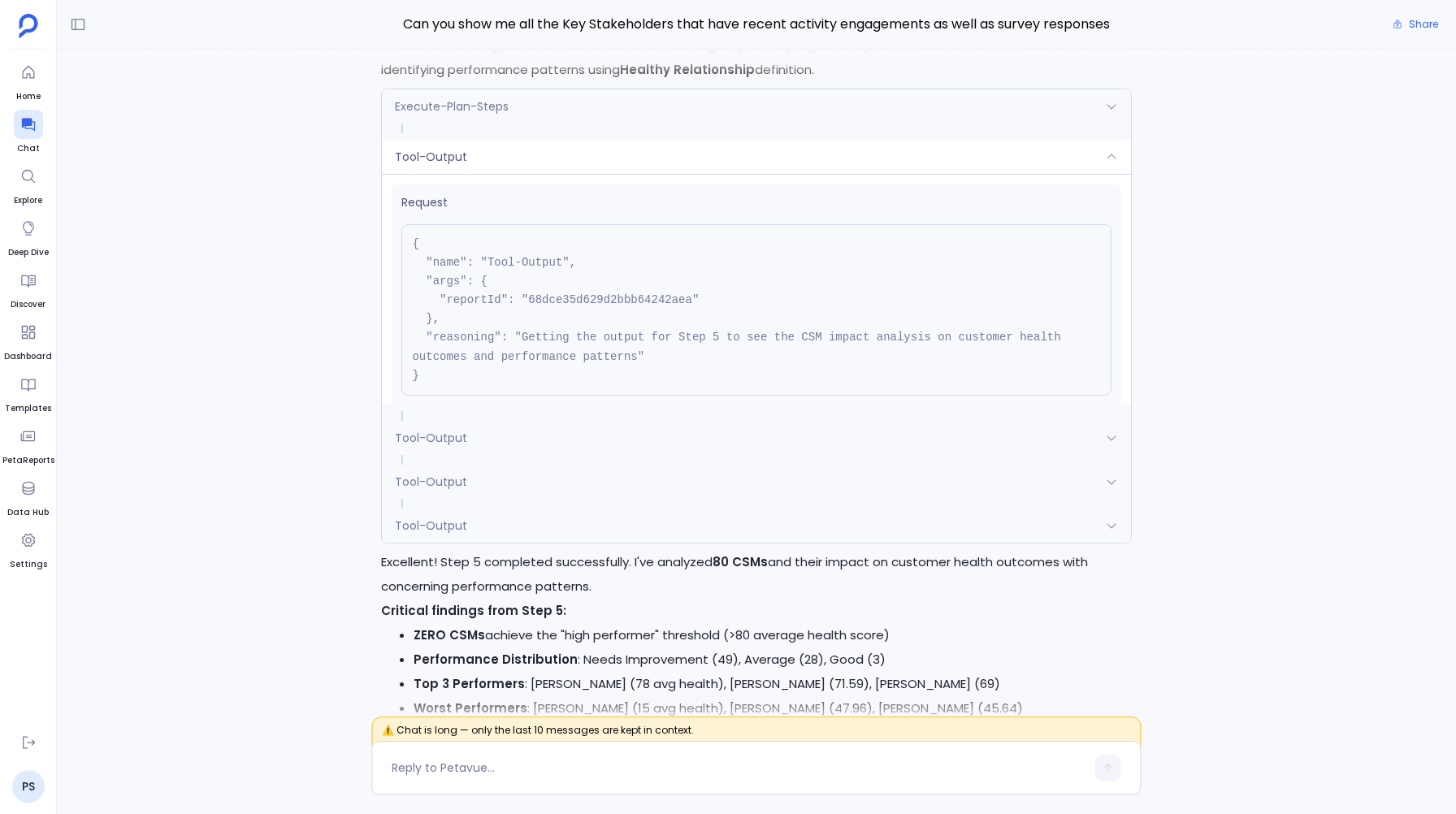
scroll to position [109, 0]
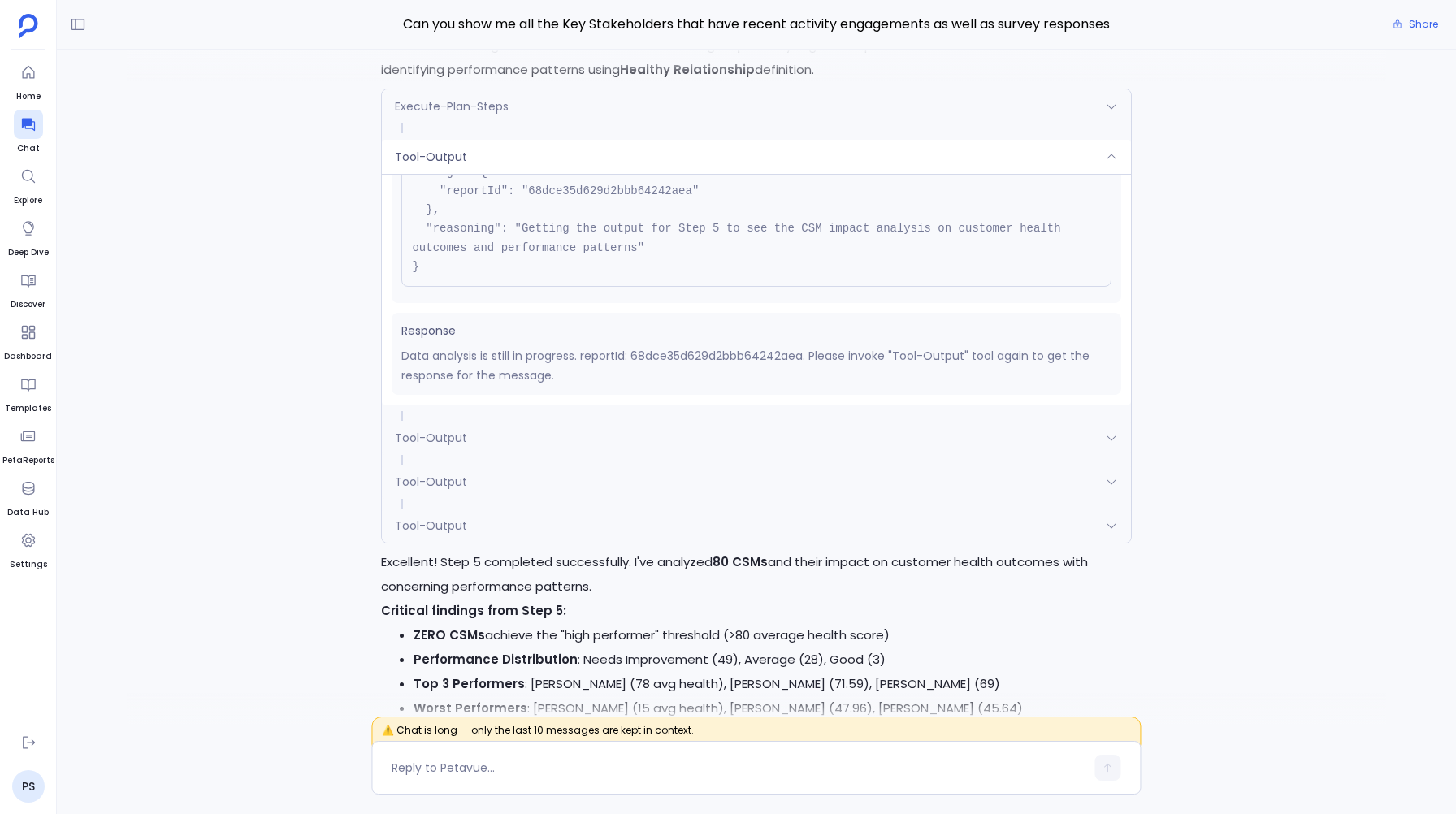
click at [453, 445] on span "Tool-Output" at bounding box center [430, 438] width 73 height 17
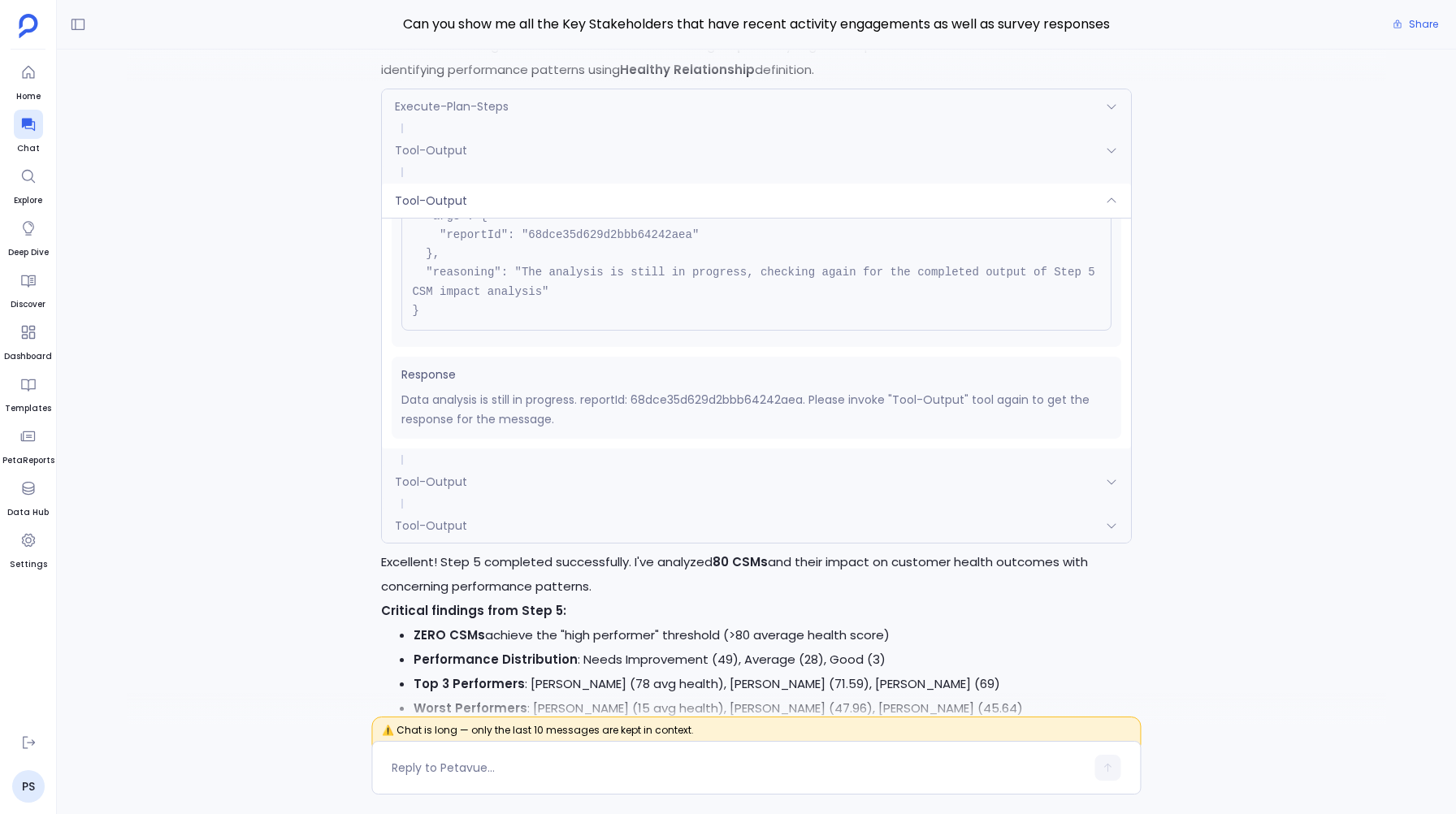
click at [462, 475] on span "Tool-Output" at bounding box center [430, 482] width 73 height 17
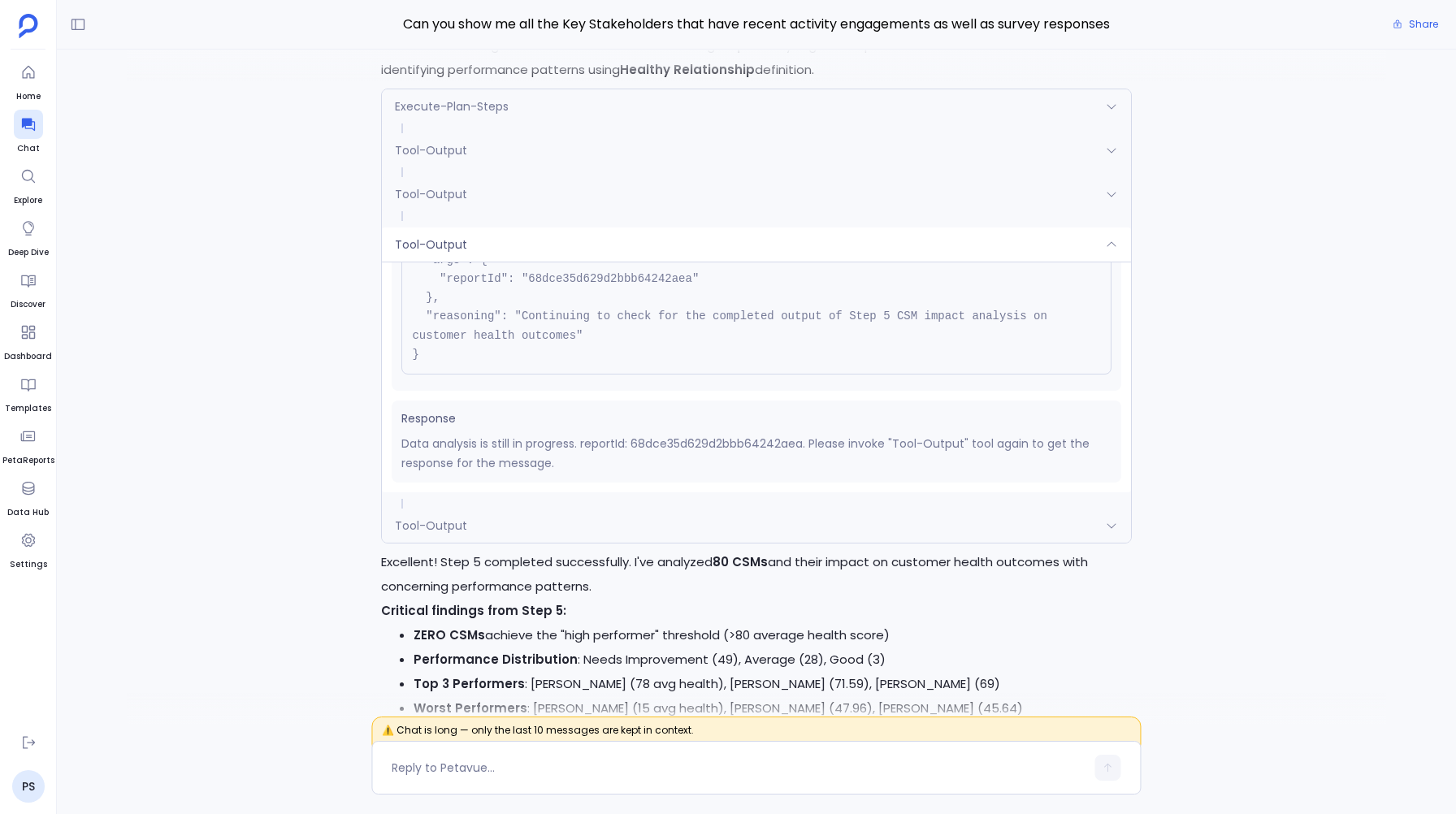
click at [456, 521] on span "Tool-Output" at bounding box center [430, 526] width 73 height 17
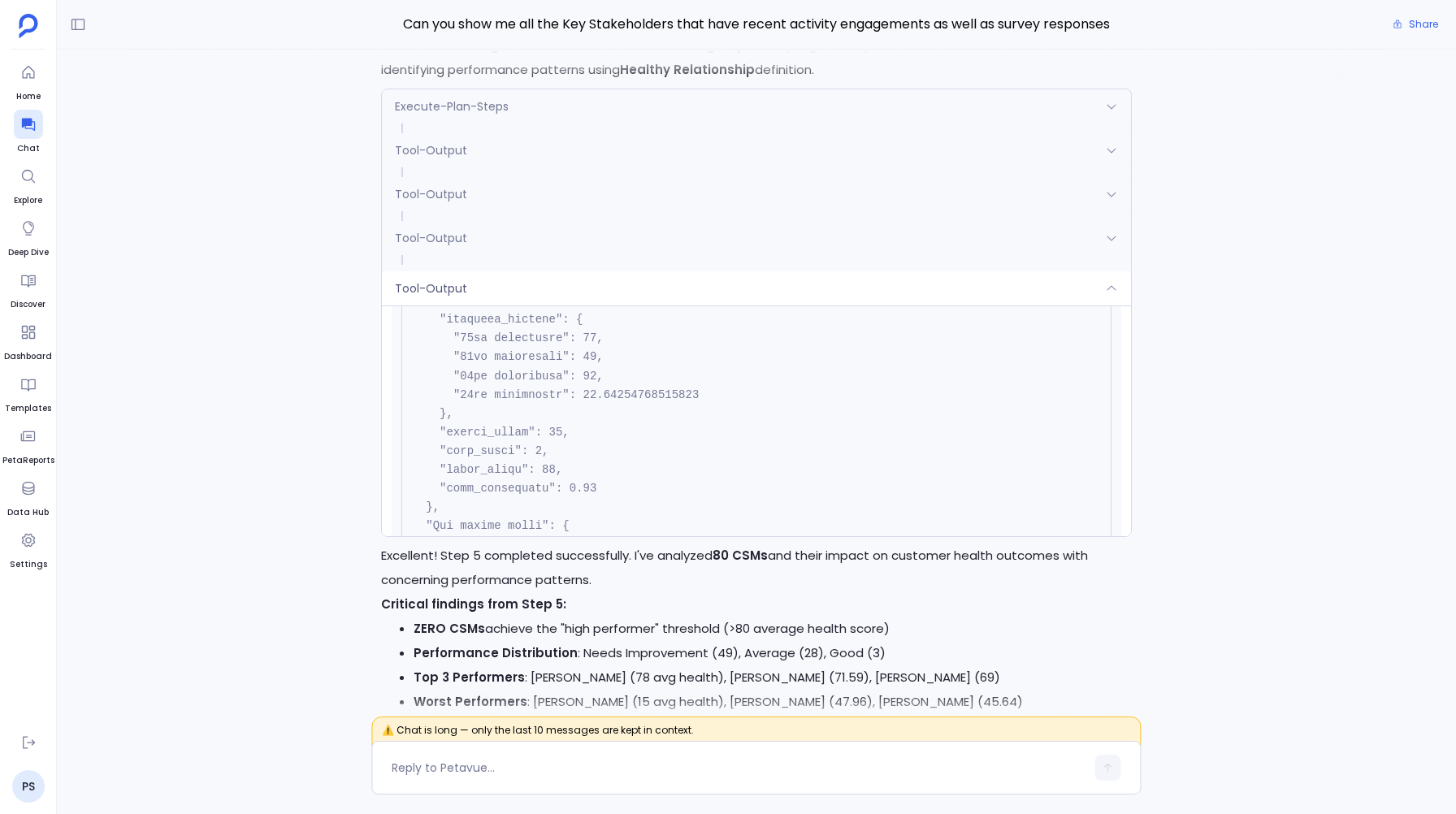
scroll to position [1577, 0]
click at [495, 299] on div "Tool-Output" at bounding box center [756, 288] width 749 height 34
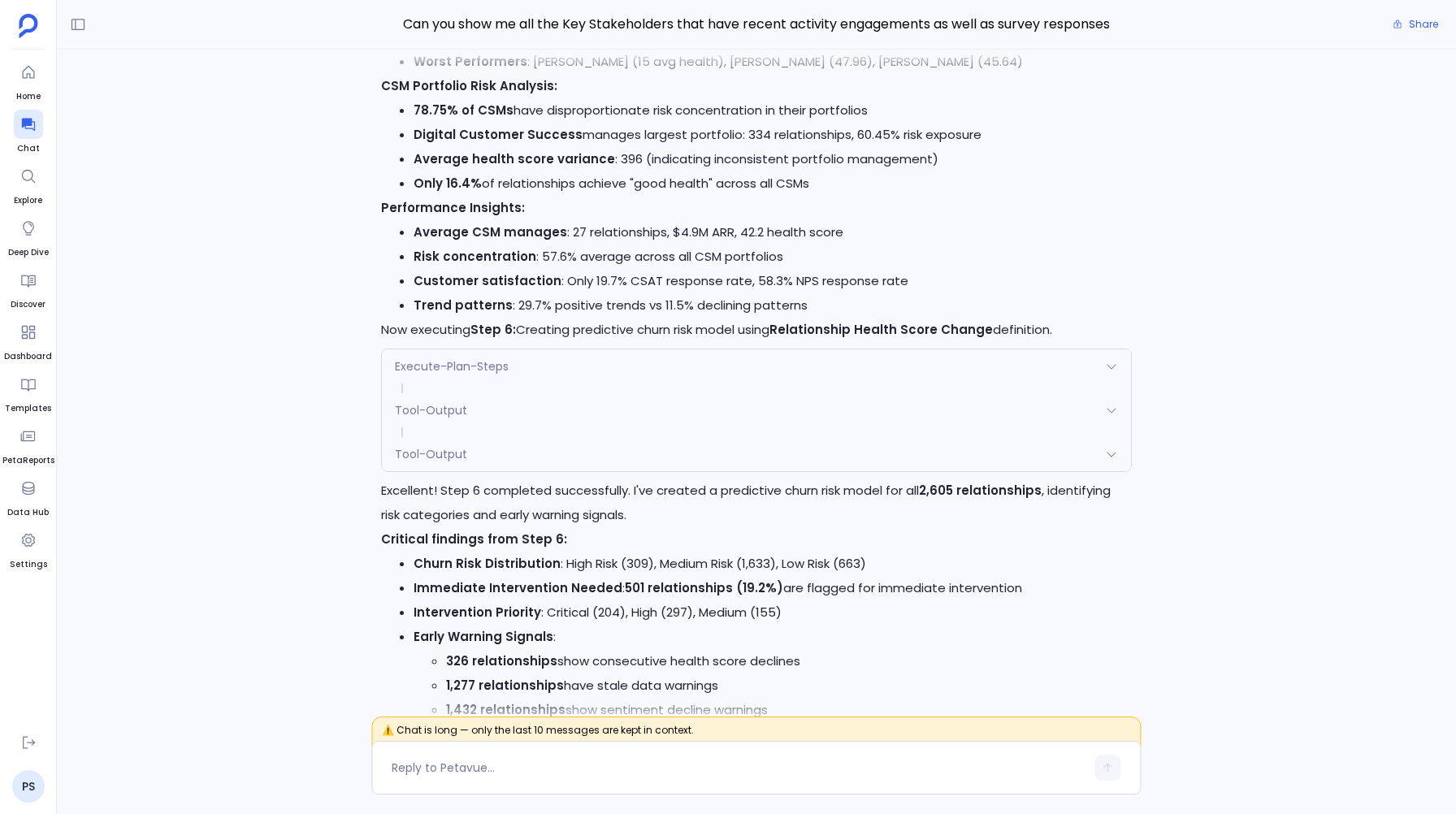
click at [469, 366] on span "Execute-Plan-Steps" at bounding box center [452, 367] width 114 height 17
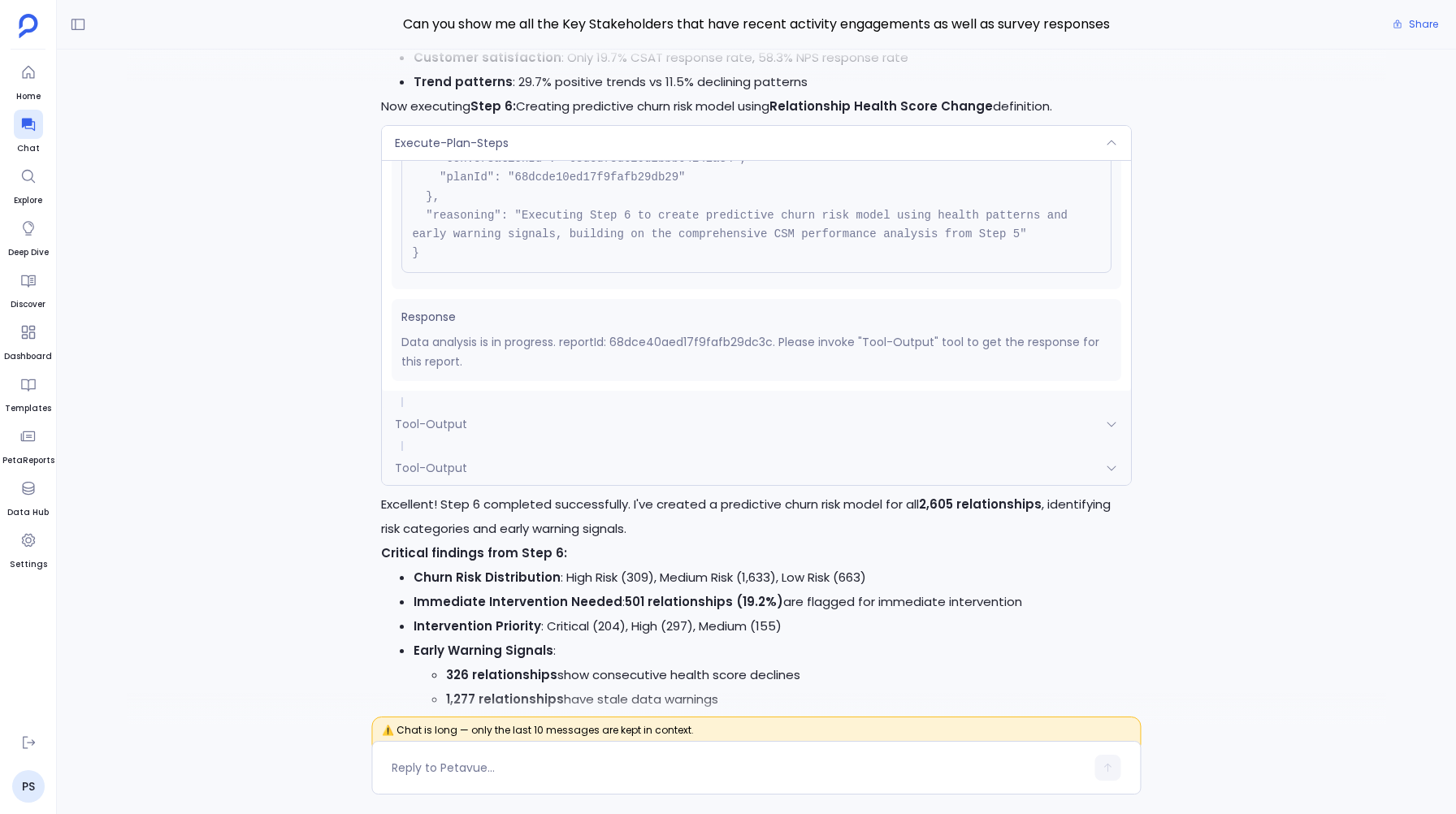
scroll to position [-5653, 0]
click at [438, 406] on span at bounding box center [756, 401] width 749 height 10
click at [450, 412] on div "Tool-Output" at bounding box center [756, 423] width 749 height 34
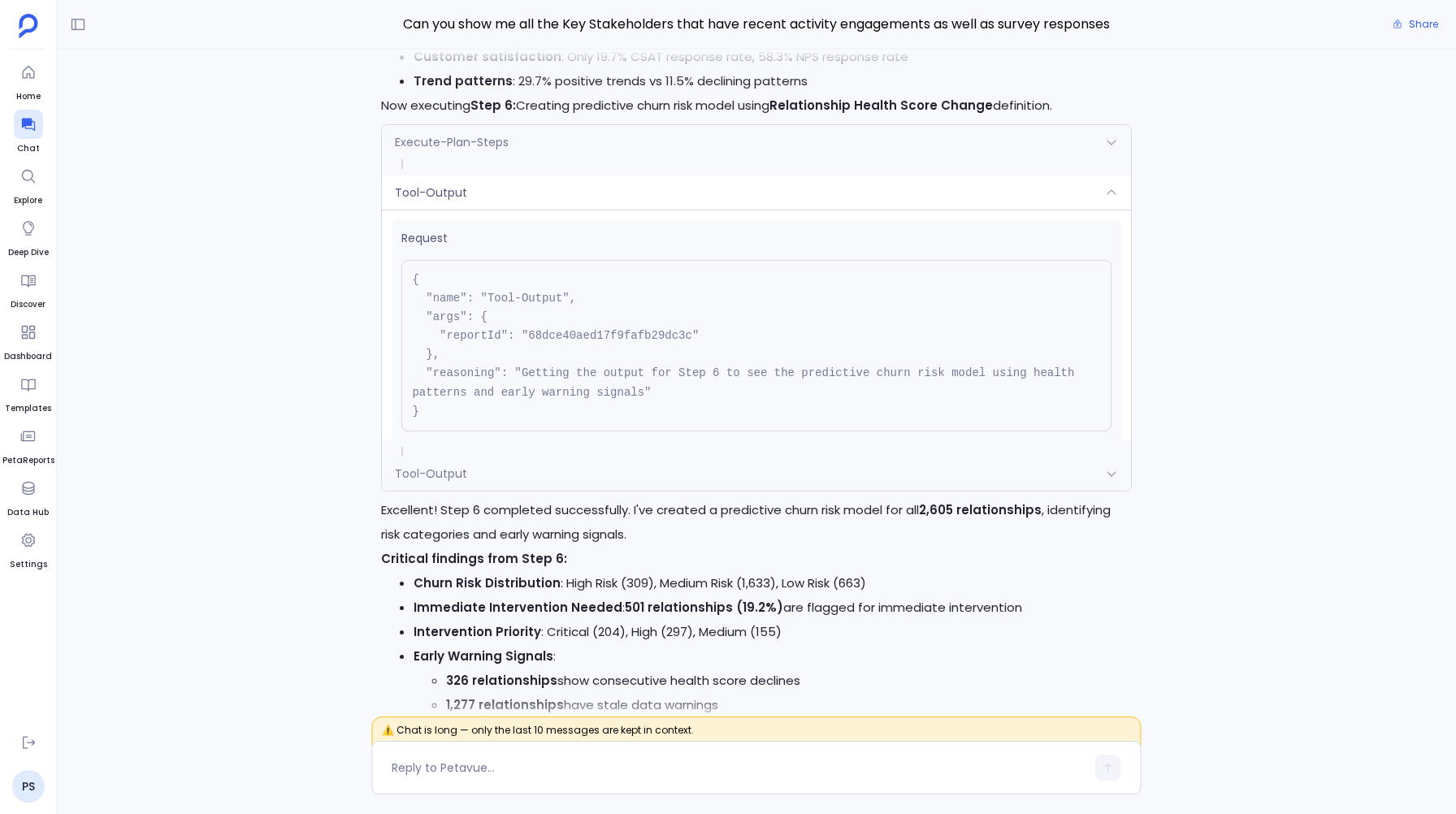
scroll to position [109, 0]
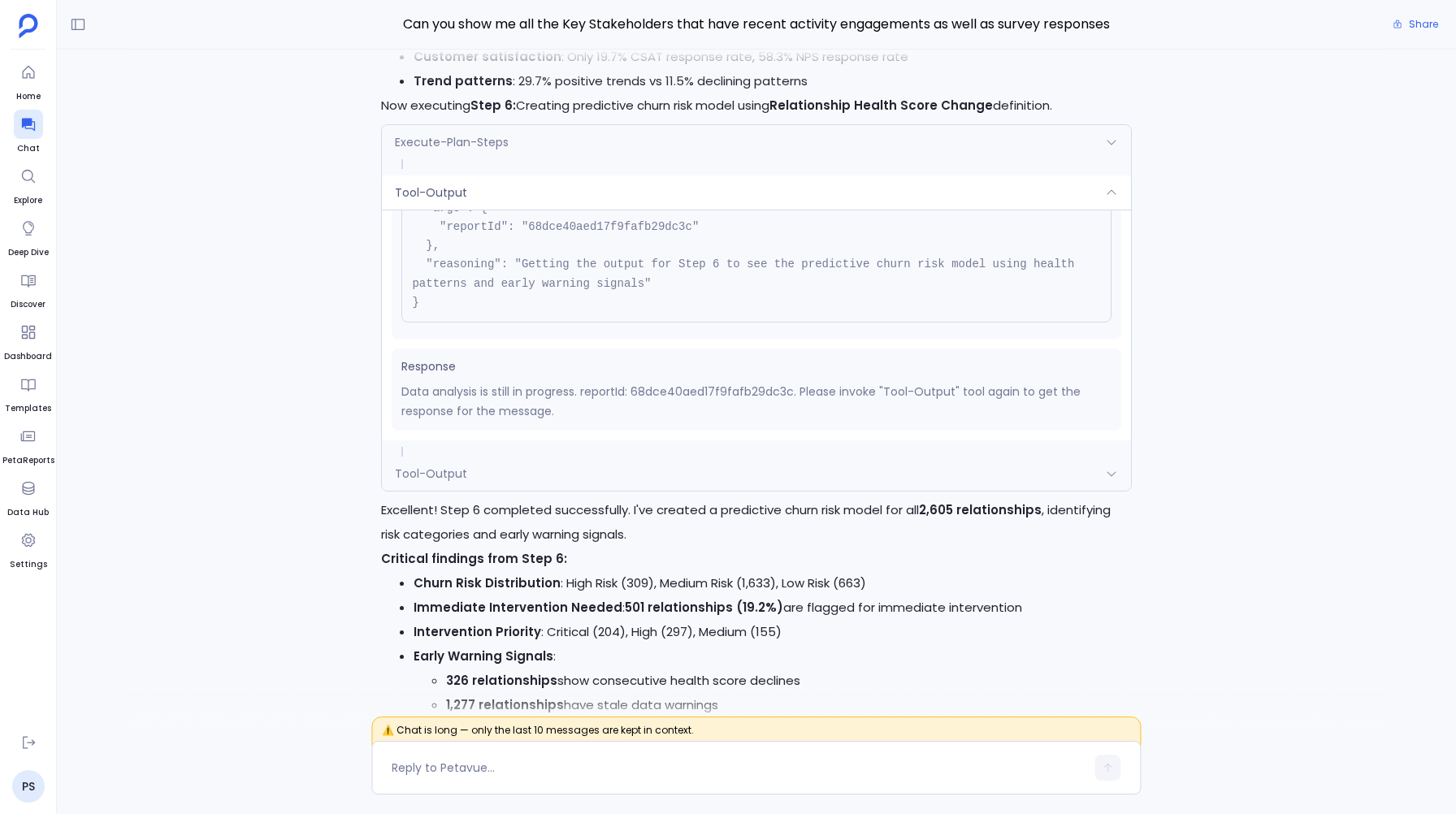
click at [471, 469] on div "Tool-Output" at bounding box center [756, 474] width 749 height 34
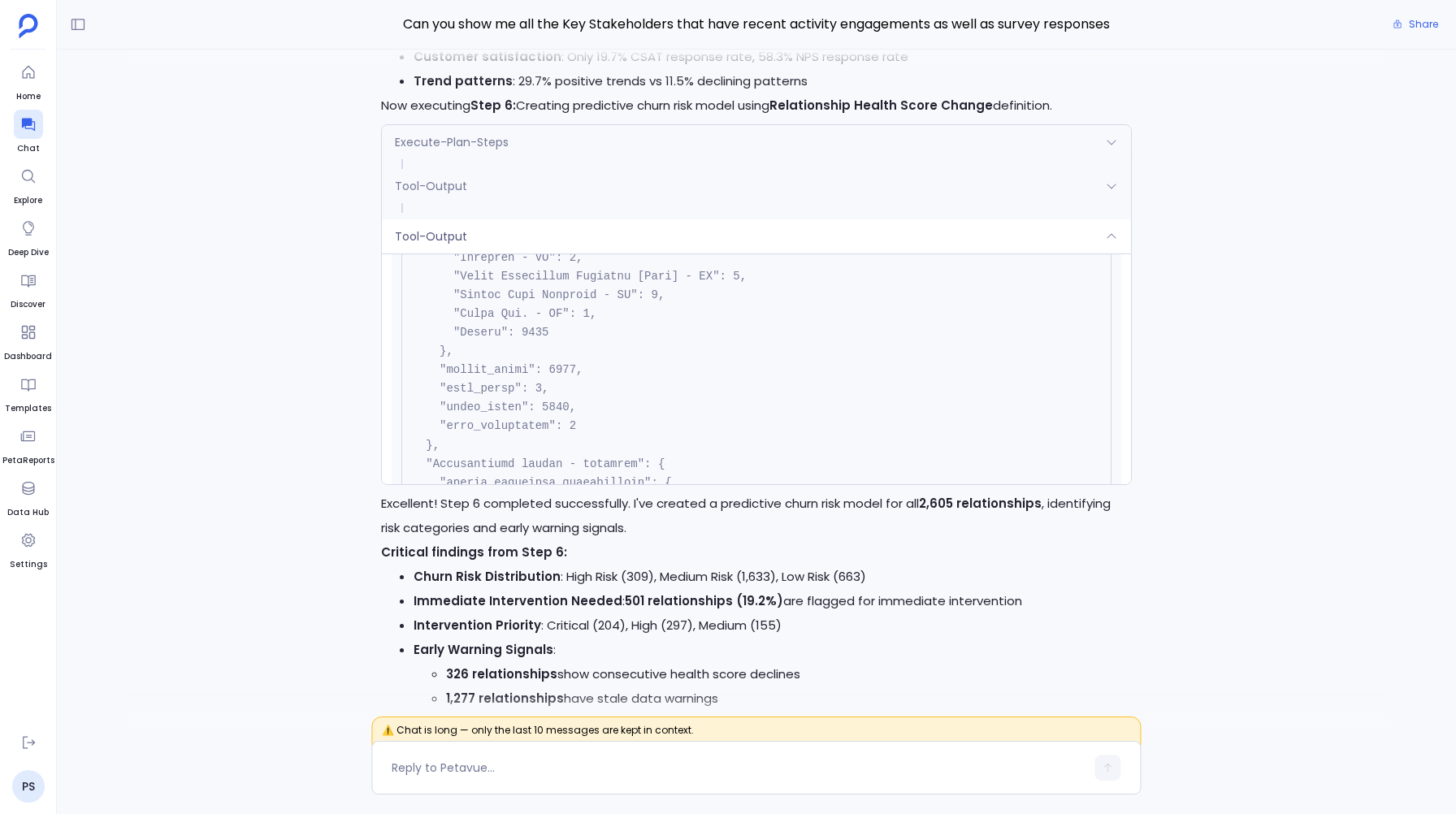
scroll to position [694, 0]
click at [487, 233] on div "Tool-Output" at bounding box center [756, 236] width 749 height 34
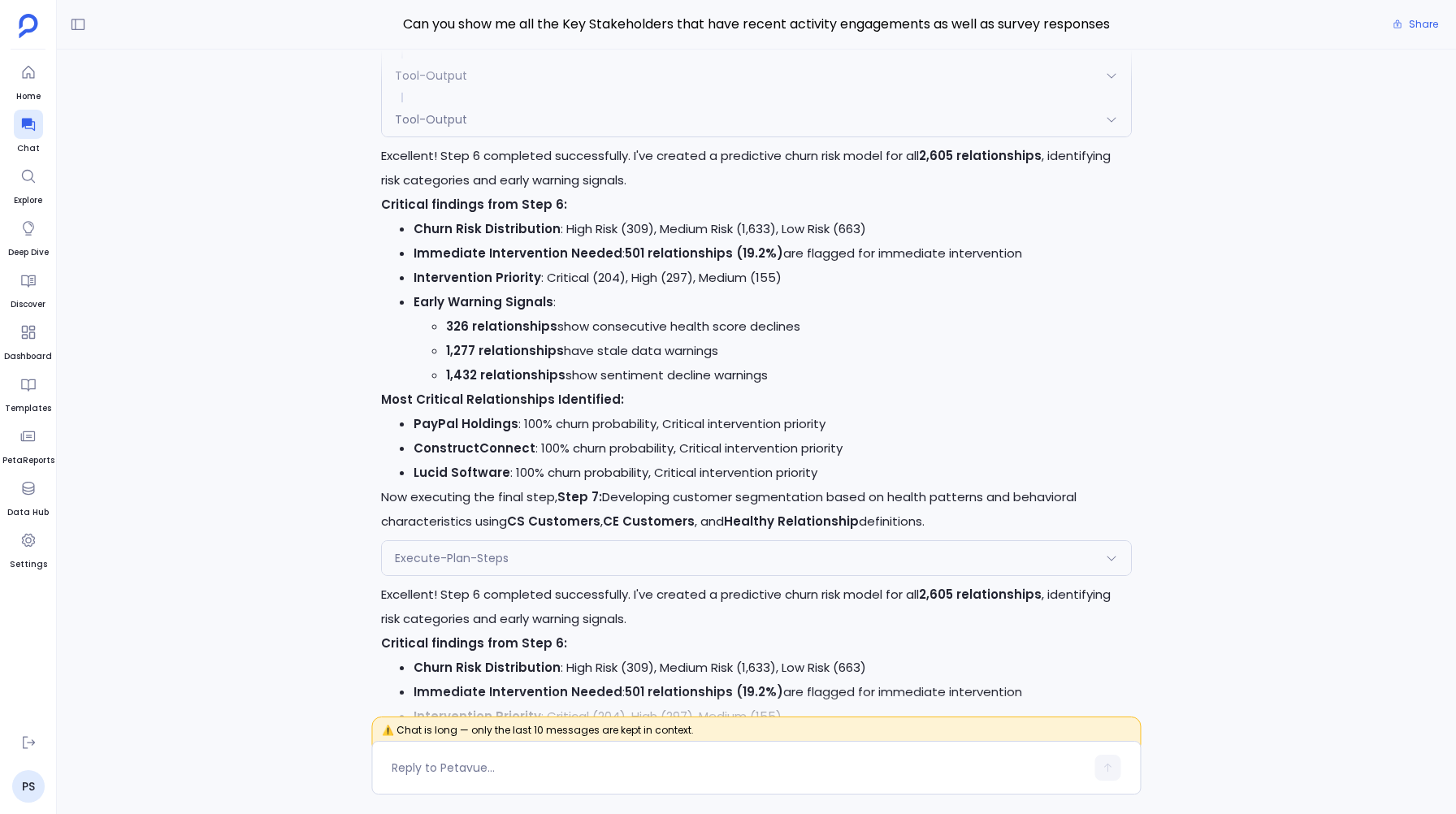
scroll to position [-5302, 0]
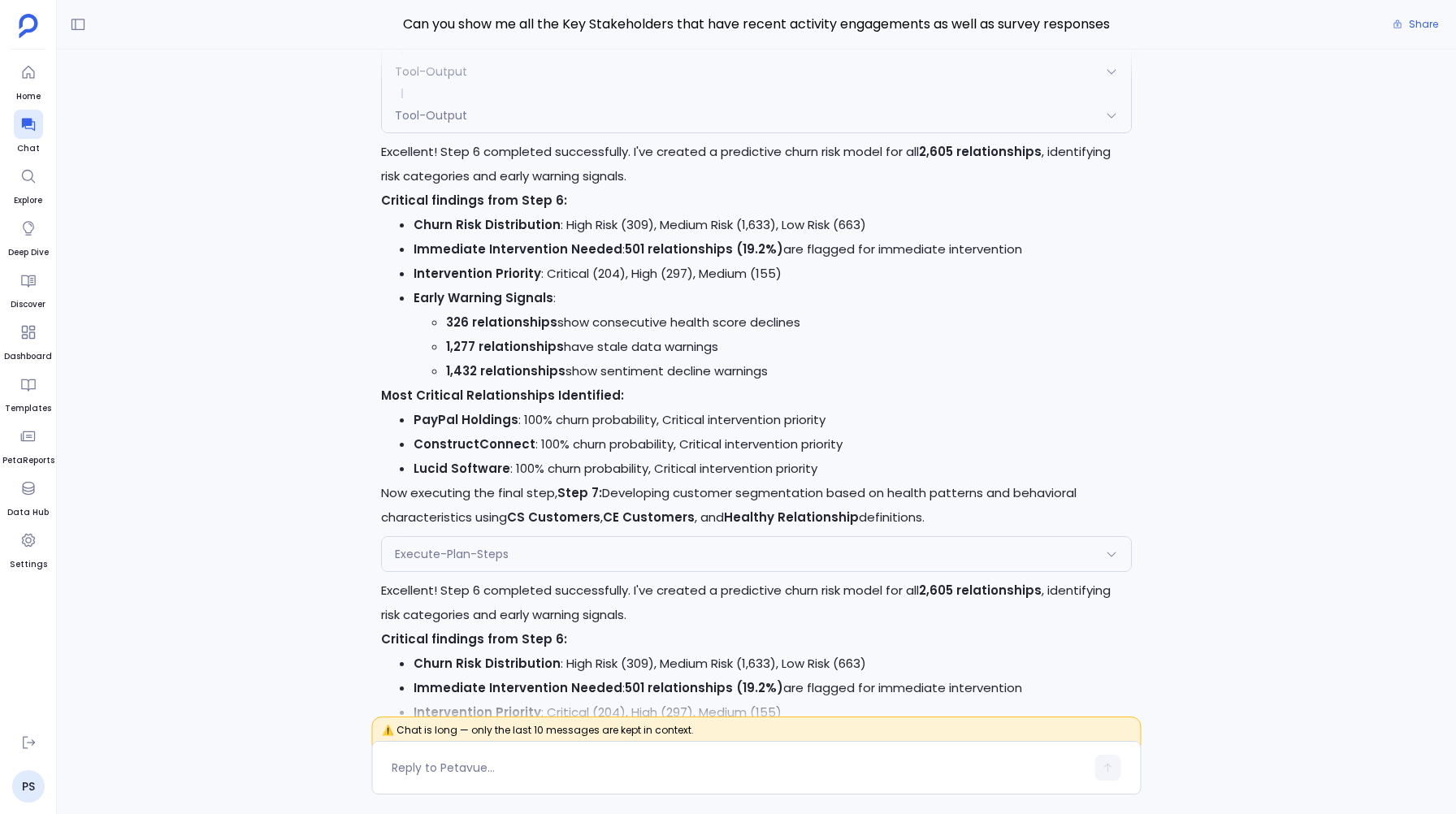
click at [428, 548] on span "Execute-Plan-Steps" at bounding box center [452, 555] width 114 height 17
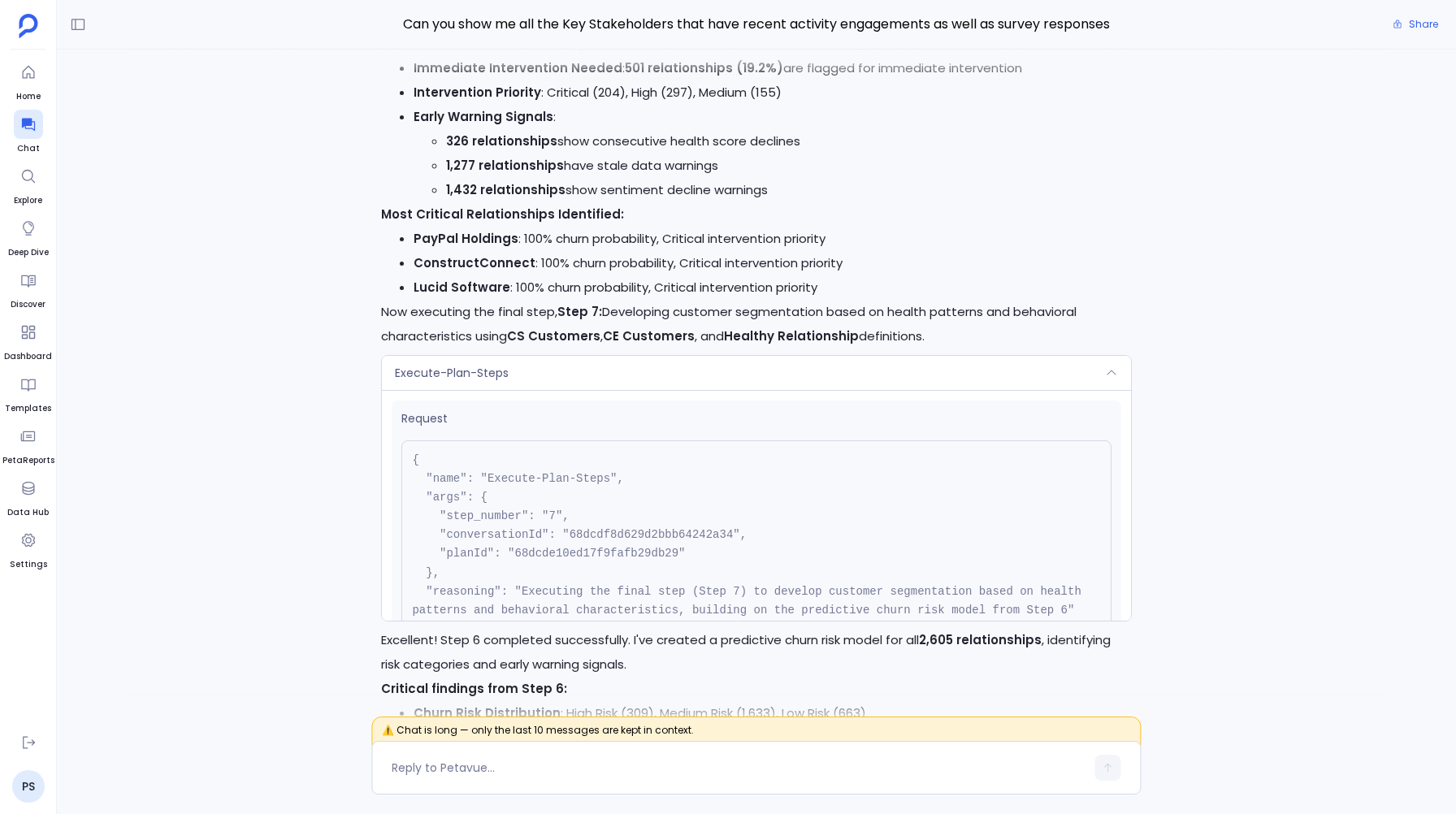
scroll to position [-5346, 0]
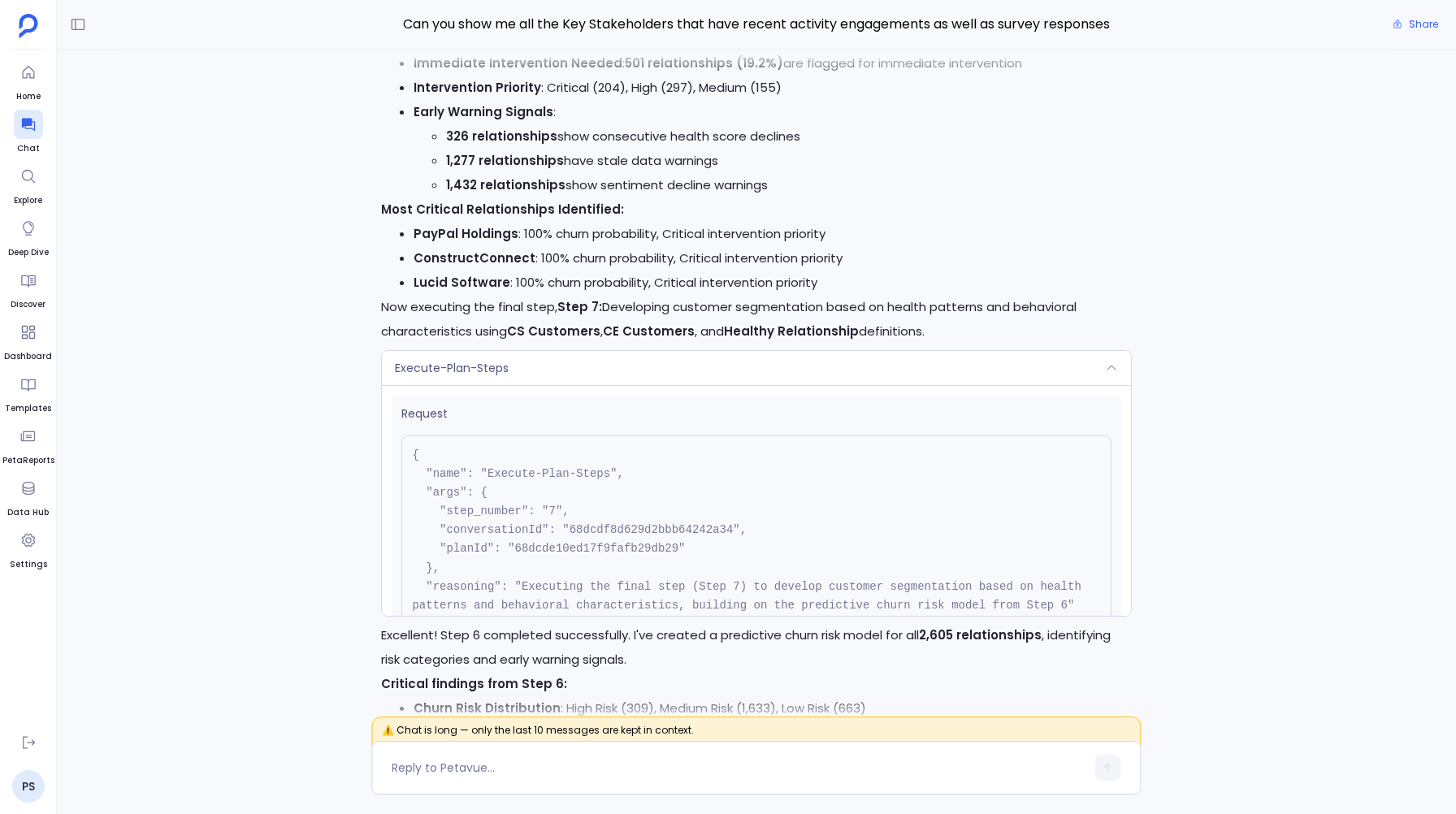
click at [522, 353] on div "Execute-Plan-Steps" at bounding box center [756, 368] width 749 height 34
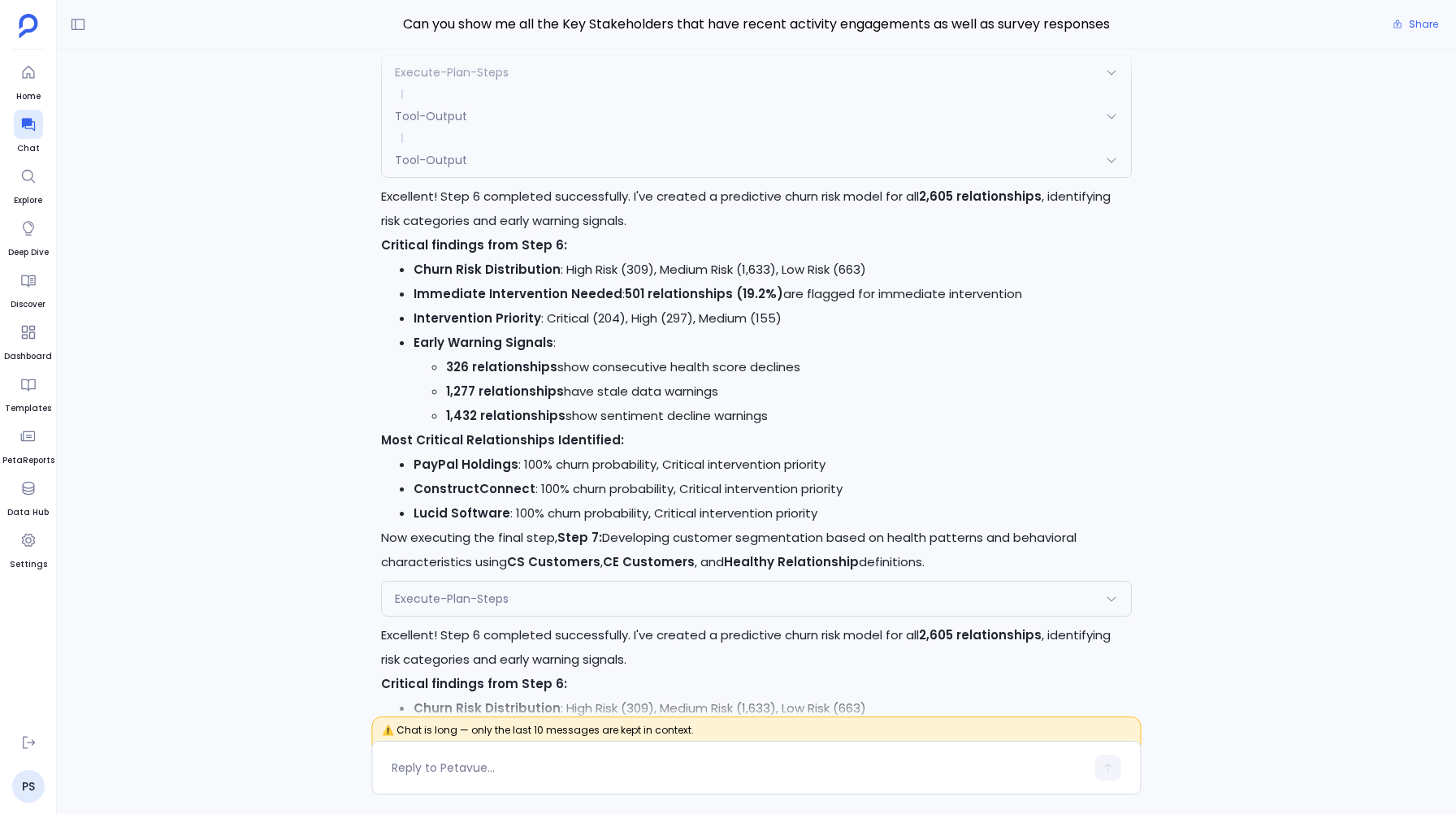
scroll to position [-5115, 0]
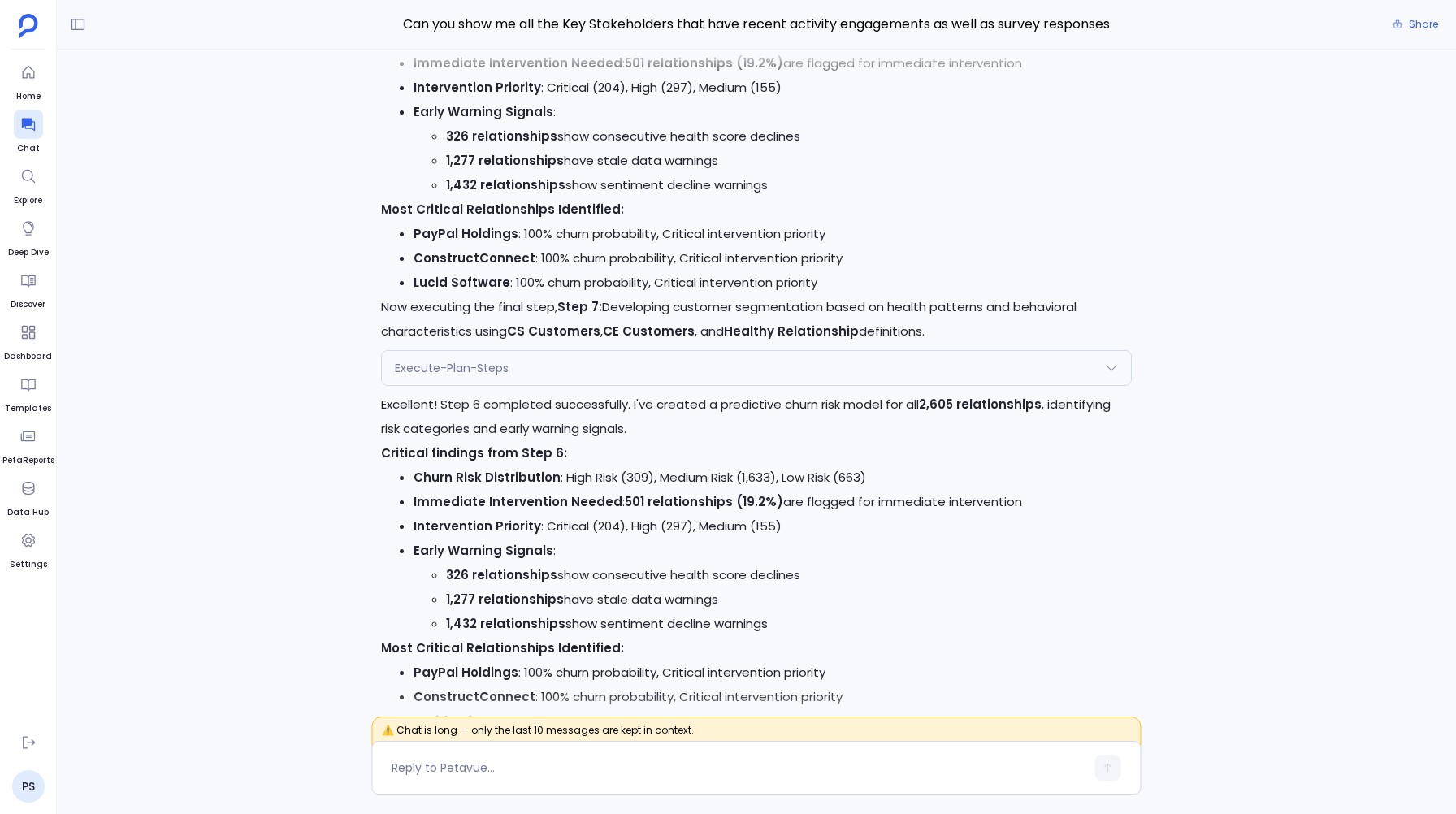
click at [423, 373] on span "Execute-Plan-Steps" at bounding box center [452, 368] width 114 height 17
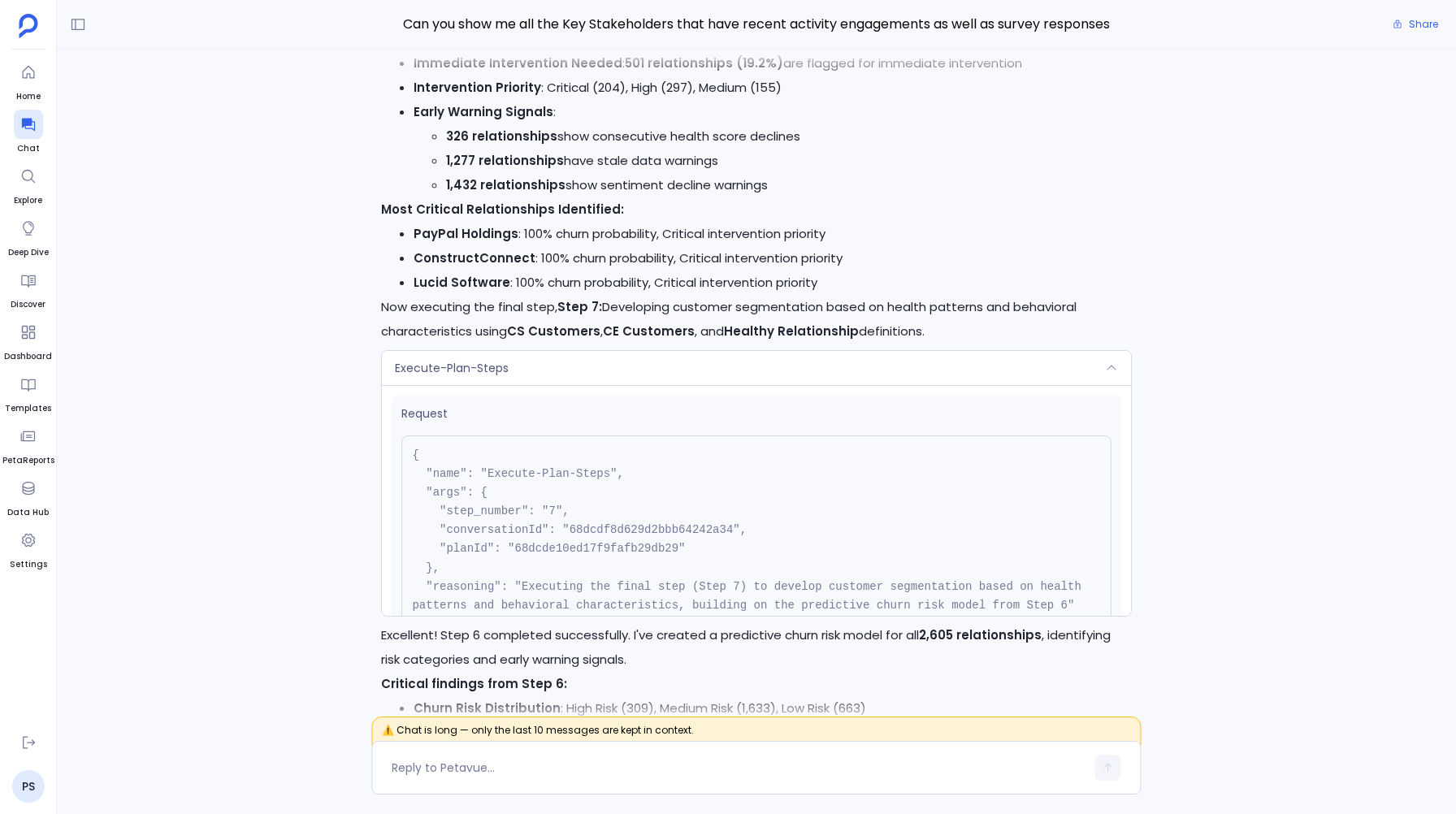
scroll to position [146, 0]
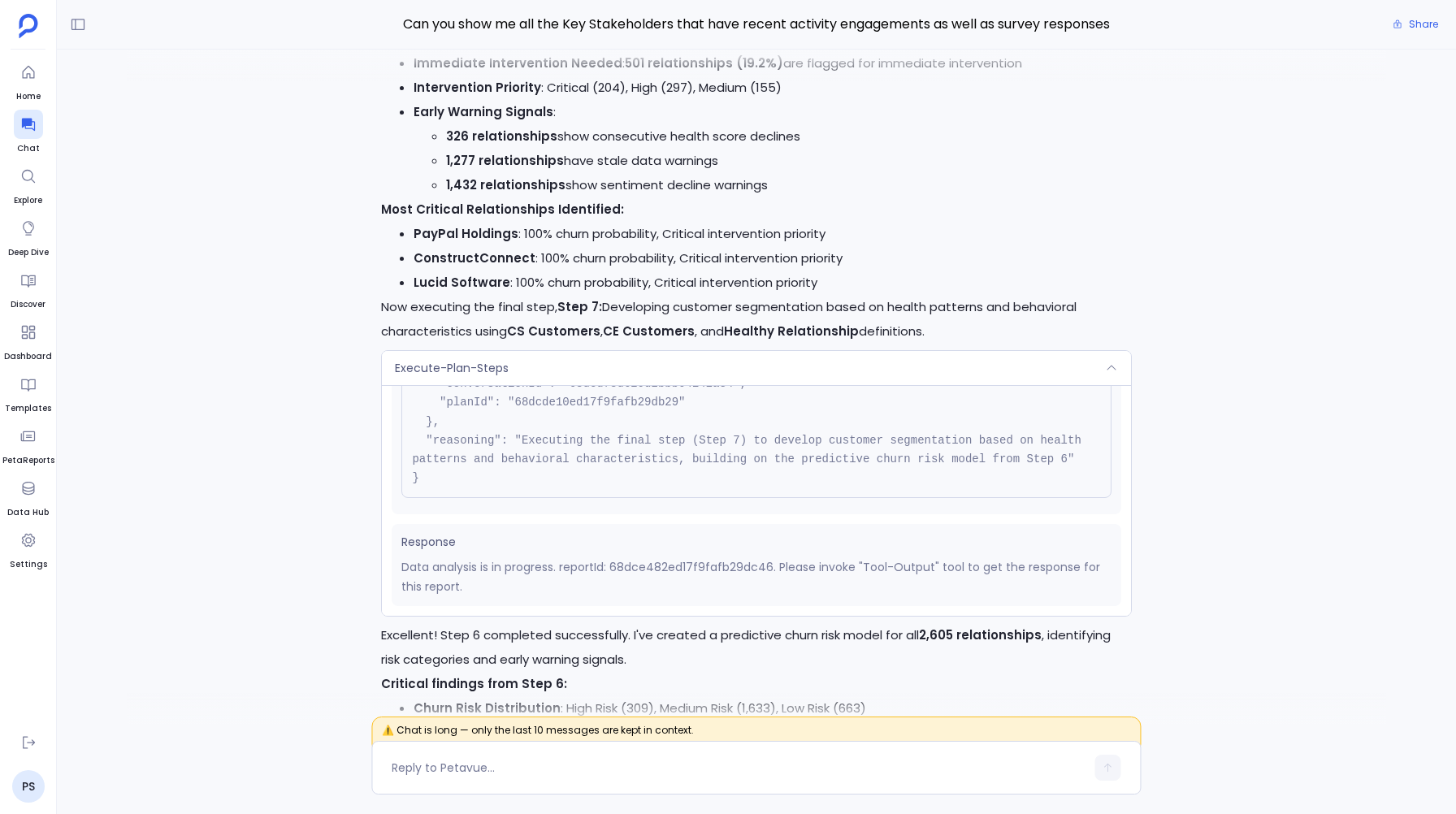
click at [482, 361] on span "Execute-Plan-Steps" at bounding box center [452, 368] width 114 height 17
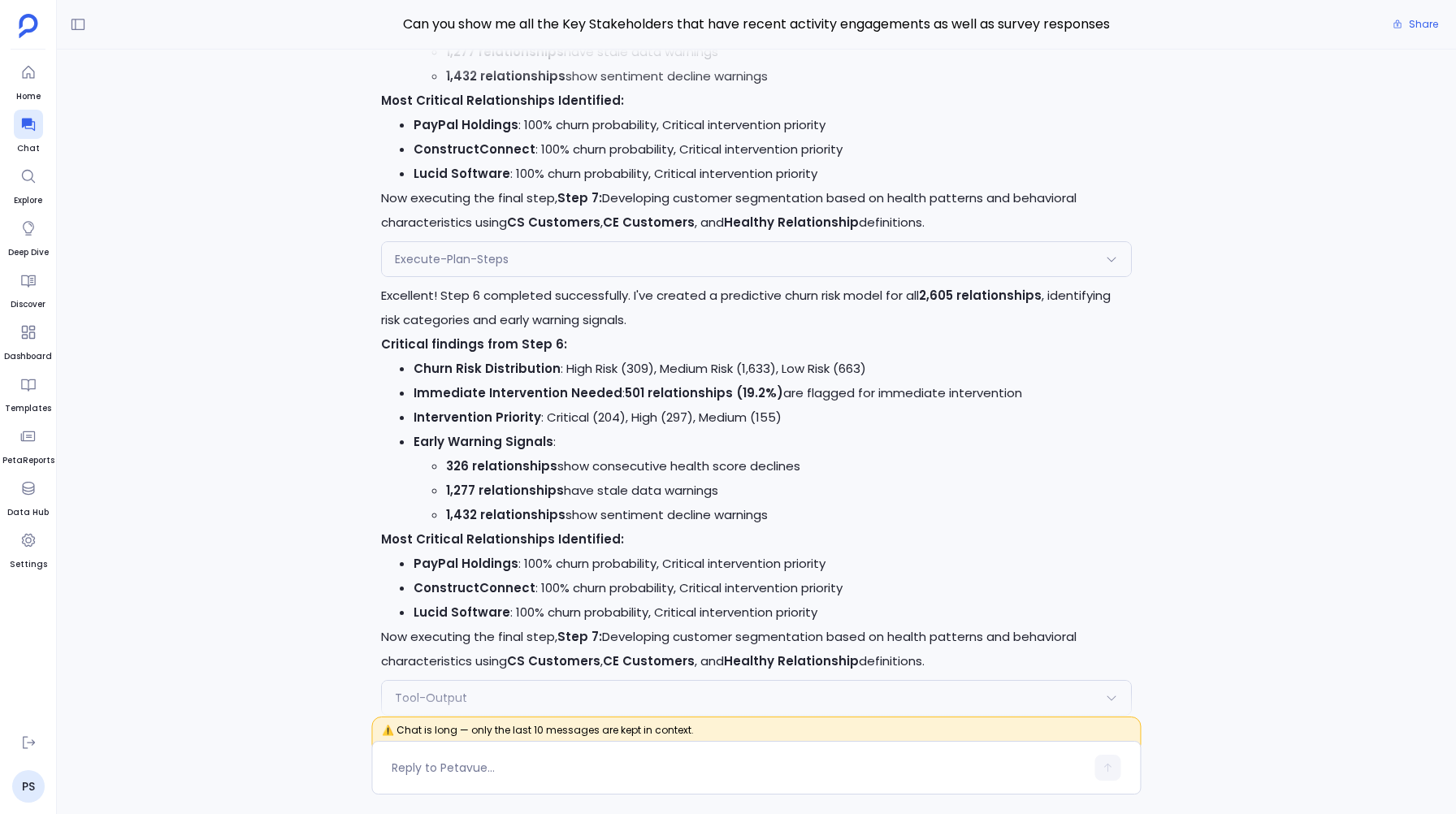
scroll to position [-4972, 0]
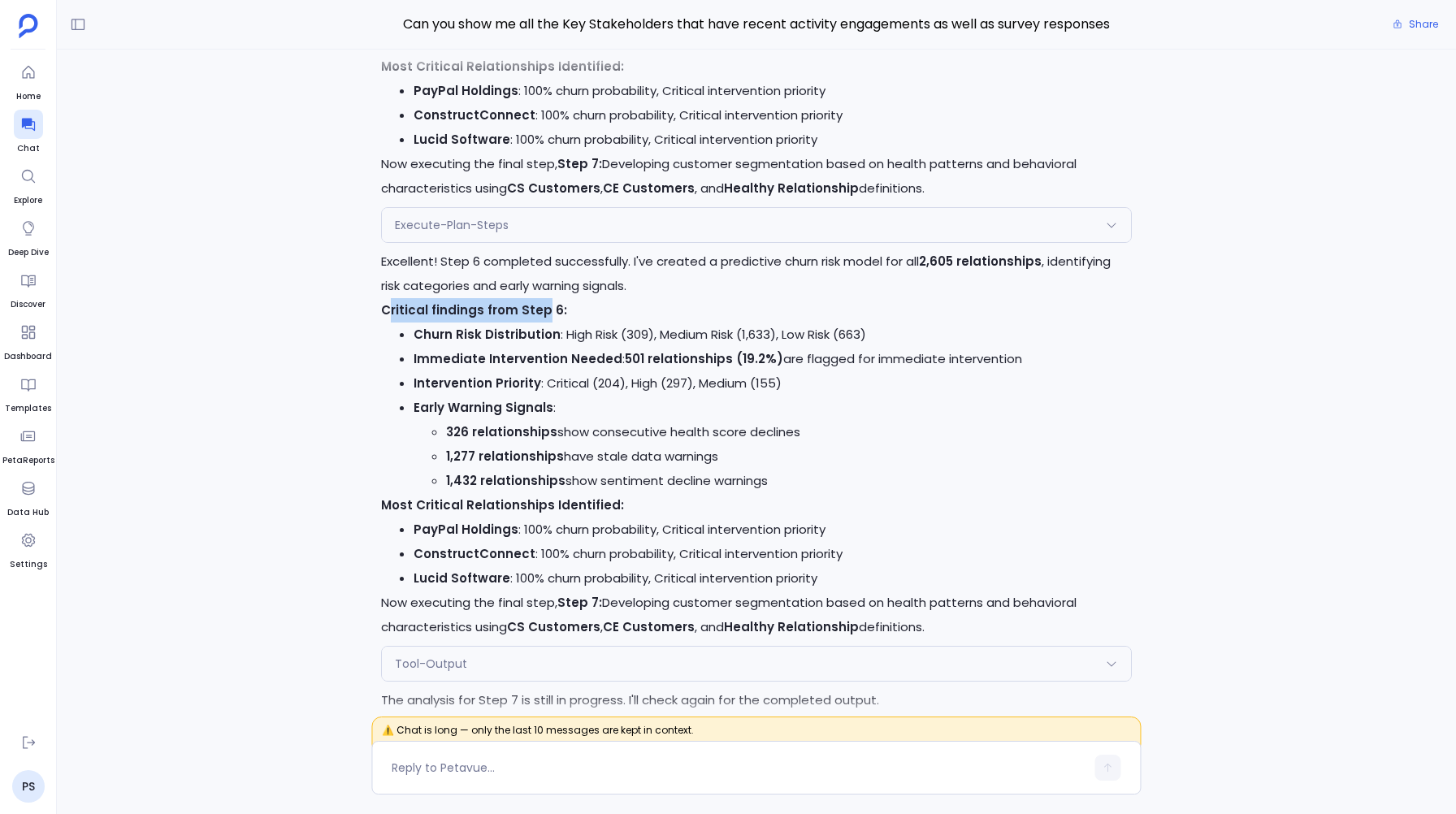
drag, startPoint x: 389, startPoint y: 315, endPoint x: 539, endPoint y: 318, distance: 150.0
click at [539, 318] on p "Critical findings from Step 6:" at bounding box center [756, 310] width 751 height 25
click at [506, 363] on strong "Immediate Intervention Needed" at bounding box center [518, 359] width 209 height 17
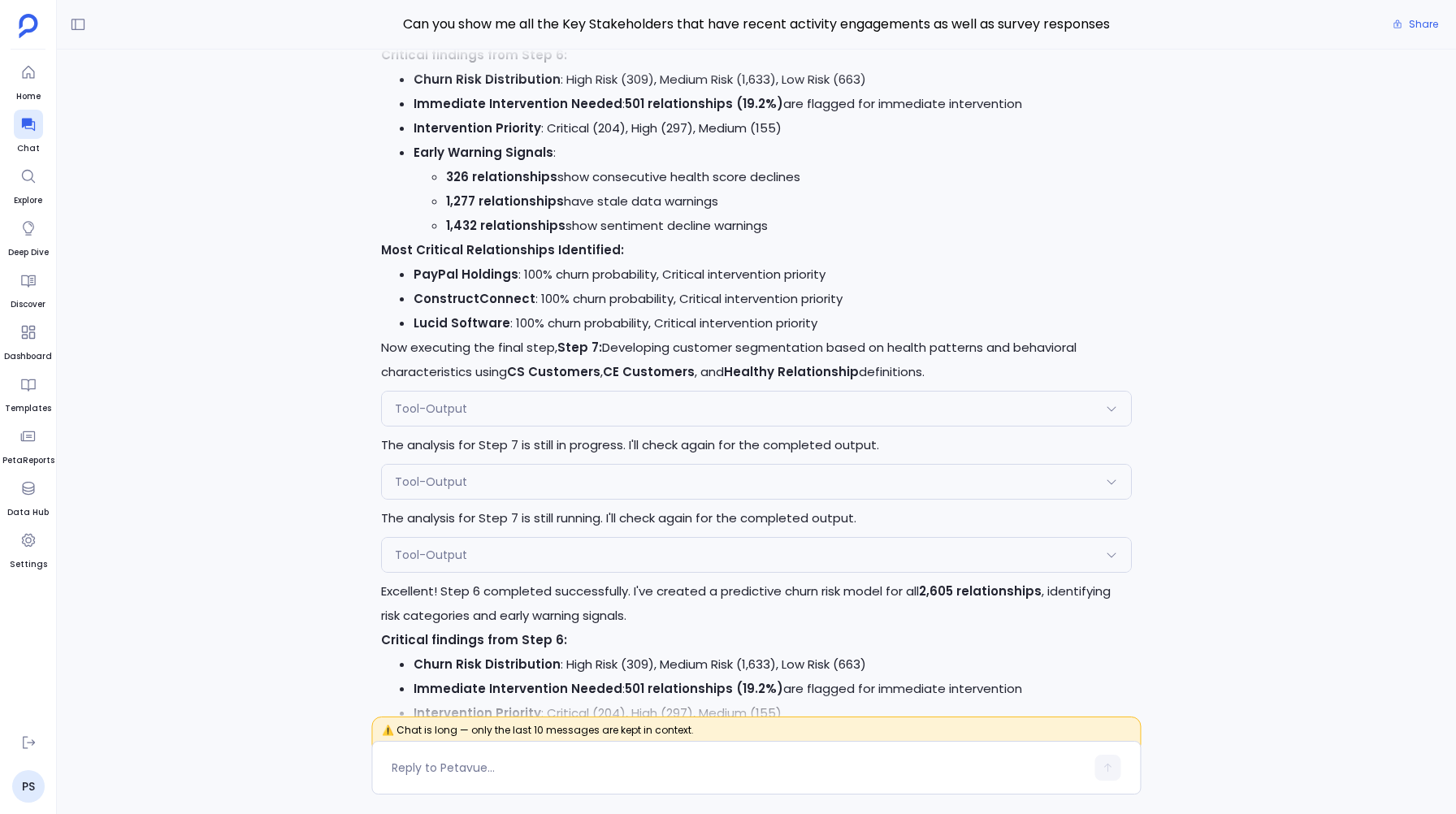
click at [447, 416] on span "Tool-Output" at bounding box center [430, 409] width 73 height 17
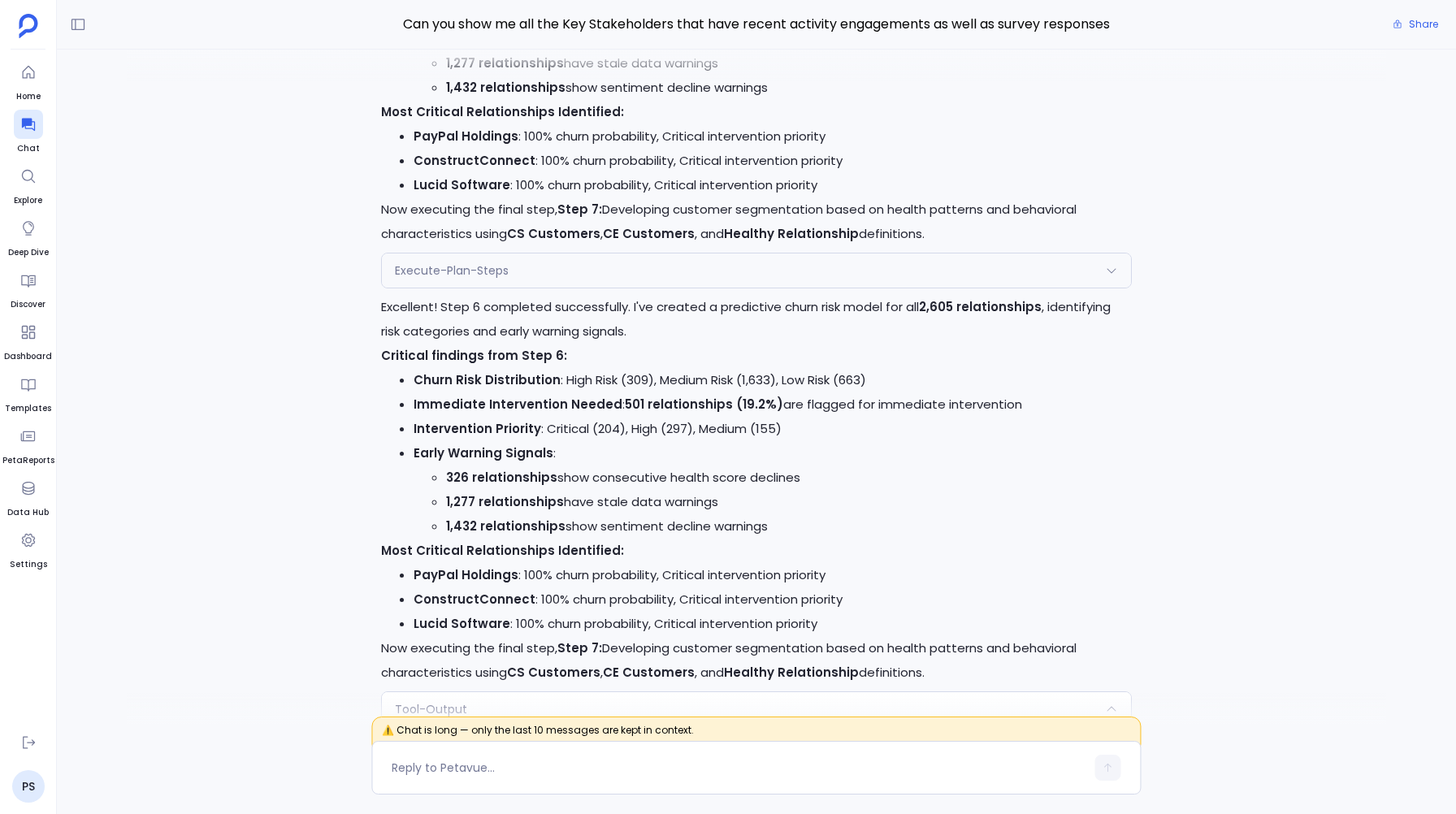
scroll to position [-5249, 0]
click at [604, 289] on div "Execute-Plan-Steps Request { "name": "Execute-Plan-Steps", "args": { "step_numb…" at bounding box center [756, 271] width 751 height 36
click at [606, 272] on div "Execute-Plan-Steps" at bounding box center [756, 271] width 749 height 34
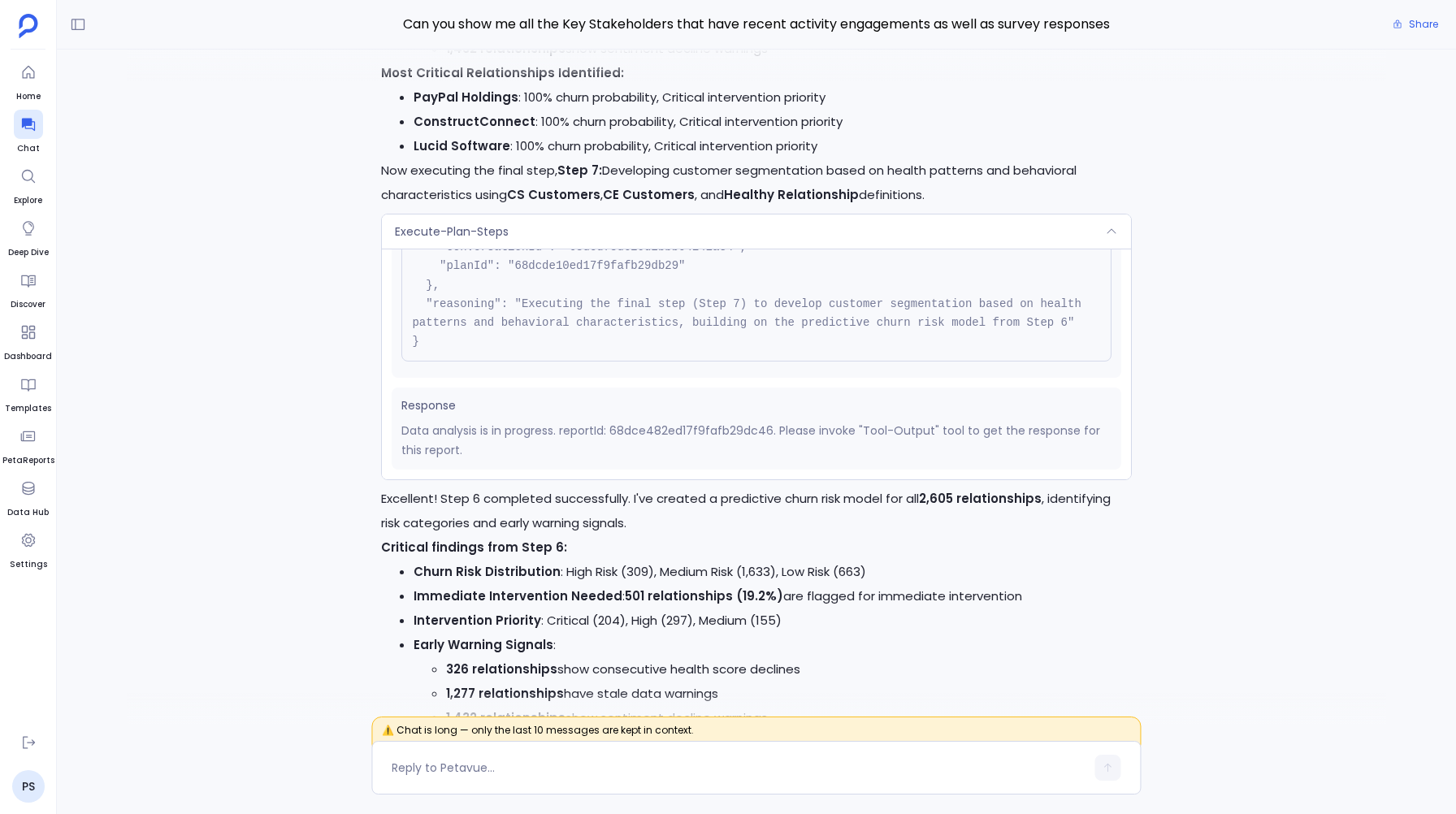
scroll to position [-5207, 0]
drag, startPoint x: 741, startPoint y: 424, endPoint x: 777, endPoint y: 424, distance: 36.0
click at [777, 424] on p "Data analysis is in progress. reportId: 68dce482ed17f9fafb29dc46. Please invoke…" at bounding box center [755, 438] width 709 height 39
click at [602, 222] on div "Execute-Plan-Steps" at bounding box center [756, 229] width 749 height 34
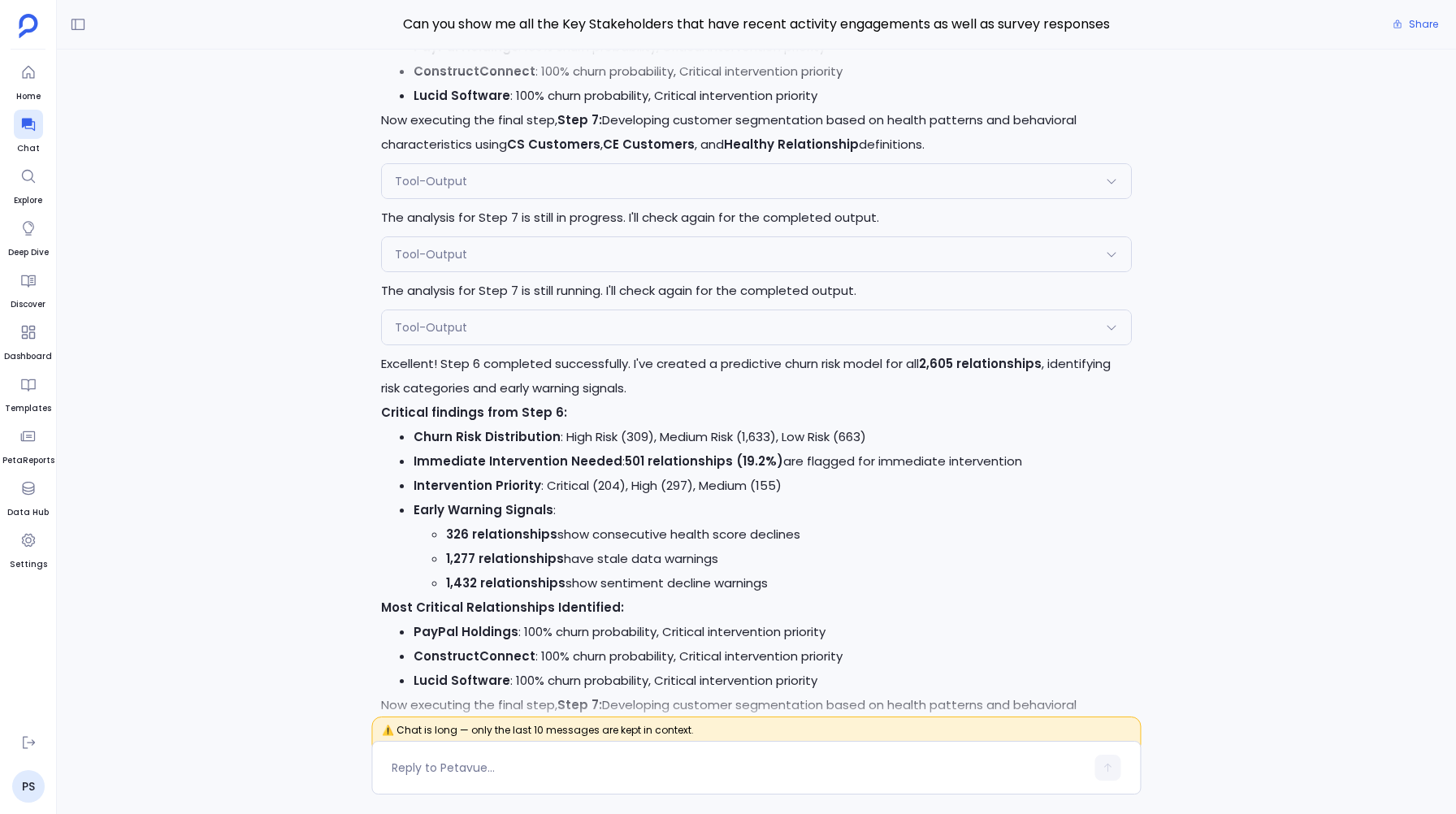
scroll to position [-4474, 0]
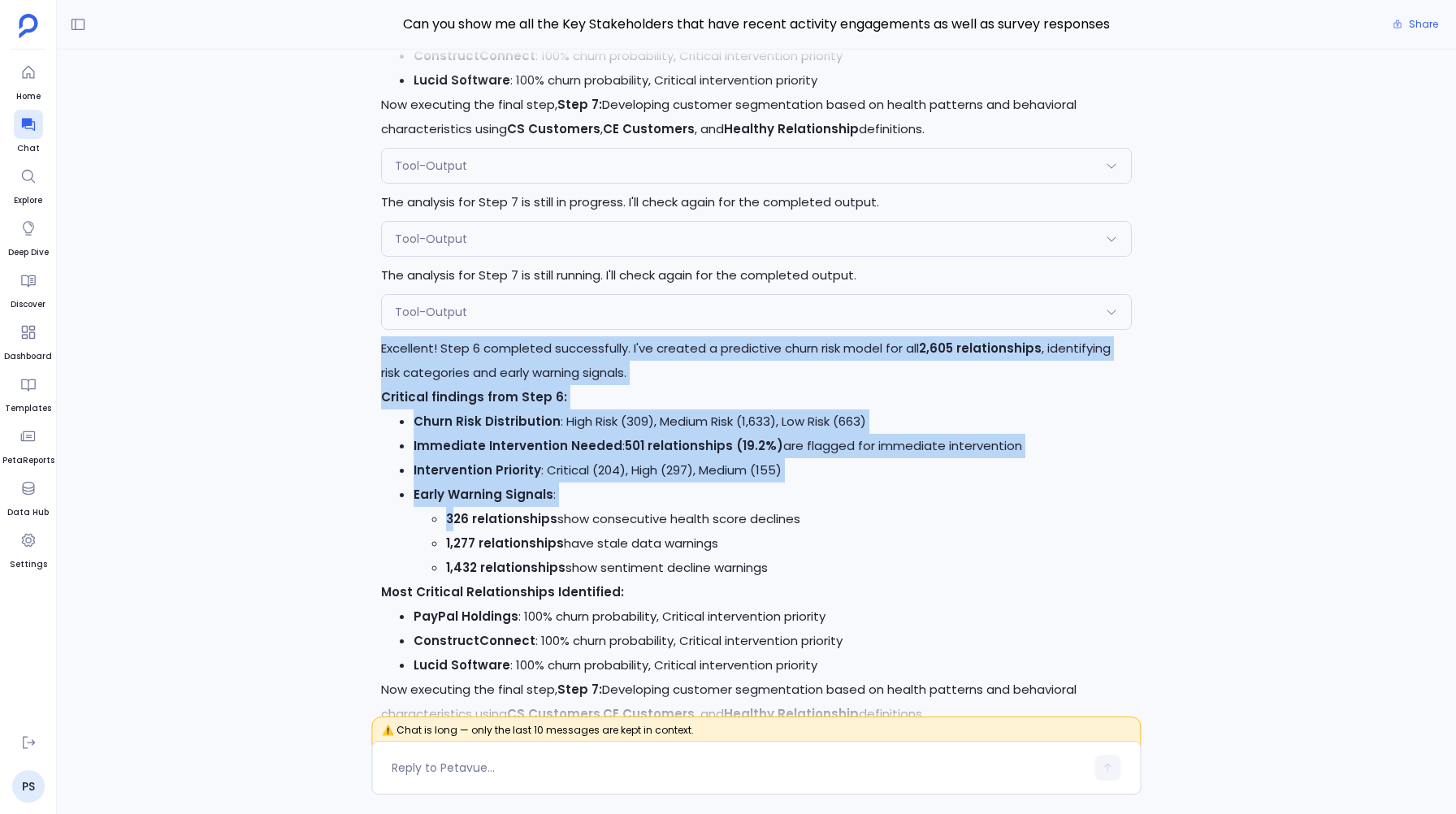
drag, startPoint x: 385, startPoint y: 337, endPoint x: 455, endPoint y: 520, distance: 195.9
click at [455, 520] on div "Excellent! Step 6 completed successfully. I've created a predictive churn risk …" at bounding box center [756, 532] width 751 height 390
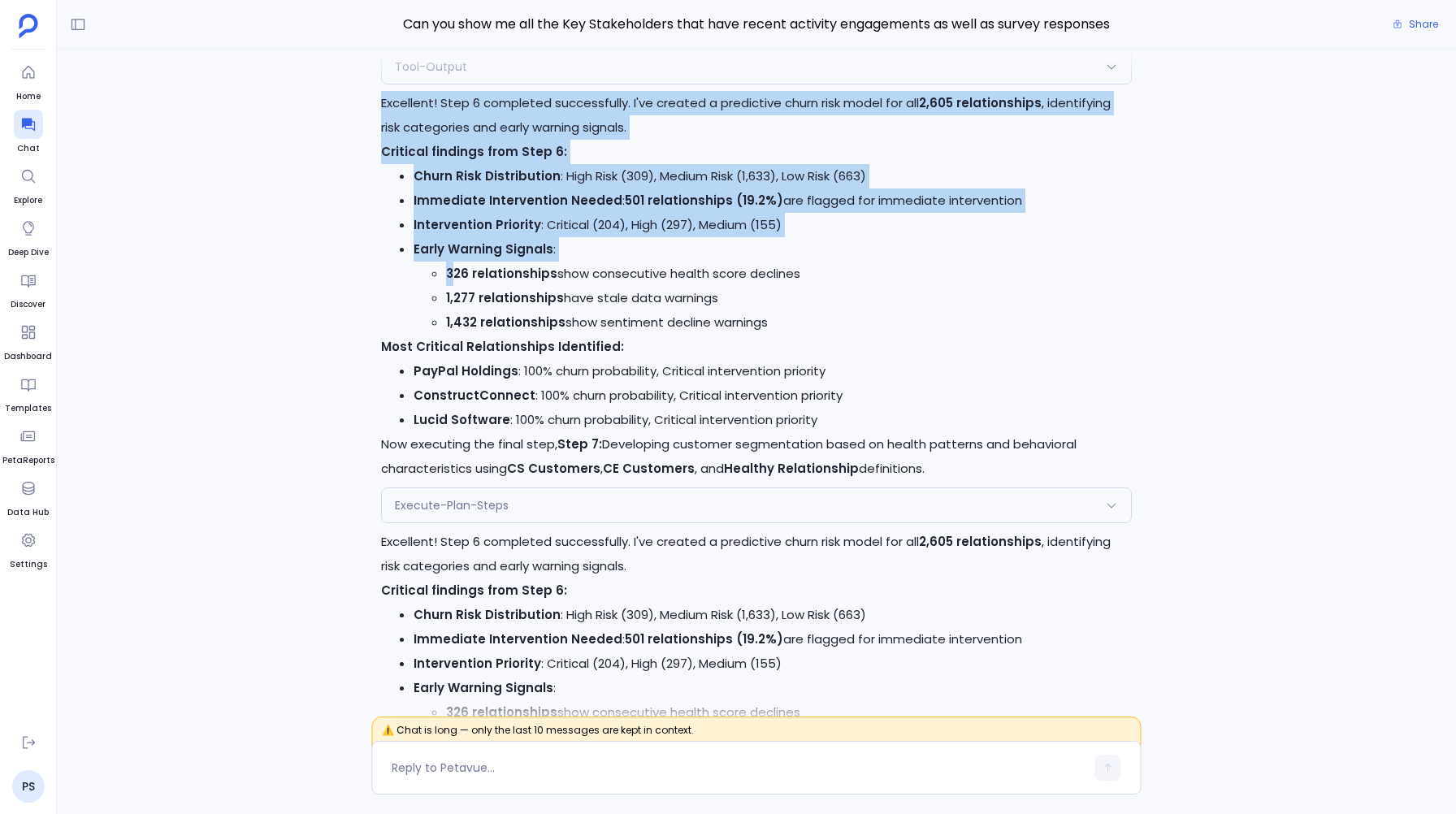
scroll to position [-4213, 0]
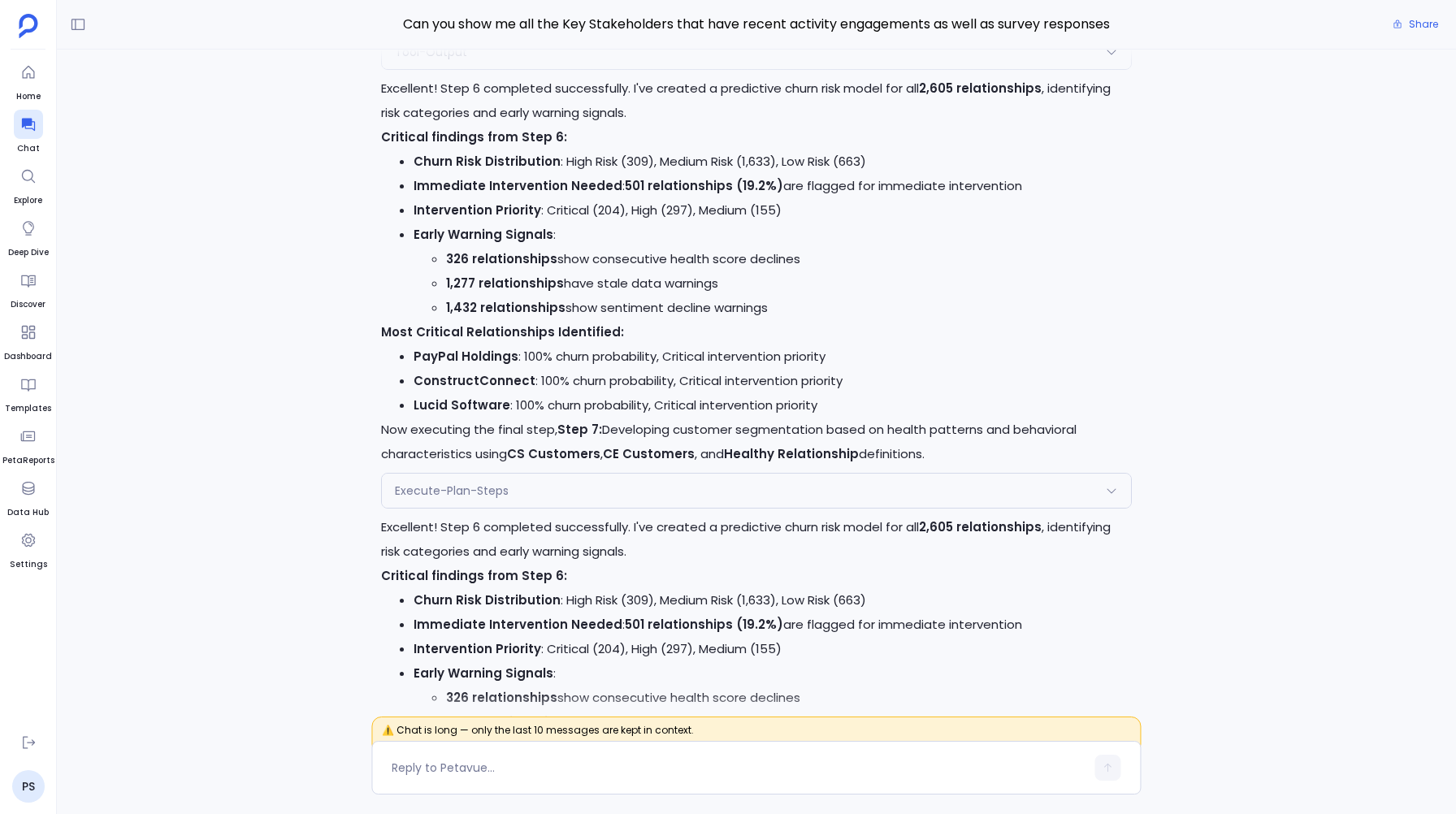
click at [451, 487] on span "Execute-Plan-Steps" at bounding box center [452, 491] width 114 height 17
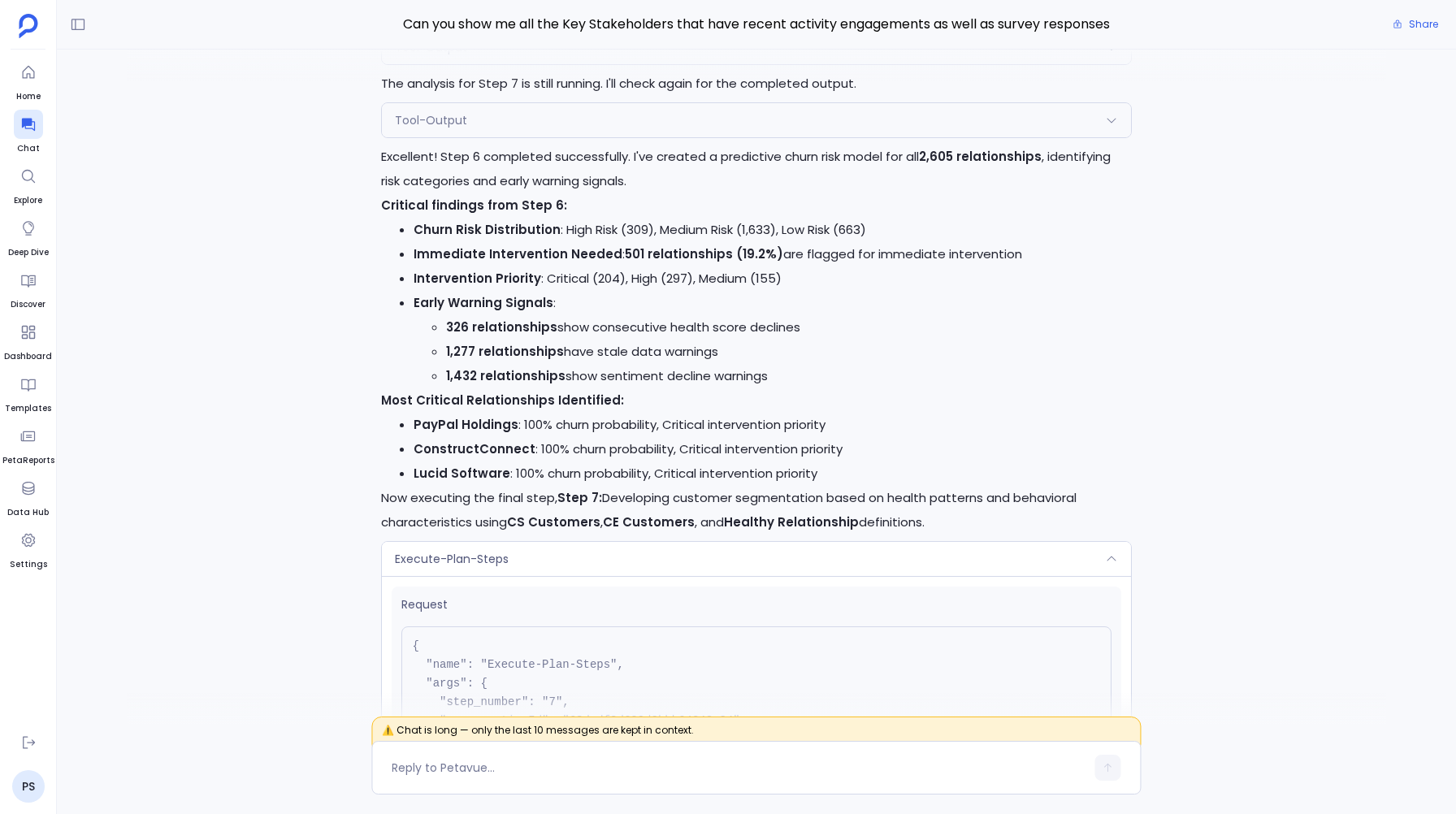
scroll to position [-4514, 0]
click at [464, 130] on div "Tool-Output" at bounding box center [756, 121] width 749 height 34
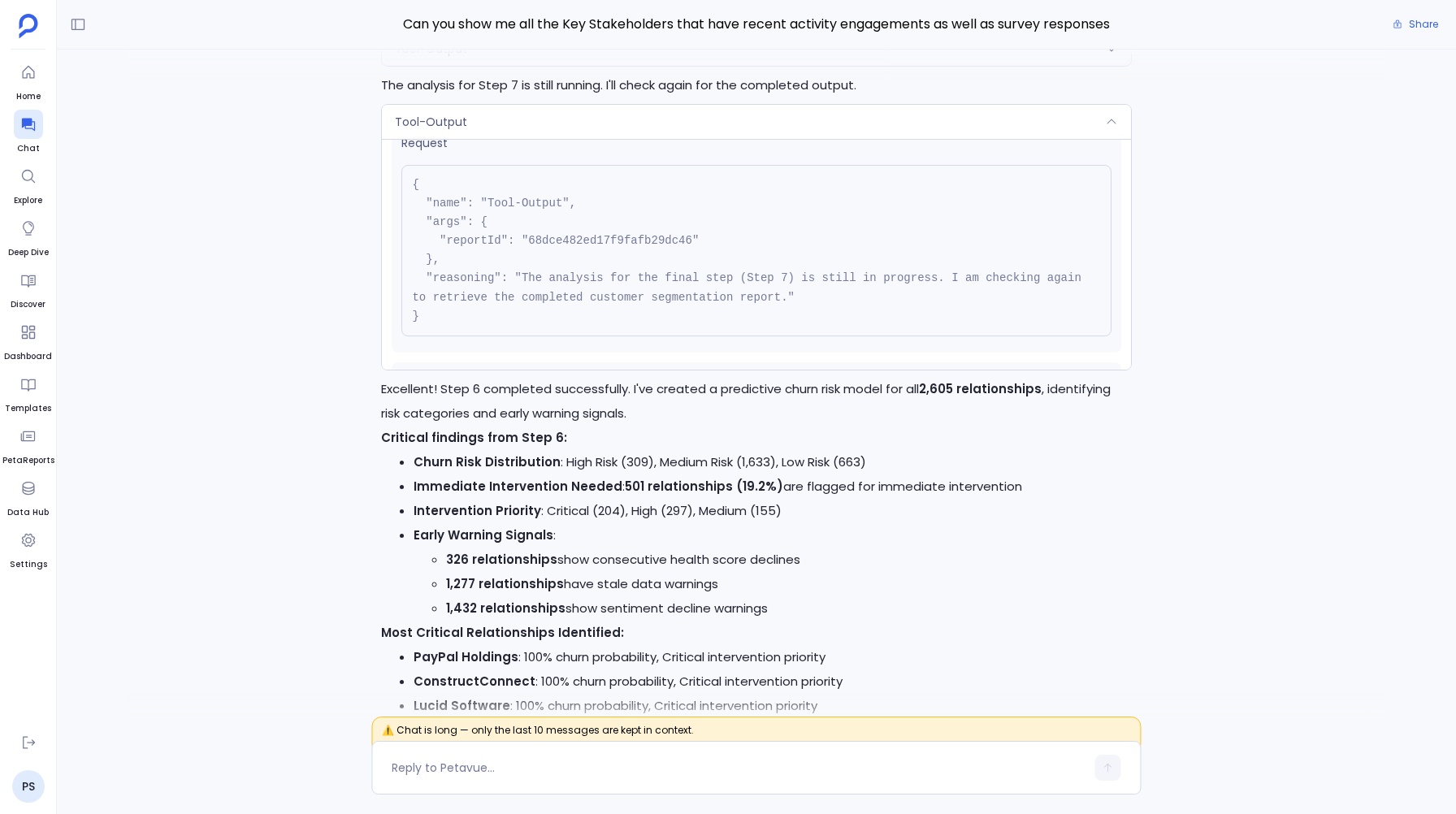
scroll to position [15, 0]
click at [484, 133] on div "Tool-Output" at bounding box center [756, 121] width 749 height 34
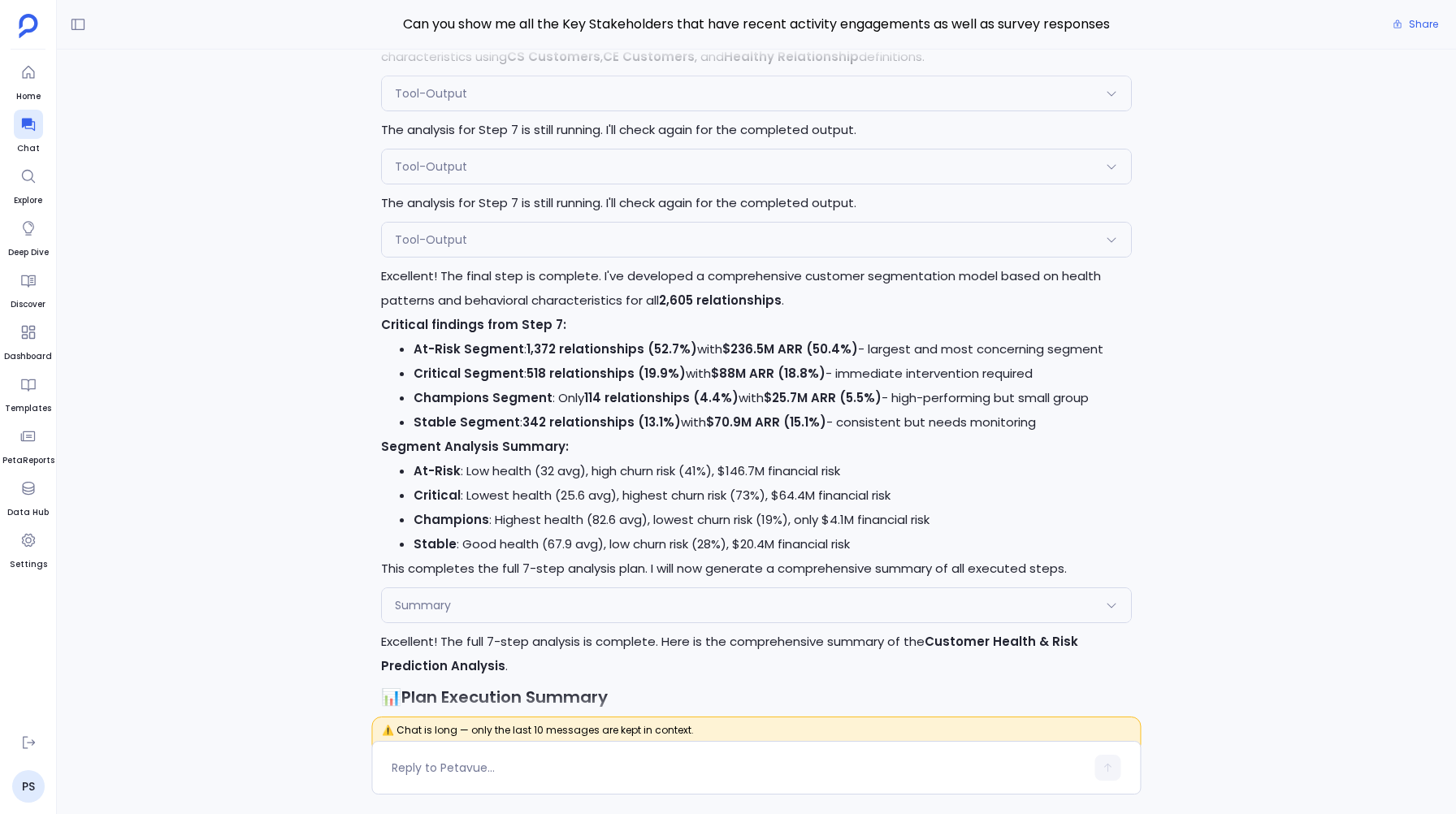
scroll to position [-2499, 0]
click at [242, 317] on div "Perfect! Continuing with the final batch. Now executing Step 5: Analyzing CSM i…" at bounding box center [757, 387] width 1400 height 675
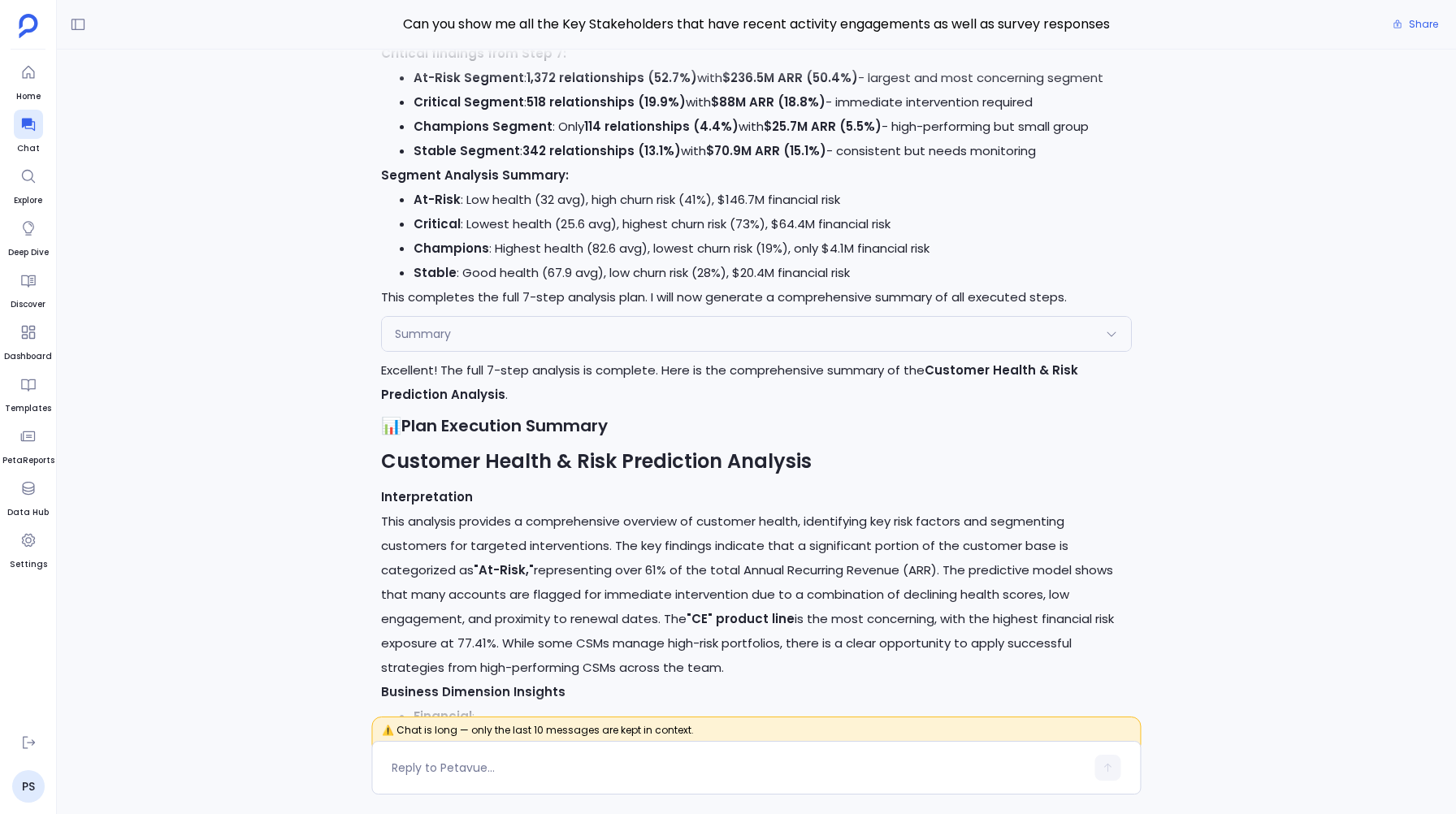
scroll to position [-2232, 0]
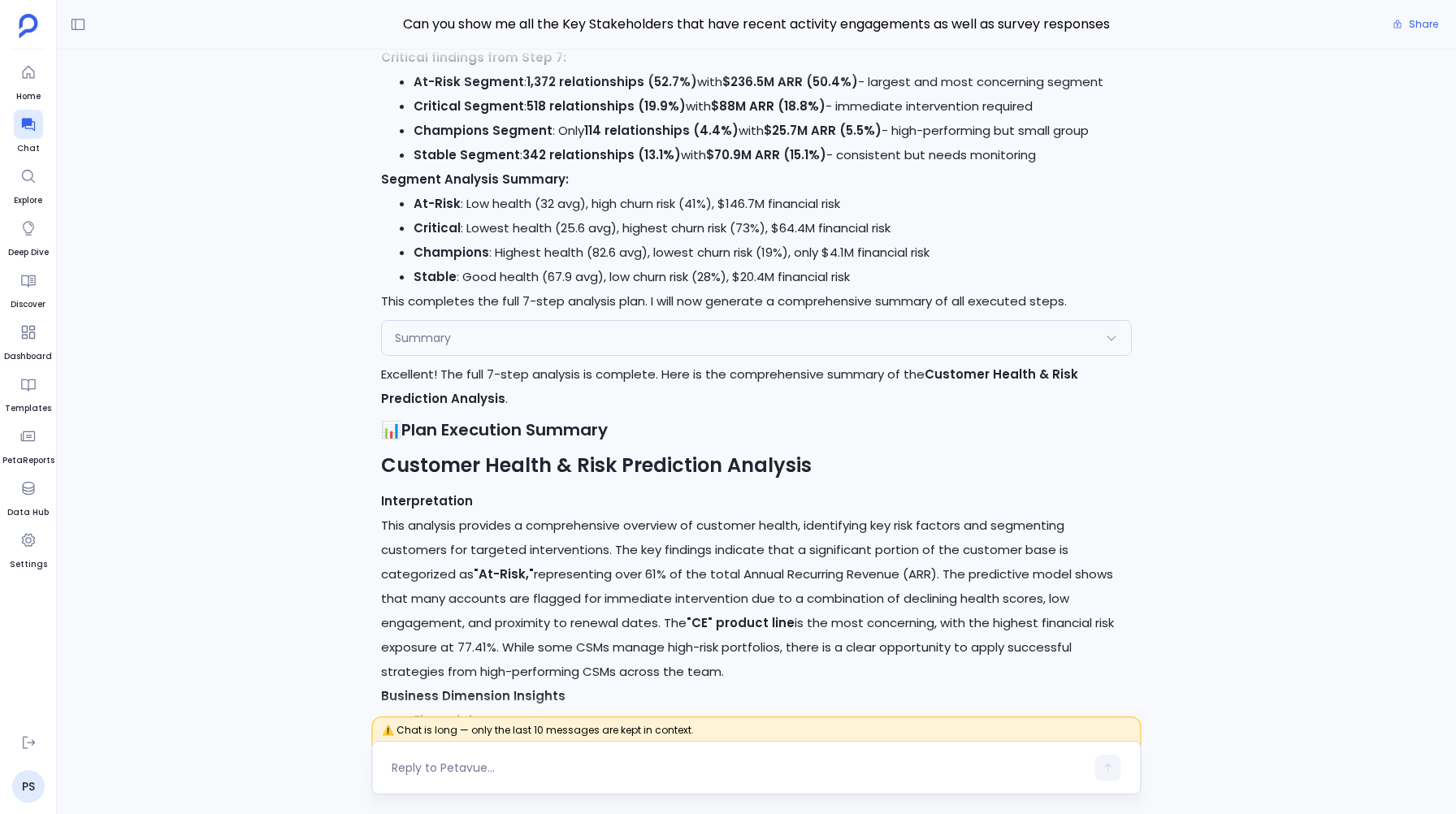
click at [407, 771] on textarea at bounding box center [739, 768] width 694 height 17
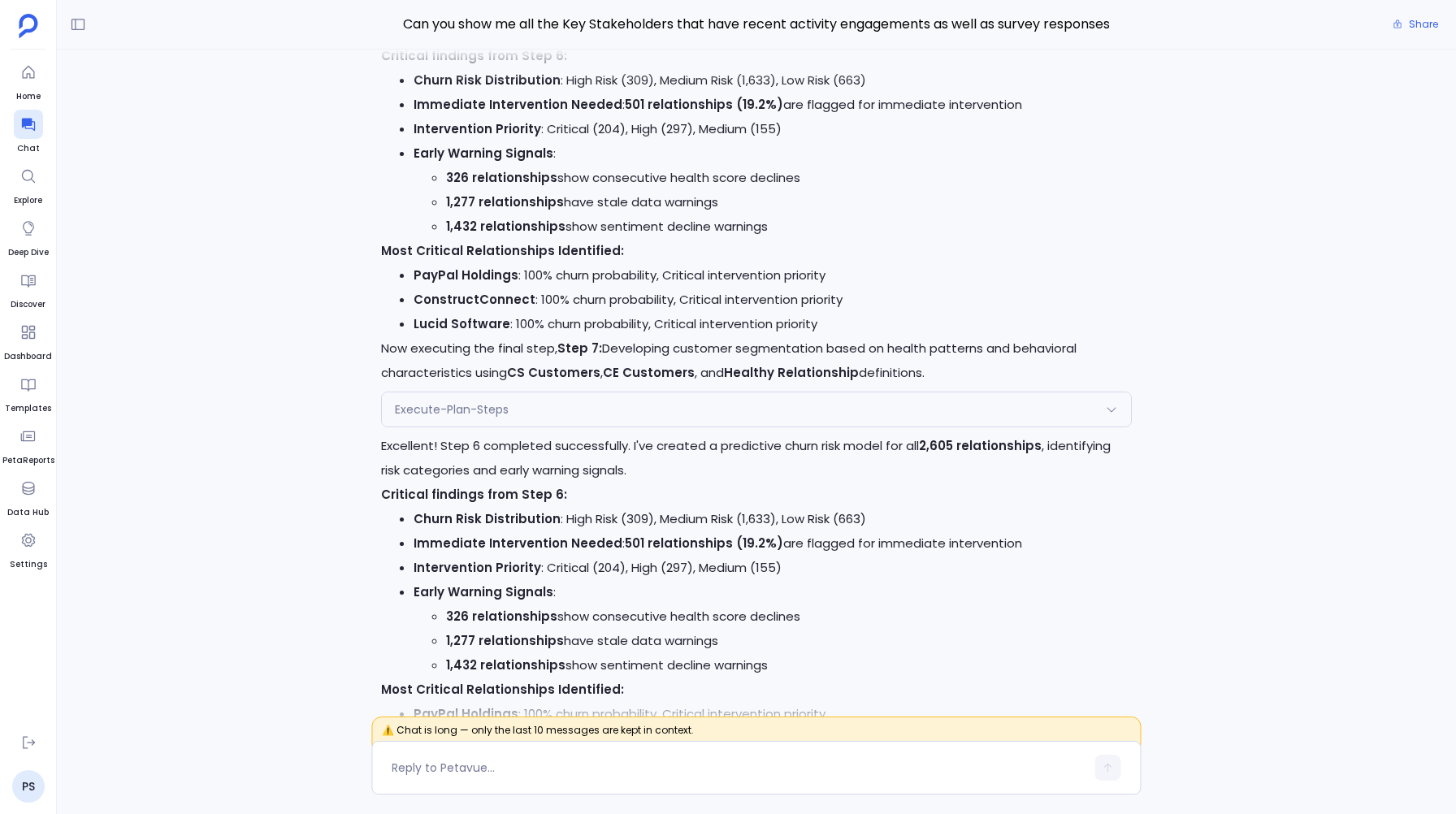
scroll to position [-5137, 0]
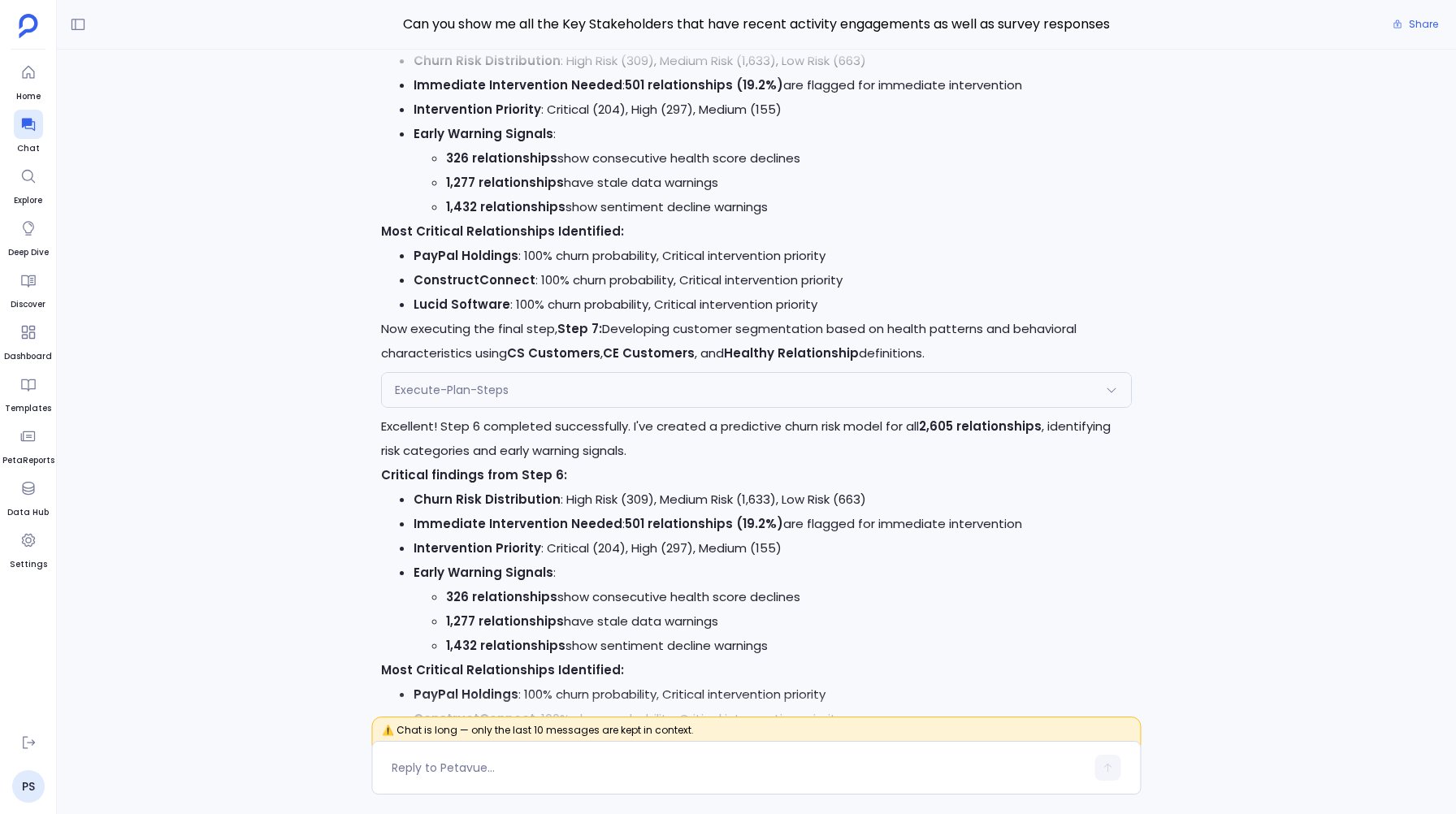
click at [576, 393] on div "Execute-Plan-Steps" at bounding box center [756, 390] width 749 height 34
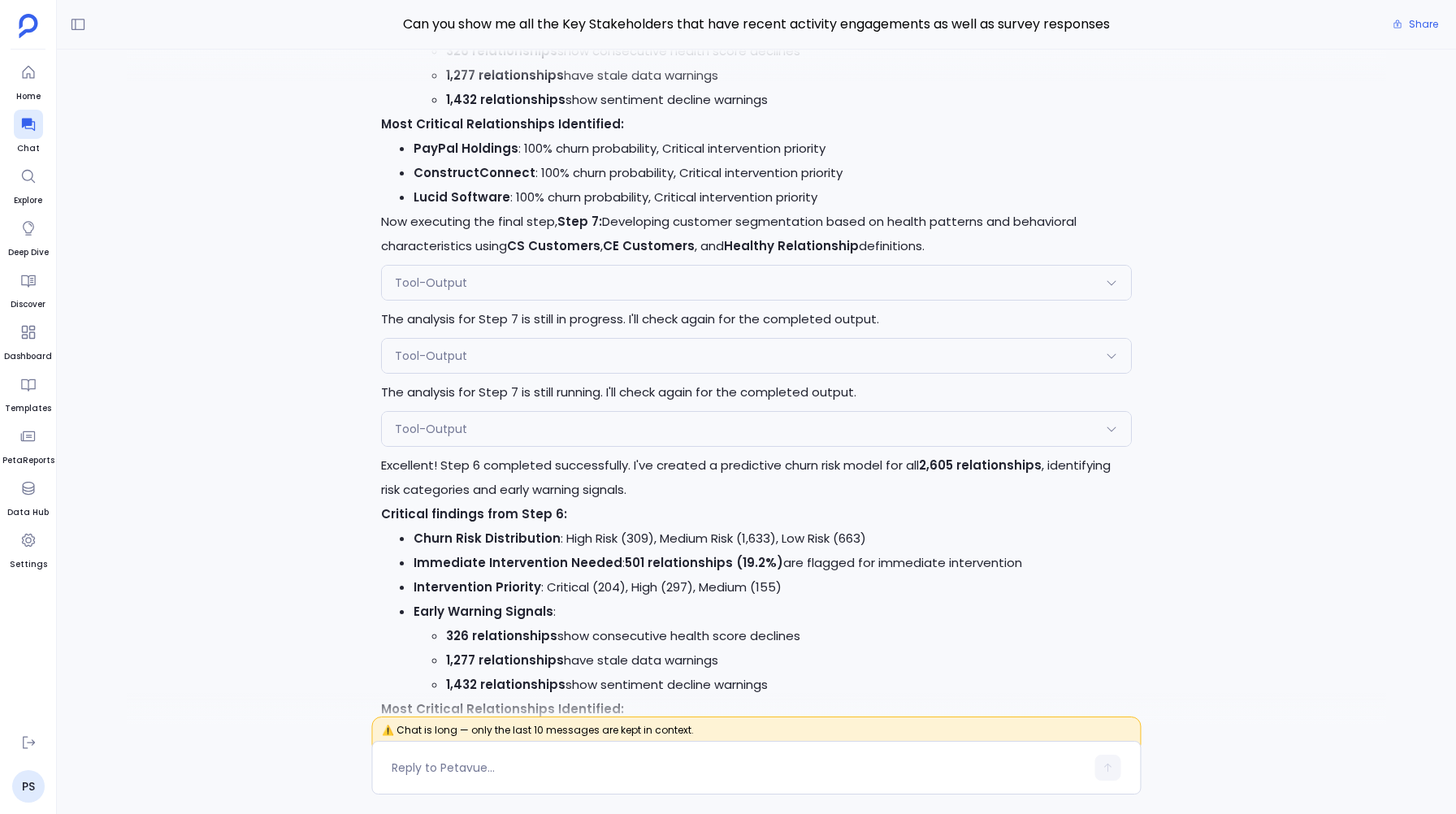
scroll to position [-4580, 0]
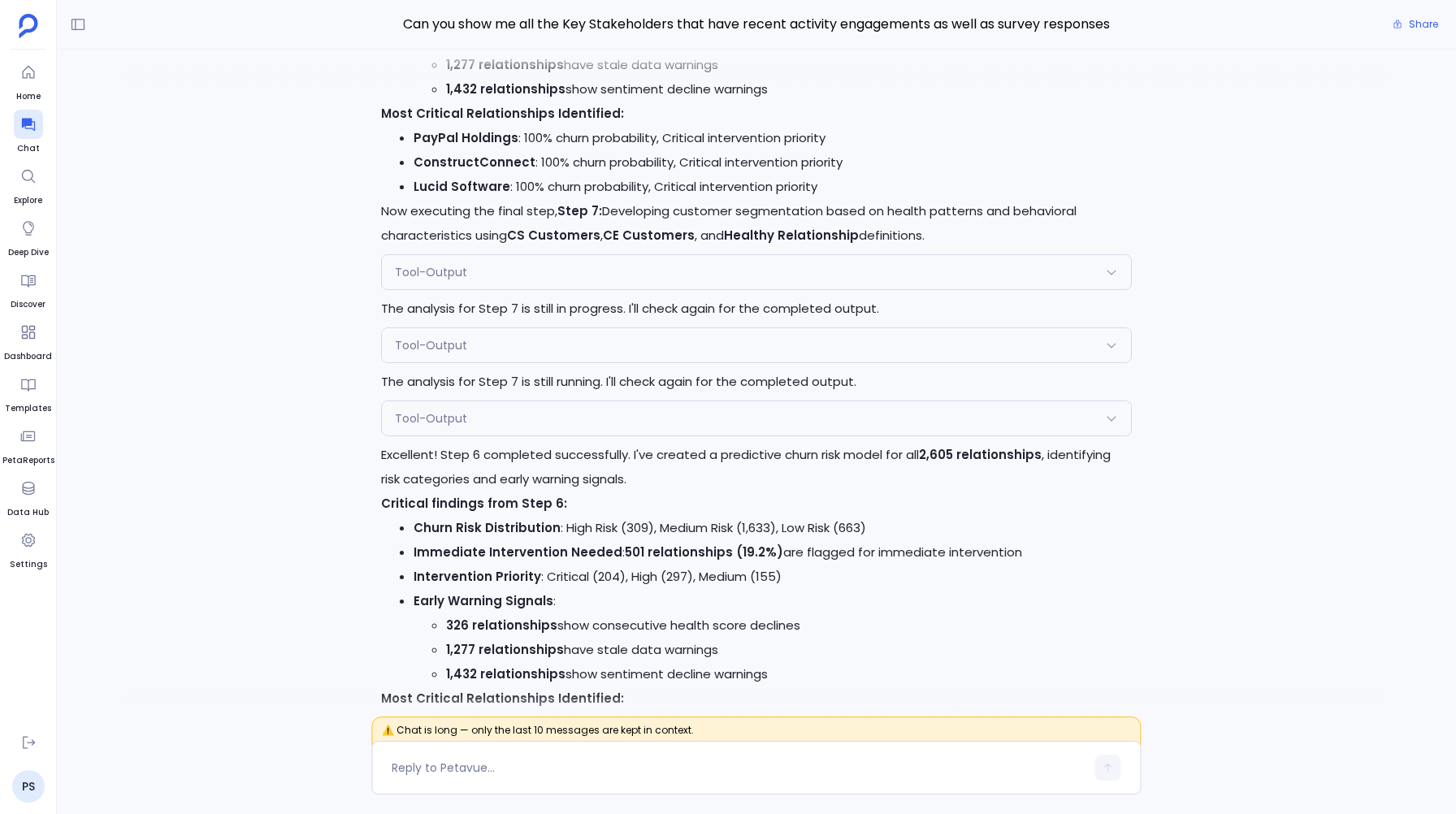
click at [580, 275] on div "Tool-Output" at bounding box center [756, 271] width 749 height 34
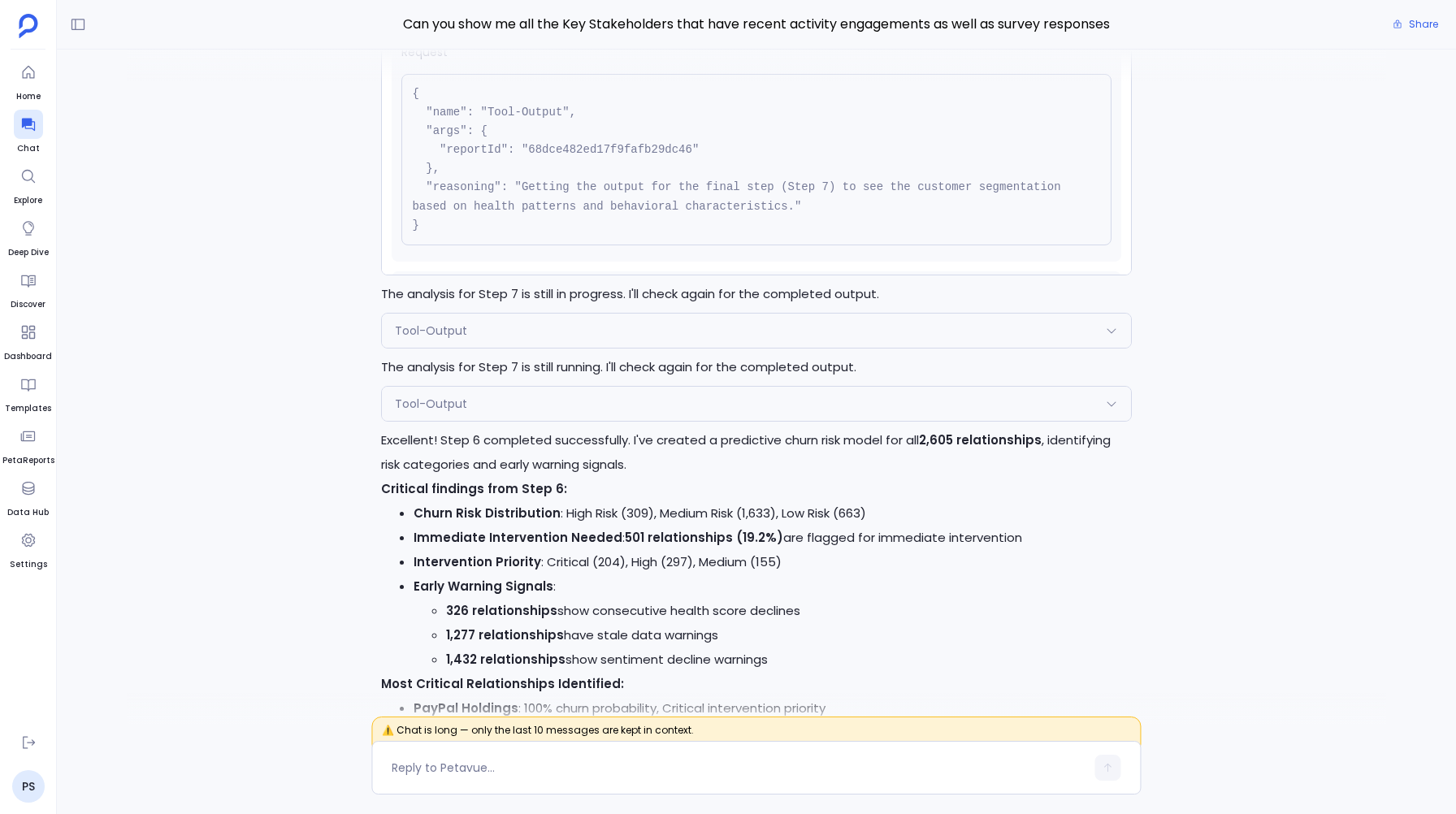
scroll to position [-4564, 0]
drag, startPoint x: 384, startPoint y: 729, endPoint x: 682, endPoint y: 728, distance: 298.0
click at [682, 728] on span "⚠️ Chat is long — only the last 10 messages are kept in context." at bounding box center [756, 735] width 770 height 38
copy span "⚠️ Chat is long — only the last 10 messages are kept in context"
click at [327, 326] on div "Perfect! Continuing with the final batch. Now executing Step 5: Analyzing CSM i…" at bounding box center [757, 387] width 1400 height 675
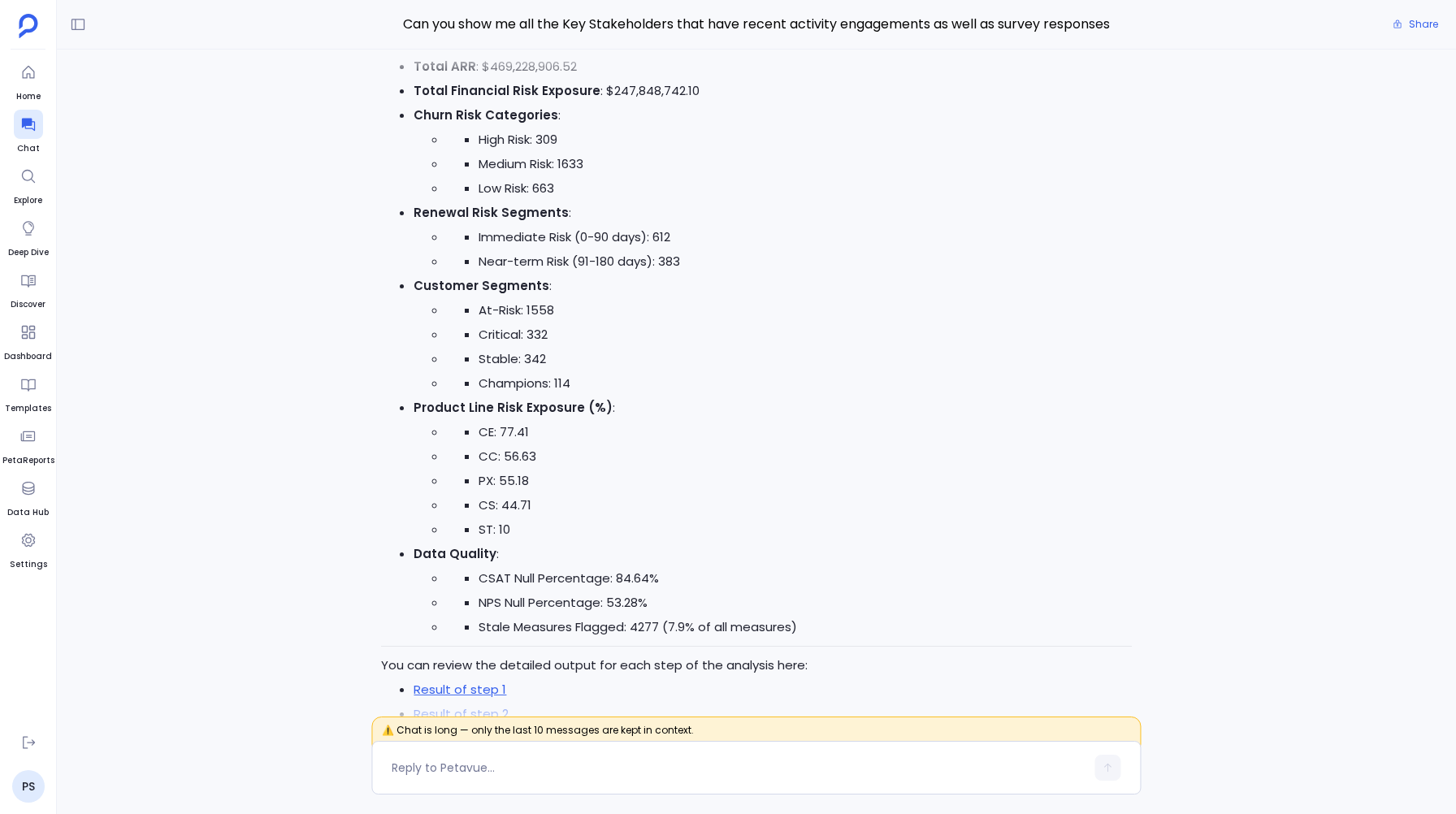
scroll to position [0, 0]
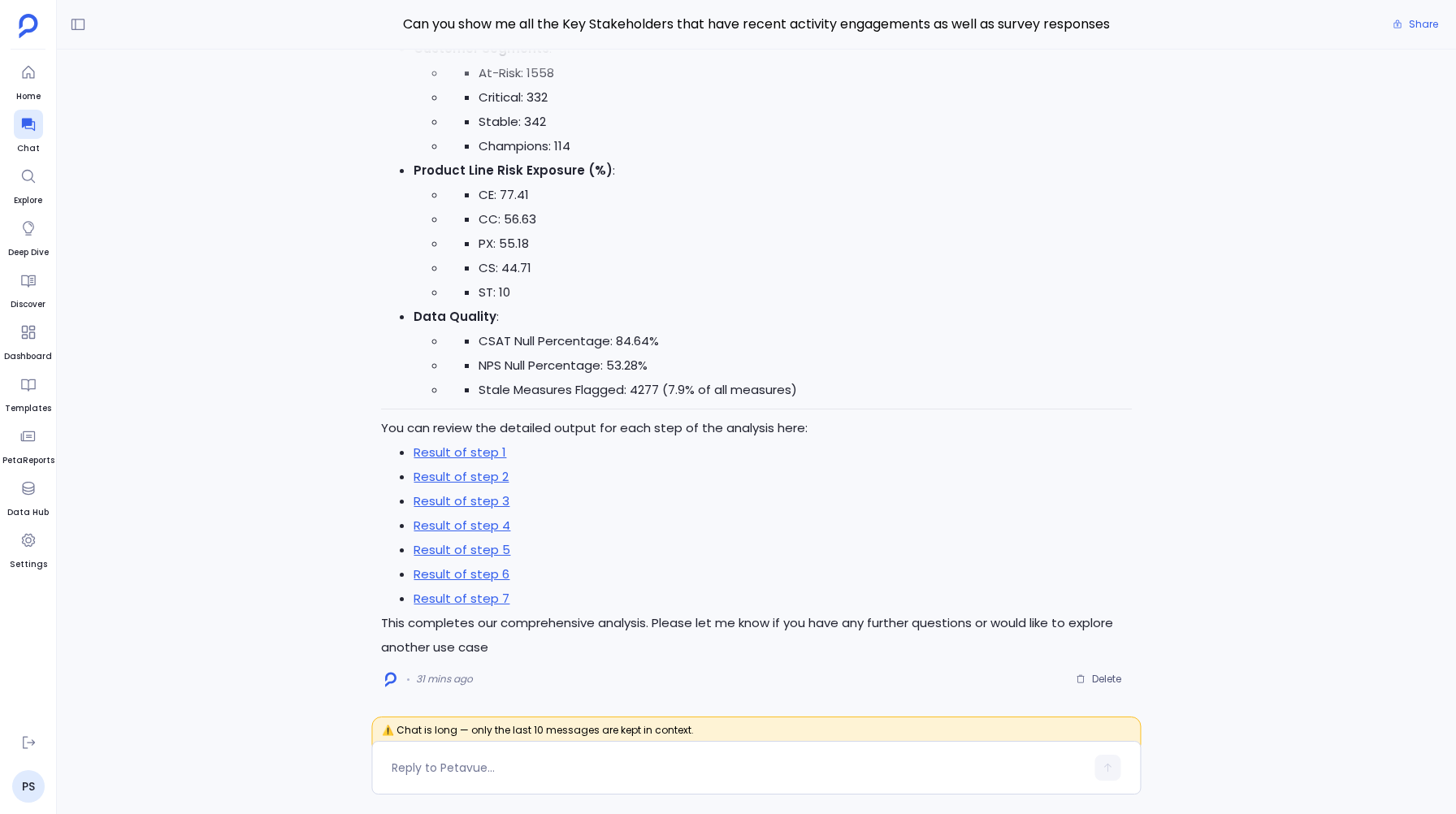
click at [371, 393] on div "Perfect! Continuing with the final batch. Now executing Step 5: Analyzing CSM i…" at bounding box center [757, 387] width 1400 height 675
click at [722, 329] on li "CSAT Null Percentage: 84.64%" at bounding box center [805, 341] width 653 height 25
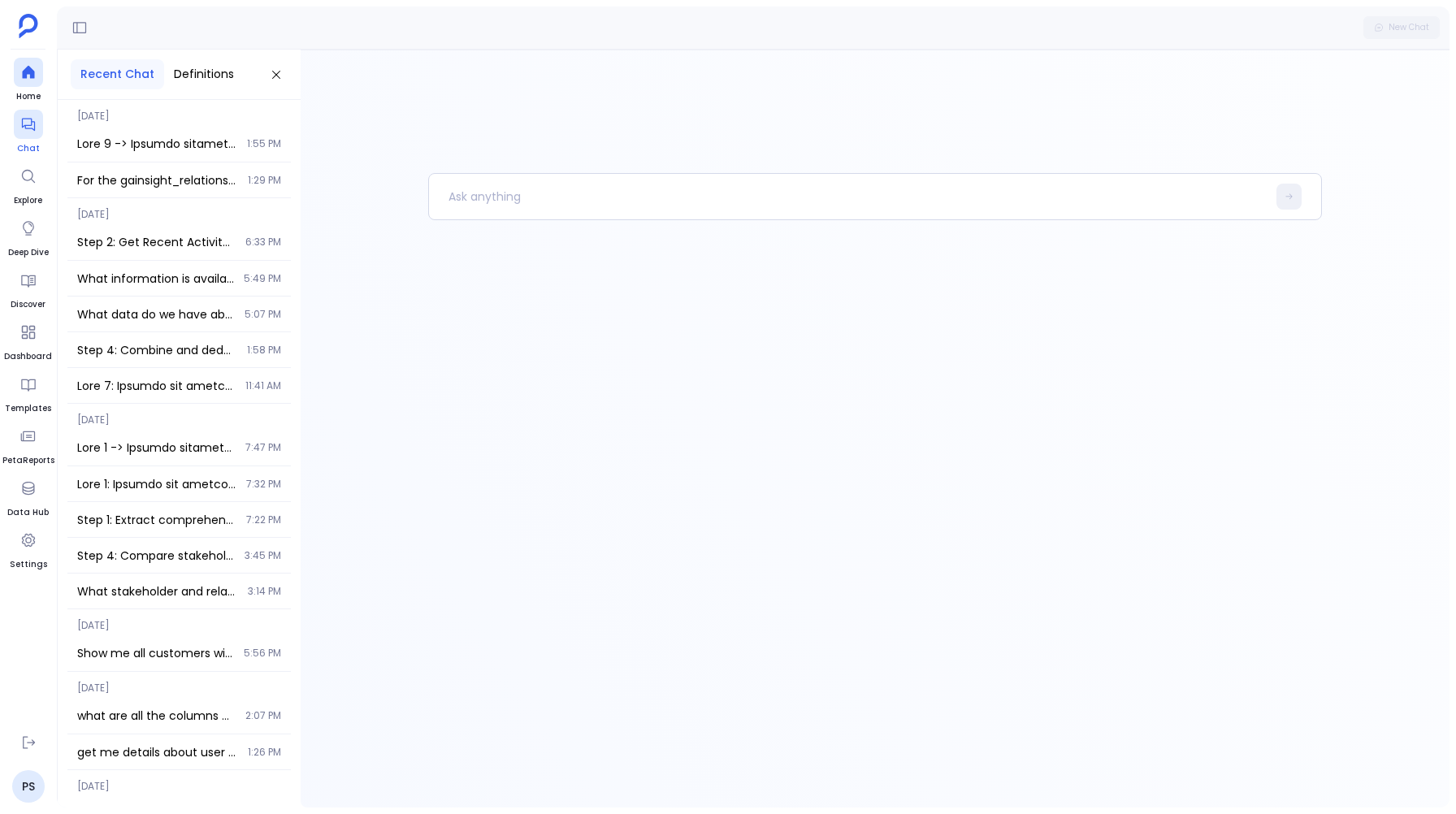
click at [26, 121] on icon at bounding box center [29, 124] width 17 height 17
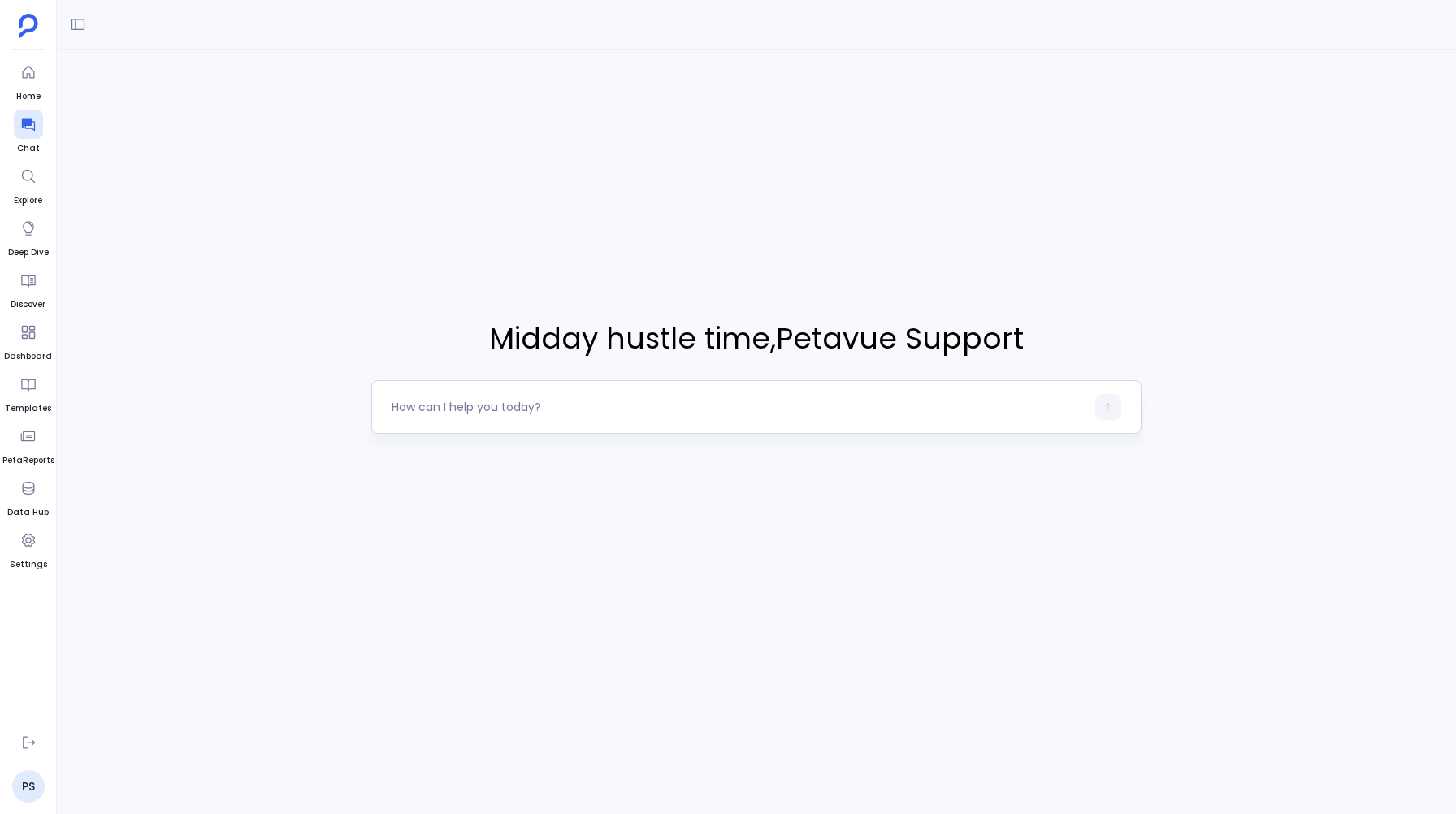
click at [427, 399] on textarea at bounding box center [739, 407] width 694 height 17
